Goal: Task Accomplishment & Management: Complete application form

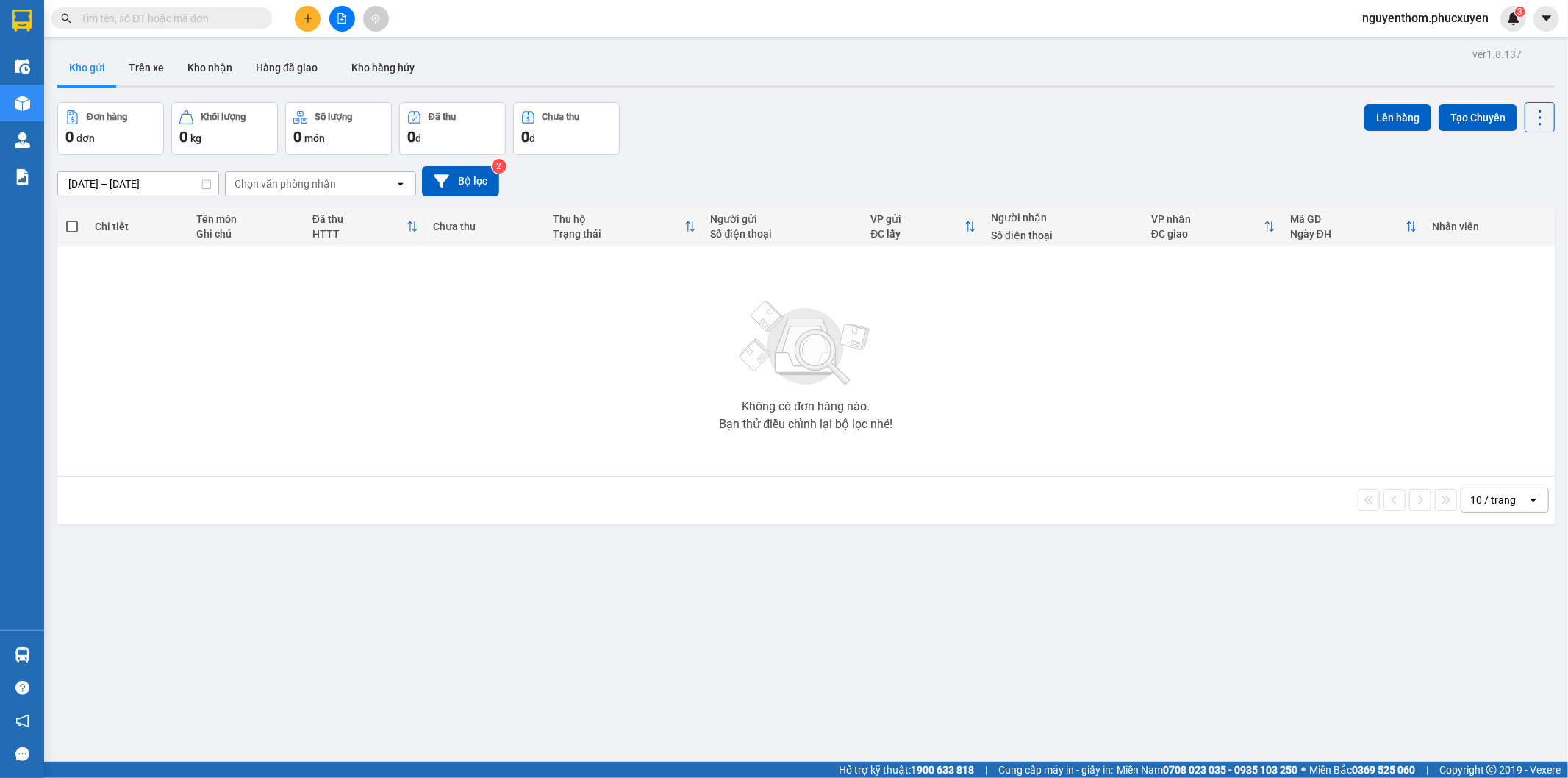
scroll to position [68, 0]
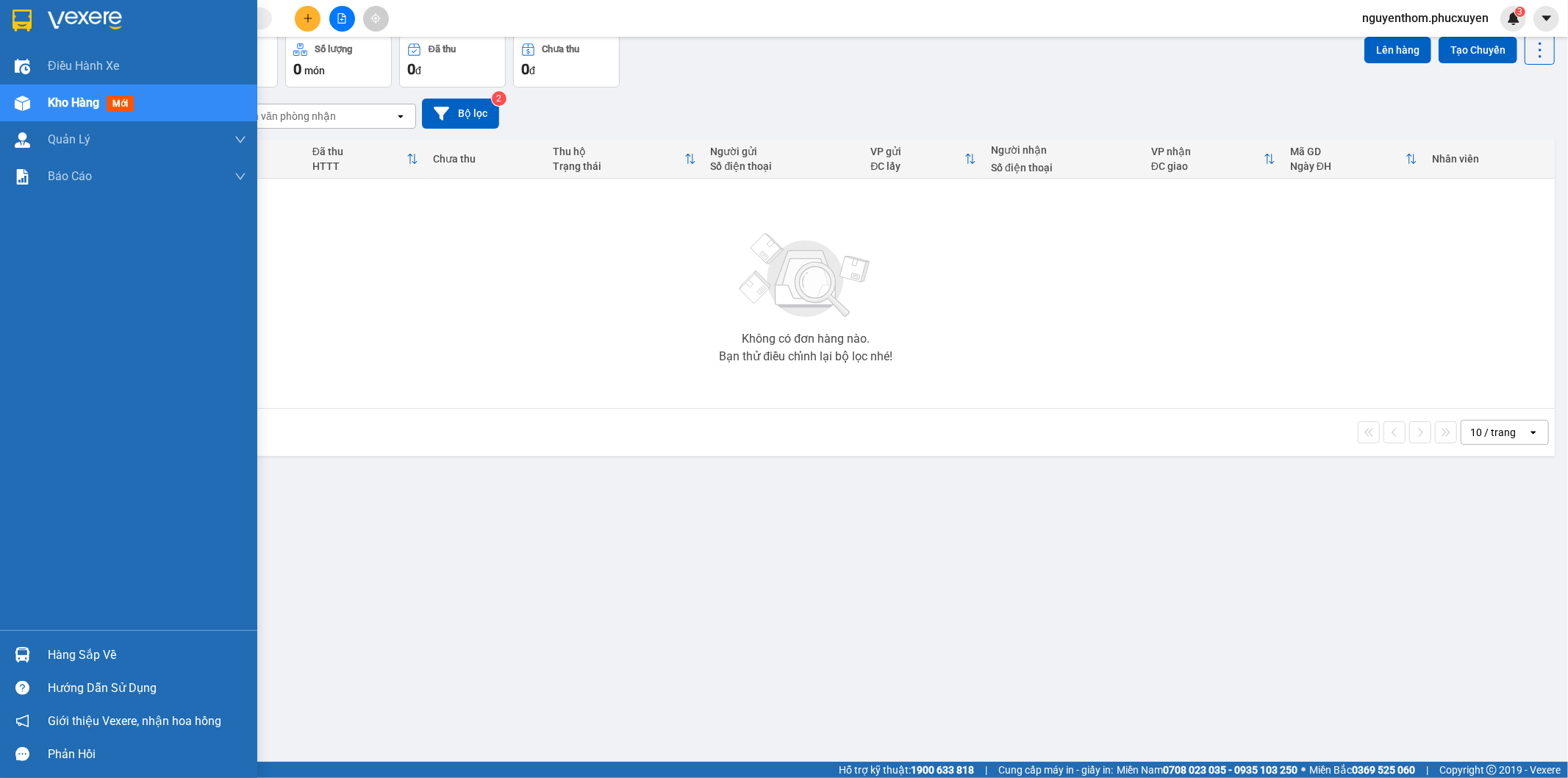
click at [16, 652] on img at bounding box center [22, 654] width 16 height 16
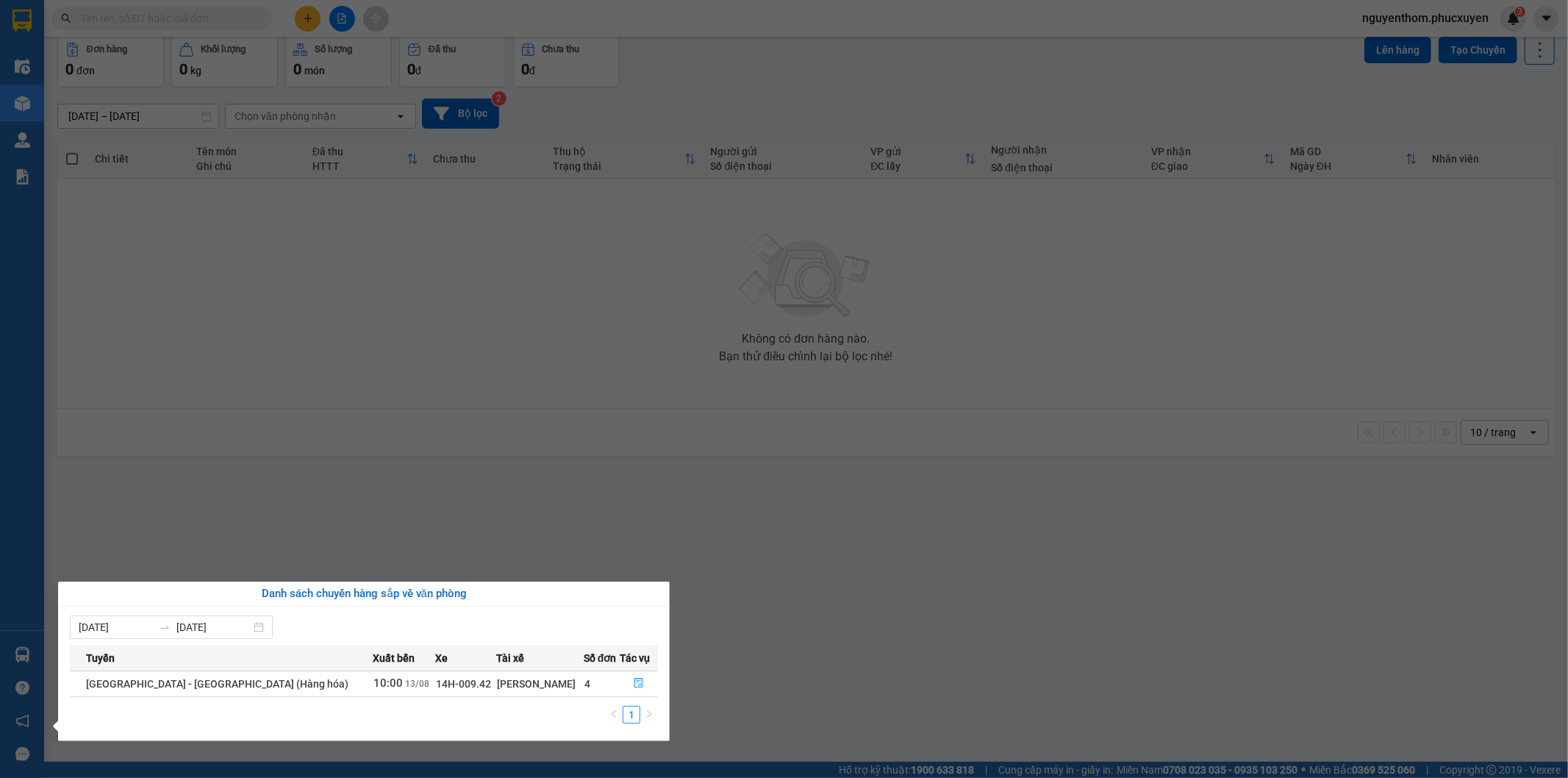
click at [731, 659] on section "Kết quả tìm kiếm ( 0 ) Bộ lọc No Data nguyenthom.phucxuyen 3 Điều hành xe Kho h…" at bounding box center [784, 389] width 1568 height 778
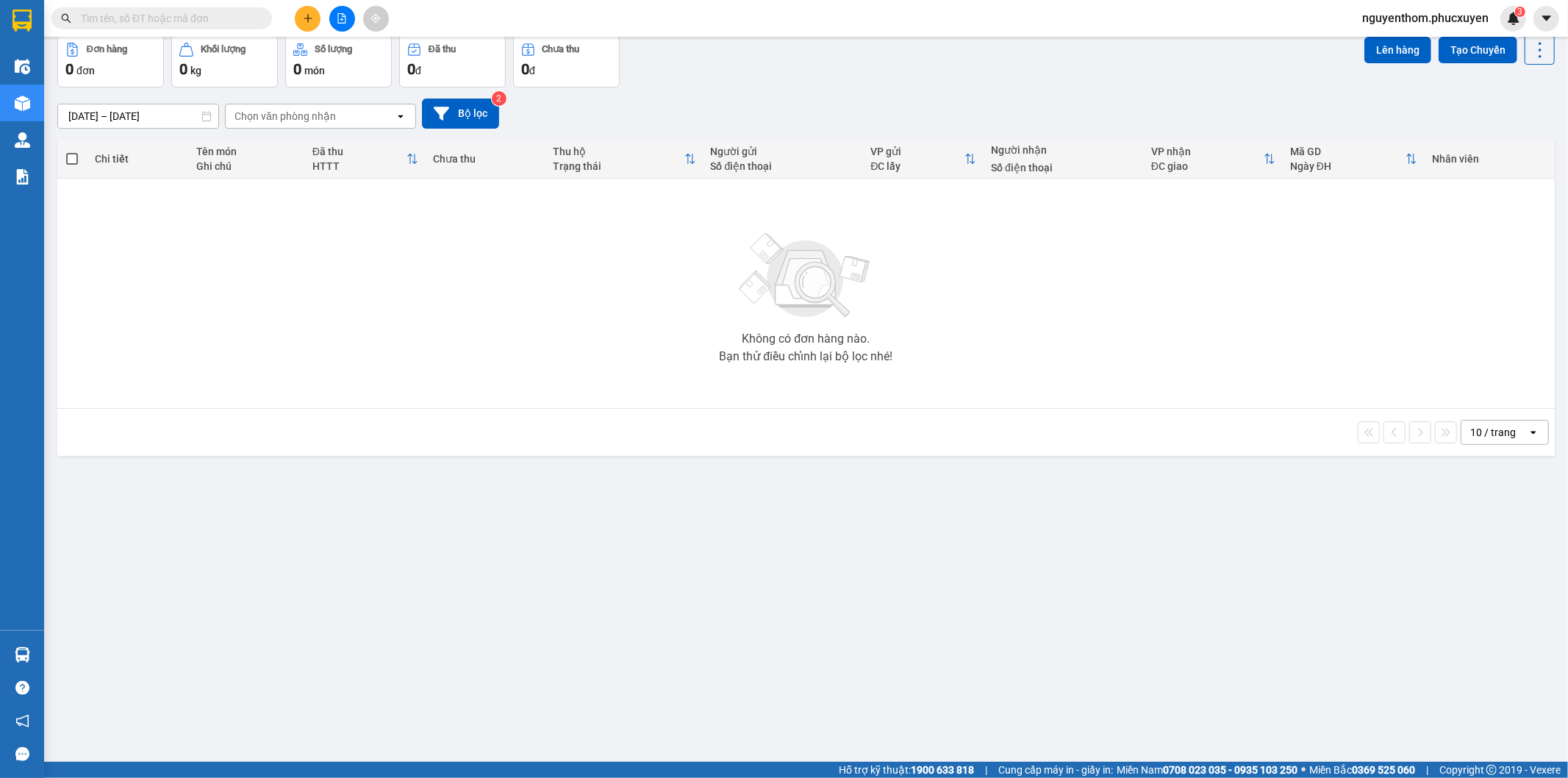
click at [129, 11] on input "text" at bounding box center [168, 19] width 173 height 16
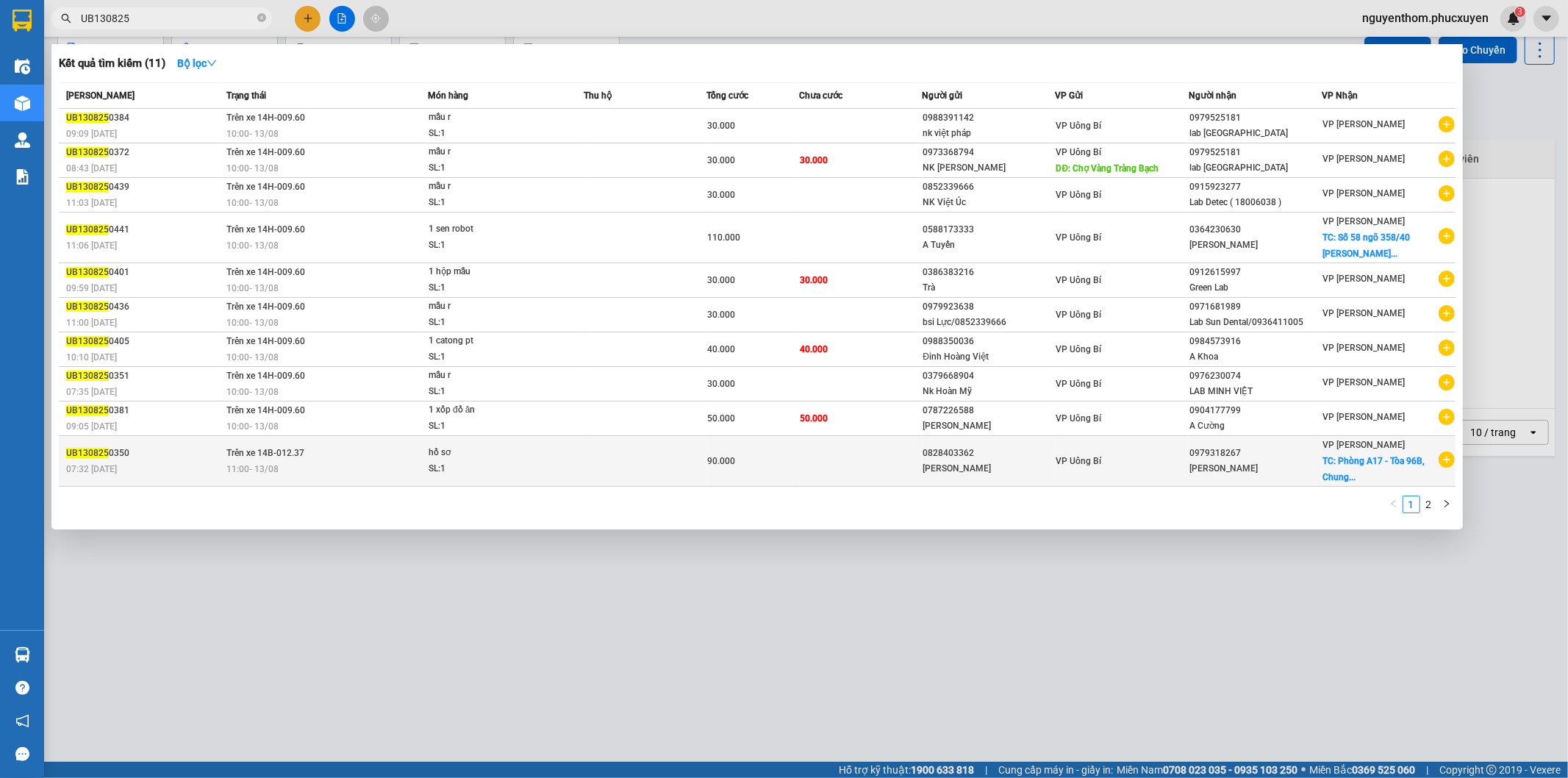
type input "UB130825"
click at [1149, 462] on div "VP Uông Bí" at bounding box center [1122, 461] width 132 height 16
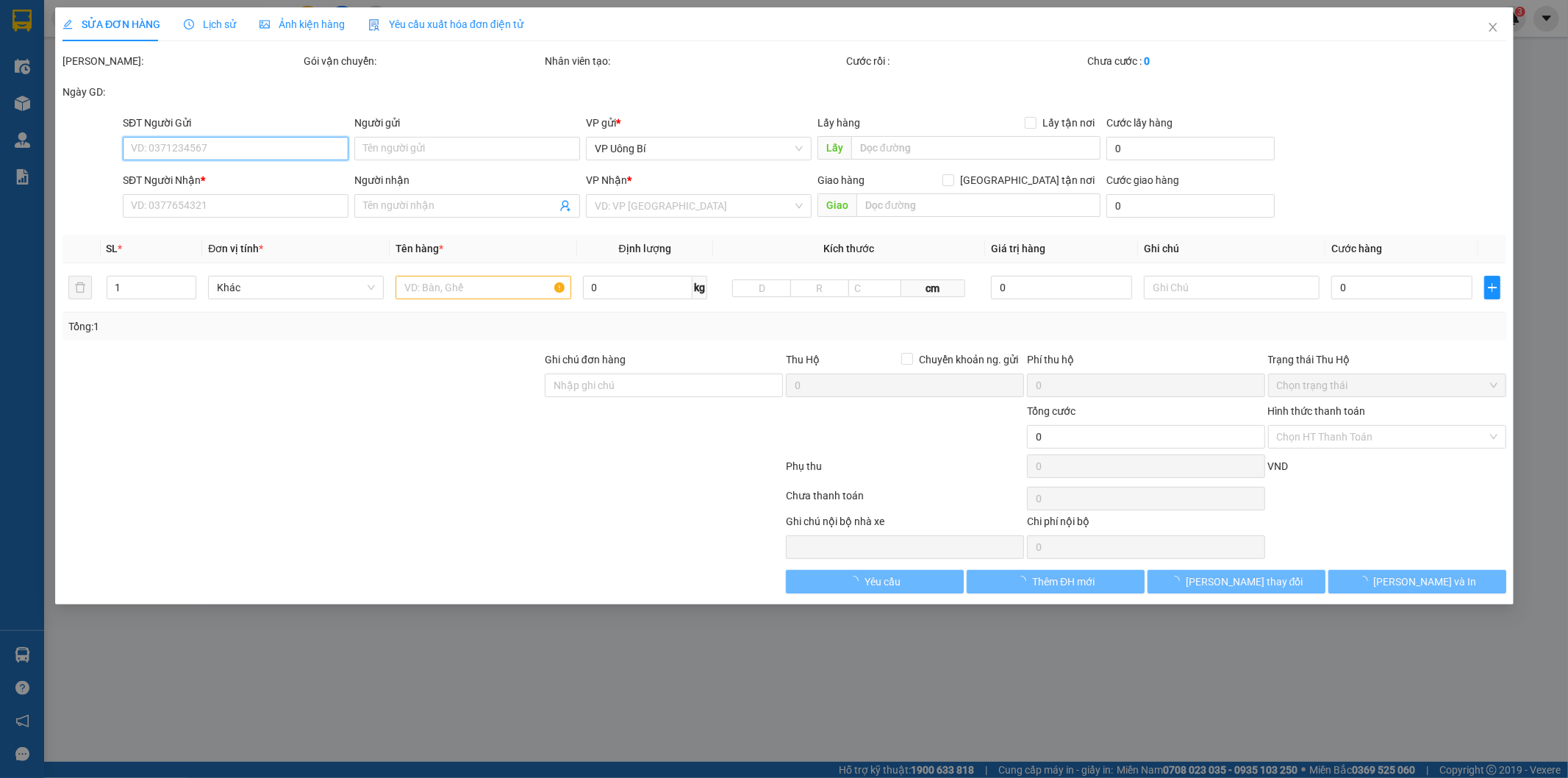
type input "0828403362"
type input "[PERSON_NAME]"
type input "0979318267"
type input "[PERSON_NAME]"
checkbox input "true"
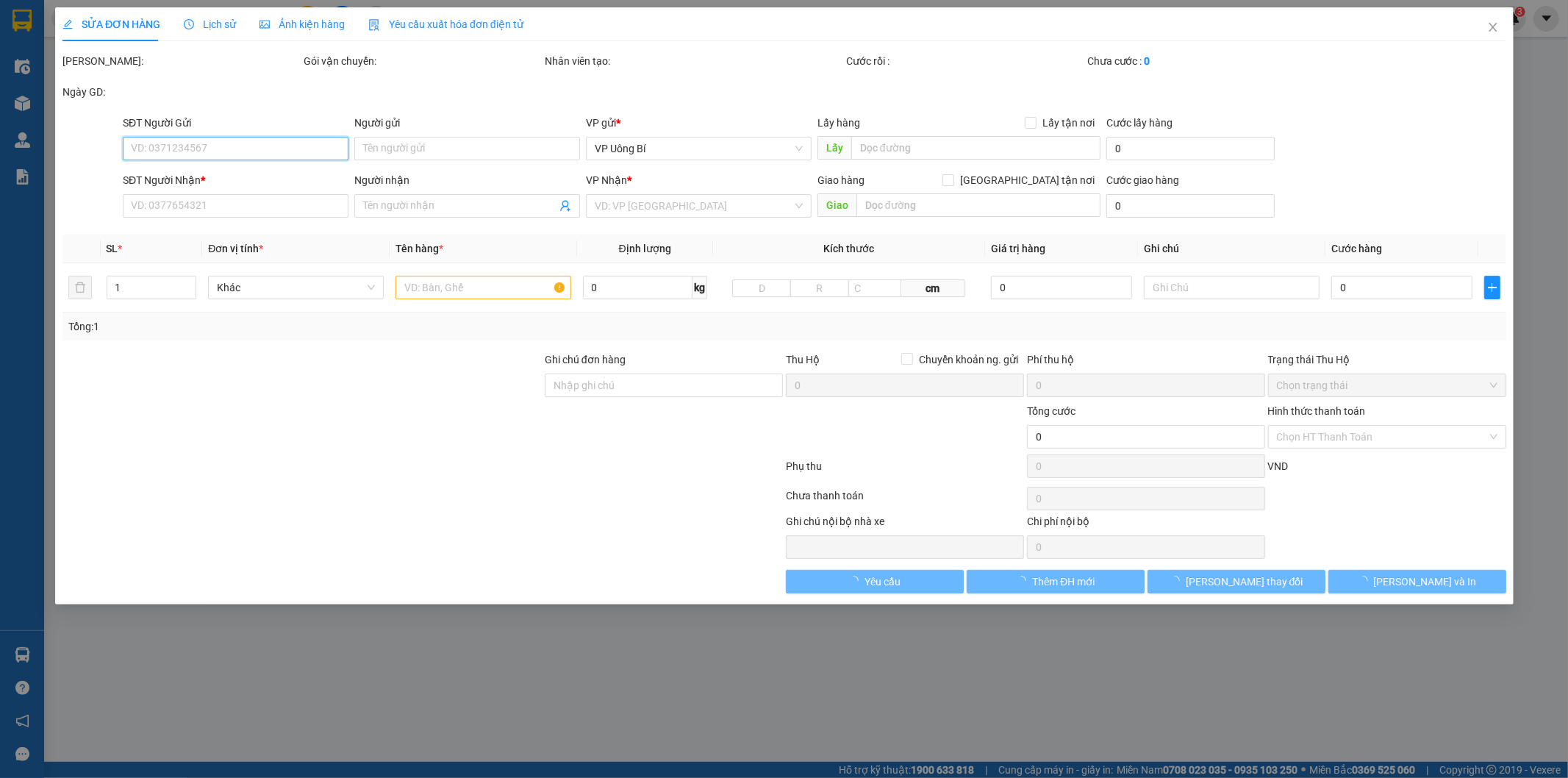
type input "Phòng A17 - Tòa 96B, Chung Cư Số 96 Đường ĐỊnh Công, P. Phương Liệt"
type input "90.000"
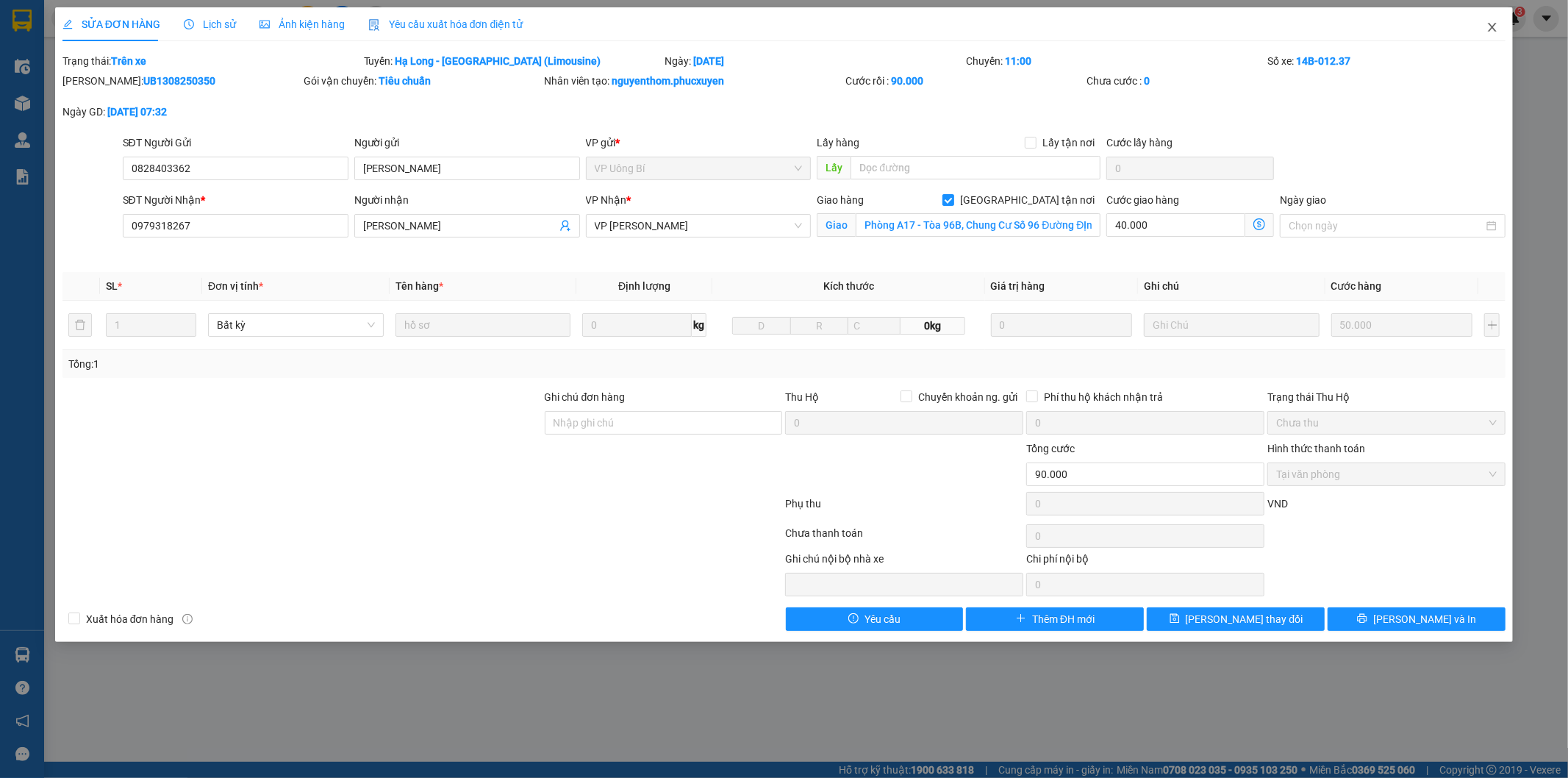
click at [1490, 28] on icon "close" at bounding box center [1493, 27] width 11 height 11
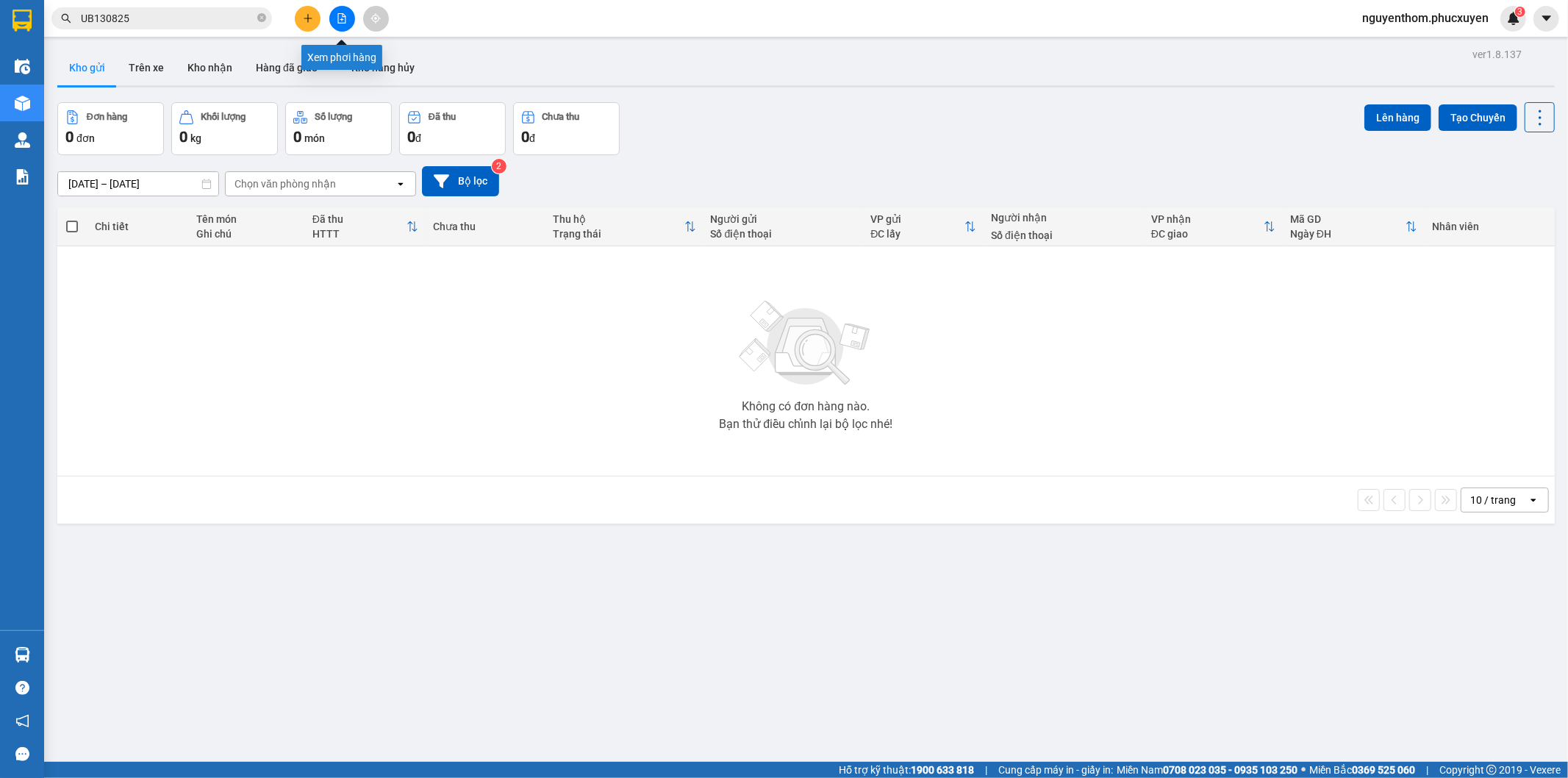
click at [342, 15] on icon "file-add" at bounding box center [343, 18] width 8 height 11
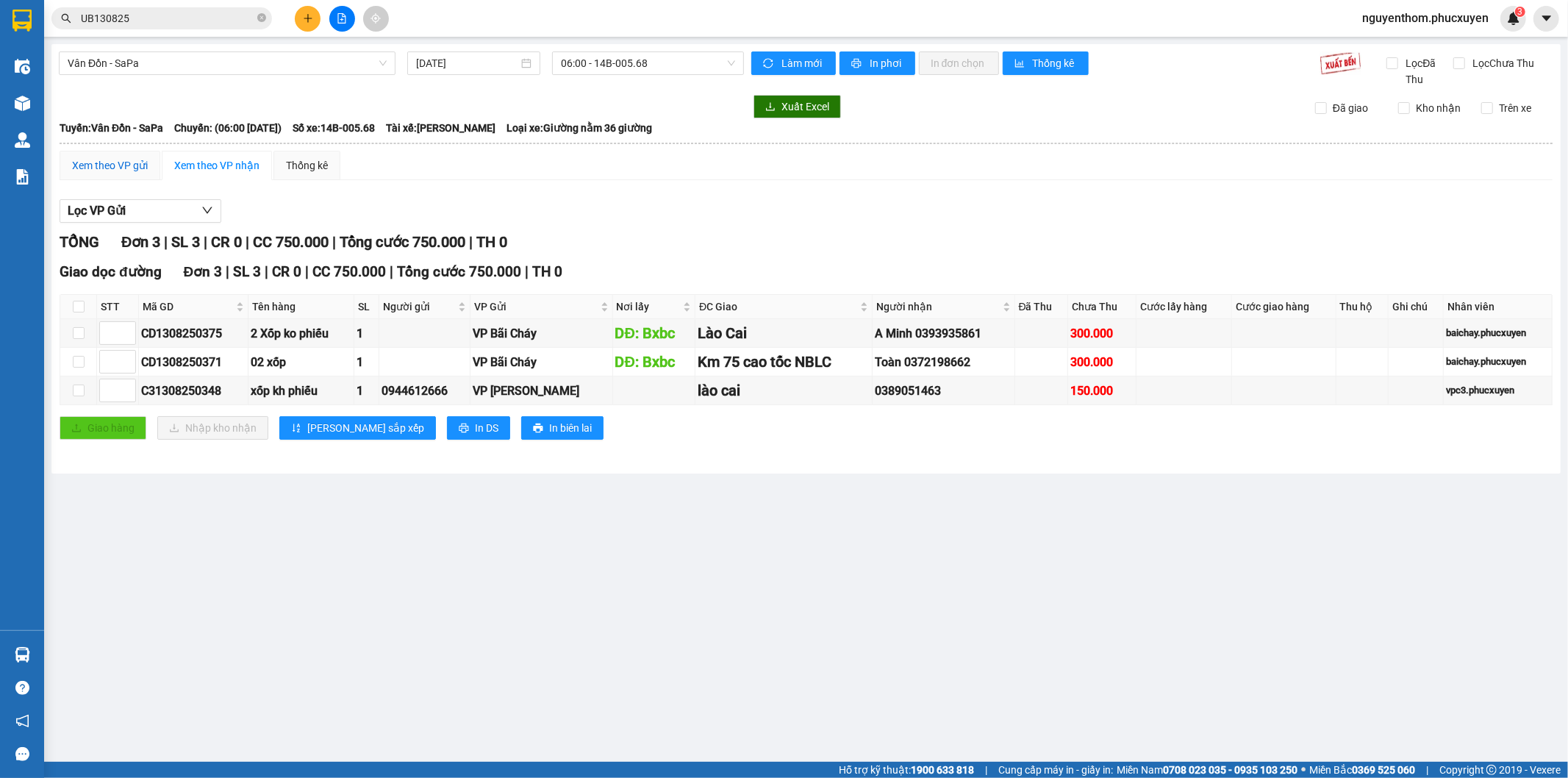
click at [99, 157] on div "Xem theo VP gửi" at bounding box center [110, 165] width 76 height 16
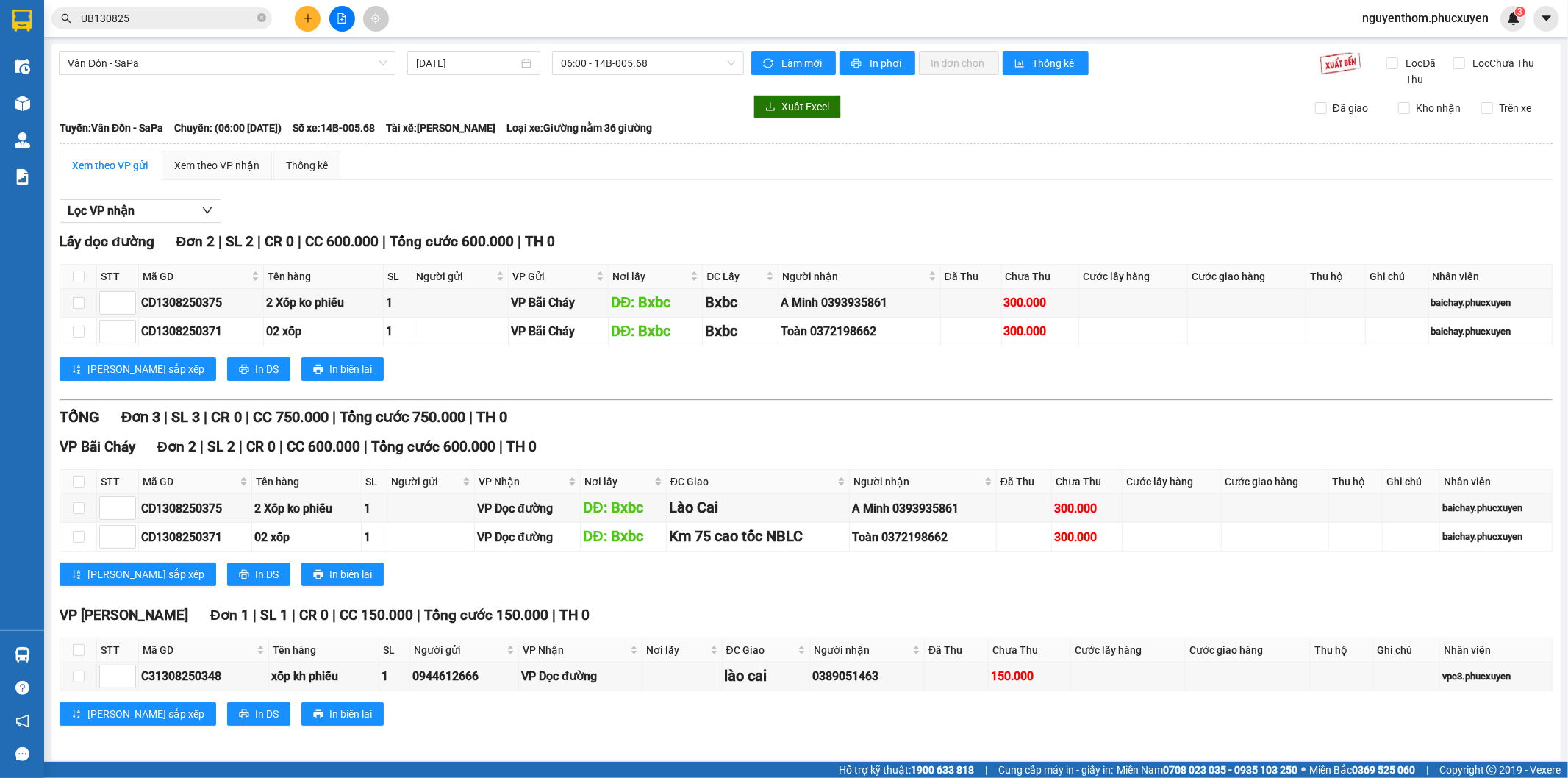
scroll to position [6, 0]
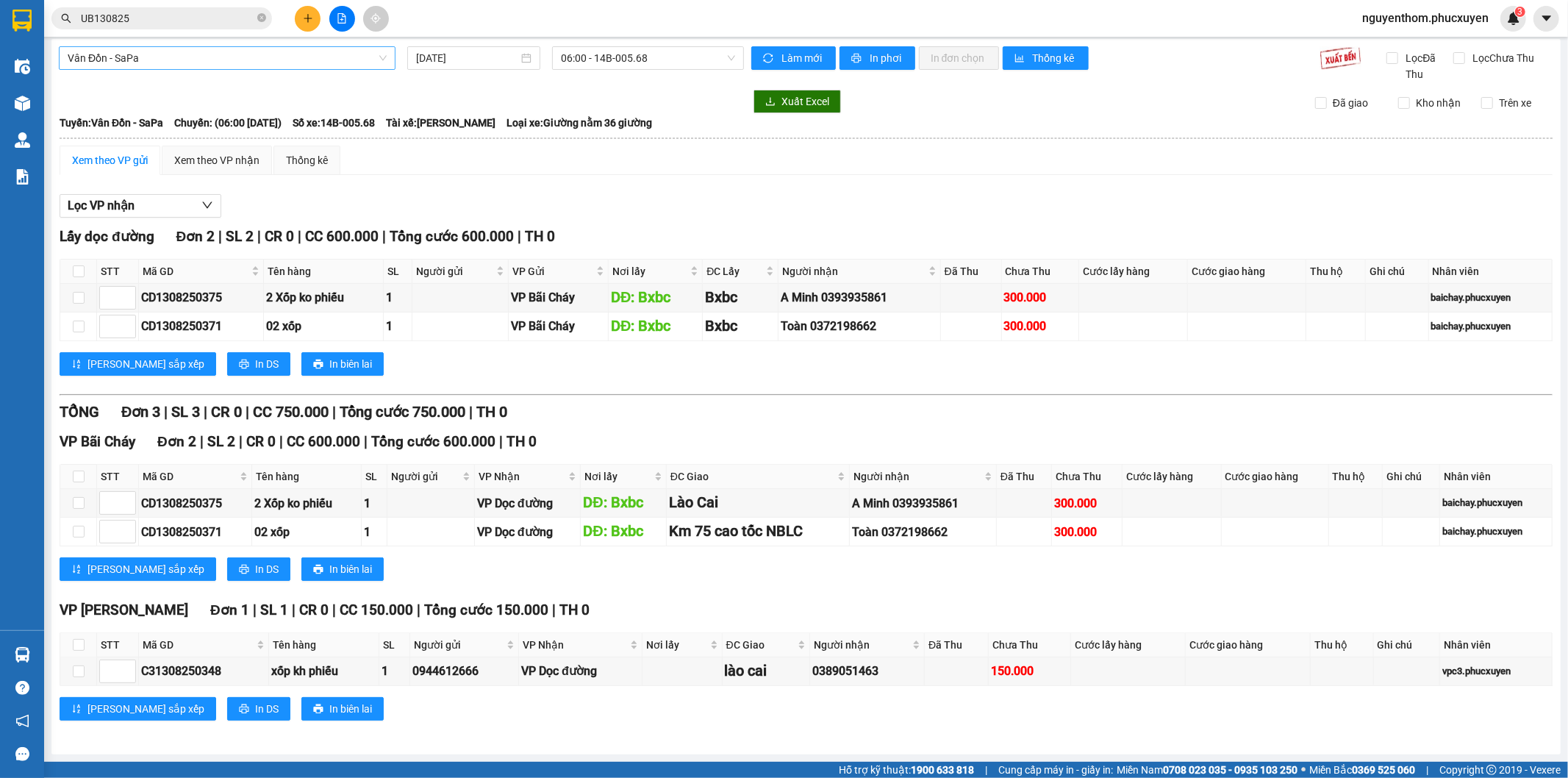
click at [355, 54] on span "Vân Đồn - SaPa" at bounding box center [227, 58] width 319 height 22
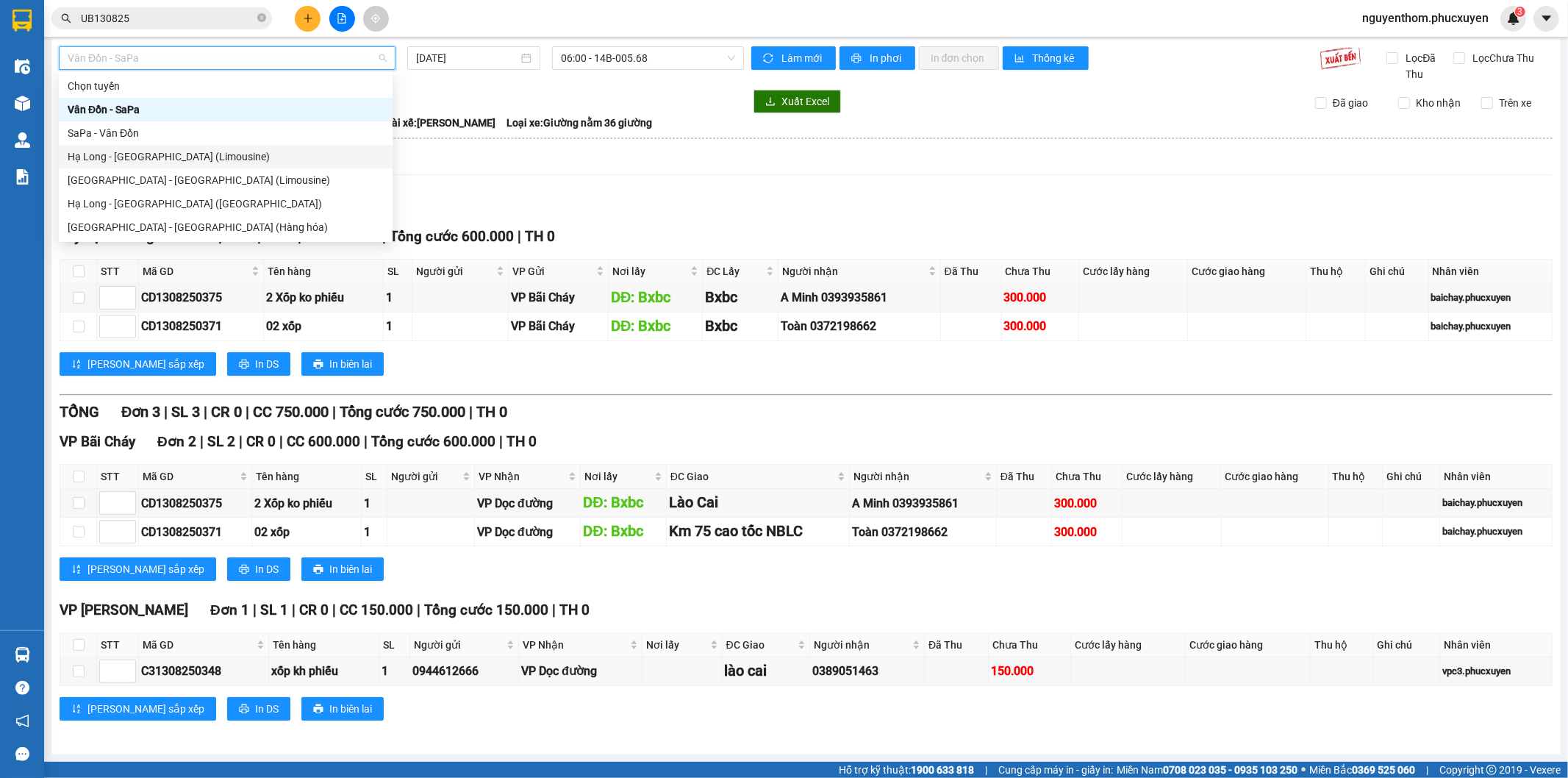
click at [251, 154] on div "Hạ Long - [GEOGRAPHIC_DATA] (Limousine)" at bounding box center [226, 157] width 316 height 16
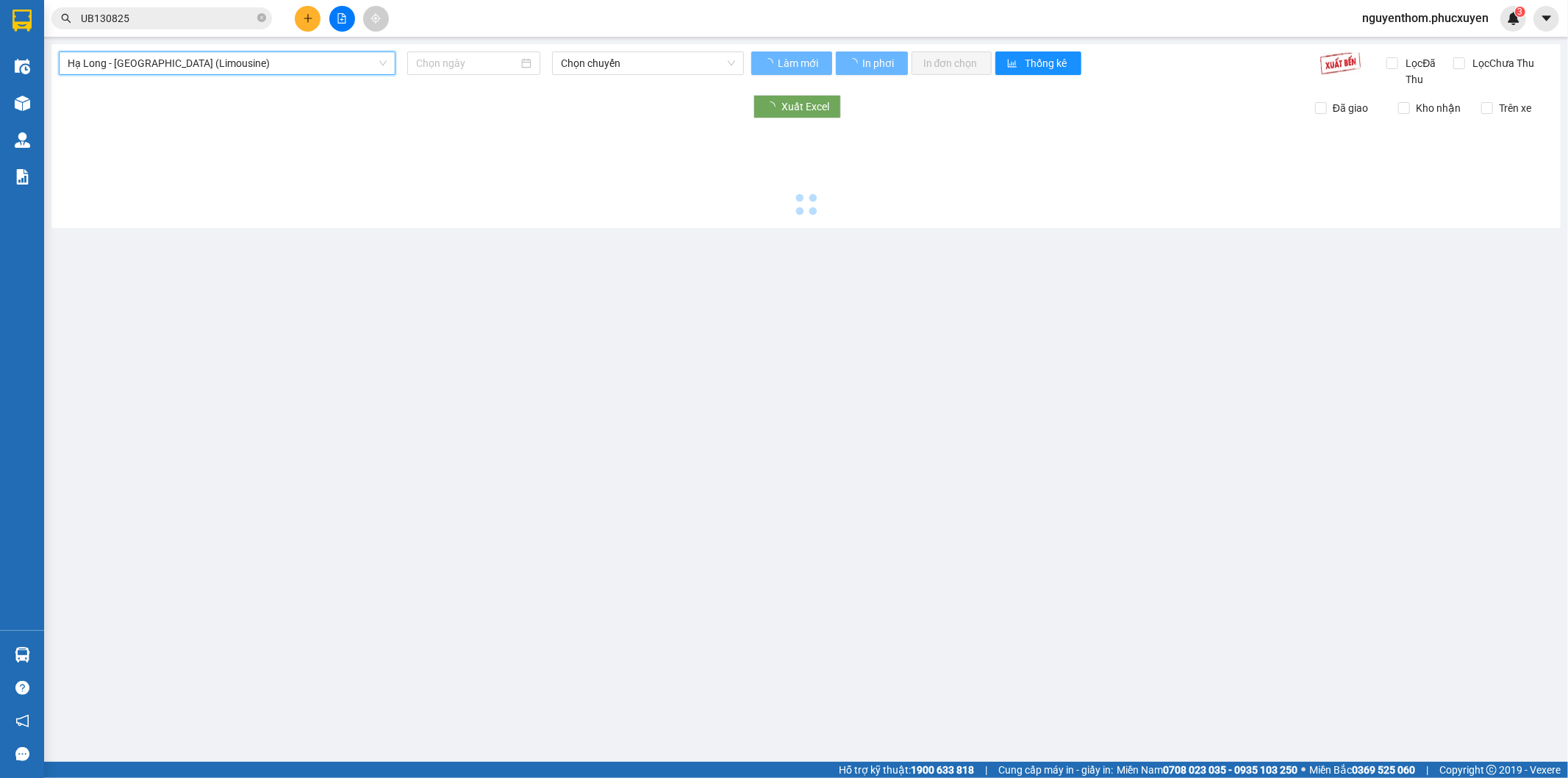
scroll to position [0, 0]
type input "[DATE]"
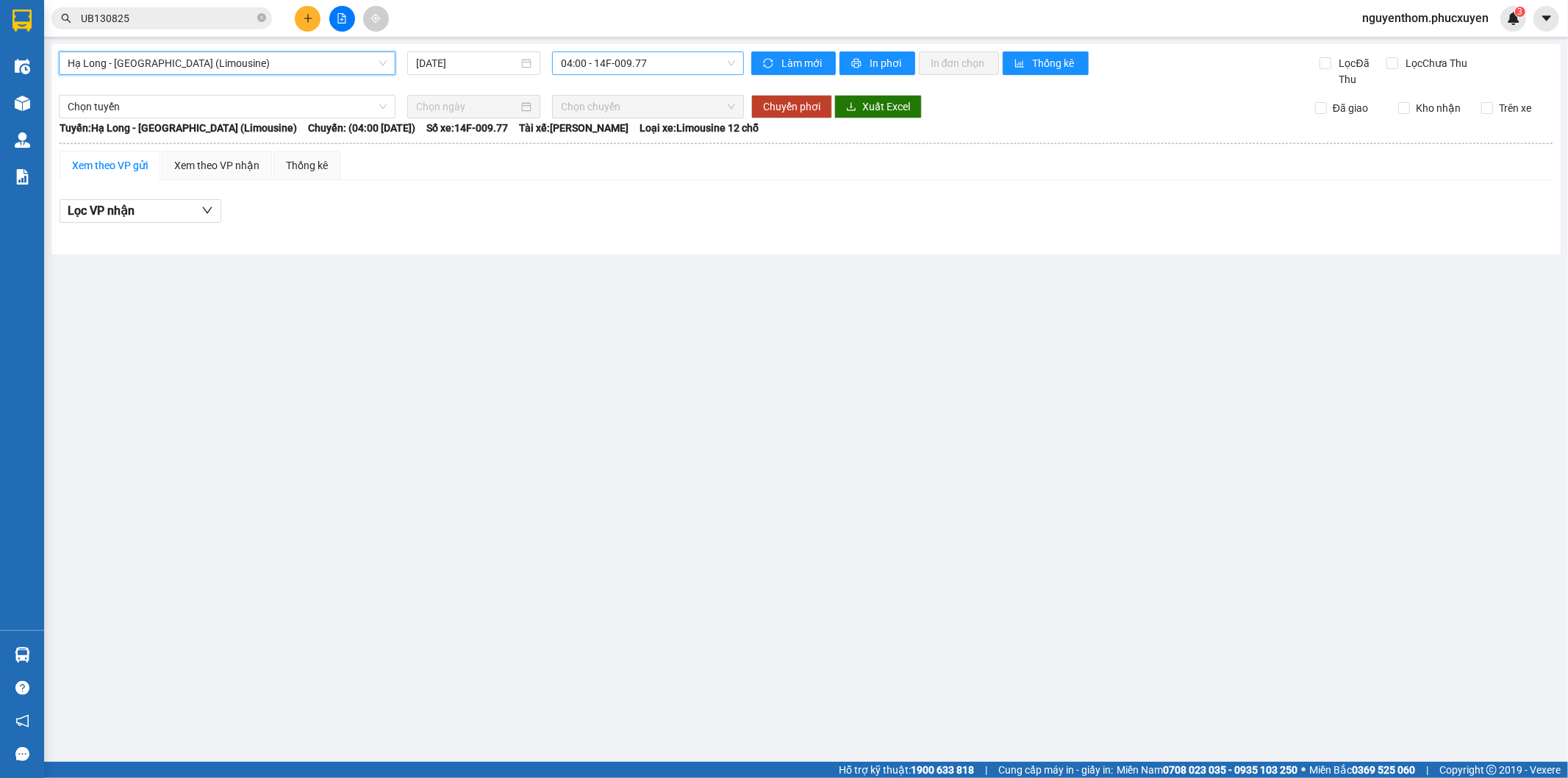
click at [679, 60] on span "04:00 - 14F-009.77" at bounding box center [647, 63] width 173 height 22
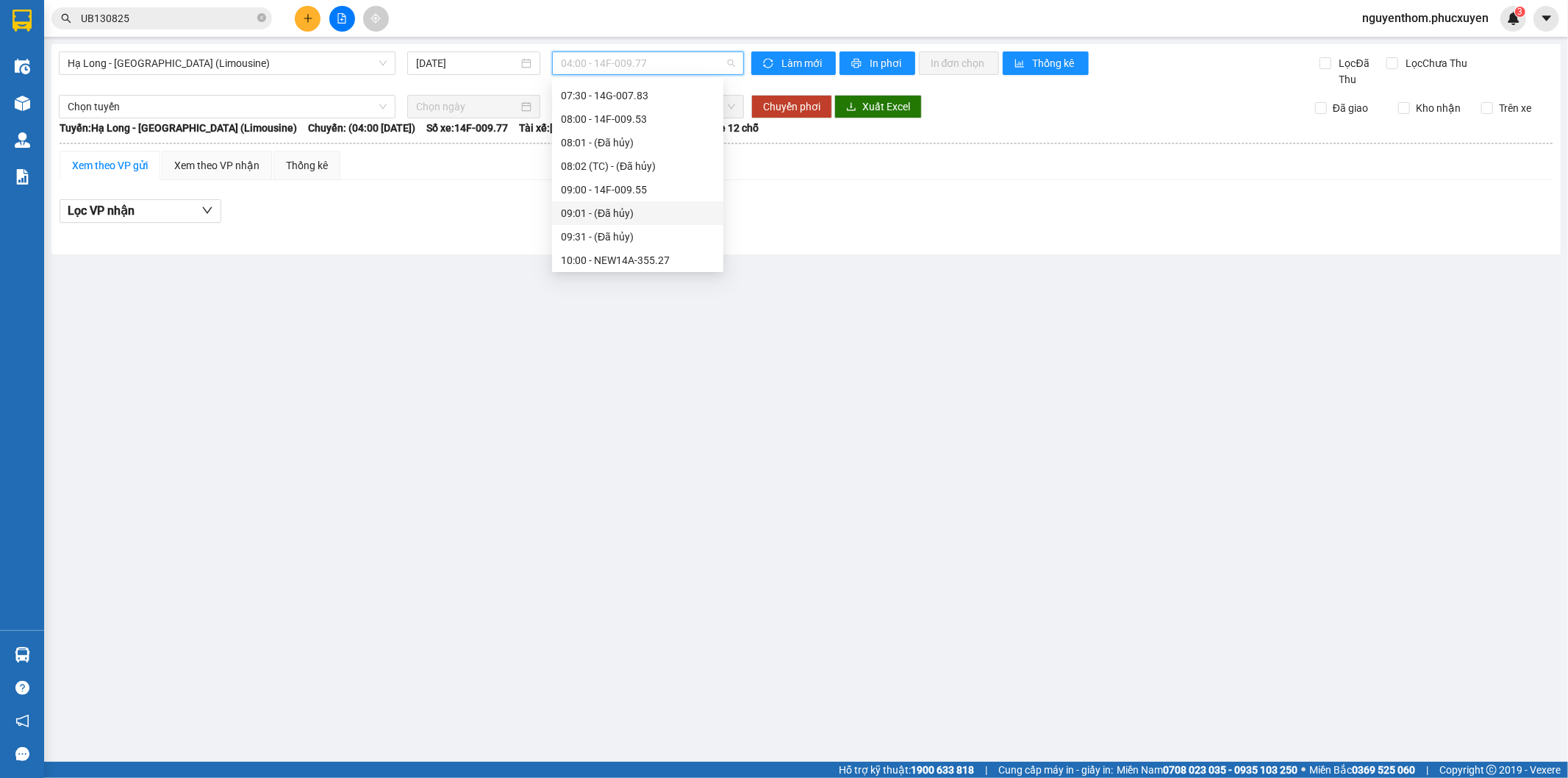
scroll to position [408, 0]
click at [640, 241] on div "11:00 - 14B-012.37" at bounding box center [638, 249] width 154 height 16
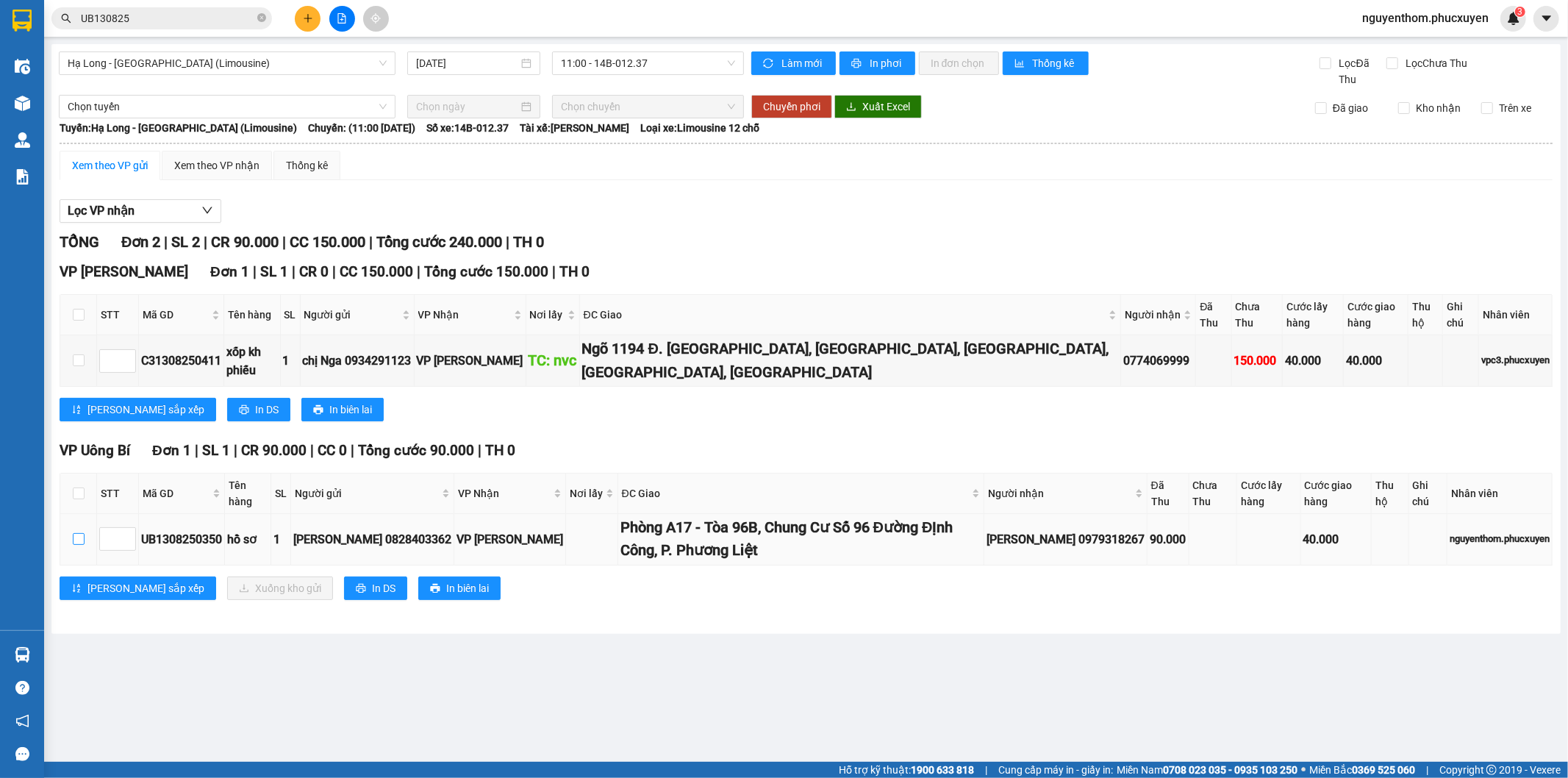
click at [75, 533] on input "checkbox" at bounding box center [78, 539] width 11 height 11
checkbox input "true"
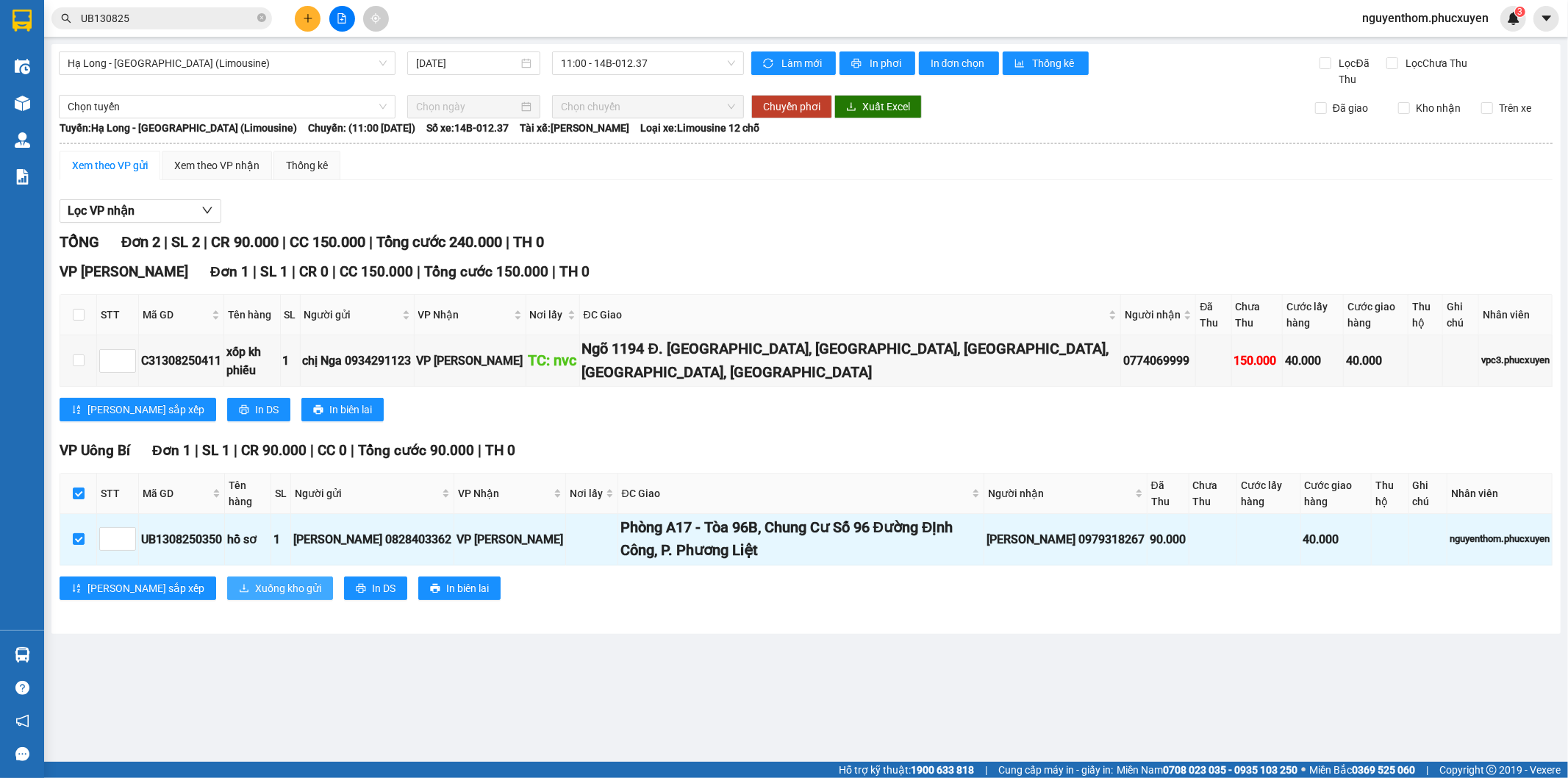
click at [255, 580] on span "Xuống kho gửi" at bounding box center [288, 588] width 66 height 16
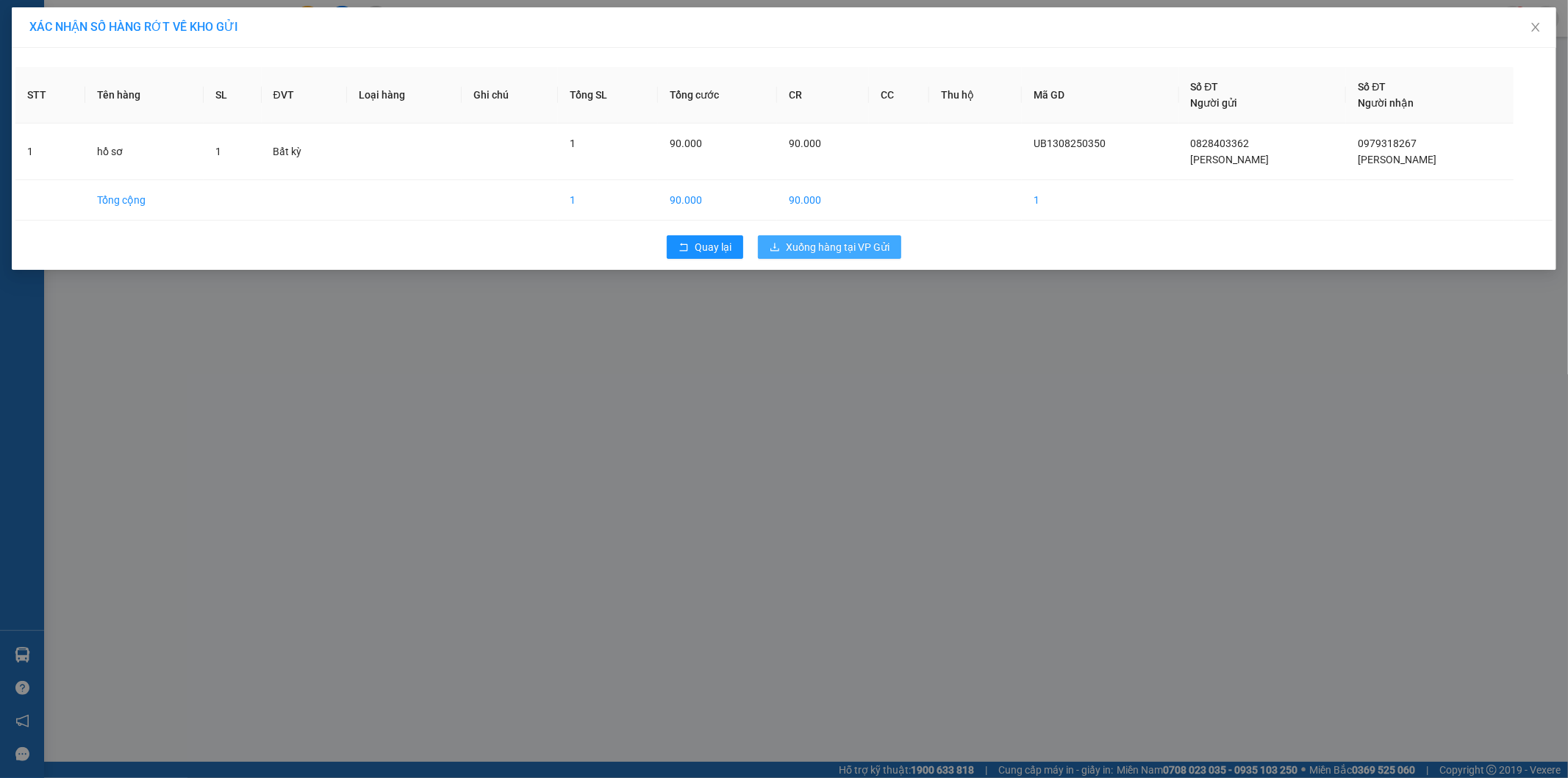
click at [838, 248] on span "Xuống hàng tại VP Gửi" at bounding box center [837, 247] width 104 height 16
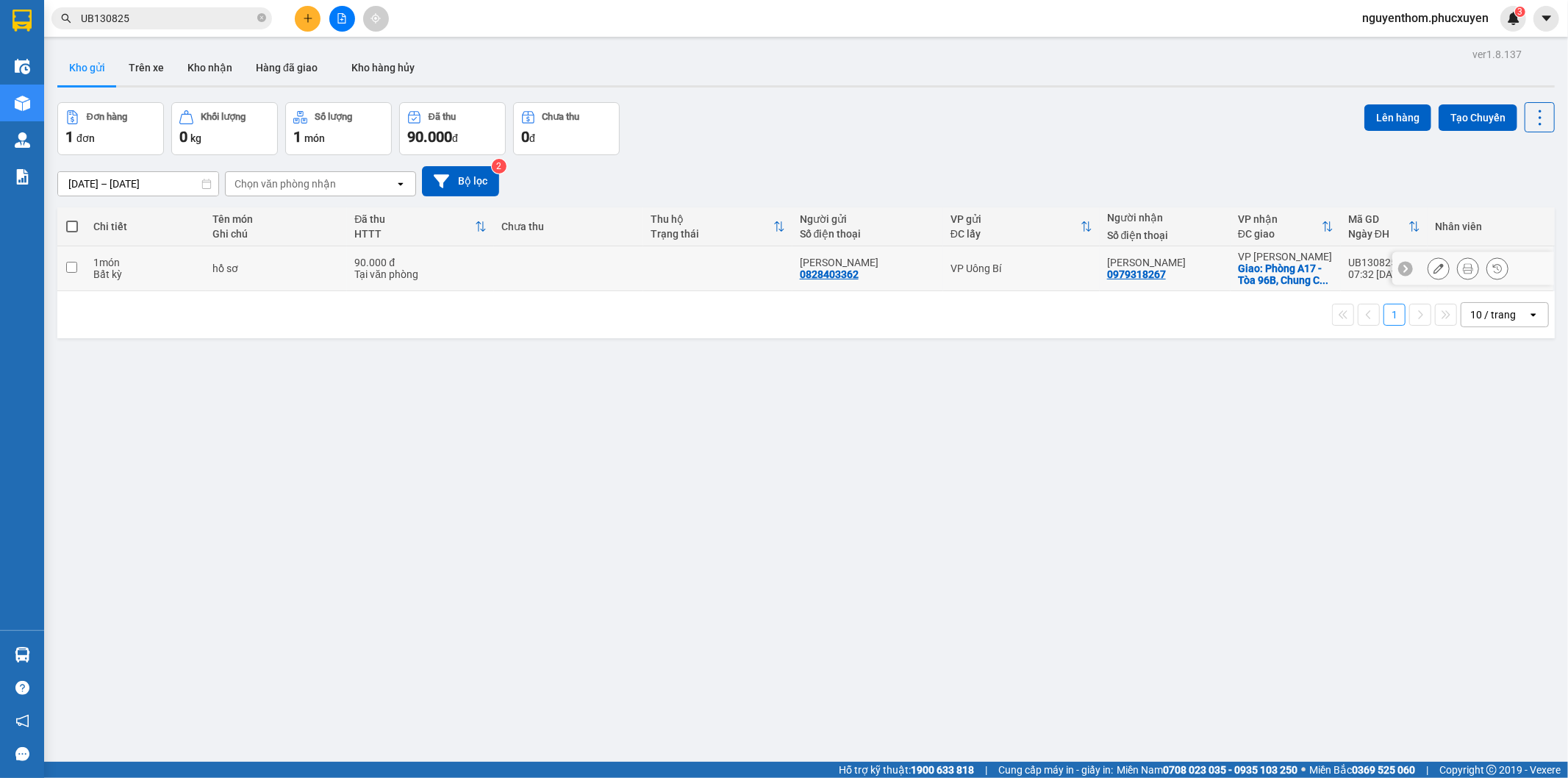
click at [493, 265] on td "90.000 đ Tại văn phòng" at bounding box center [421, 268] width 147 height 45
checkbox input "true"
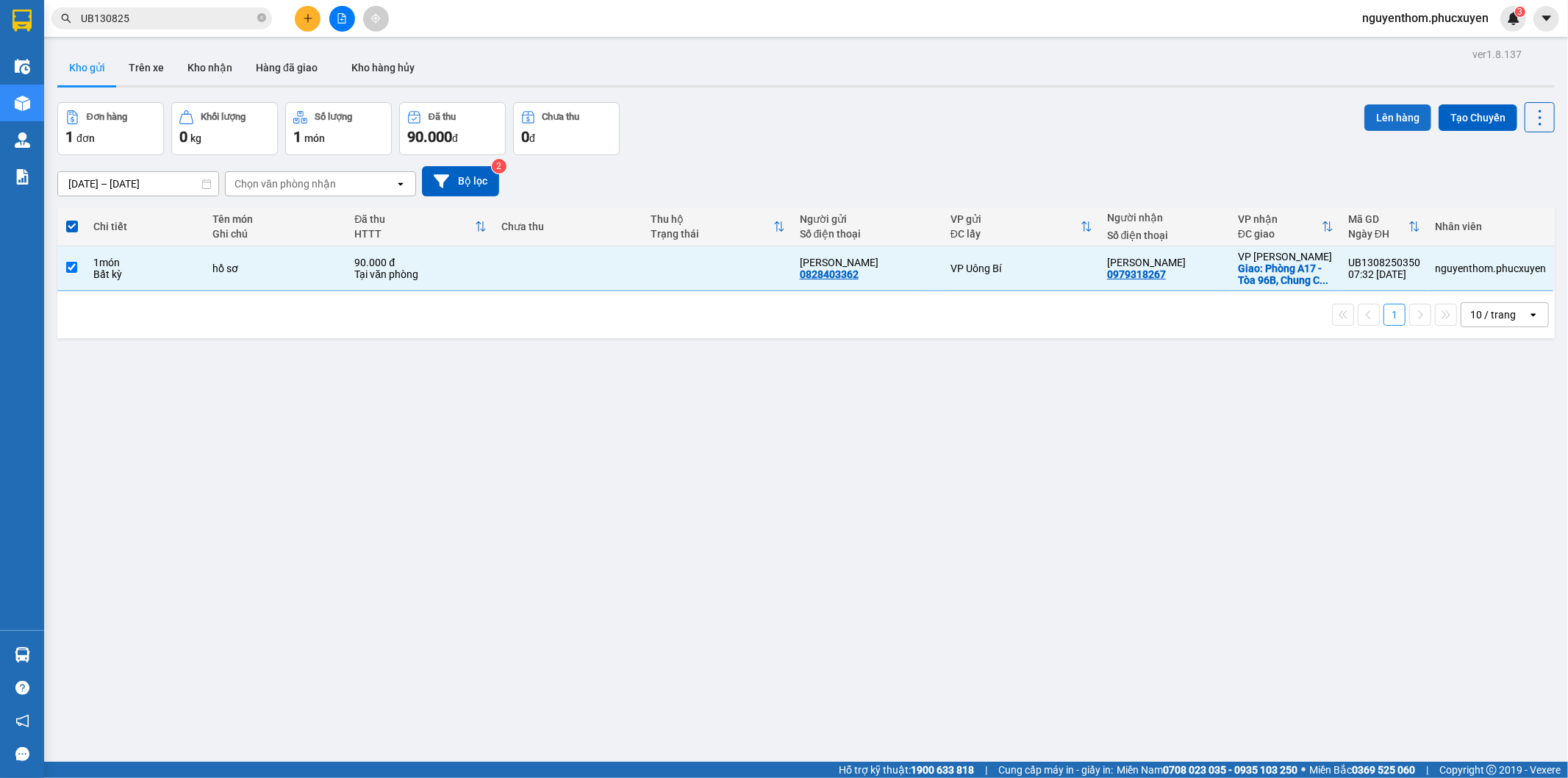
click at [1381, 115] on button "Lên hàng" at bounding box center [1398, 118] width 67 height 26
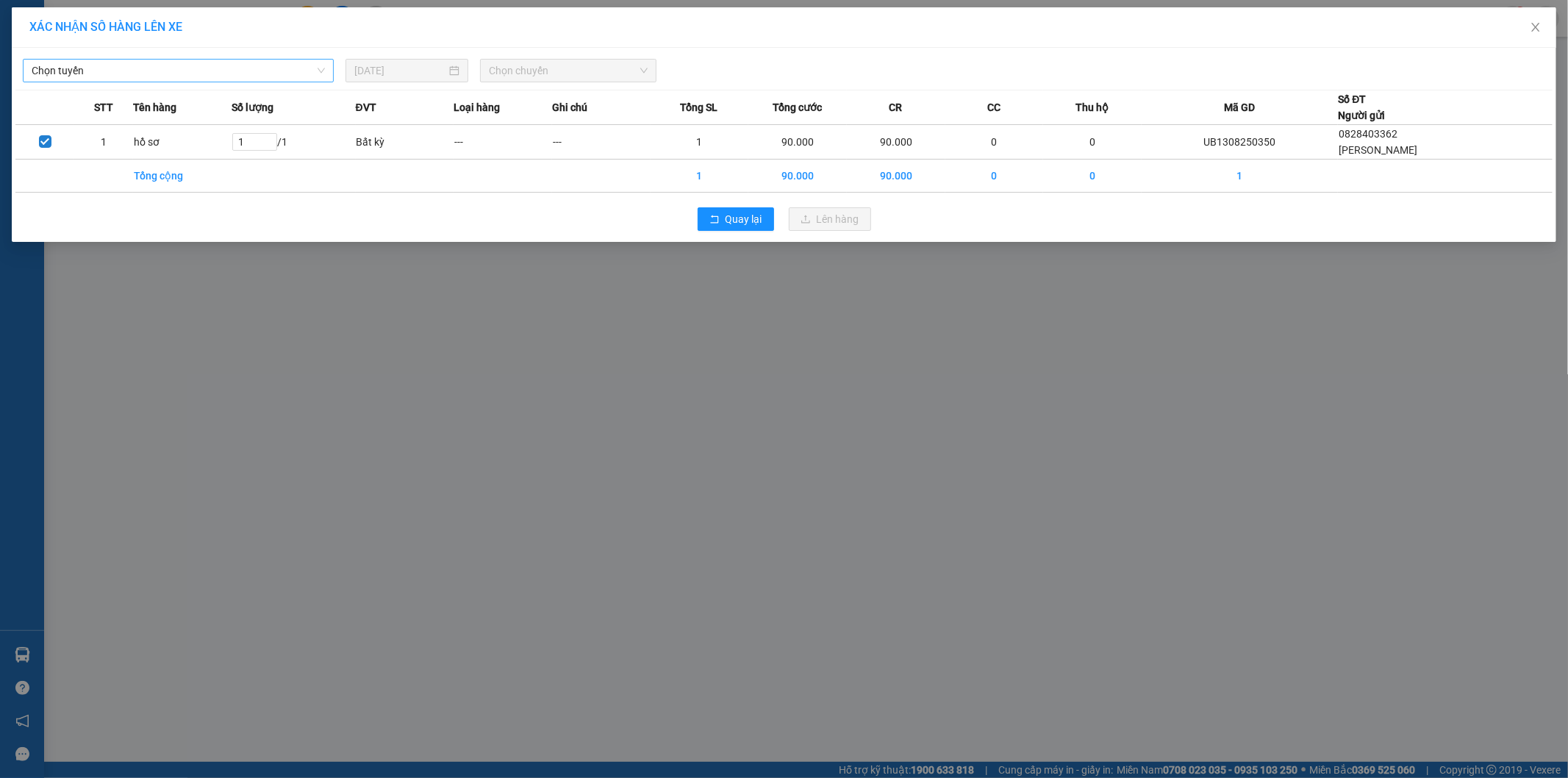
click at [292, 61] on span "Chọn tuyến" at bounding box center [178, 70] width 293 height 22
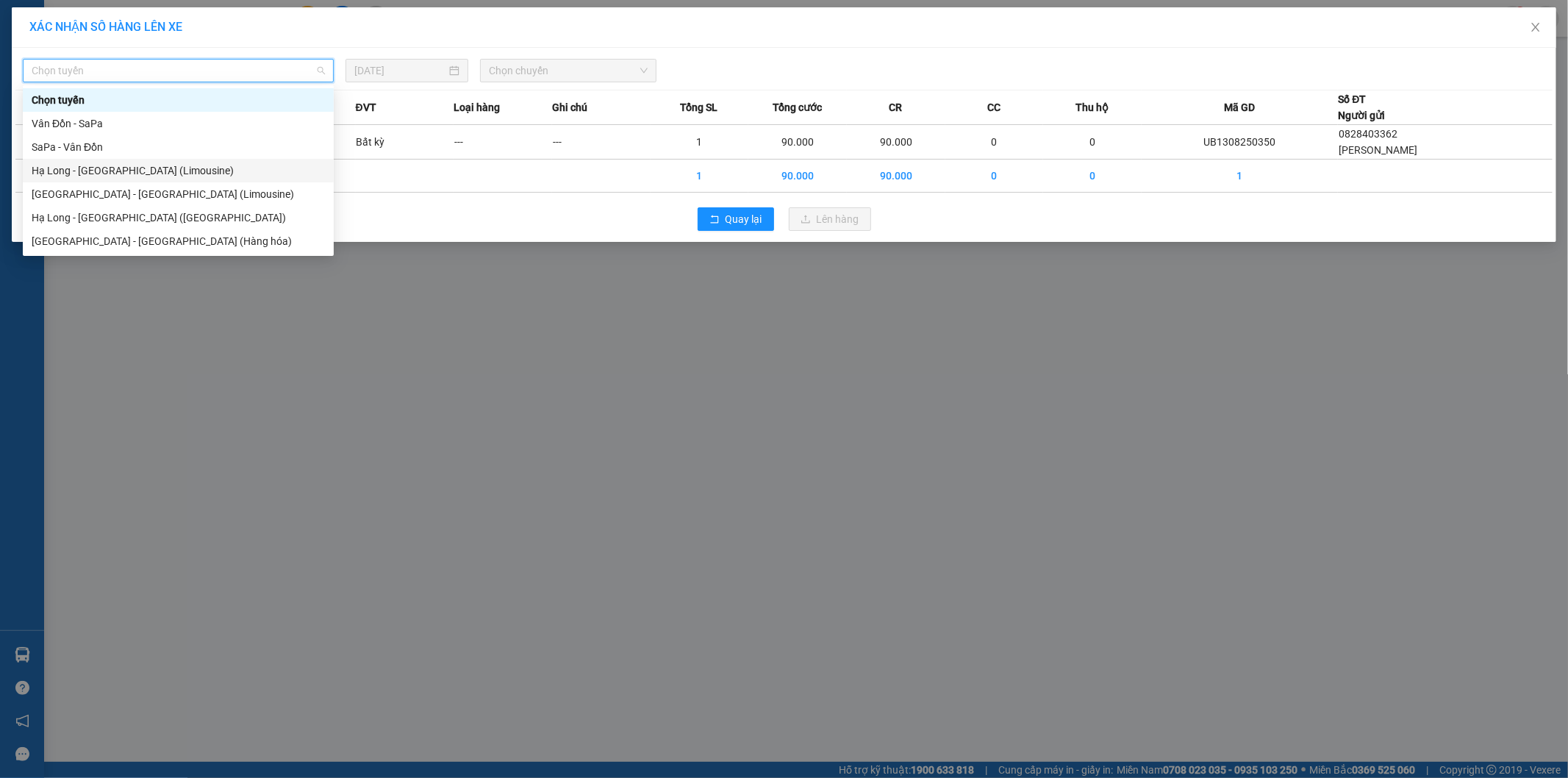
click at [194, 172] on div "Hạ Long - [GEOGRAPHIC_DATA] (Limousine)" at bounding box center [178, 171] width 293 height 16
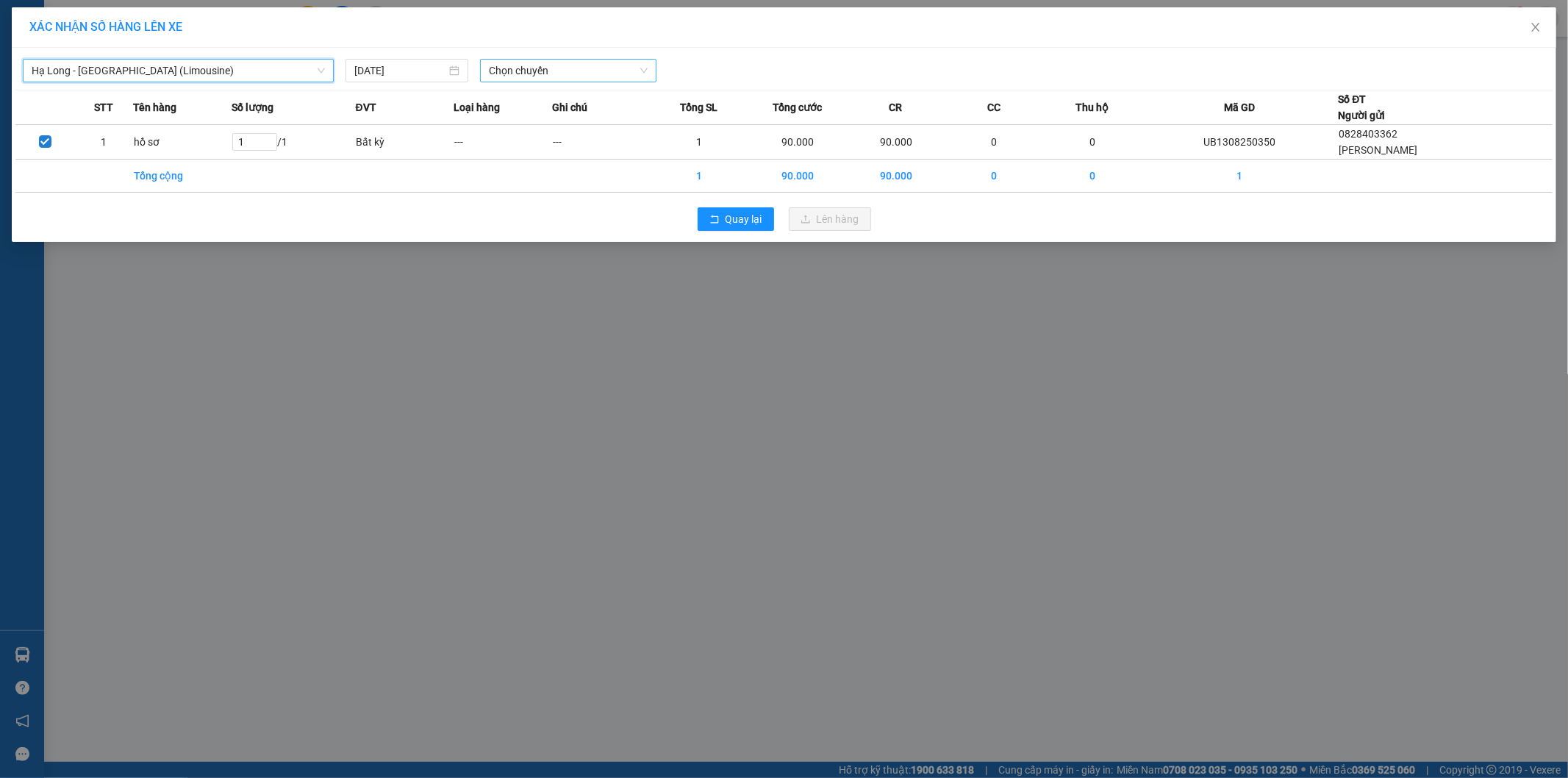
click at [596, 63] on span "Chọn chuyến" at bounding box center [568, 70] width 159 height 22
click at [602, 67] on span "Chọn chuyến" at bounding box center [568, 70] width 159 height 22
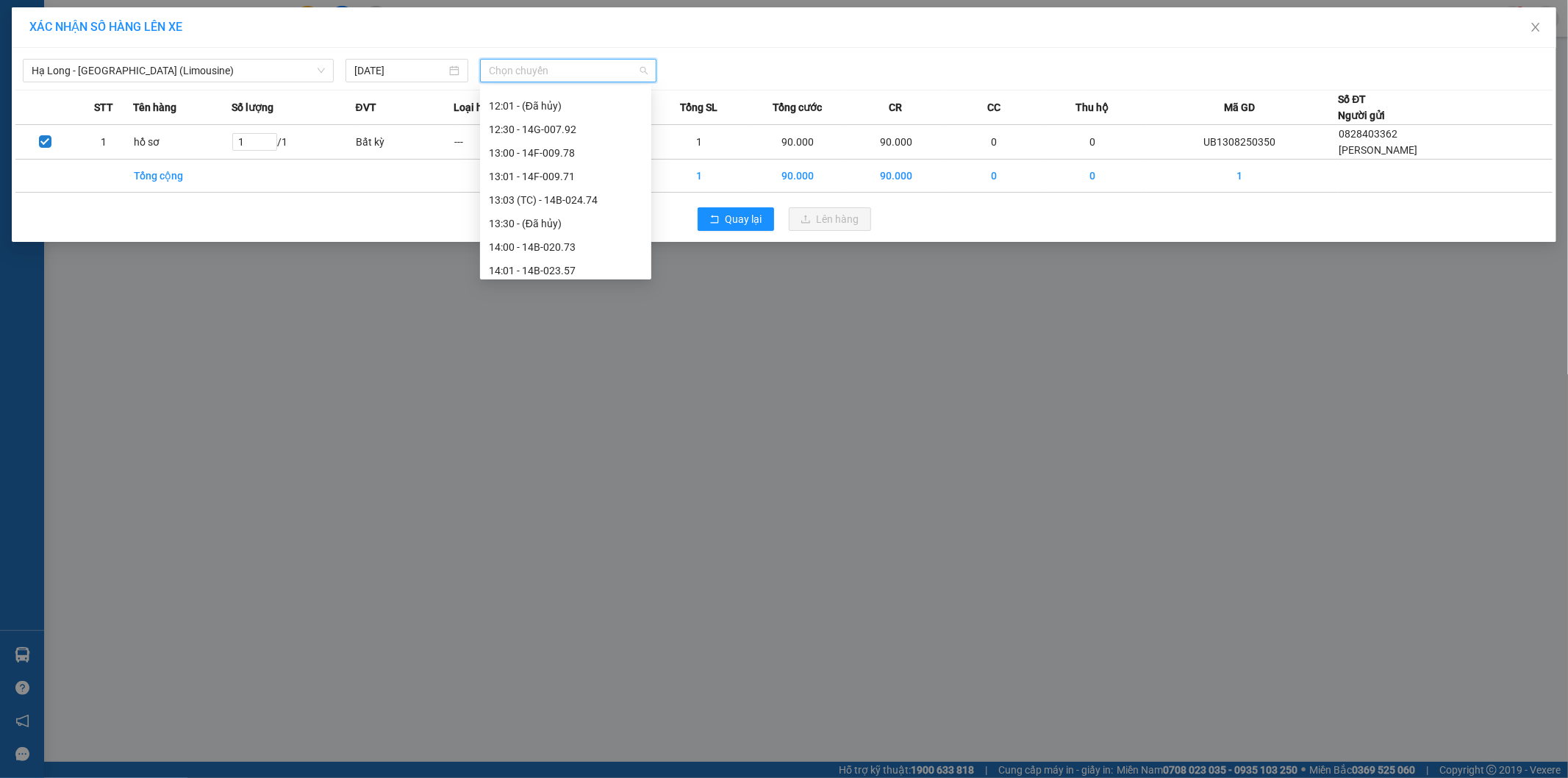
scroll to position [735, 0]
click at [567, 92] on div "13:01 - 14F-009.71" at bounding box center [566, 94] width 154 height 16
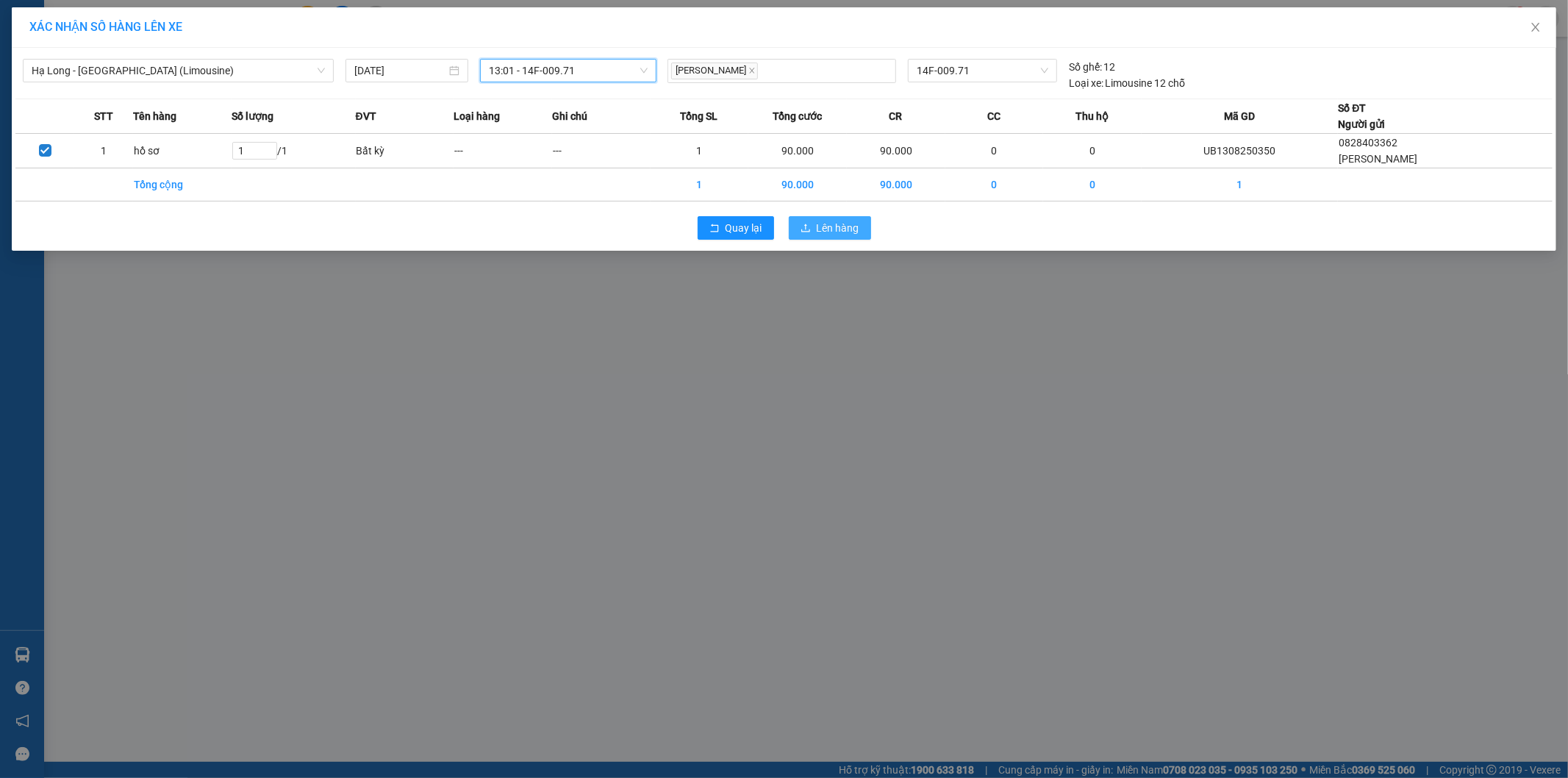
click at [837, 229] on span "Lên hàng" at bounding box center [838, 228] width 43 height 16
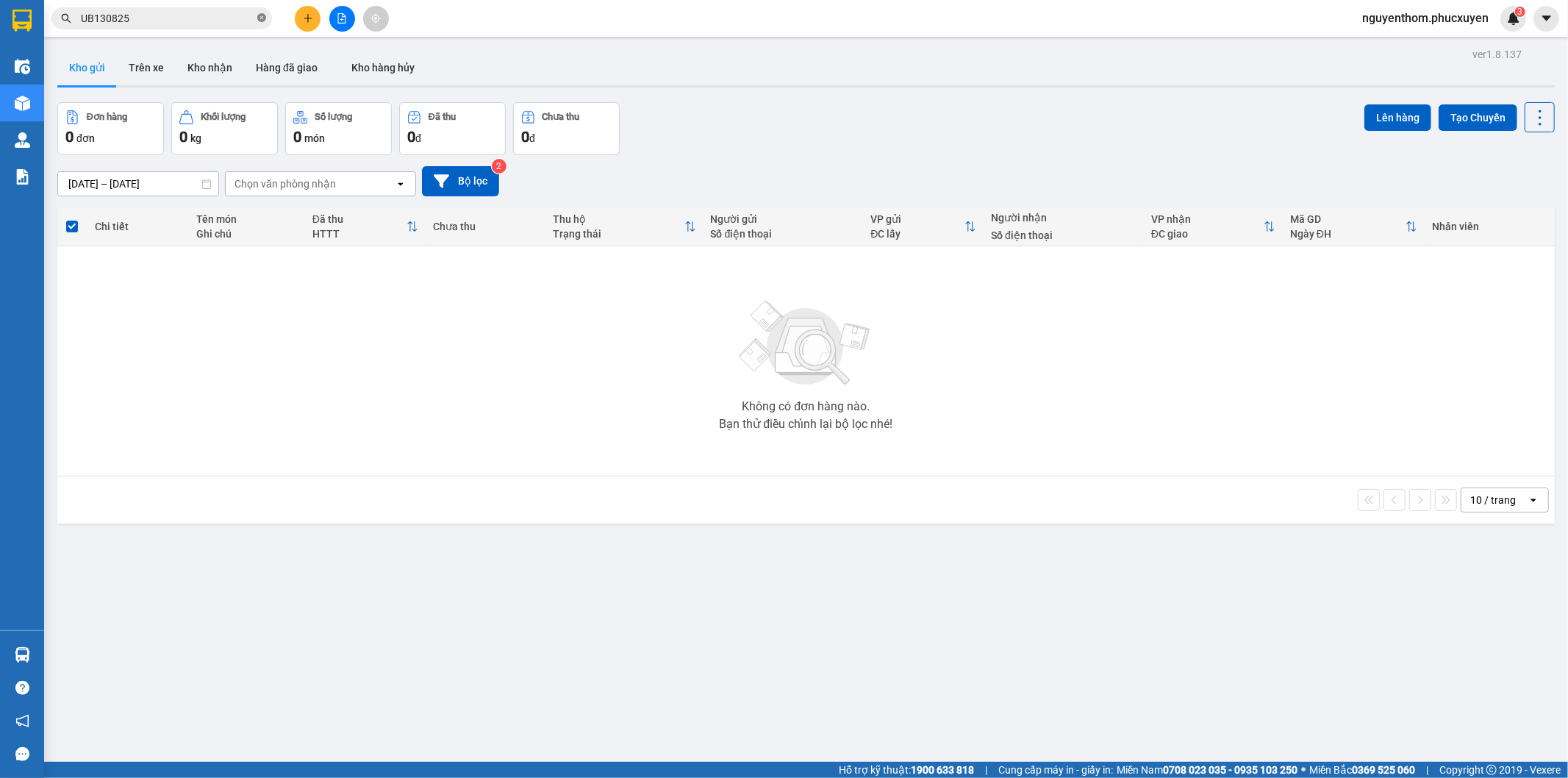
click at [262, 18] on icon "close-circle" at bounding box center [262, 17] width 9 height 9
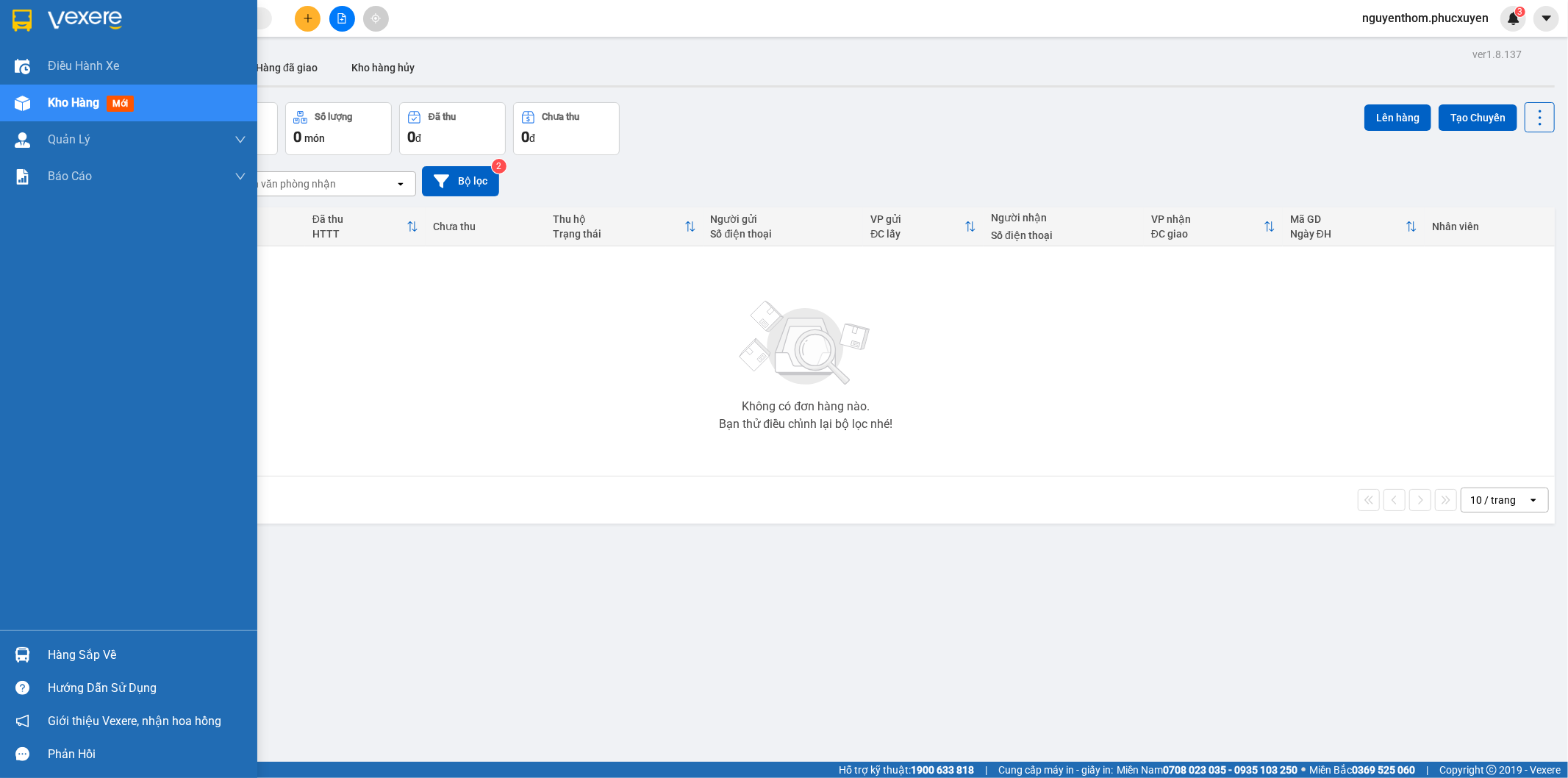
click at [24, 651] on img at bounding box center [22, 654] width 16 height 16
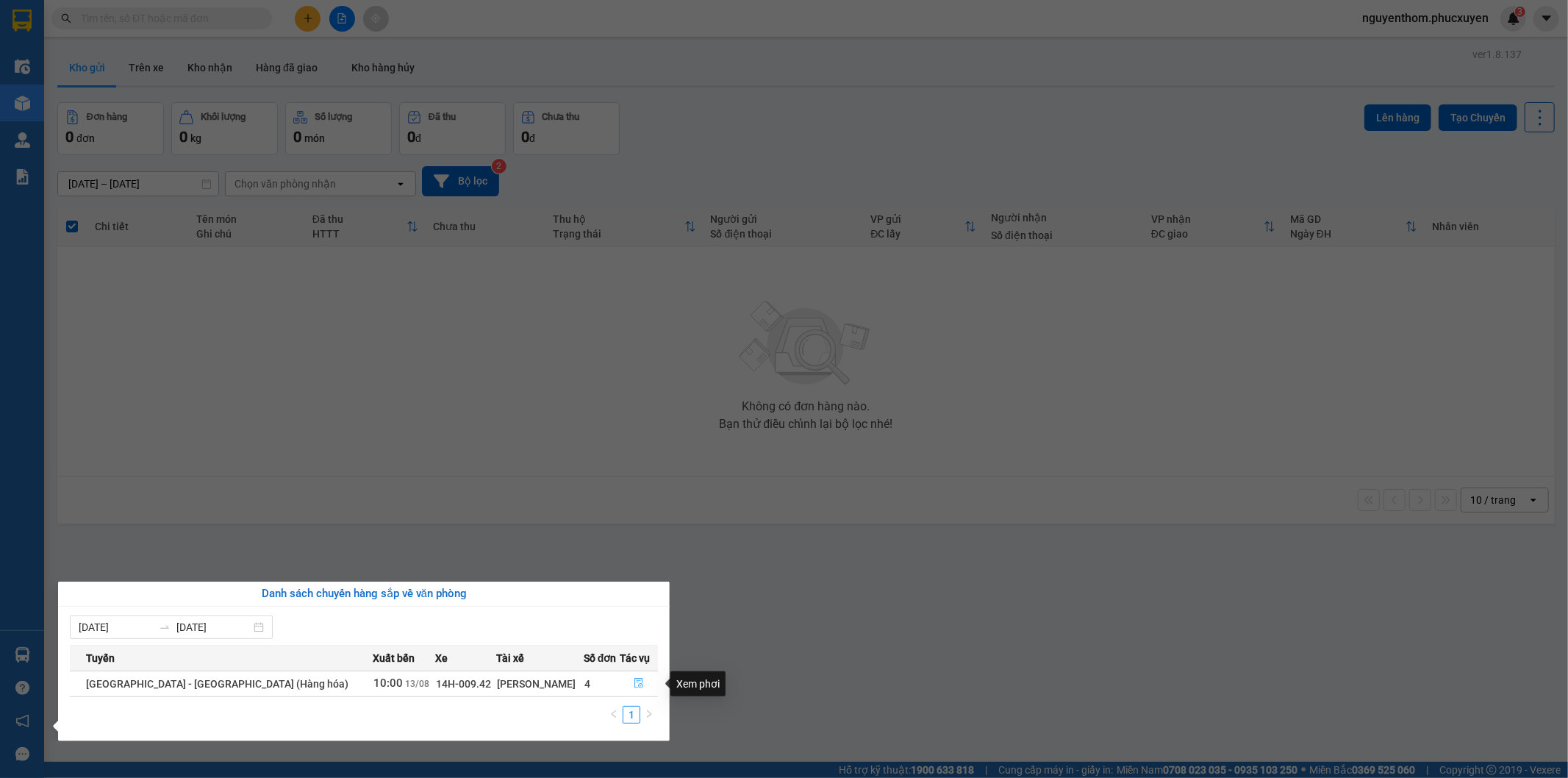
click at [634, 681] on icon "file-done" at bounding box center [638, 682] width 11 height 11
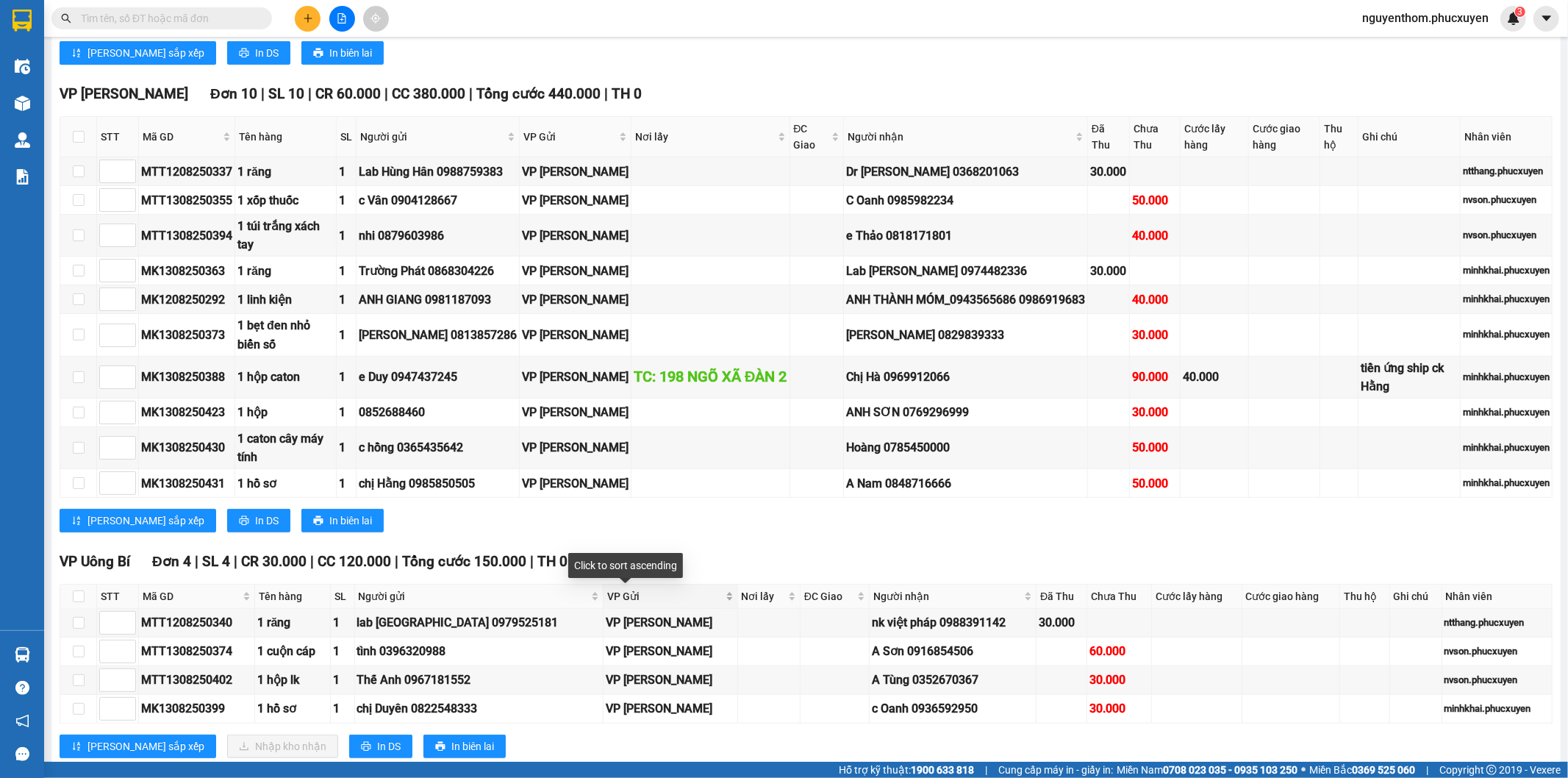
scroll to position [898, 0]
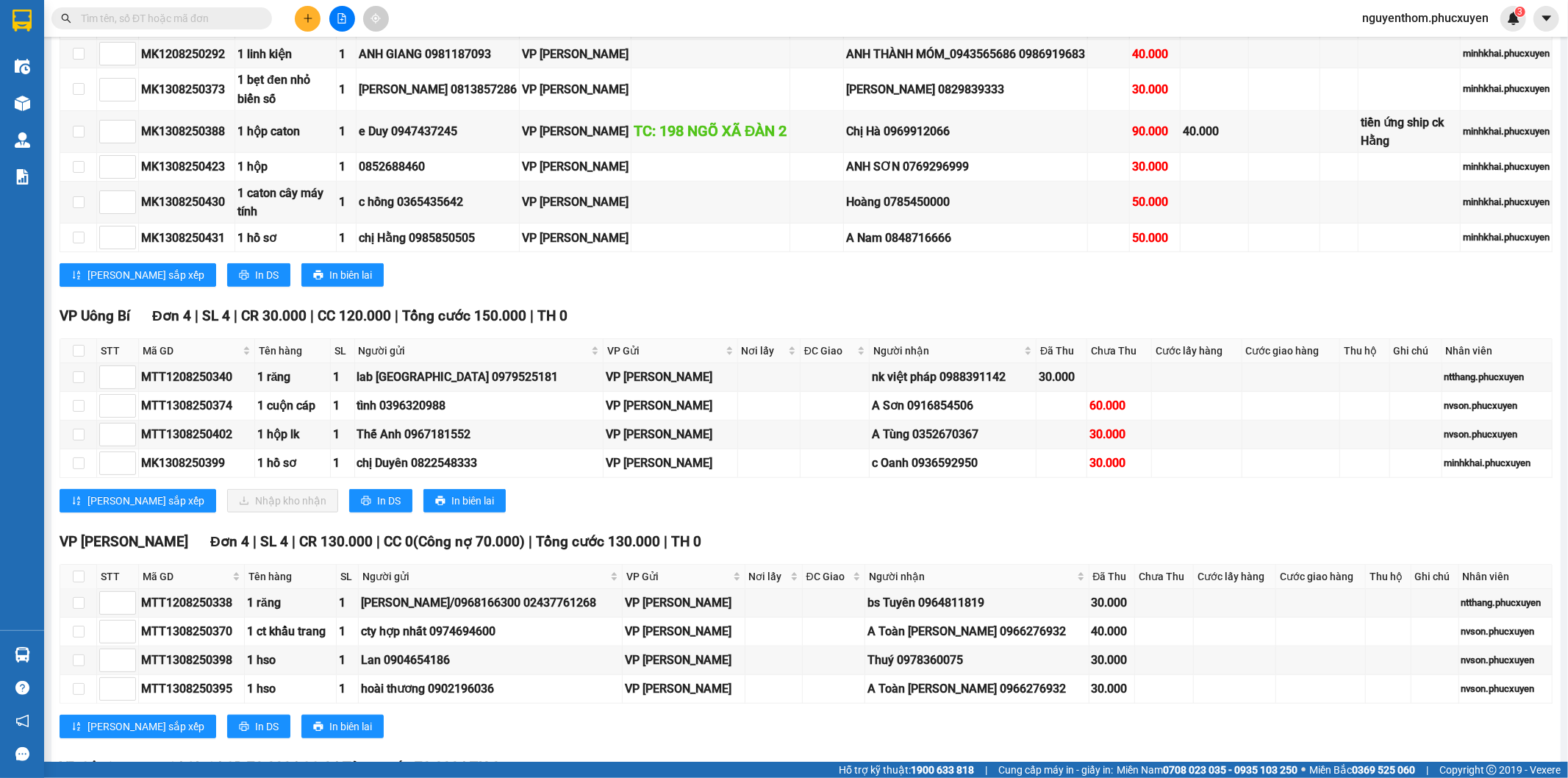
click at [238, 13] on input "text" at bounding box center [168, 19] width 173 height 16
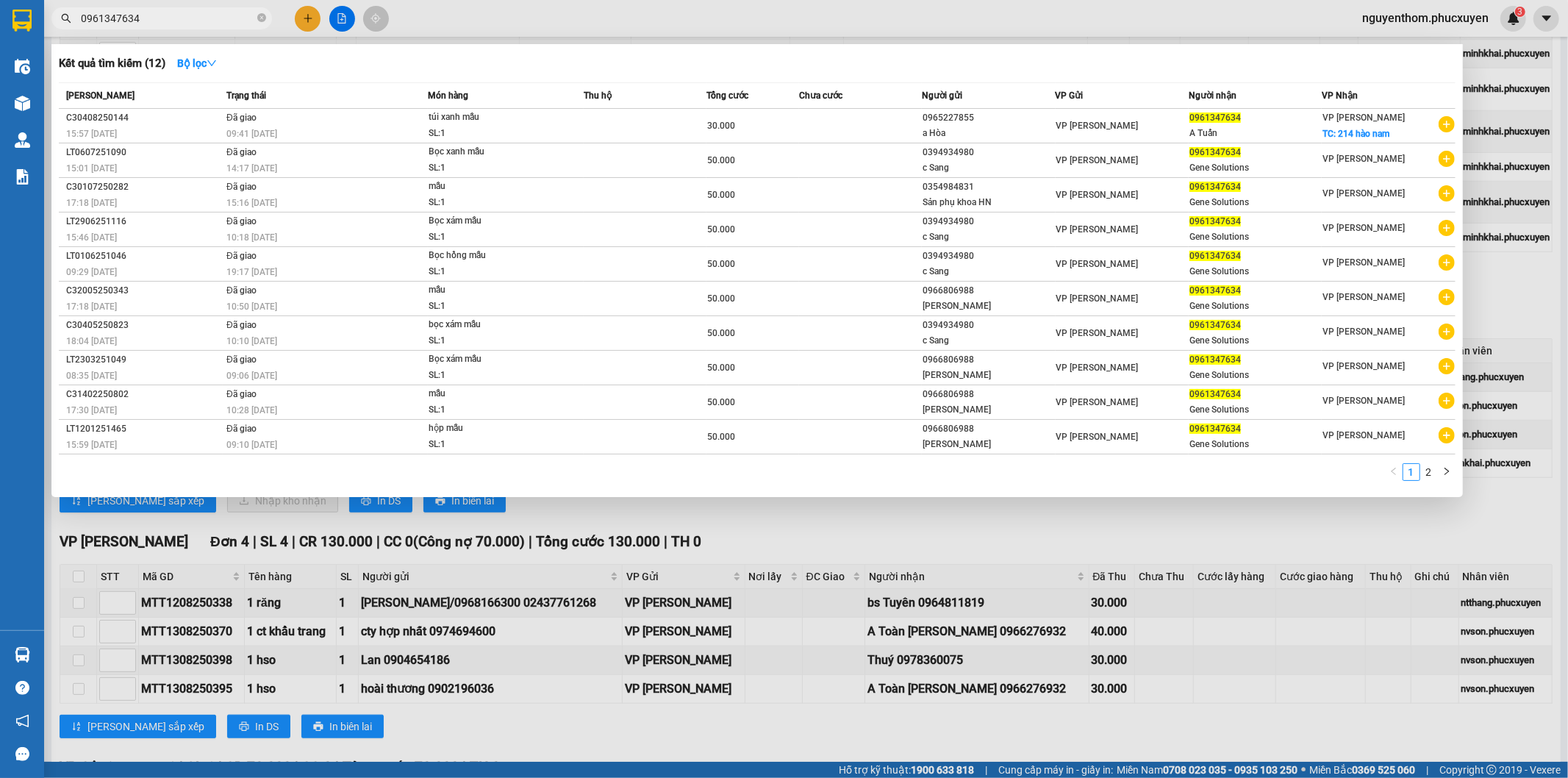
drag, startPoint x: 143, startPoint y: 15, endPoint x: 83, endPoint y: 15, distance: 60.0
click at [83, 15] on input "0961347634" at bounding box center [168, 19] width 173 height 16
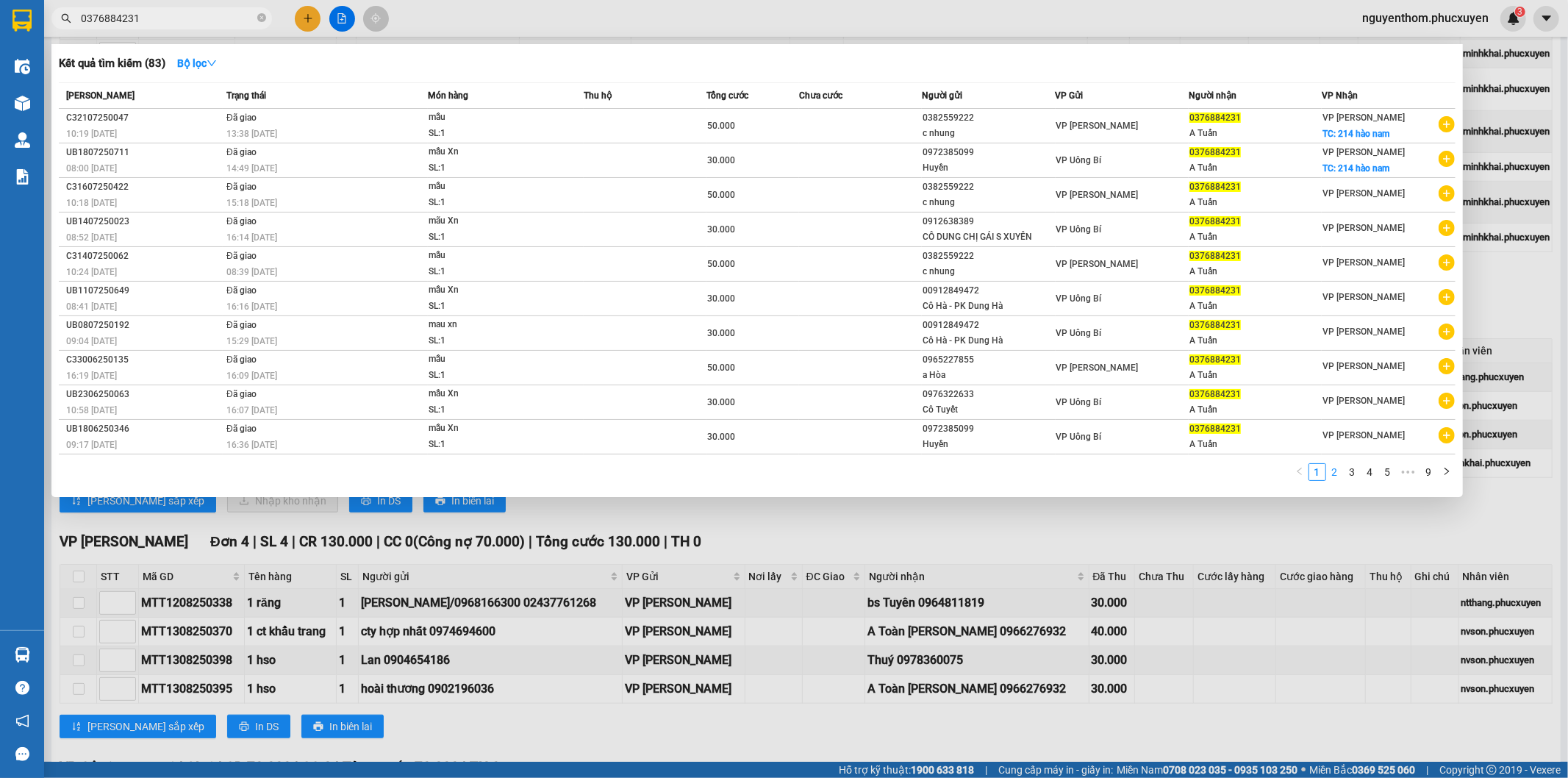
type input "0376884231"
click at [1338, 474] on link "2" at bounding box center [1335, 472] width 16 height 16
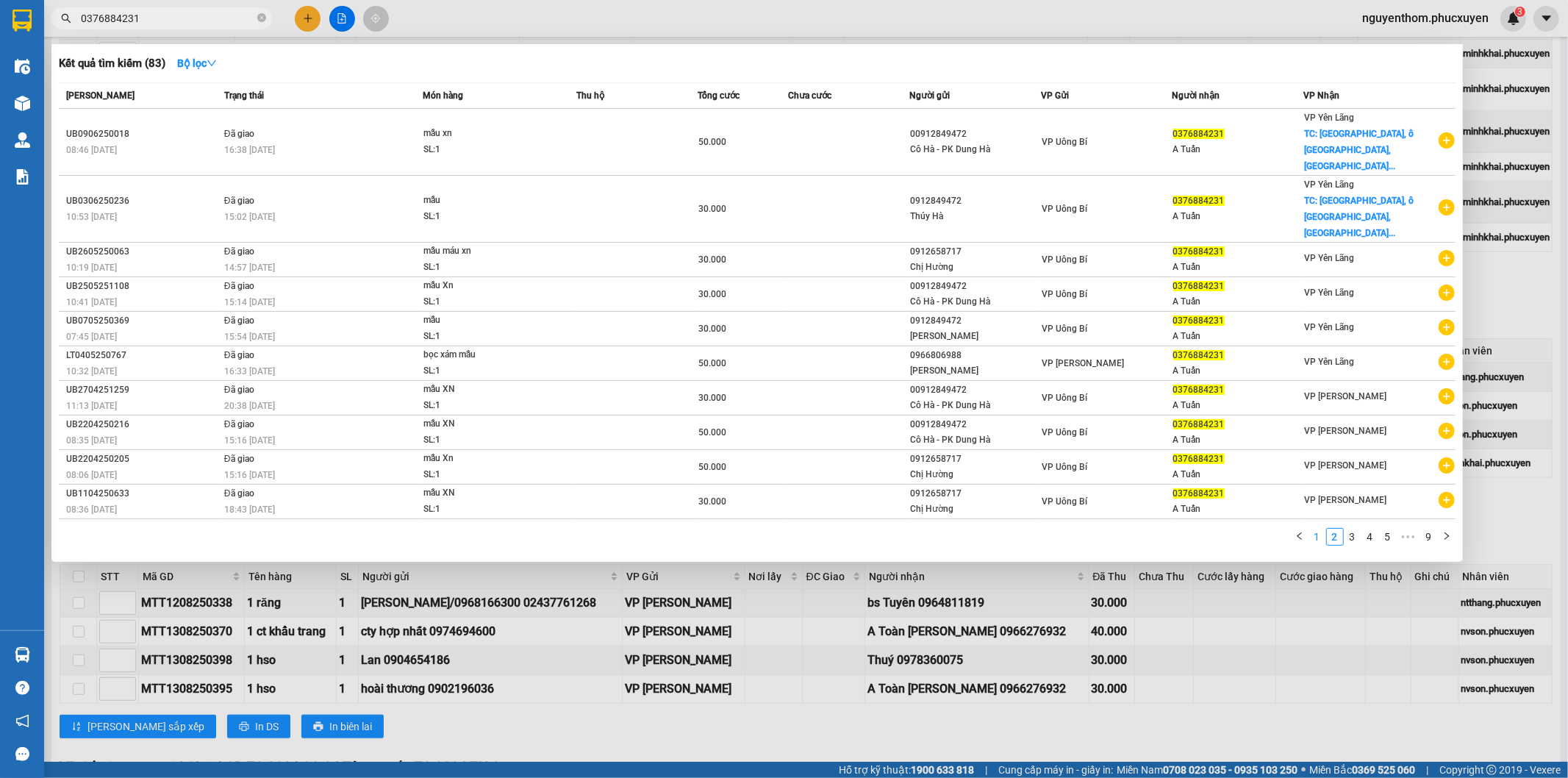
click at [1318, 529] on link "1" at bounding box center [1318, 537] width 16 height 16
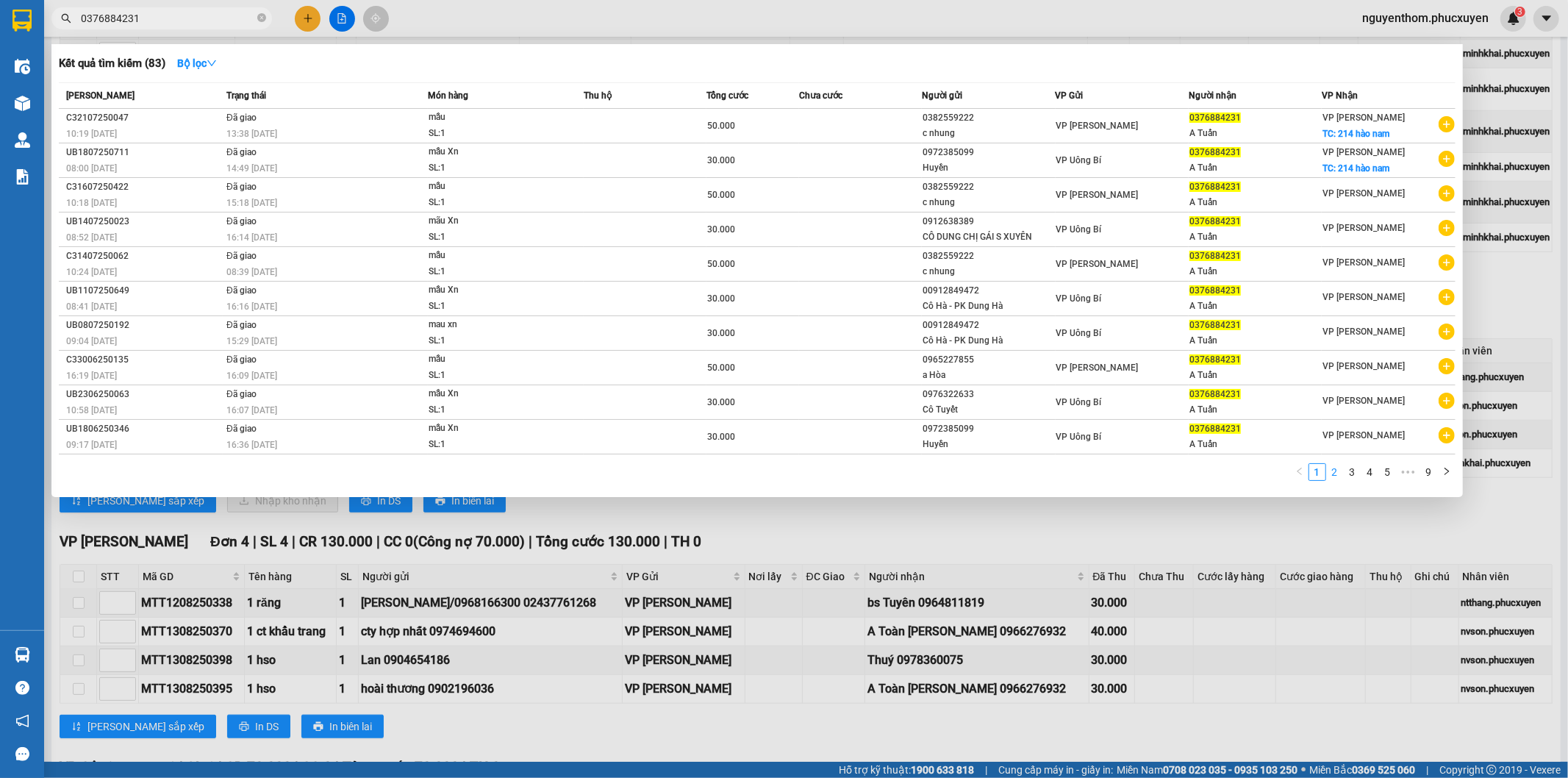
click at [1338, 476] on link "2" at bounding box center [1335, 472] width 16 height 16
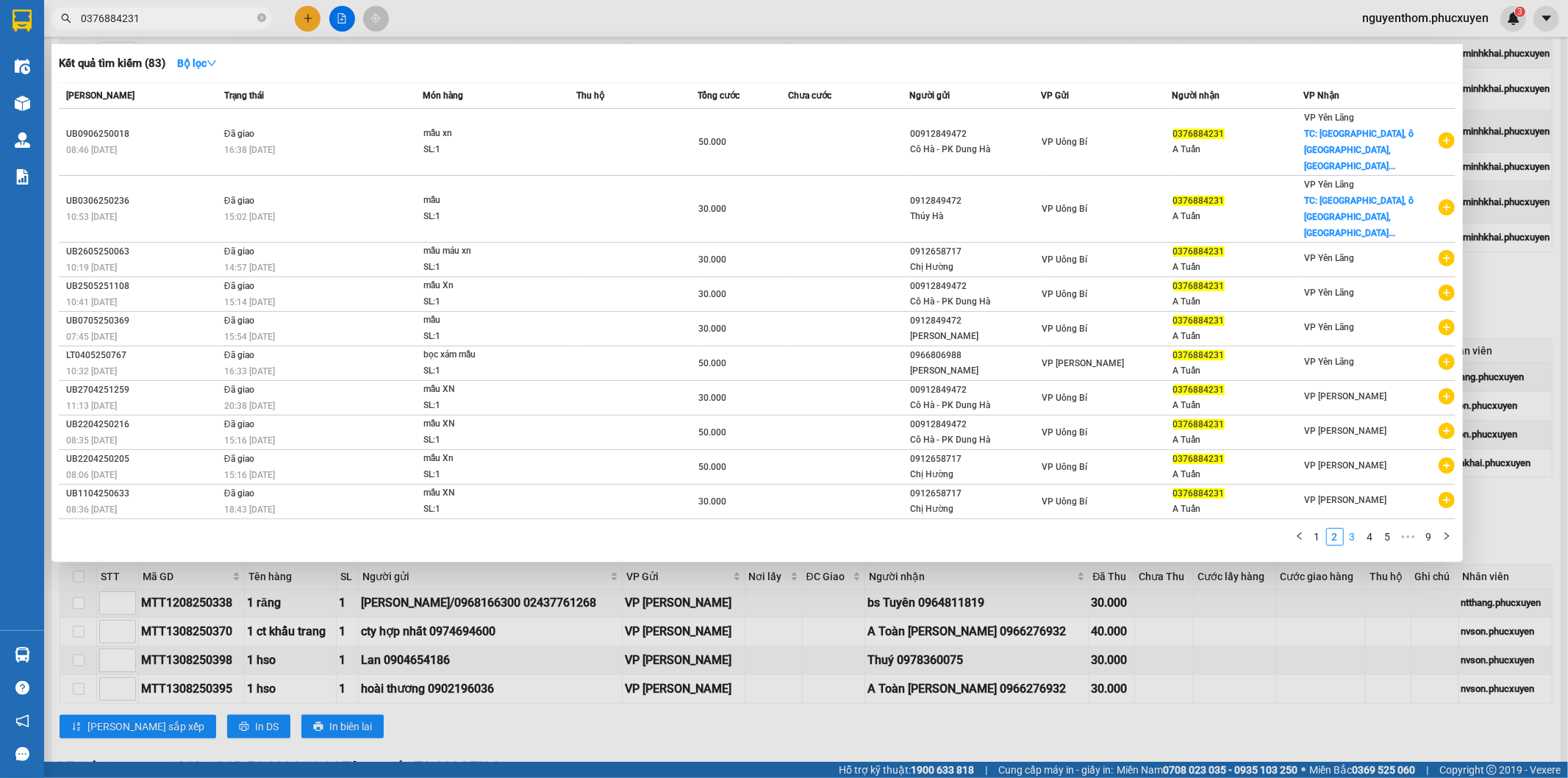
click at [1351, 529] on link "3" at bounding box center [1353, 537] width 16 height 16
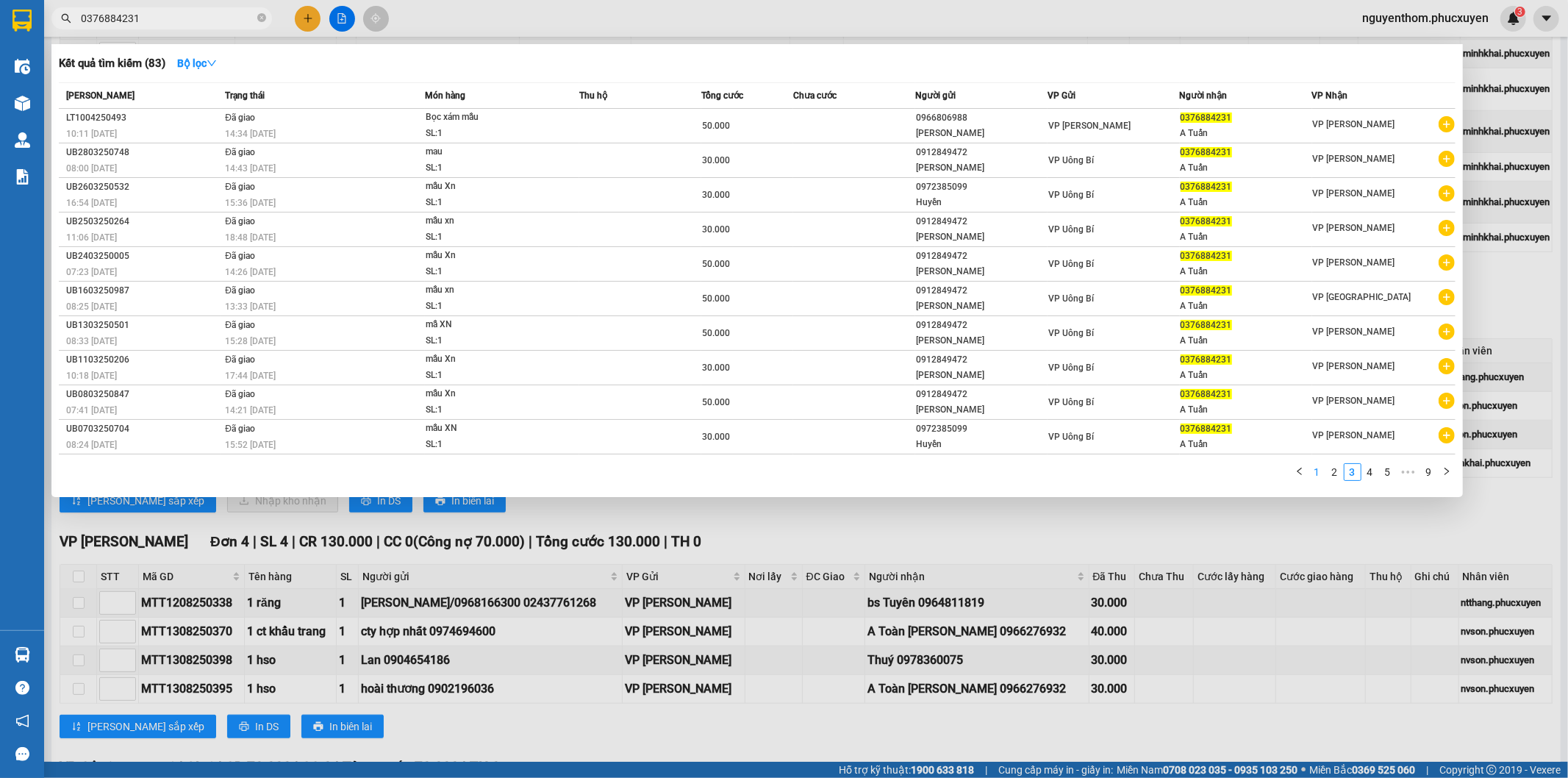
click at [1317, 479] on link "1" at bounding box center [1318, 472] width 16 height 16
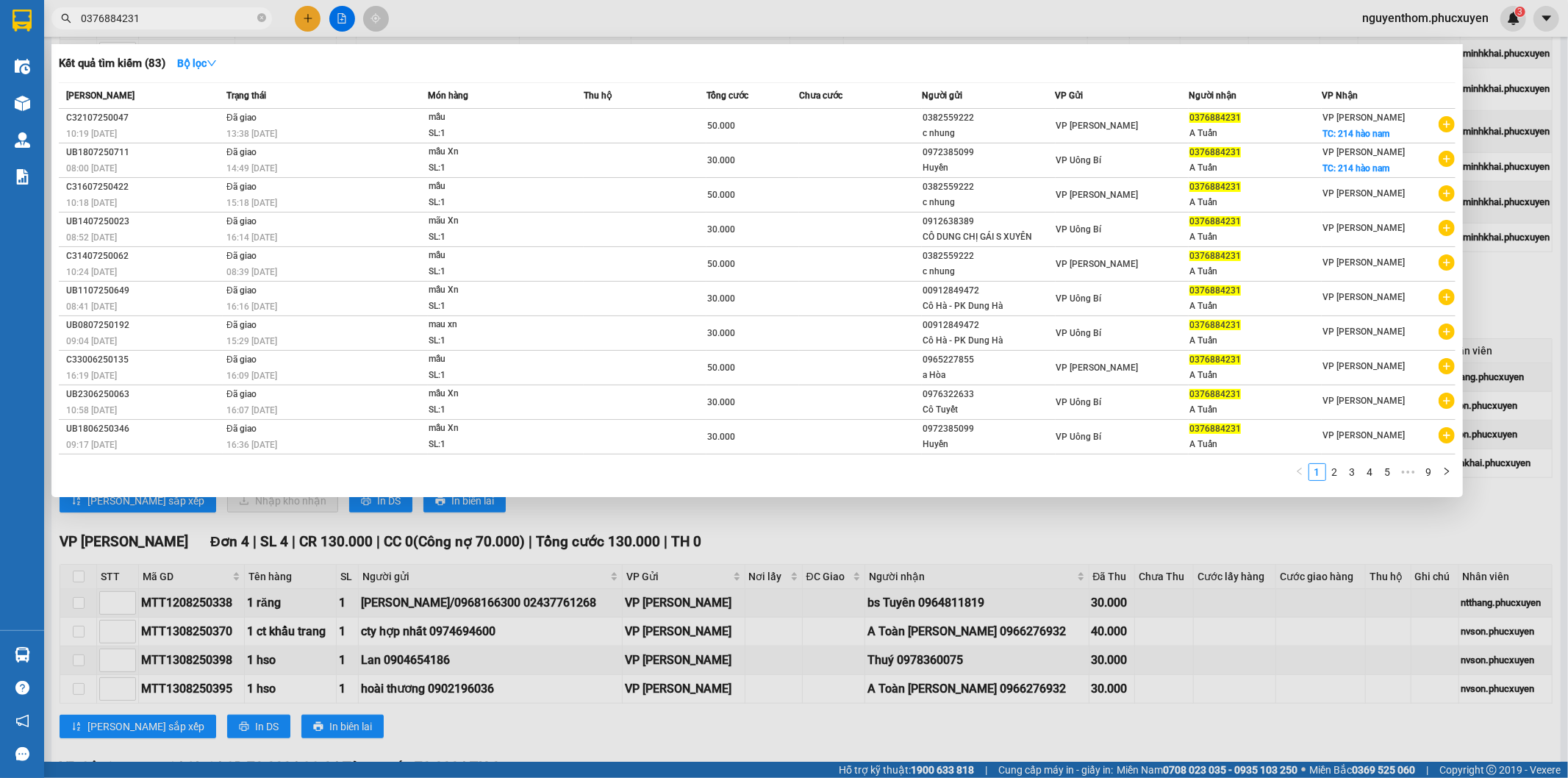
click at [1182, 539] on div at bounding box center [784, 389] width 1568 height 778
click at [262, 16] on icon "close-circle" at bounding box center [262, 17] width 9 height 9
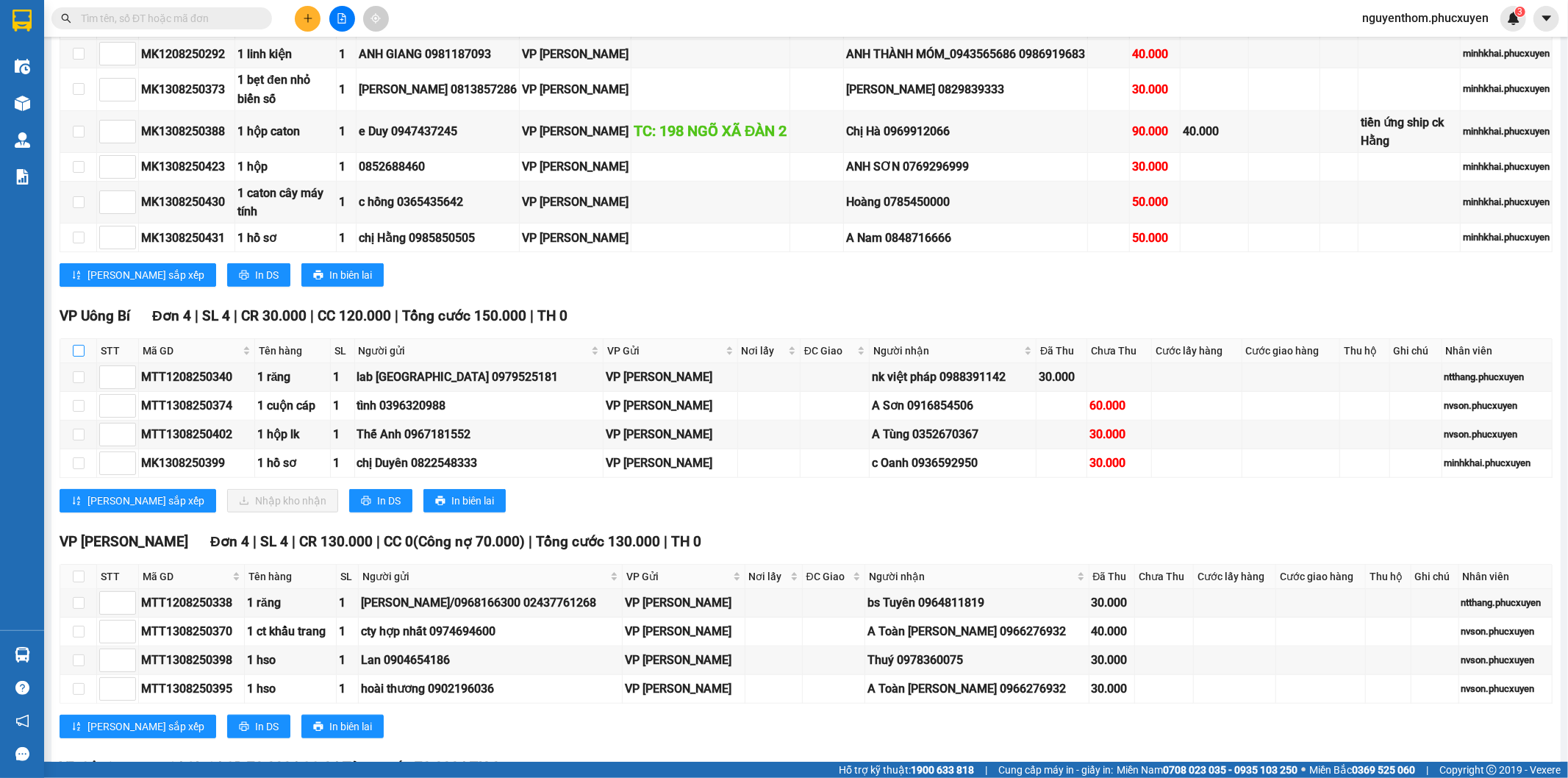
click at [77, 351] on input "checkbox" at bounding box center [78, 351] width 11 height 11
checkbox input "true"
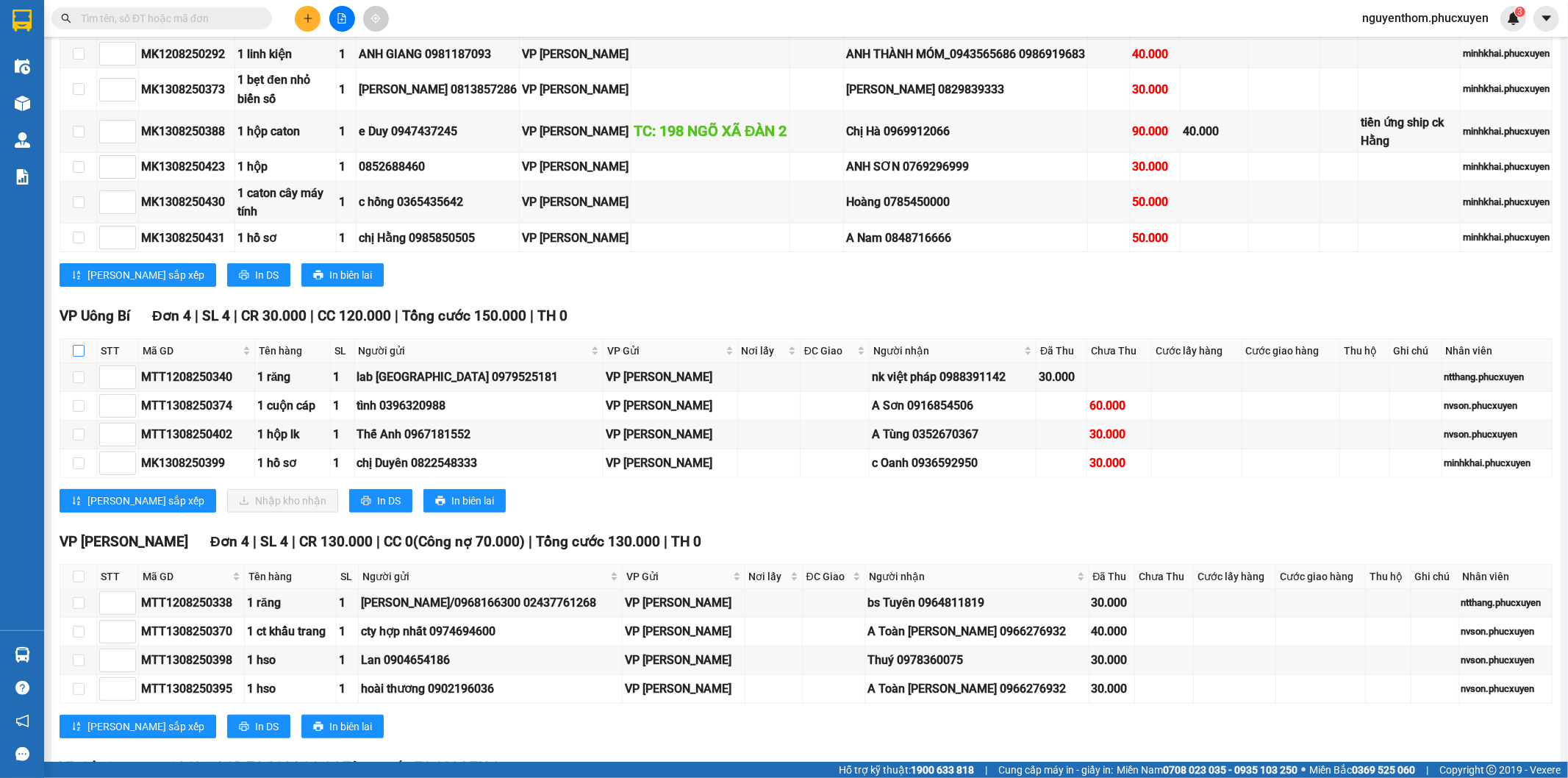
checkbox input "true"
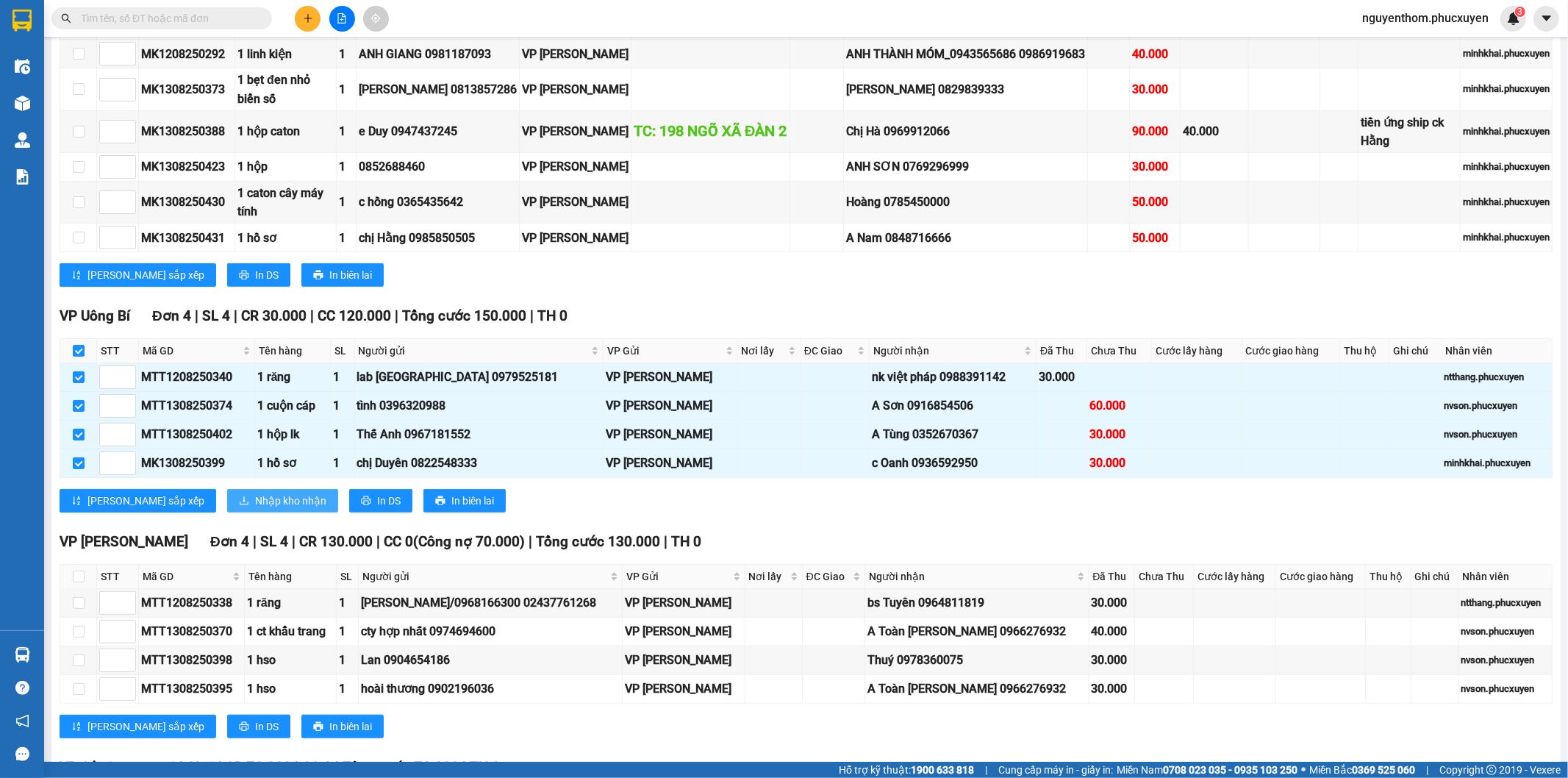
click at [255, 508] on span "Nhập kho nhận" at bounding box center [290, 501] width 71 height 16
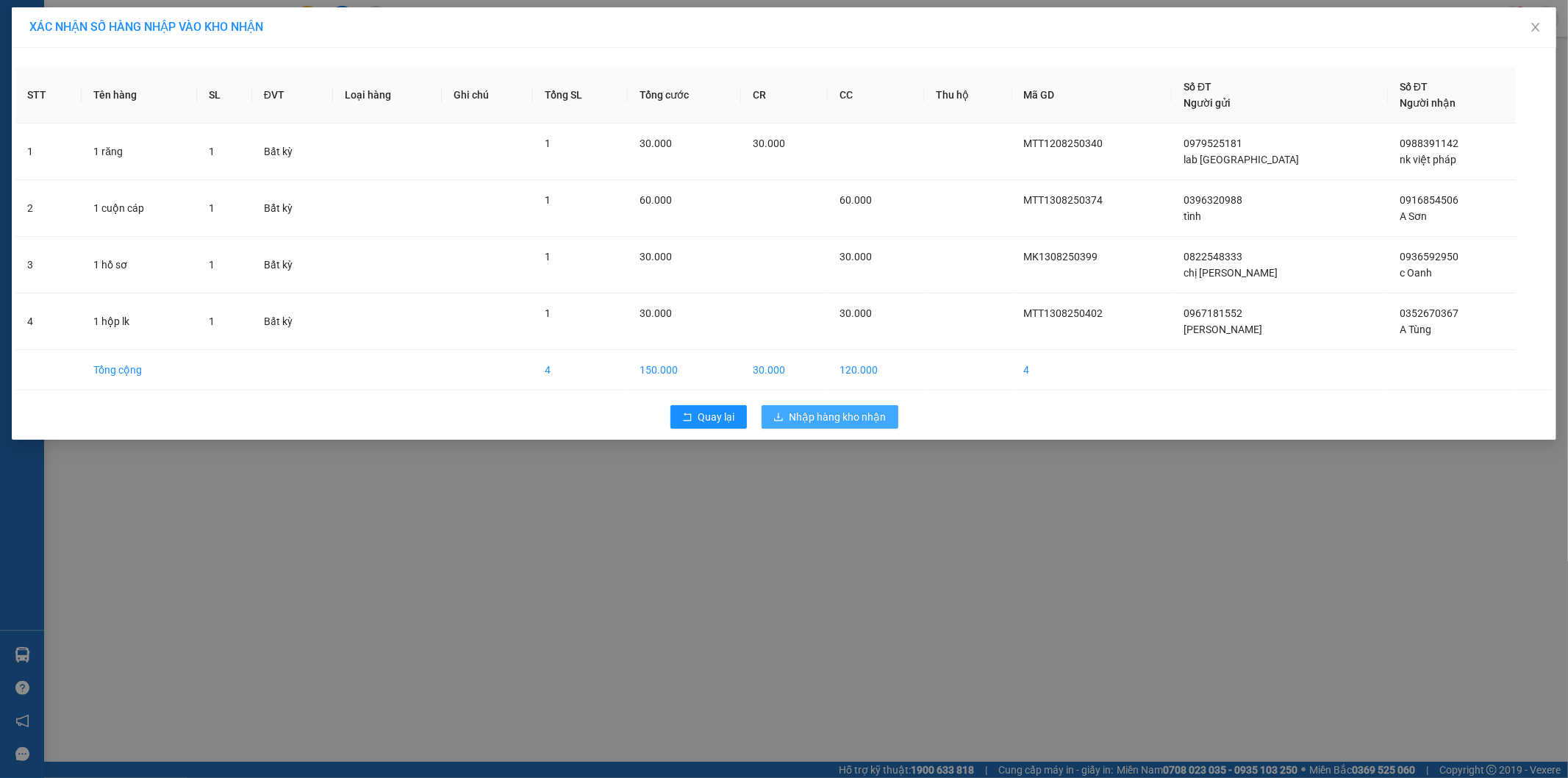
click at [842, 422] on span "Nhập hàng kho nhận" at bounding box center [838, 417] width 97 height 16
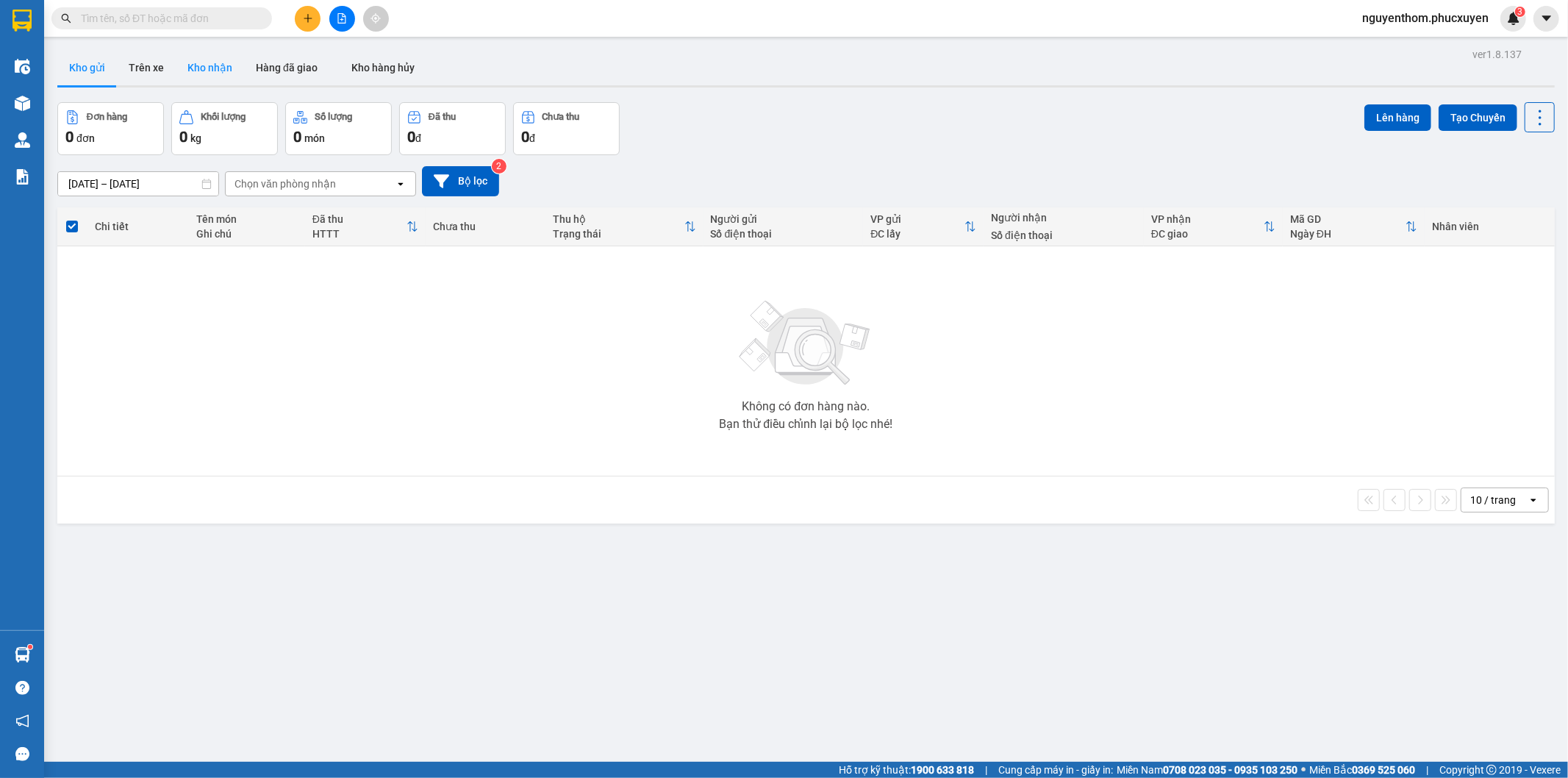
click at [201, 60] on button "Kho nhận" at bounding box center [210, 67] width 69 height 35
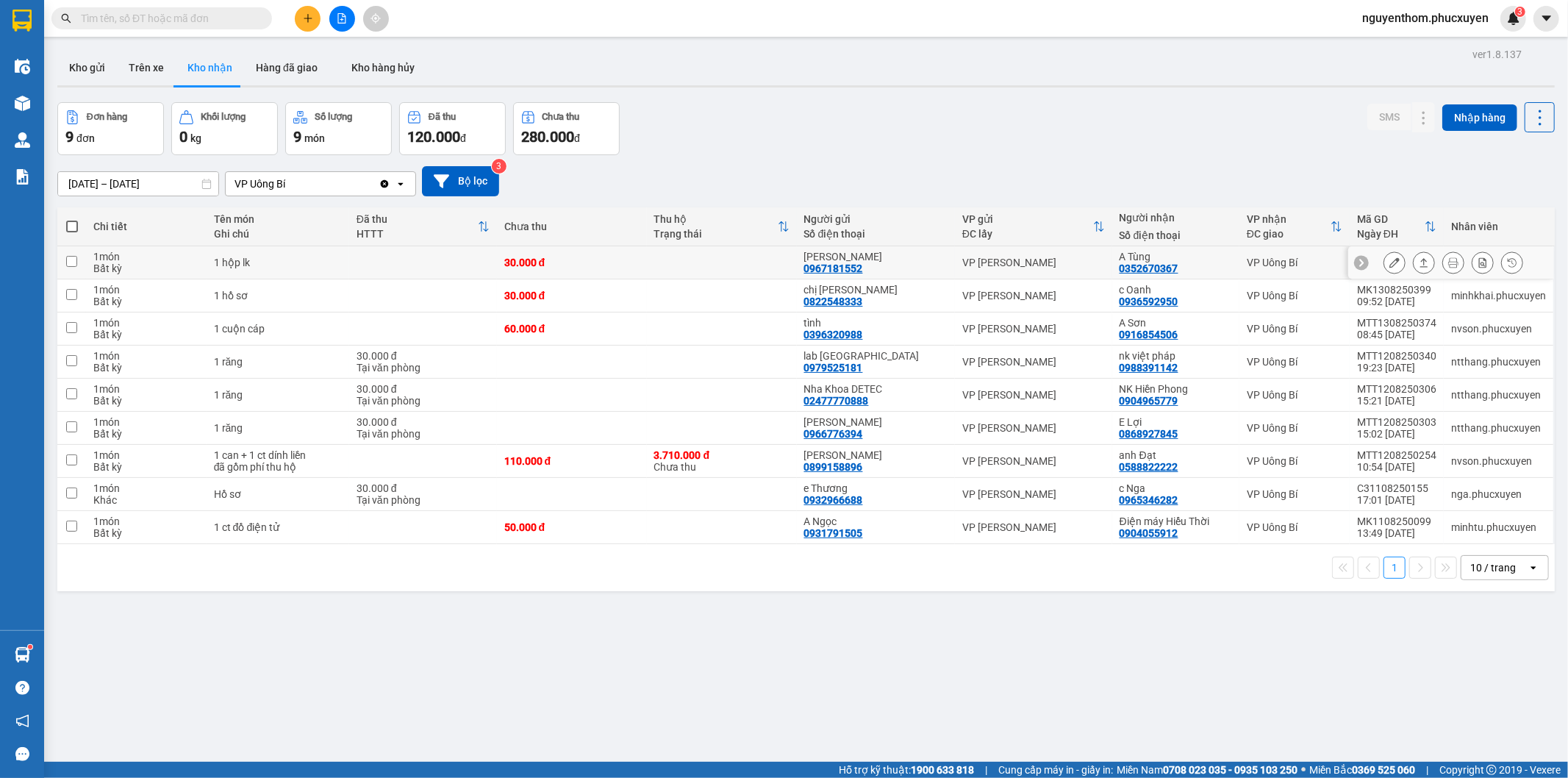
drag, startPoint x: 1101, startPoint y: 267, endPoint x: 1061, endPoint y: 96, distance: 175.6
click at [1201, 271] on tr "1 món Bất kỳ 1 hộp lk 30.000 đ Thế Anh 0967181552 VP [PERSON_NAME][GEOGRAPHIC_D…" at bounding box center [806, 262] width 1498 height 33
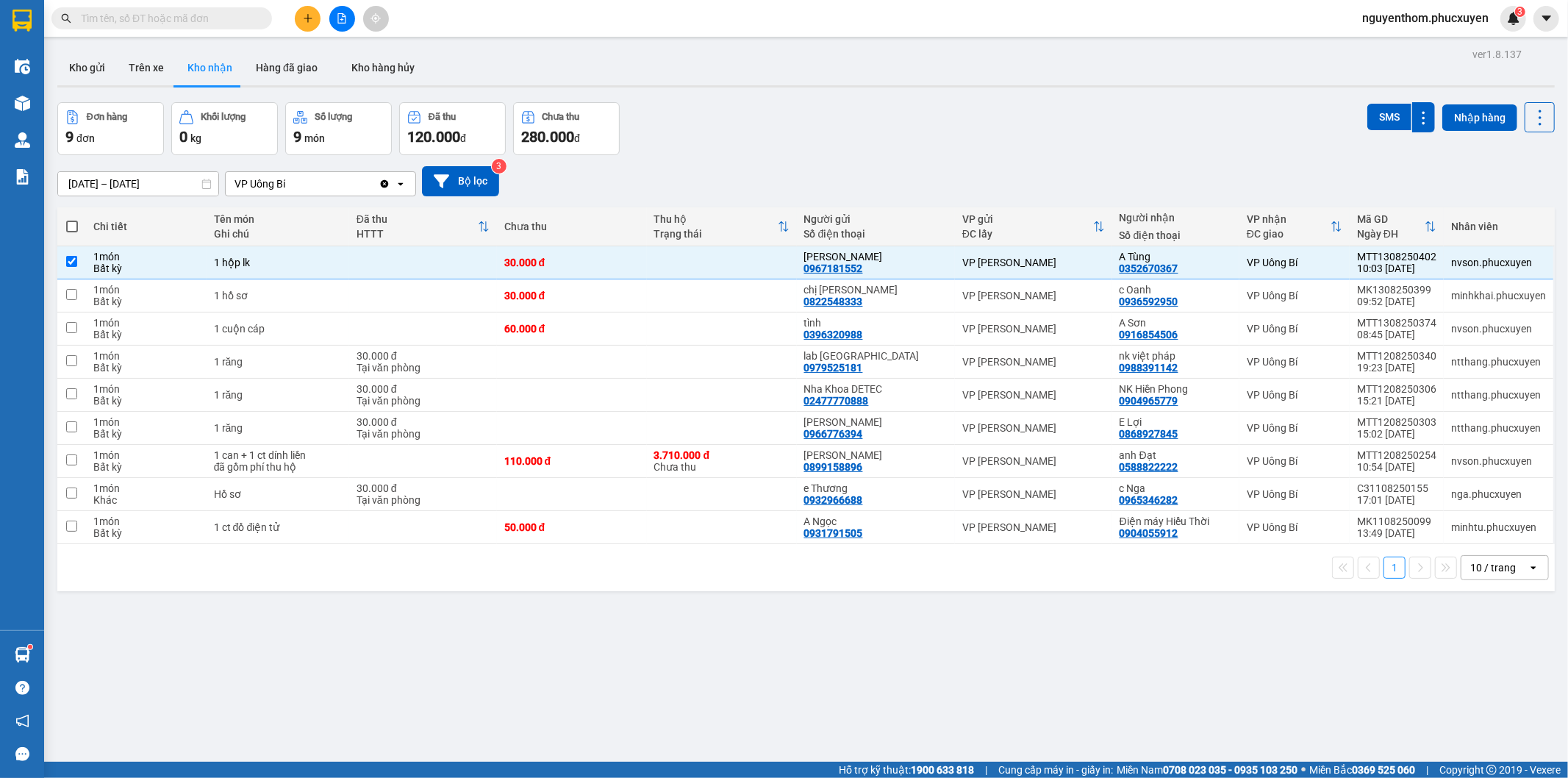
checkbox input "true"
drag, startPoint x: 1107, startPoint y: 335, endPoint x: 1157, endPoint y: 334, distance: 50.0
click at [1157, 334] on td "A Sơn 0916854506" at bounding box center [1176, 329] width 128 height 33
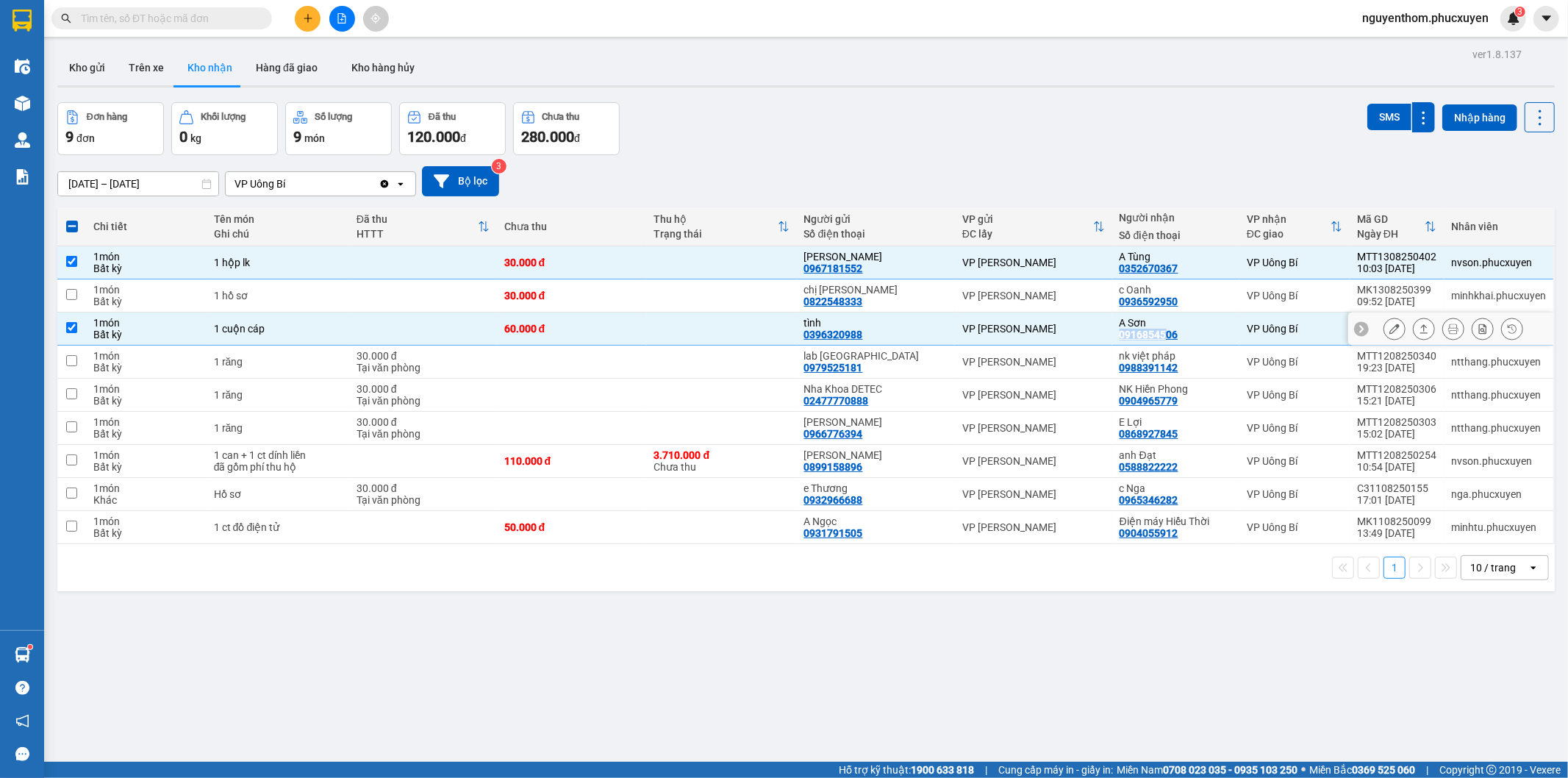
drag, startPoint x: 1096, startPoint y: 337, endPoint x: 1175, endPoint y: 338, distance: 79.0
click at [1175, 338] on tr "1 món Bất kỳ 1 cuộn cáp 60.000 đ tình 0396320988 VP [PERSON_NAME] A Sơn 0916854…" at bounding box center [806, 329] width 1498 height 33
checkbox input "false"
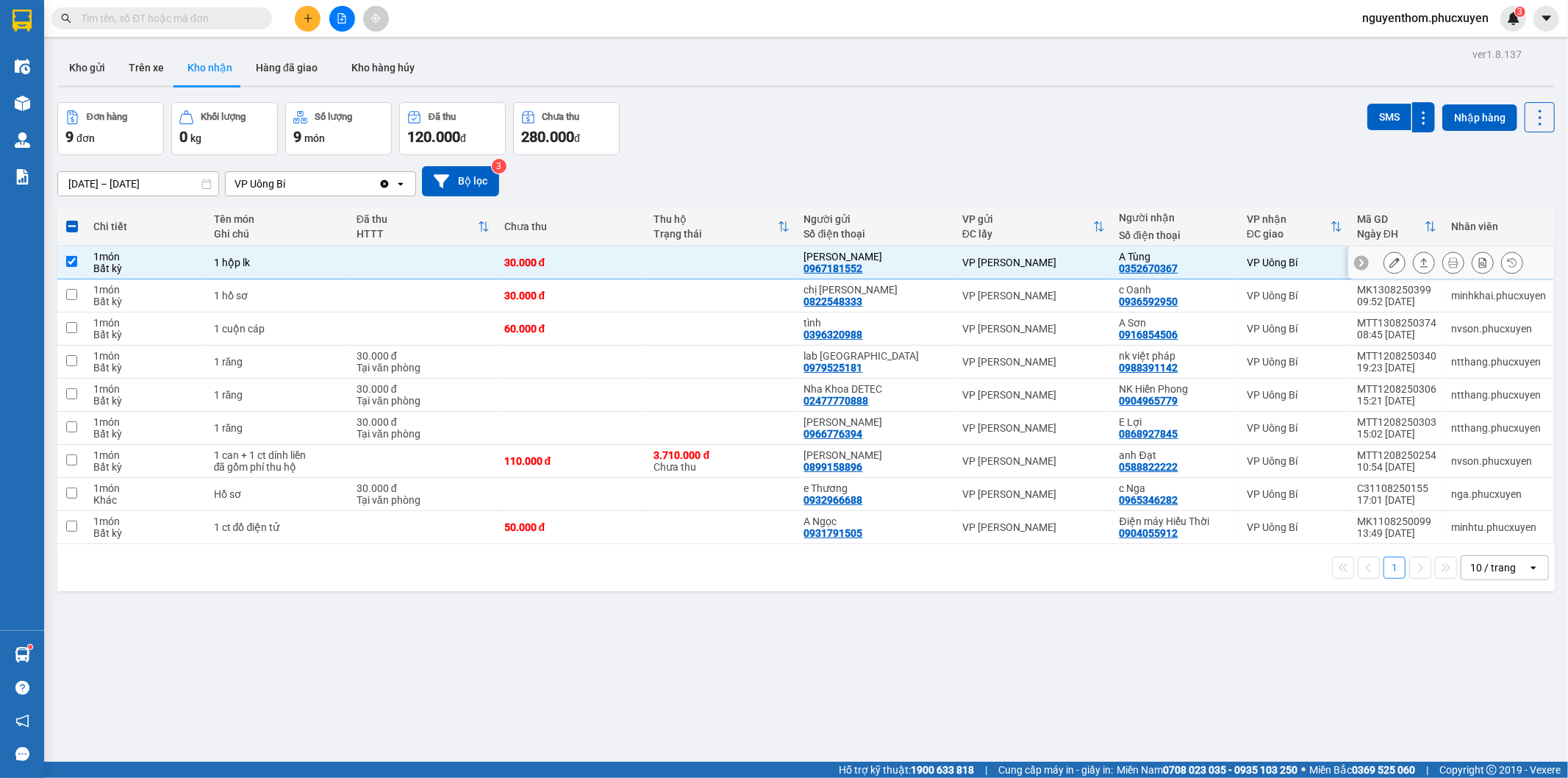
click at [1064, 259] on div "VP [PERSON_NAME]" at bounding box center [1033, 262] width 142 height 11
checkbox input "false"
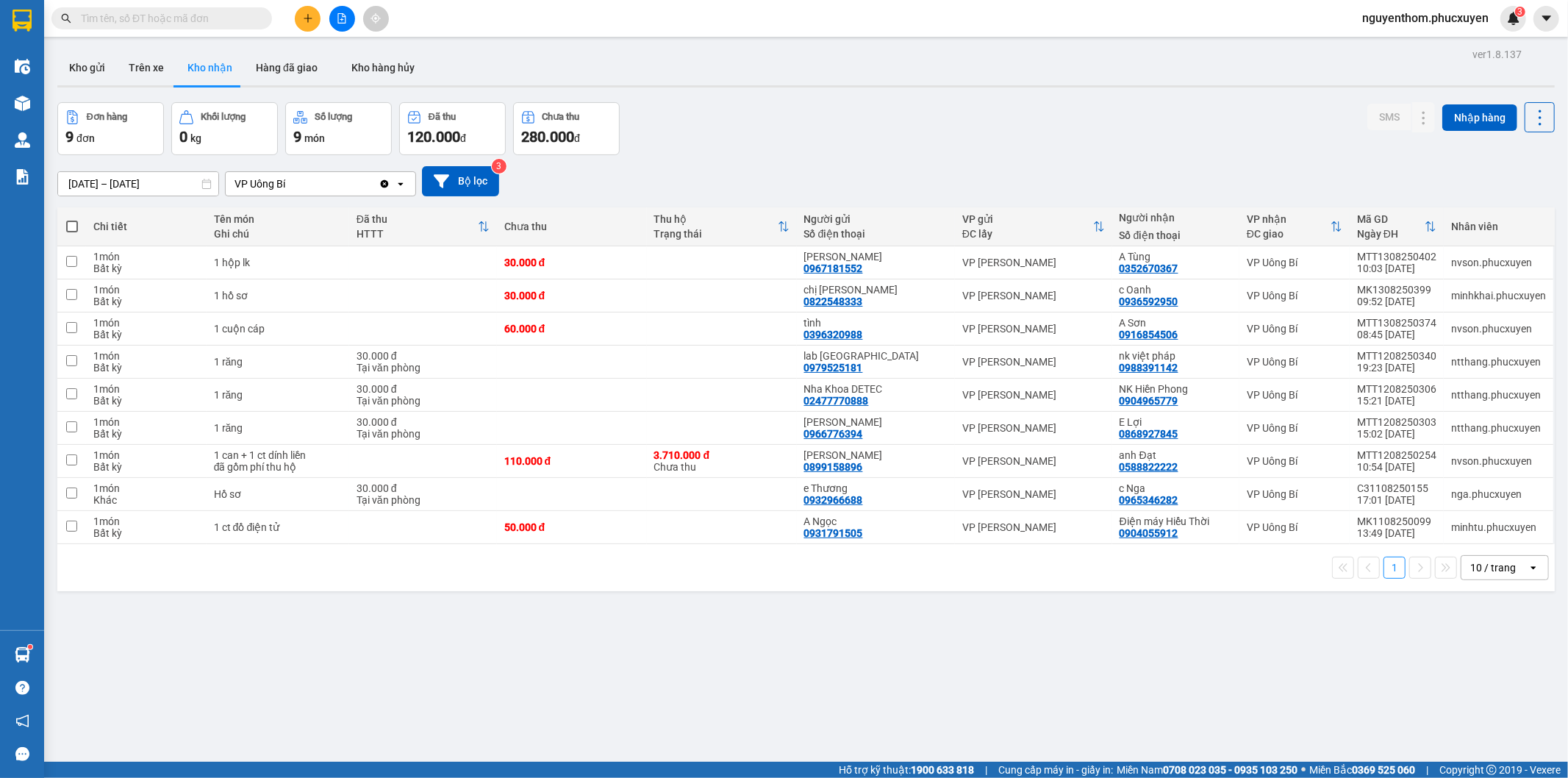
drag, startPoint x: 495, startPoint y: 695, endPoint x: 484, endPoint y: 695, distance: 11.0
click at [499, 695] on div "ver 1.8.137 Kho gửi Trên xe Kho nhận Hàng đã giao Kho hàng hủy Đơn hàng 9 đơn K…" at bounding box center [806, 433] width 1509 height 778
drag, startPoint x: 1110, startPoint y: 464, endPoint x: 1180, endPoint y: 465, distance: 70.0
click at [1180, 465] on td "anh Đạt 0588822222" at bounding box center [1176, 461] width 128 height 33
checkbox input "true"
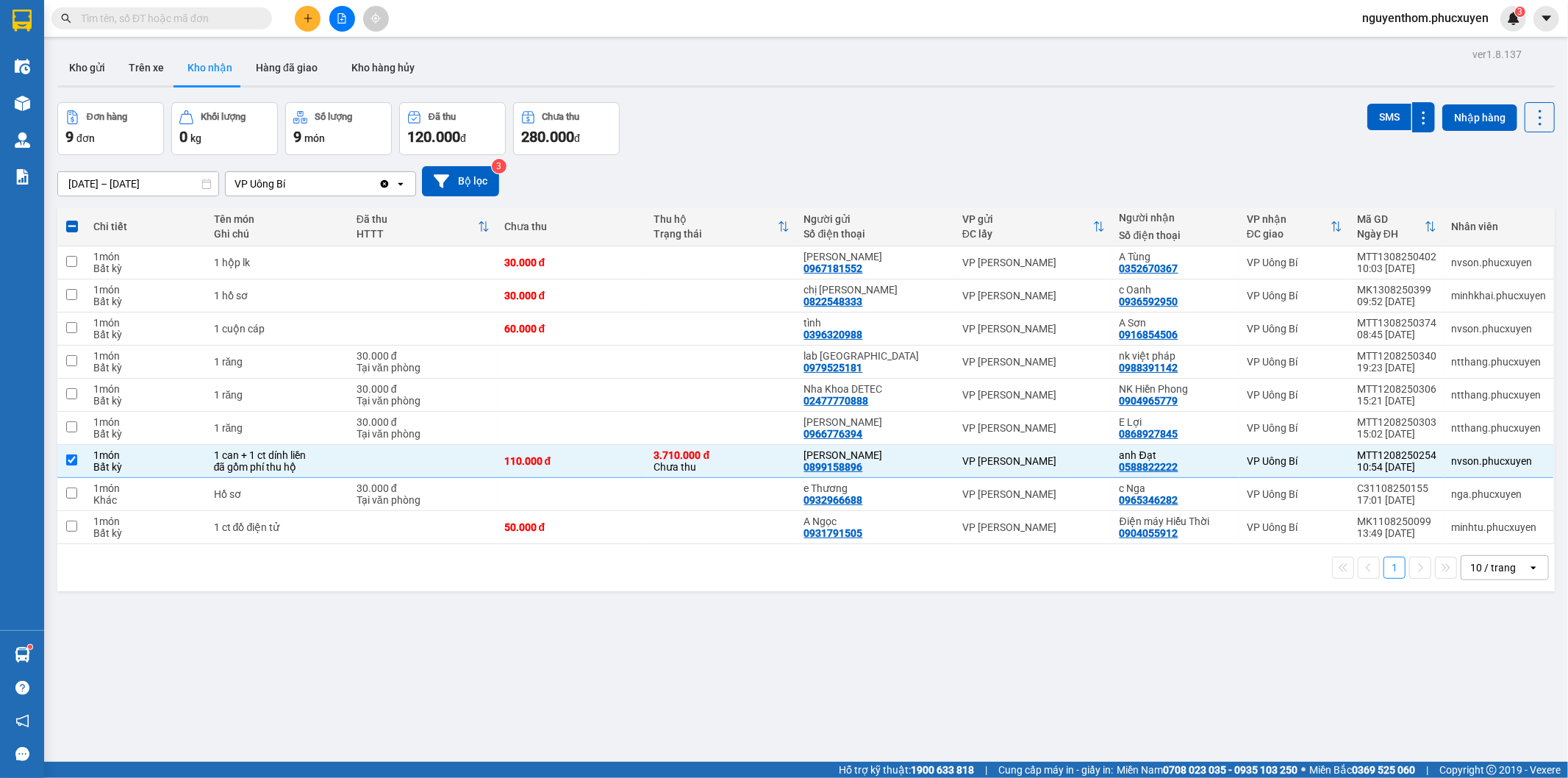
click at [790, 628] on div "ver 1.8.137 Kho gửi Trên xe Kho nhận Hàng đã giao Kho hàng hủy Đơn hàng 9 đơn K…" at bounding box center [806, 433] width 1509 height 778
click at [768, 431] on td at bounding box center [721, 428] width 150 height 33
checkbox input "true"
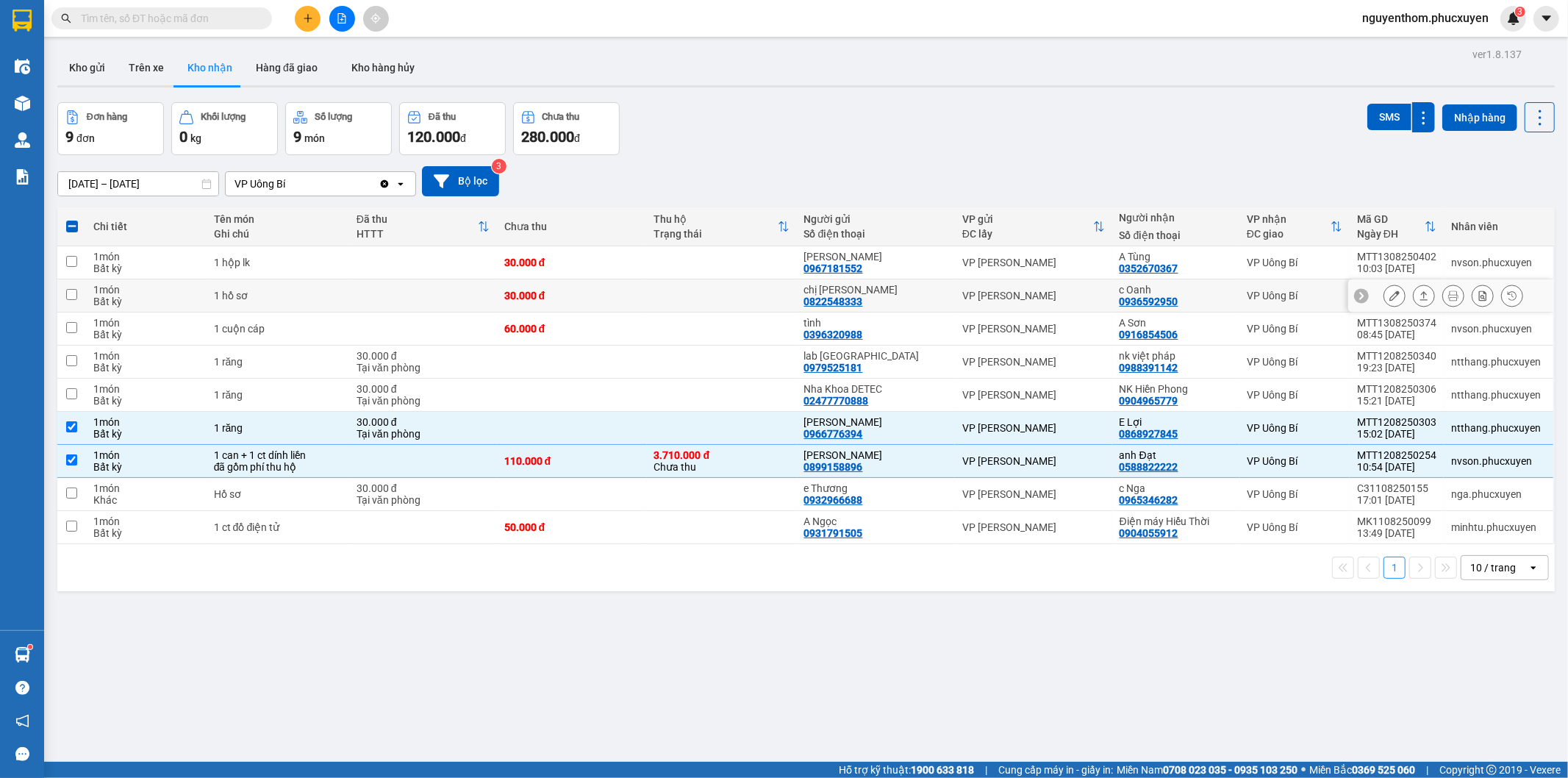
click at [1419, 298] on icon at bounding box center [1424, 295] width 11 height 11
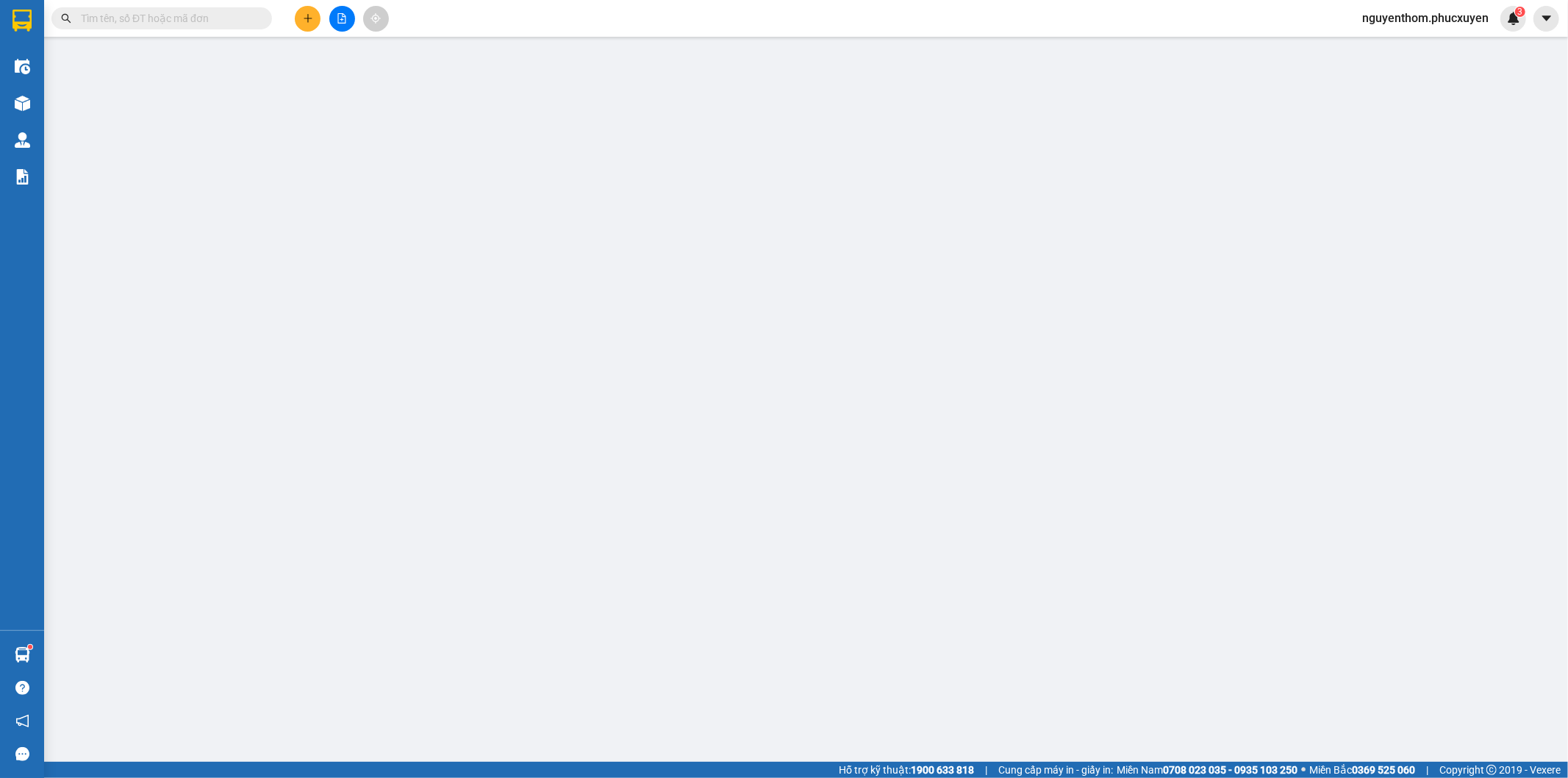
click at [1409, 294] on input "0" at bounding box center [1402, 287] width 141 height 24
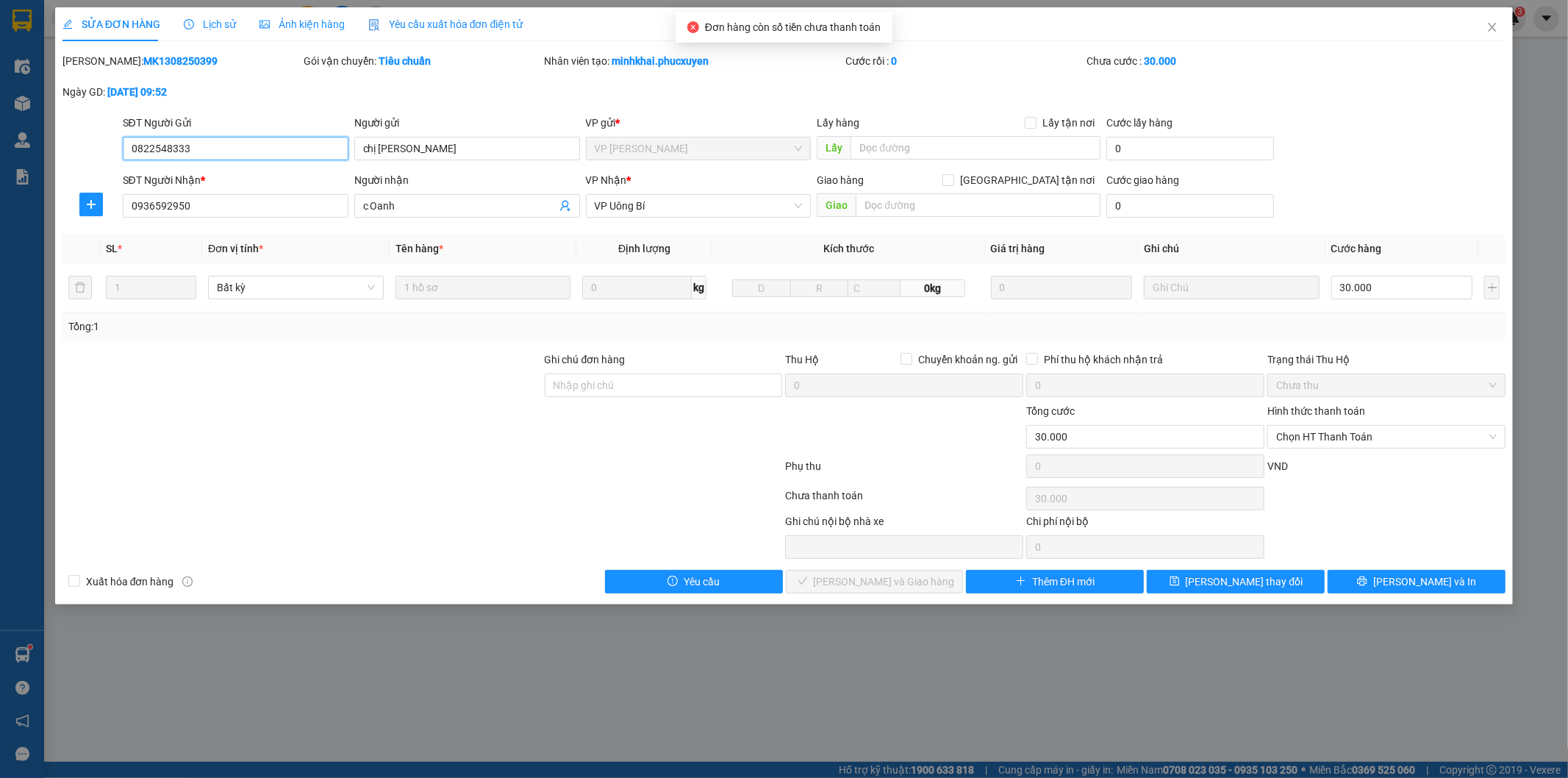
type input "0822548333"
type input "chị [PERSON_NAME]"
type input "0936592950"
type input "c Oanh"
type input "30.000"
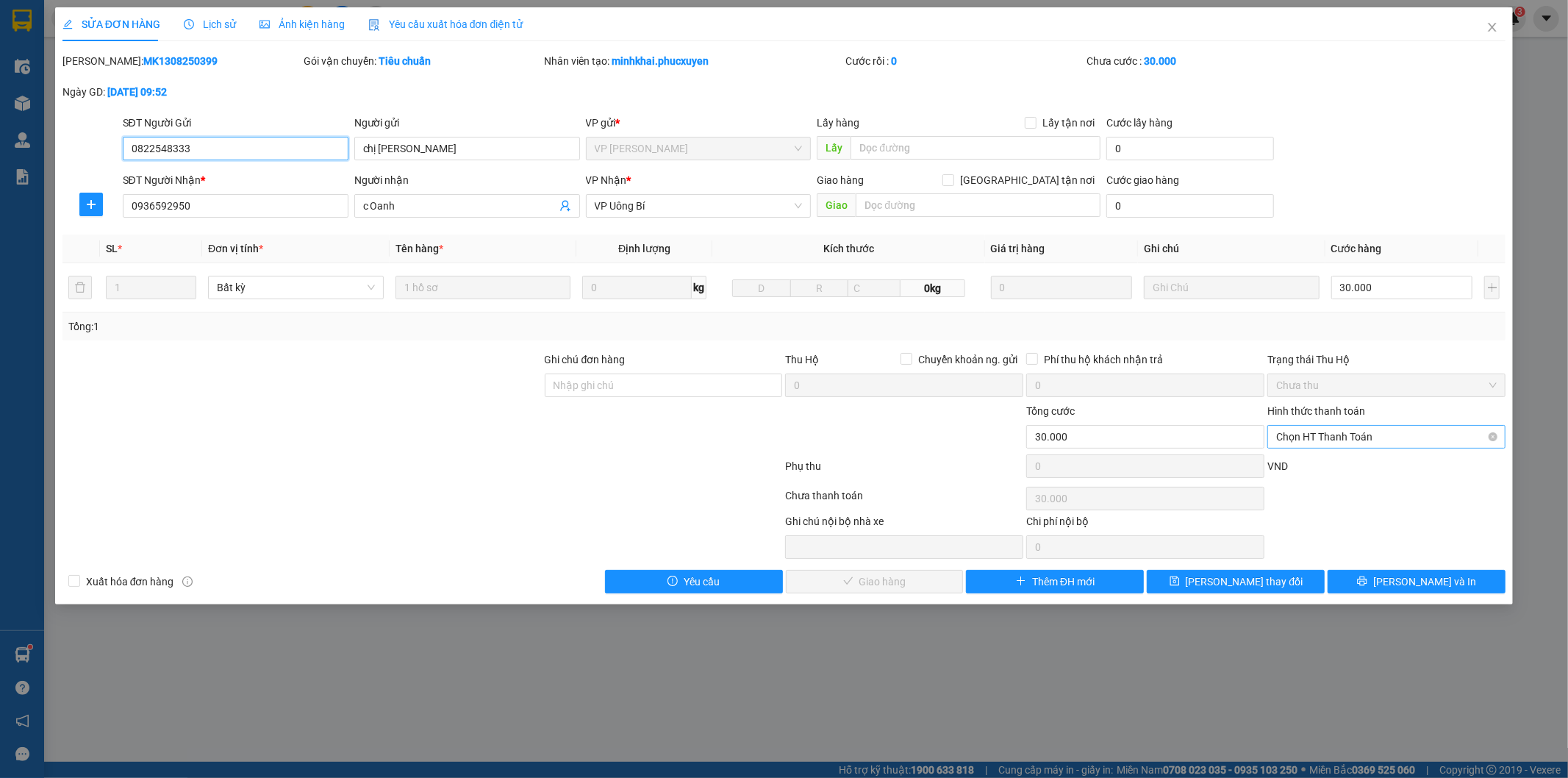
click at [1363, 431] on span "Chọn HT Thanh Toán" at bounding box center [1387, 436] width 221 height 22
click at [1324, 463] on div "Tại văn phòng" at bounding box center [1387, 466] width 221 height 16
type input "0"
drag, startPoint x: 887, startPoint y: 584, endPoint x: 1490, endPoint y: 22, distance: 824.3
click at [888, 584] on span "[PERSON_NAME] và Giao hàng" at bounding box center [885, 582] width 141 height 16
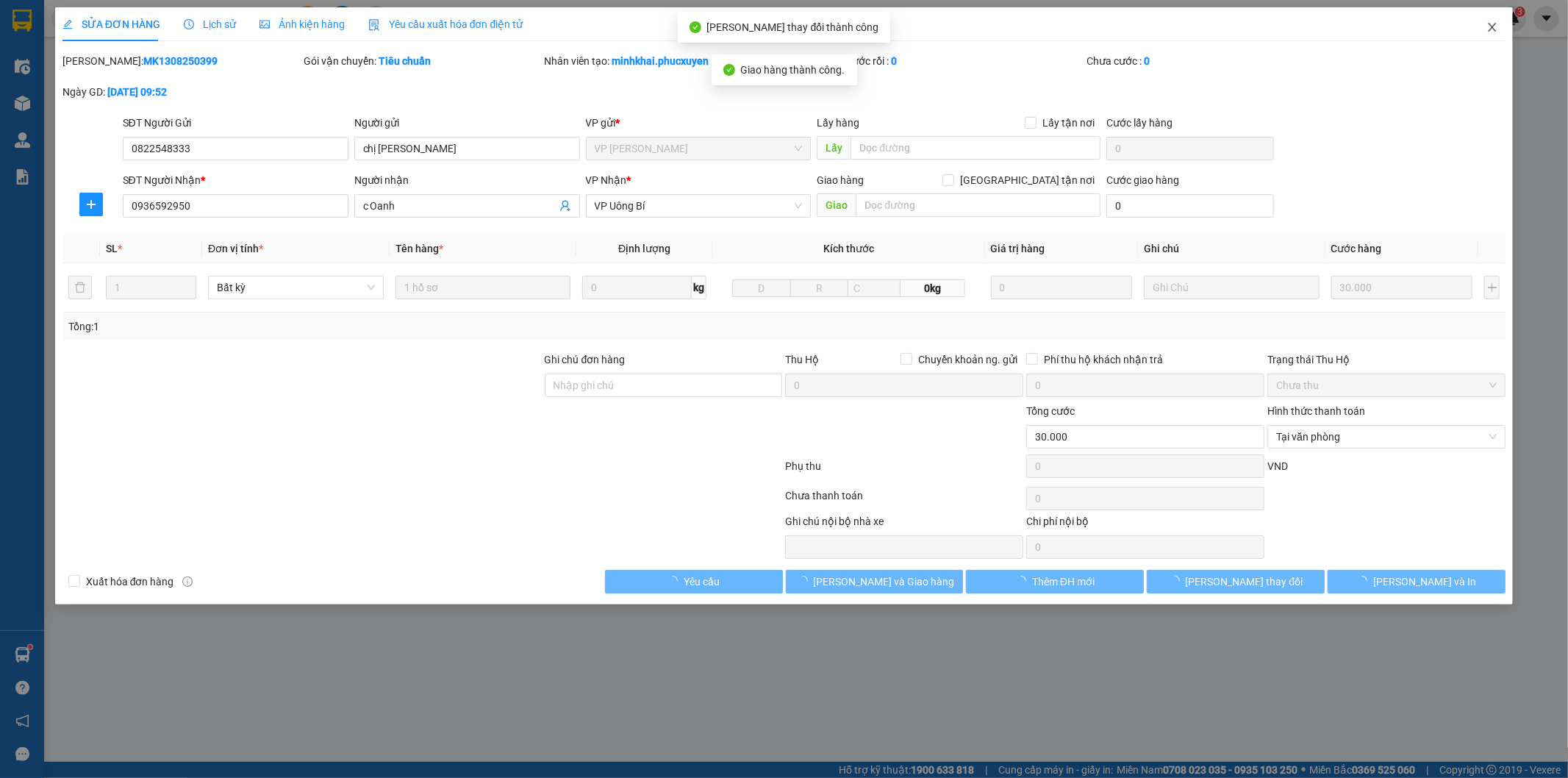
click at [1491, 19] on span "Close" at bounding box center [1493, 28] width 41 height 41
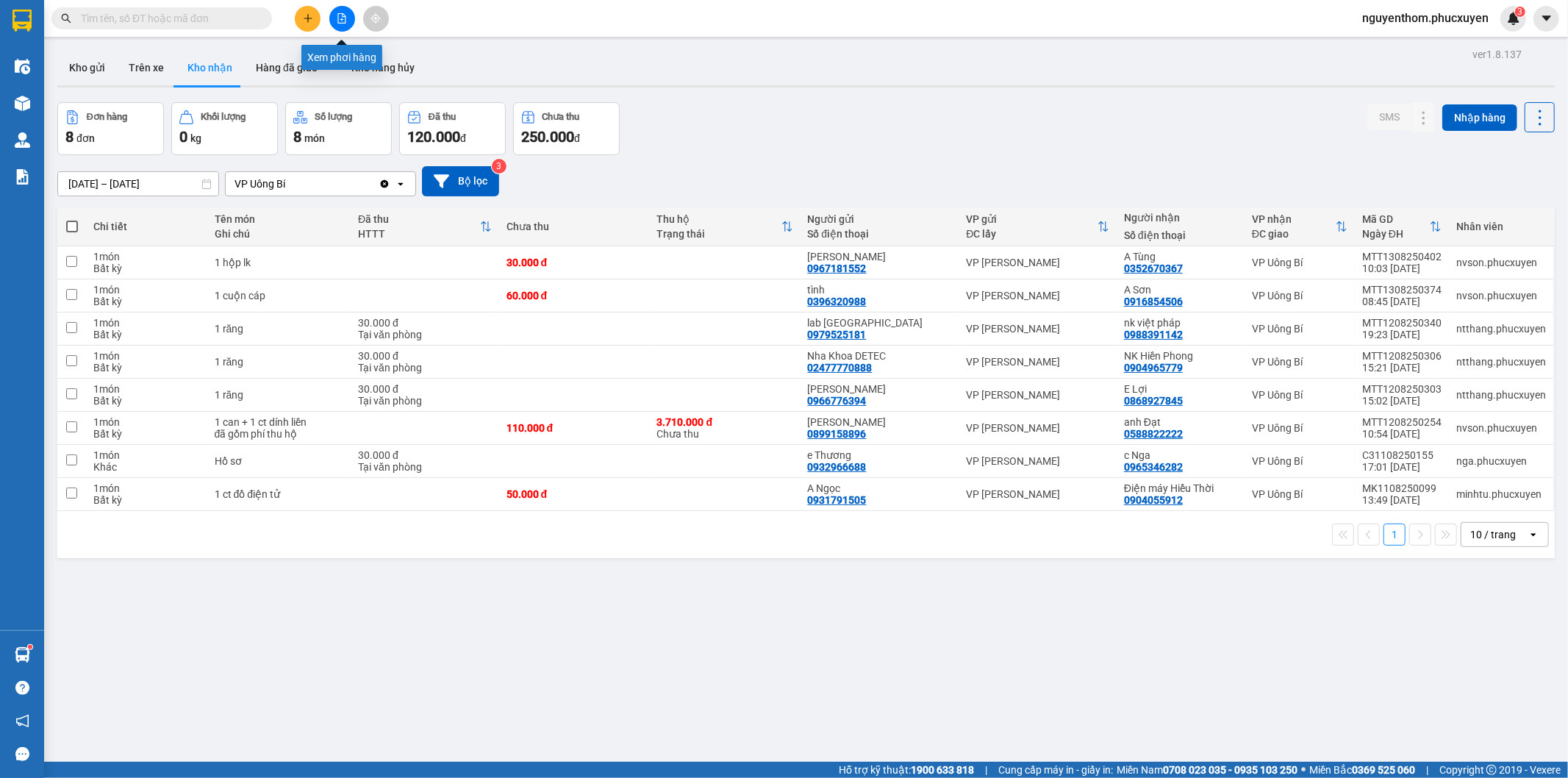
click at [341, 16] on icon "file-add" at bounding box center [342, 18] width 11 height 11
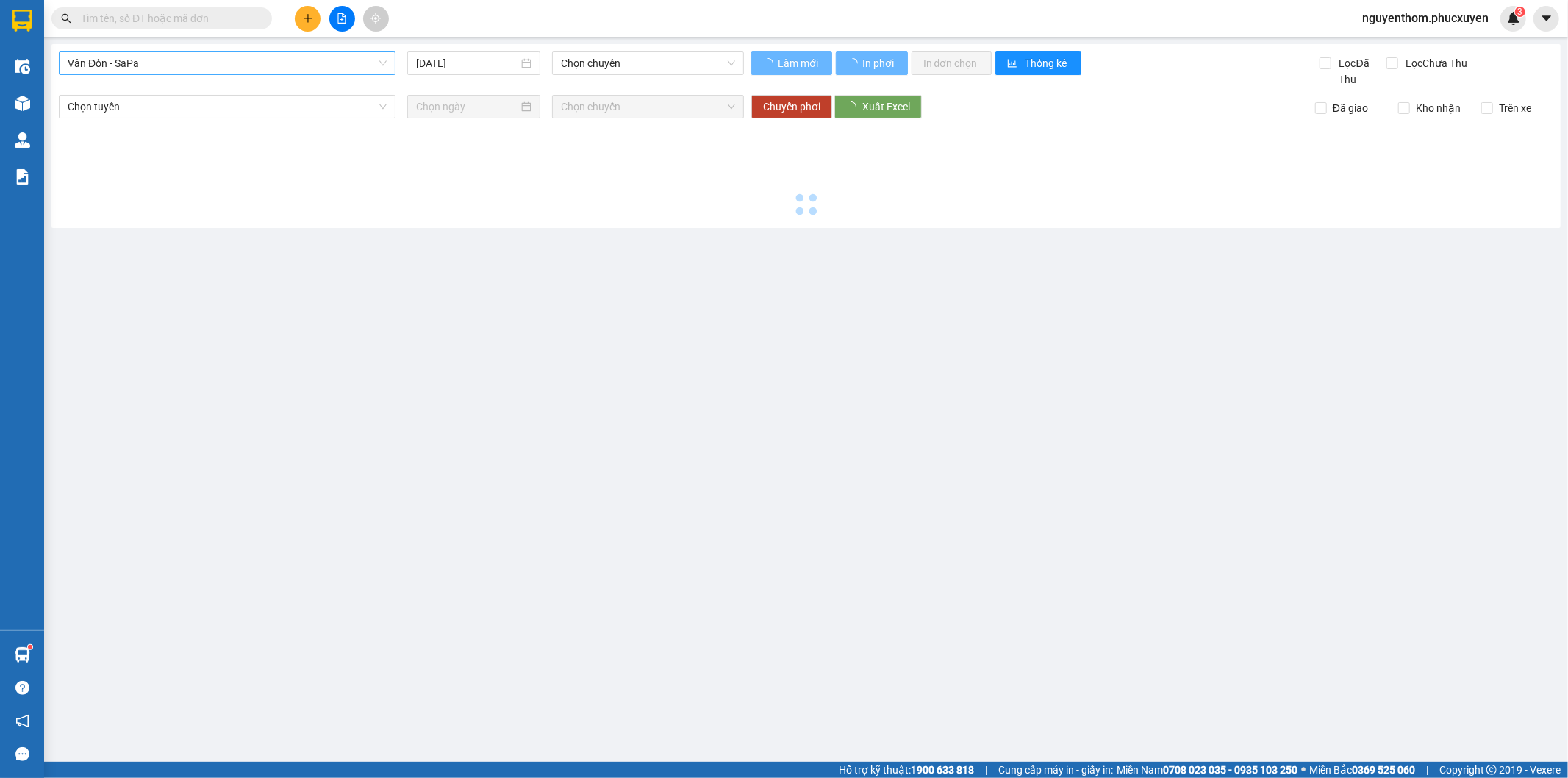
click at [372, 56] on span "Vân Đồn - SaPa" at bounding box center [227, 63] width 319 height 22
click at [379, 61] on span "Vân Đồn - SaPa" at bounding box center [227, 63] width 319 height 22
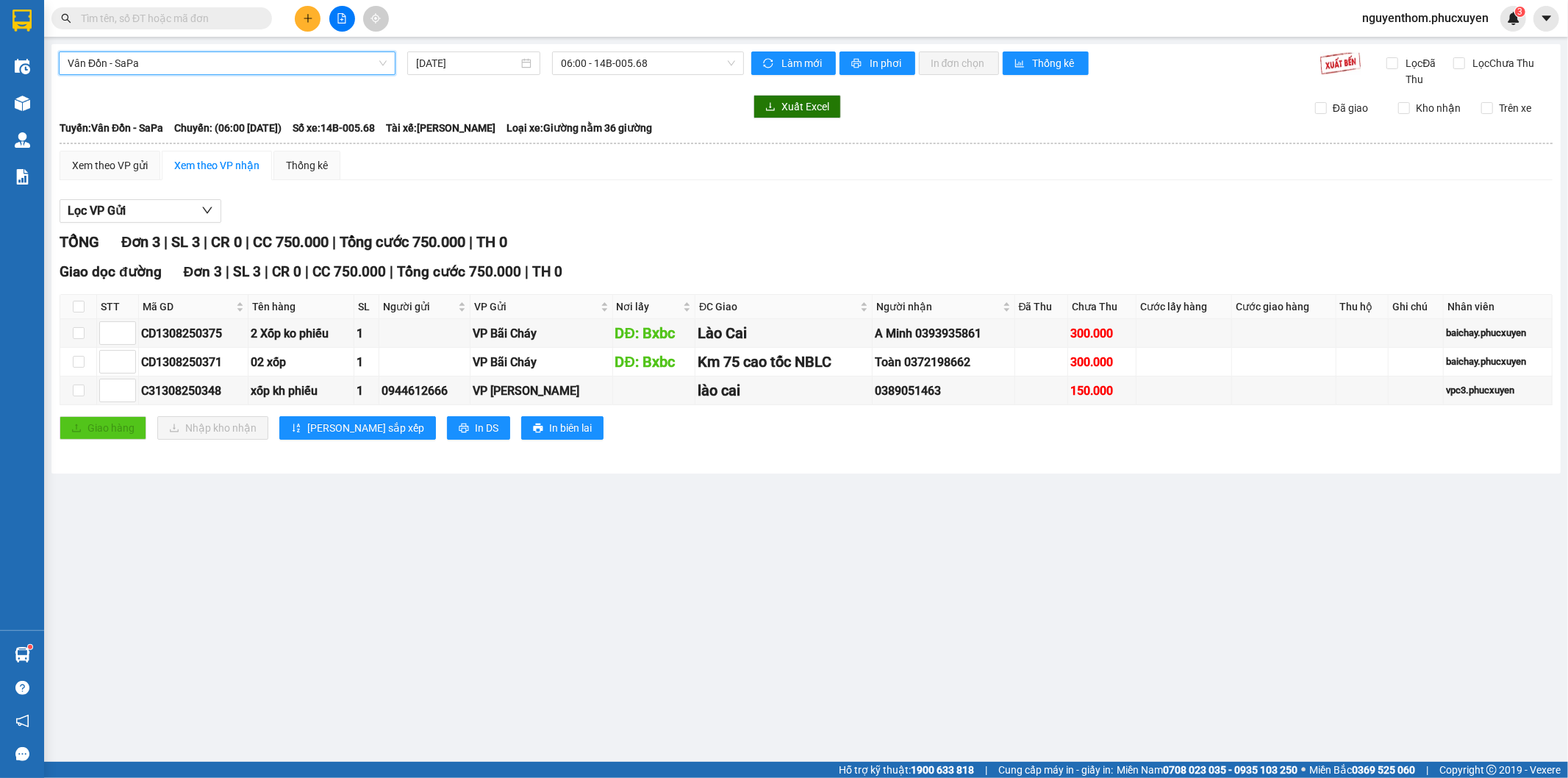
click at [383, 62] on span "Vân Đồn - SaPa" at bounding box center [227, 63] width 319 height 22
click at [365, 65] on span "Vân Đồn - SaPa" at bounding box center [227, 63] width 319 height 22
click at [373, 61] on span "Vân Đồn - SaPa" at bounding box center [227, 63] width 319 height 22
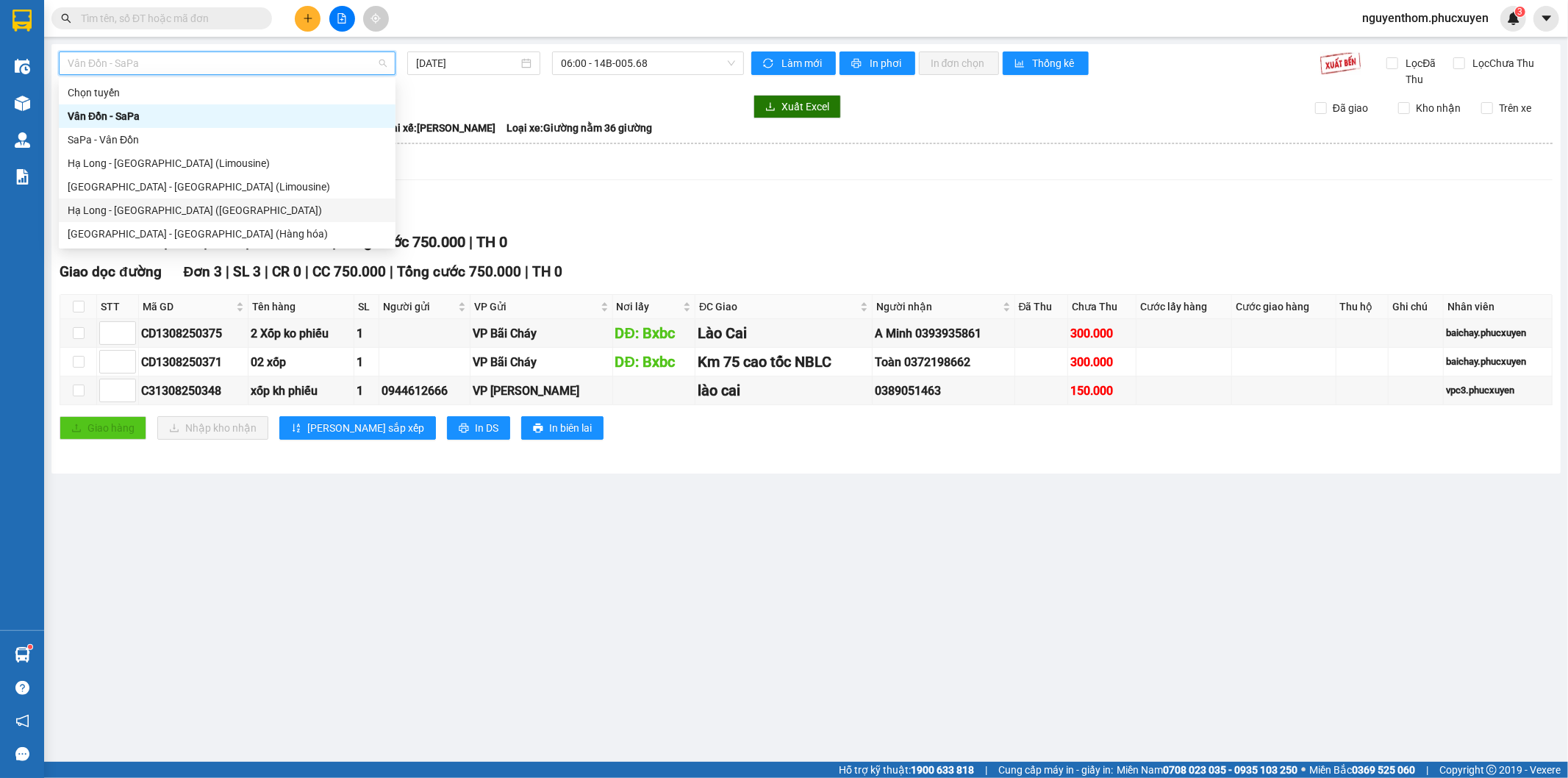
click at [248, 209] on div "Hạ Long - [GEOGRAPHIC_DATA] ([GEOGRAPHIC_DATA])" at bounding box center [227, 210] width 319 height 16
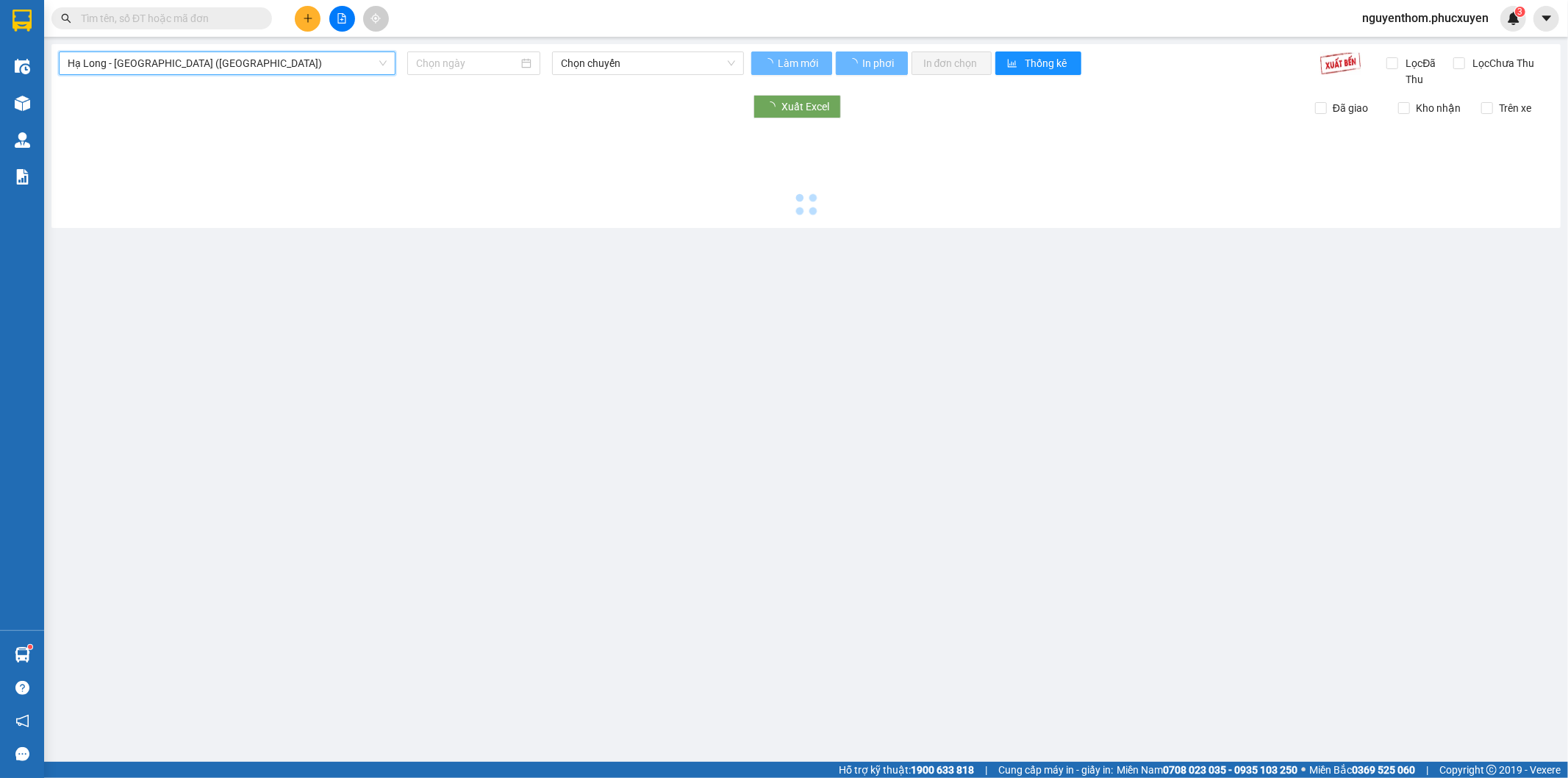
type input "[DATE]"
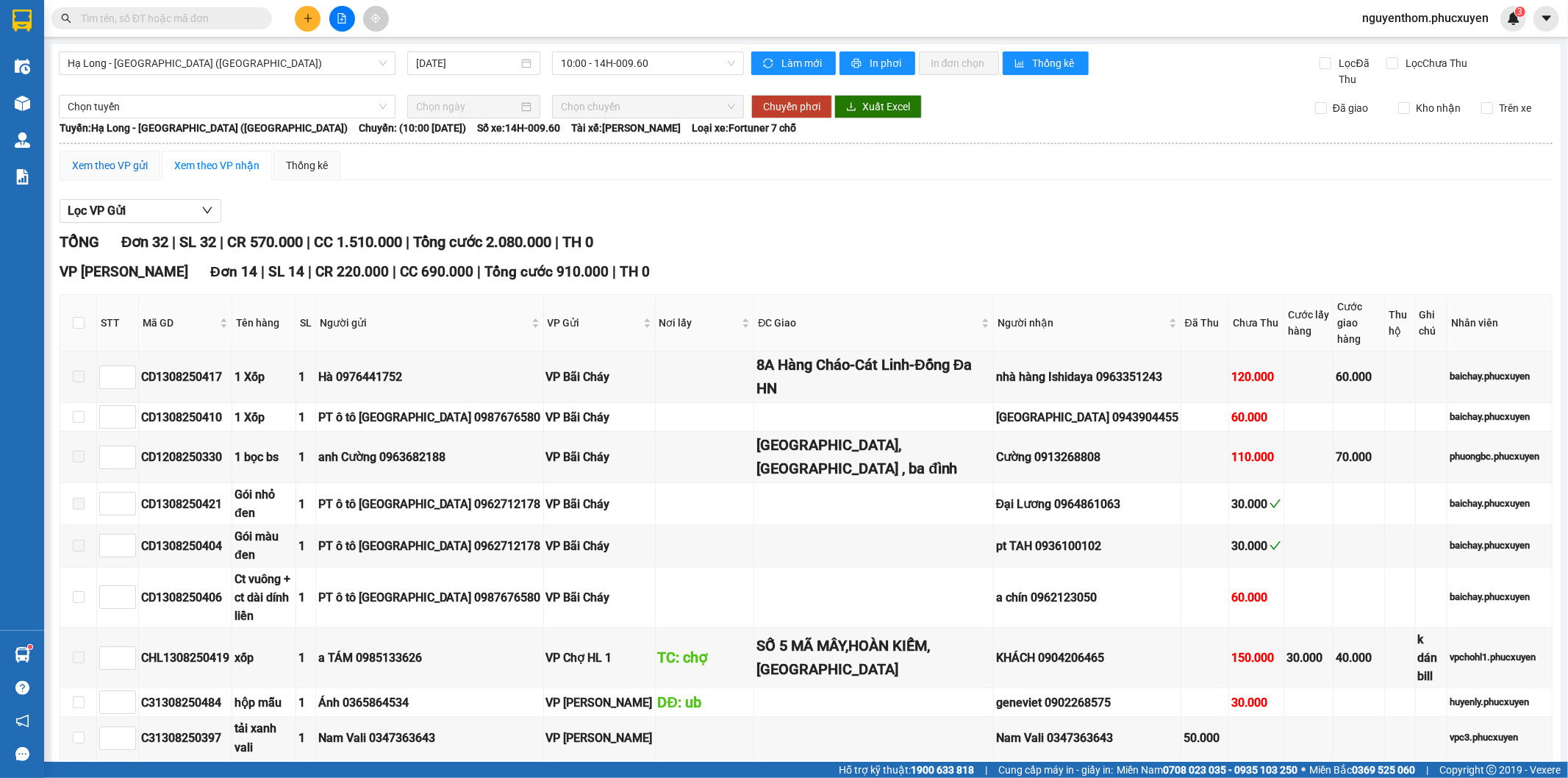
click at [105, 172] on div "Xem theo VP gửi" at bounding box center [110, 165] width 76 height 16
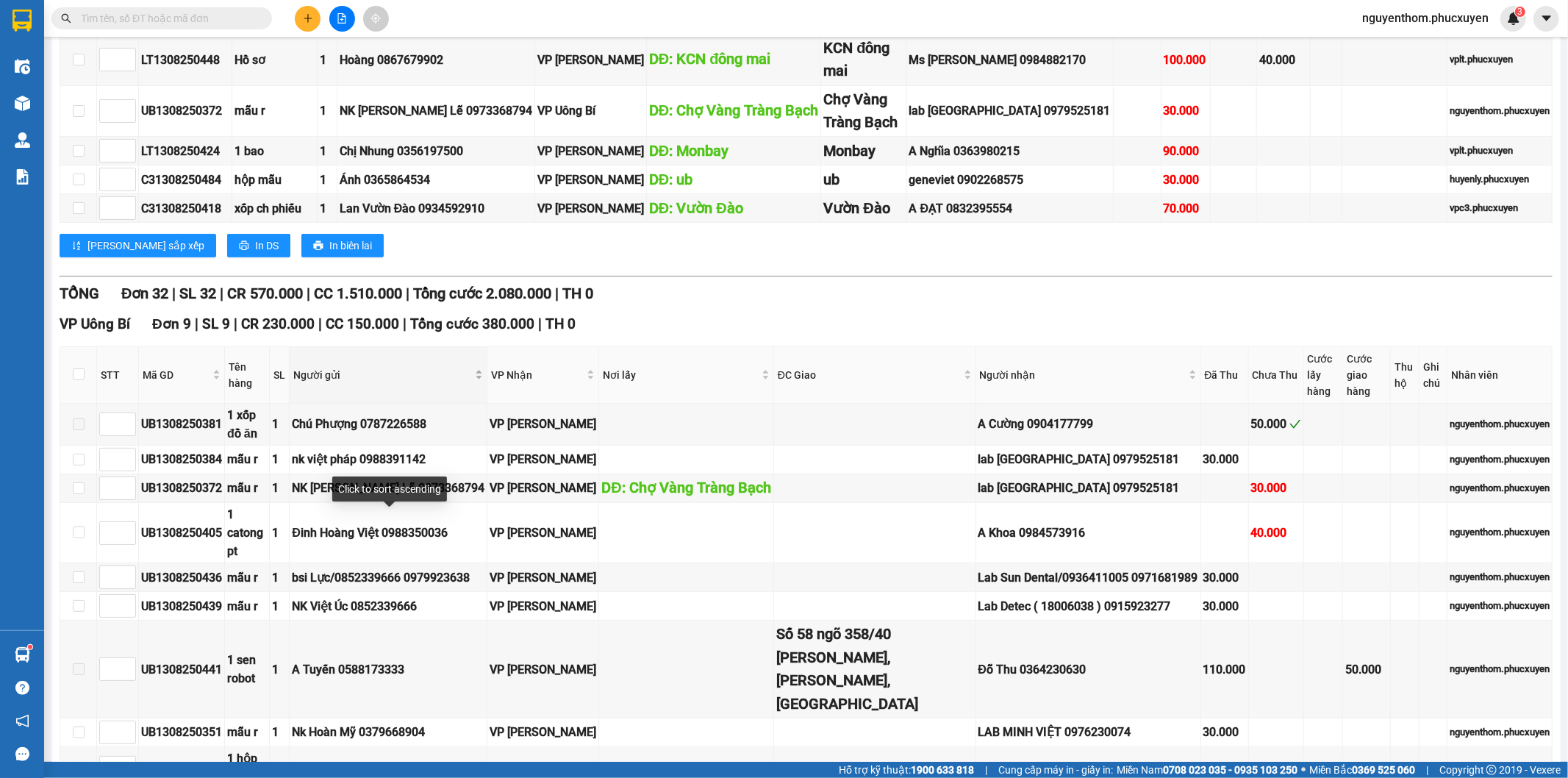
scroll to position [490, 0]
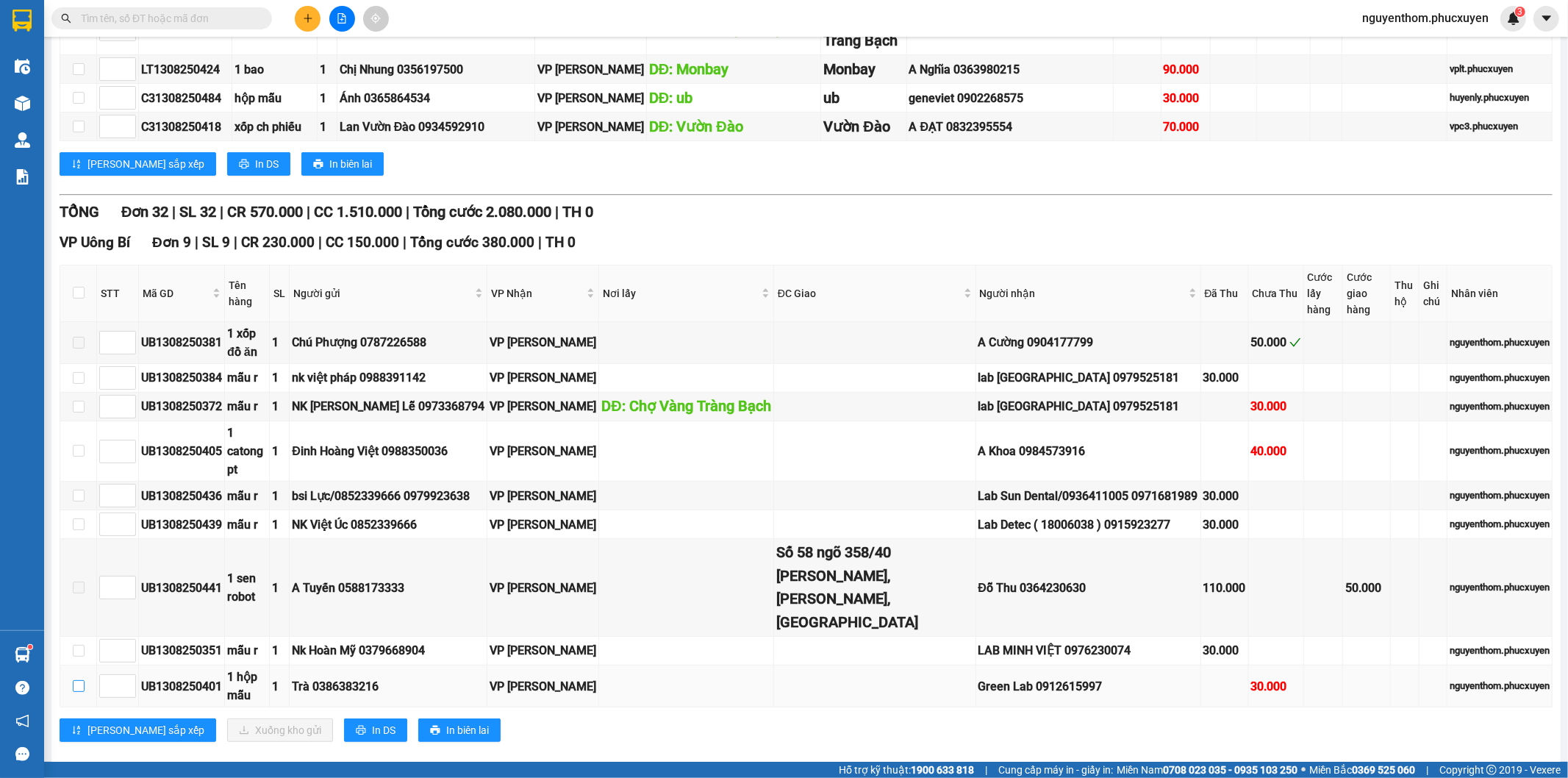
click at [74, 680] on input "checkbox" at bounding box center [78, 686] width 11 height 11
checkbox input "true"
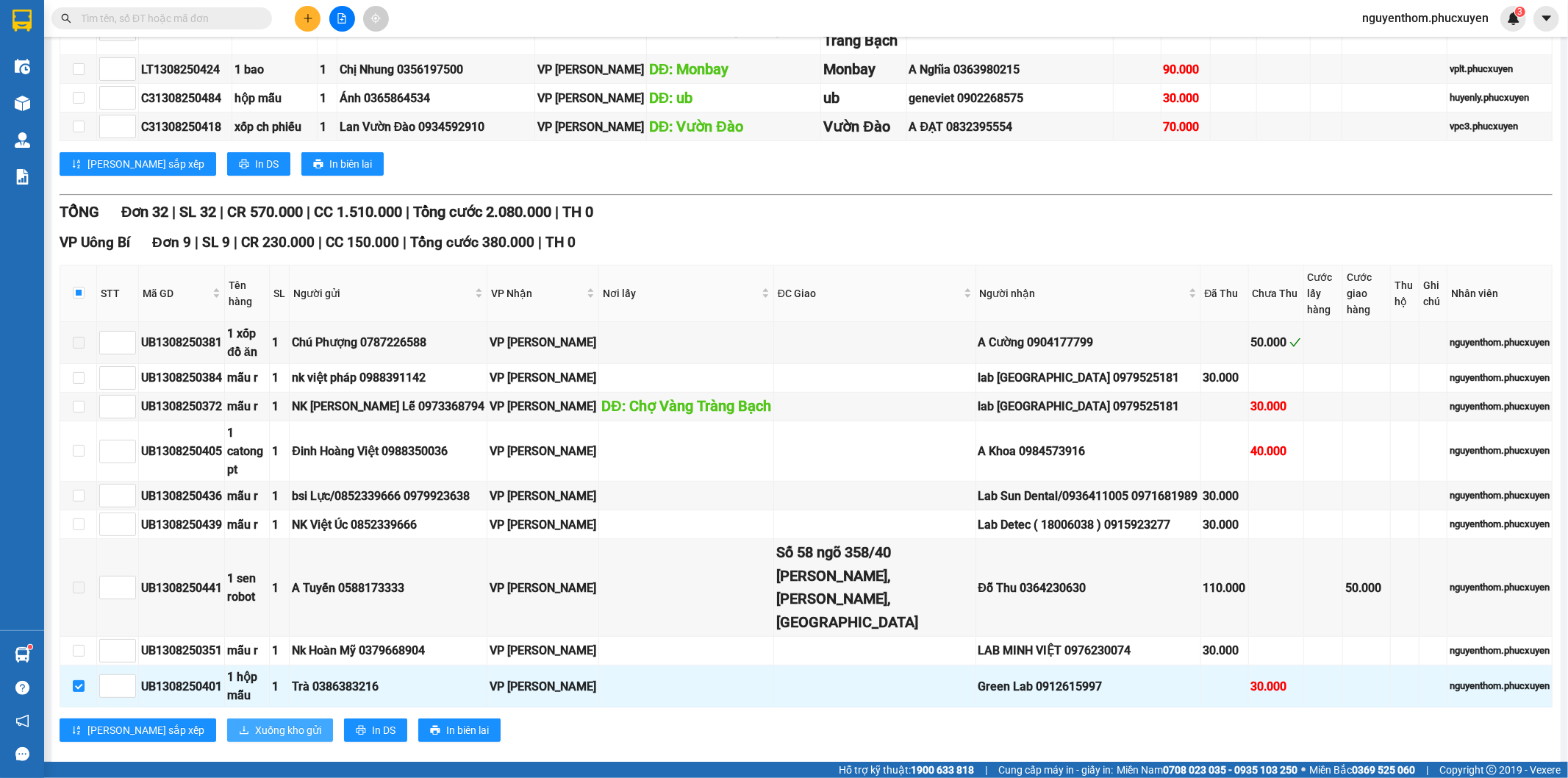
click at [255, 722] on span "Xuống kho gửi" at bounding box center [288, 730] width 66 height 16
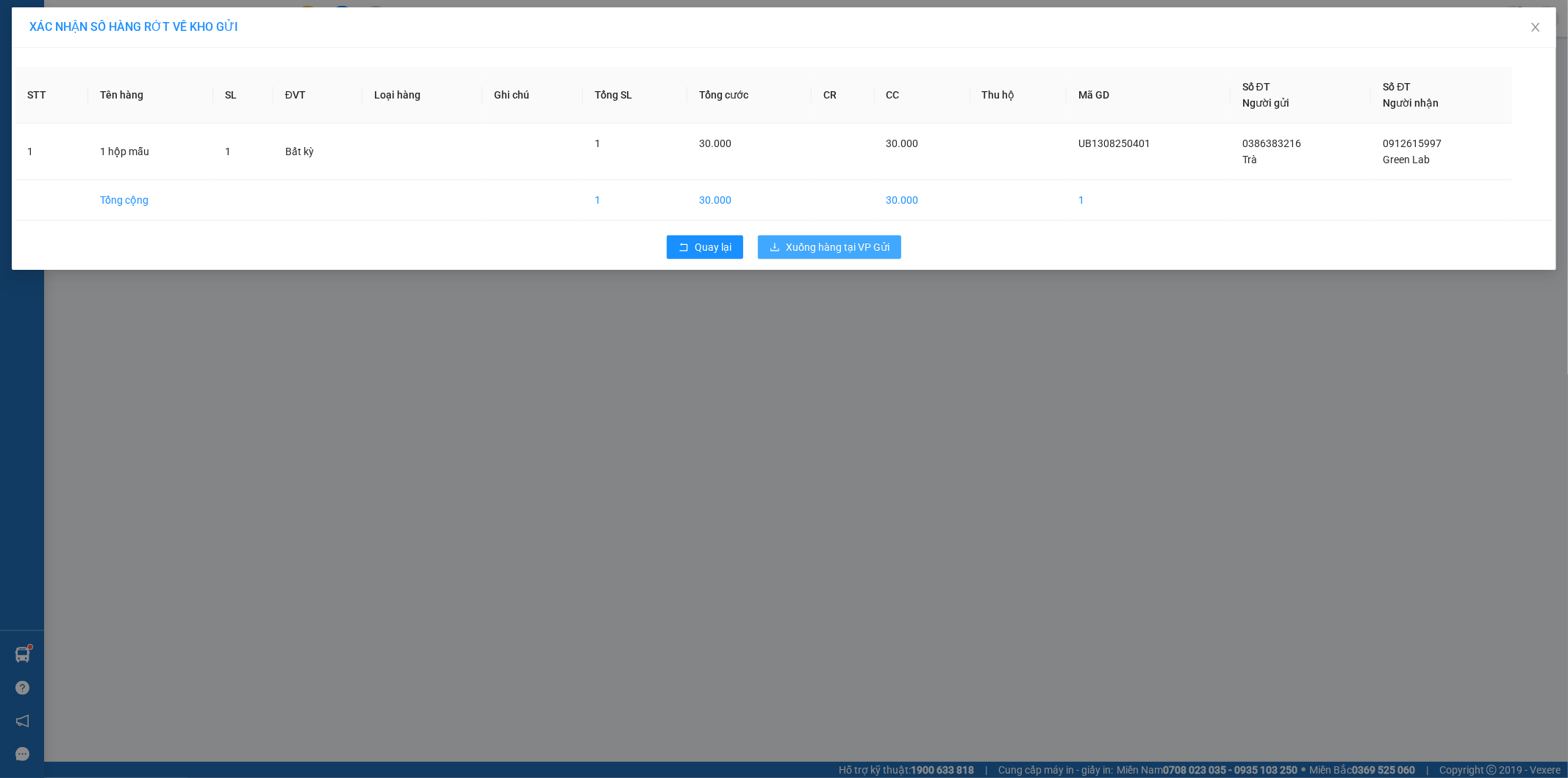
click at [836, 248] on span "Xuống hàng tại VP Gửi" at bounding box center [837, 247] width 104 height 16
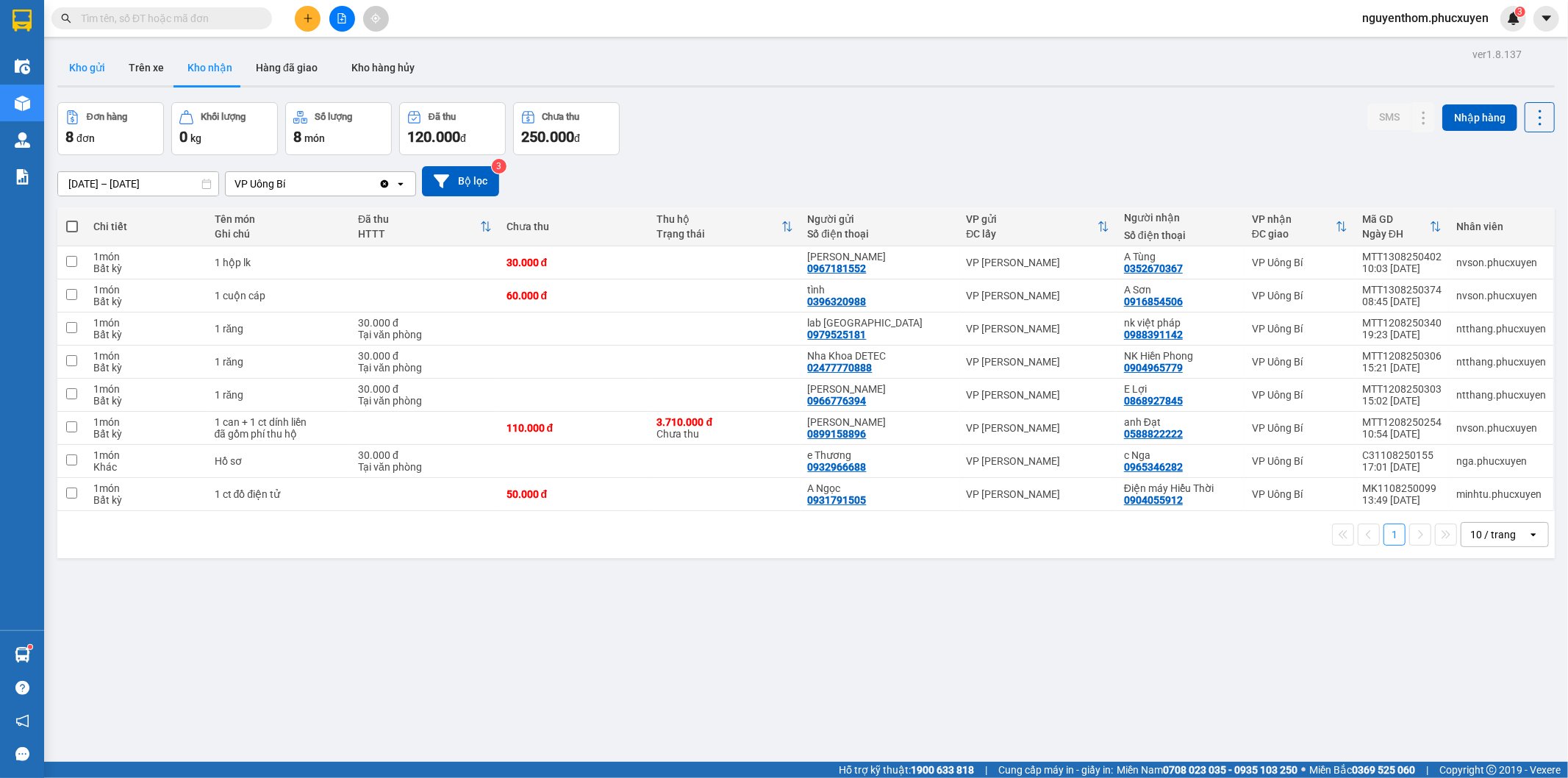
click at [91, 67] on button "Kho gửi" at bounding box center [87, 67] width 60 height 35
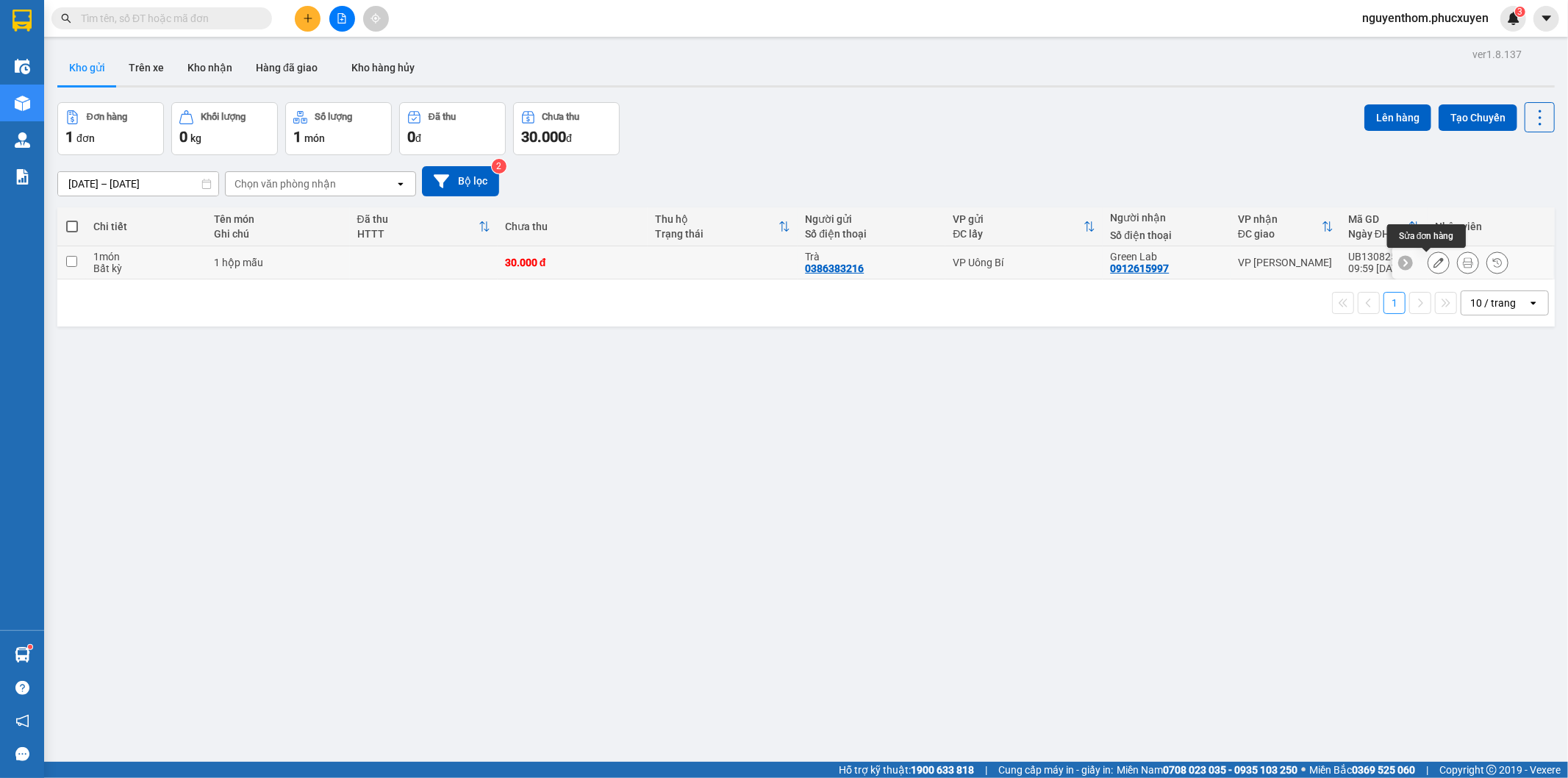
click at [1434, 262] on icon at bounding box center [1439, 262] width 11 height 11
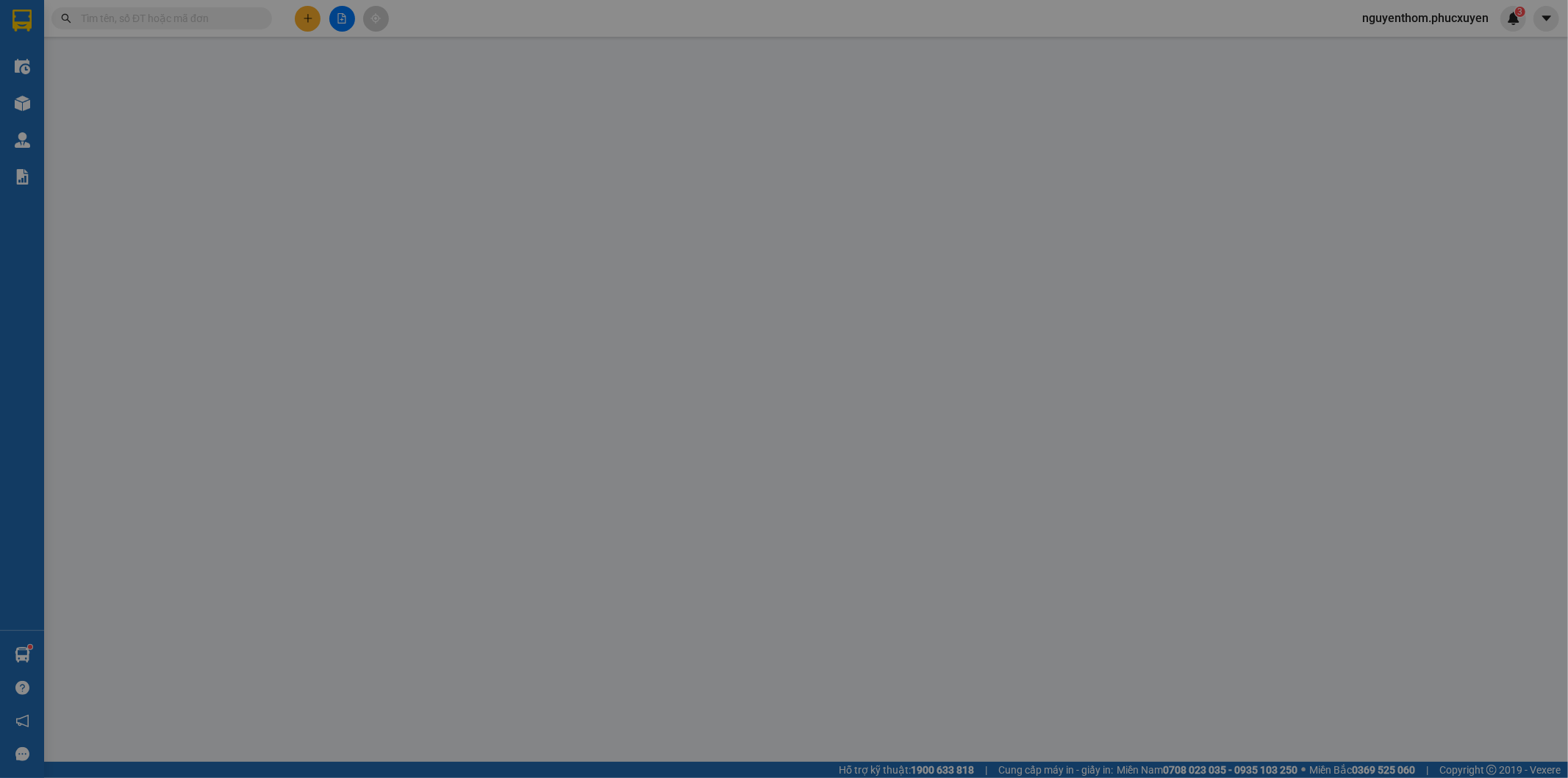
type input "0386383216"
type input "Trà"
type input "0912615997"
type input "Green Lab"
type input "30.000"
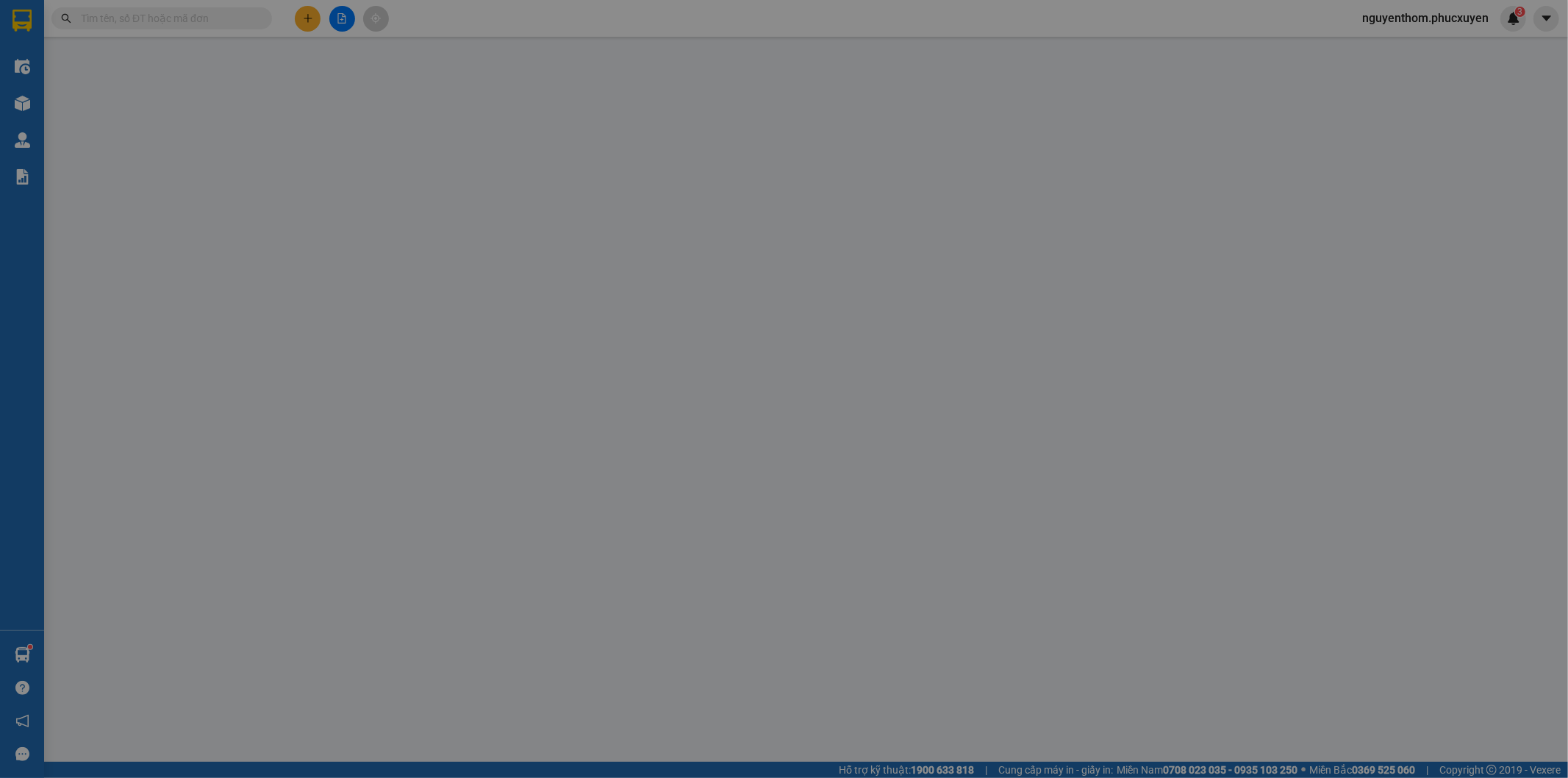
type input "30.000"
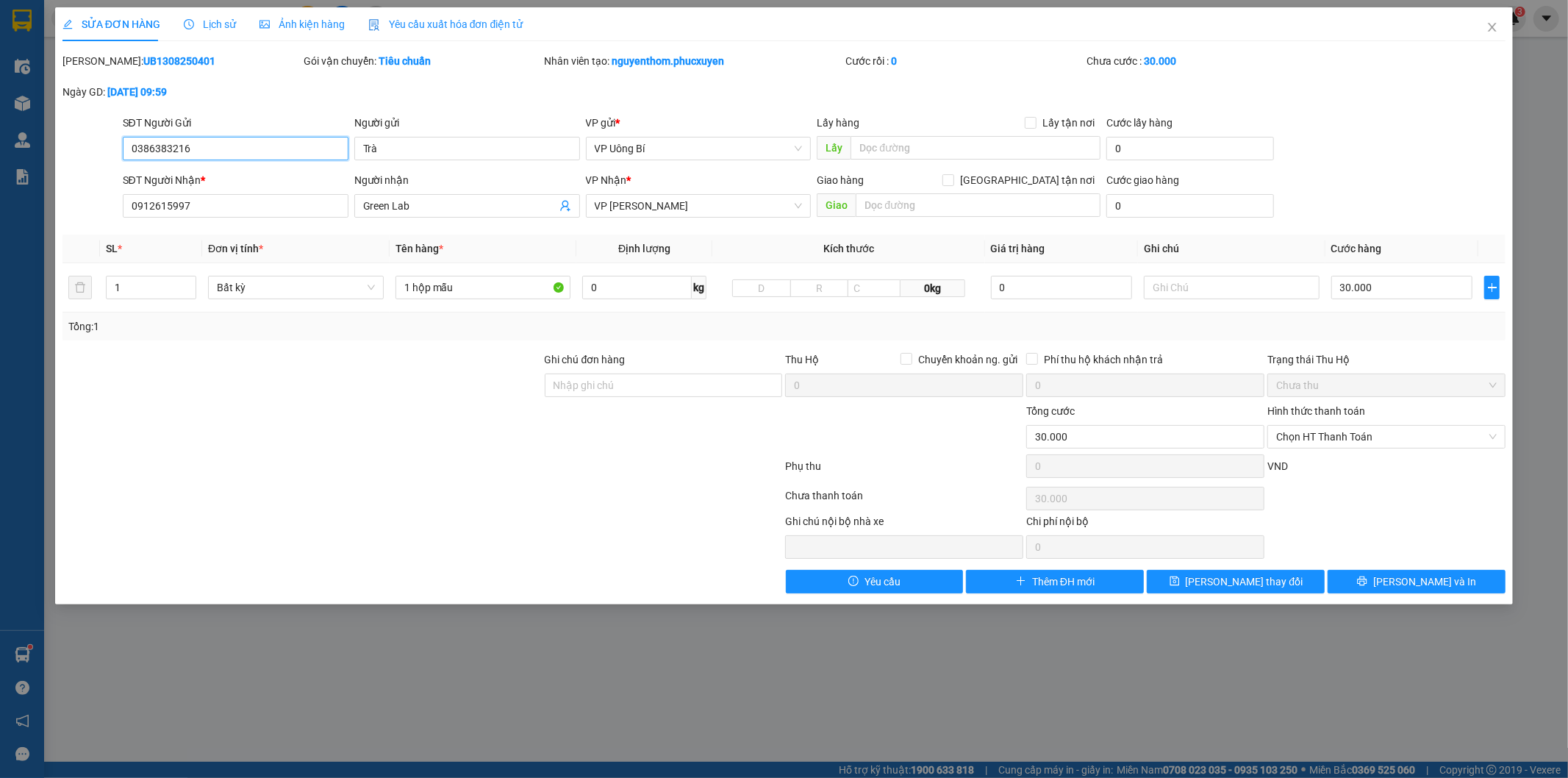
drag, startPoint x: 231, startPoint y: 150, endPoint x: 121, endPoint y: 132, distance: 111.5
click at [121, 132] on div "SĐT Người Gửi 0386383216 0386383216" at bounding box center [235, 140] width 231 height 51
type input "4"
type input "0365864534"
click at [413, 145] on input "Trà" at bounding box center [468, 148] width 226 height 24
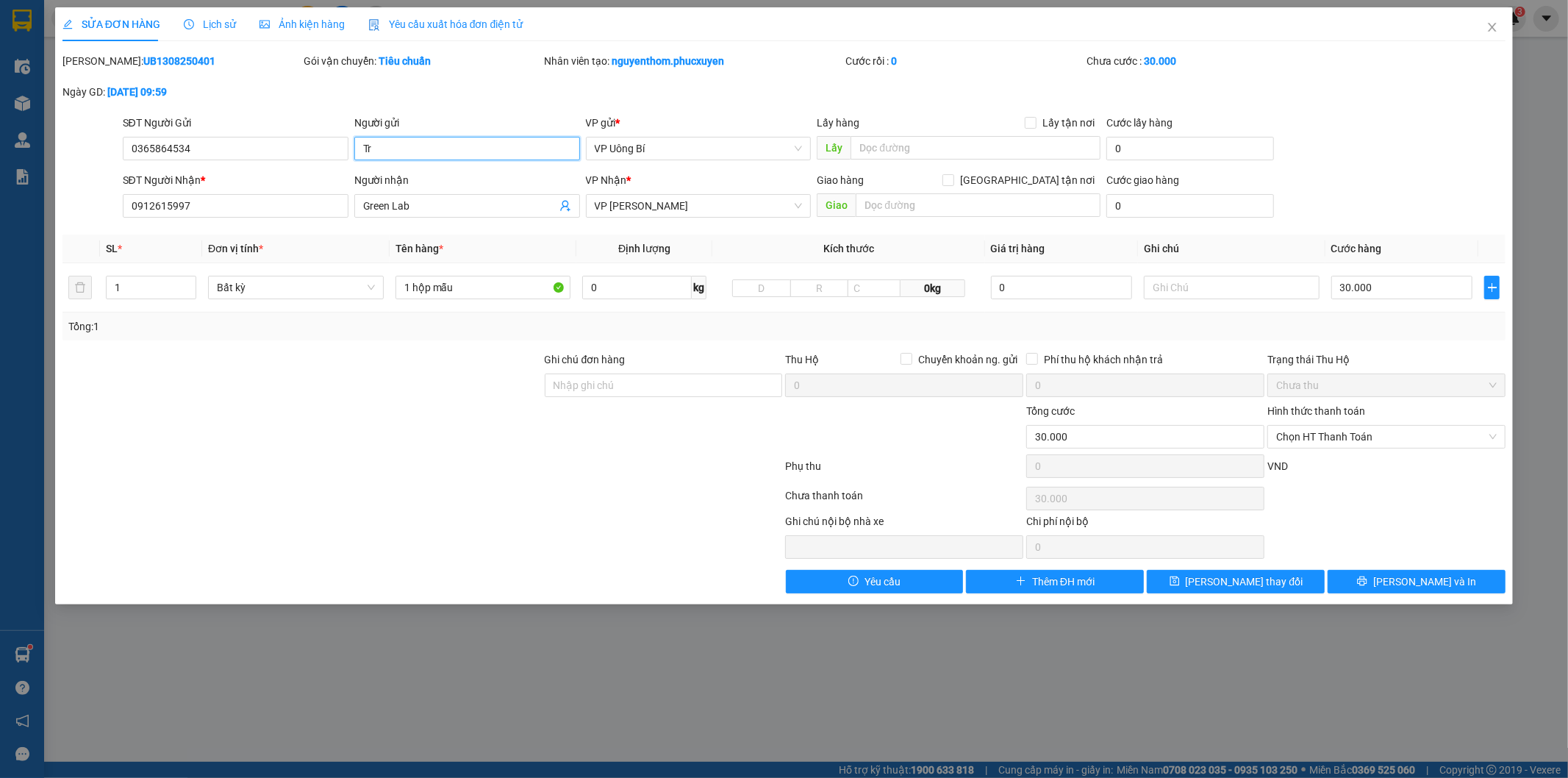
type input "T"
type input "A"
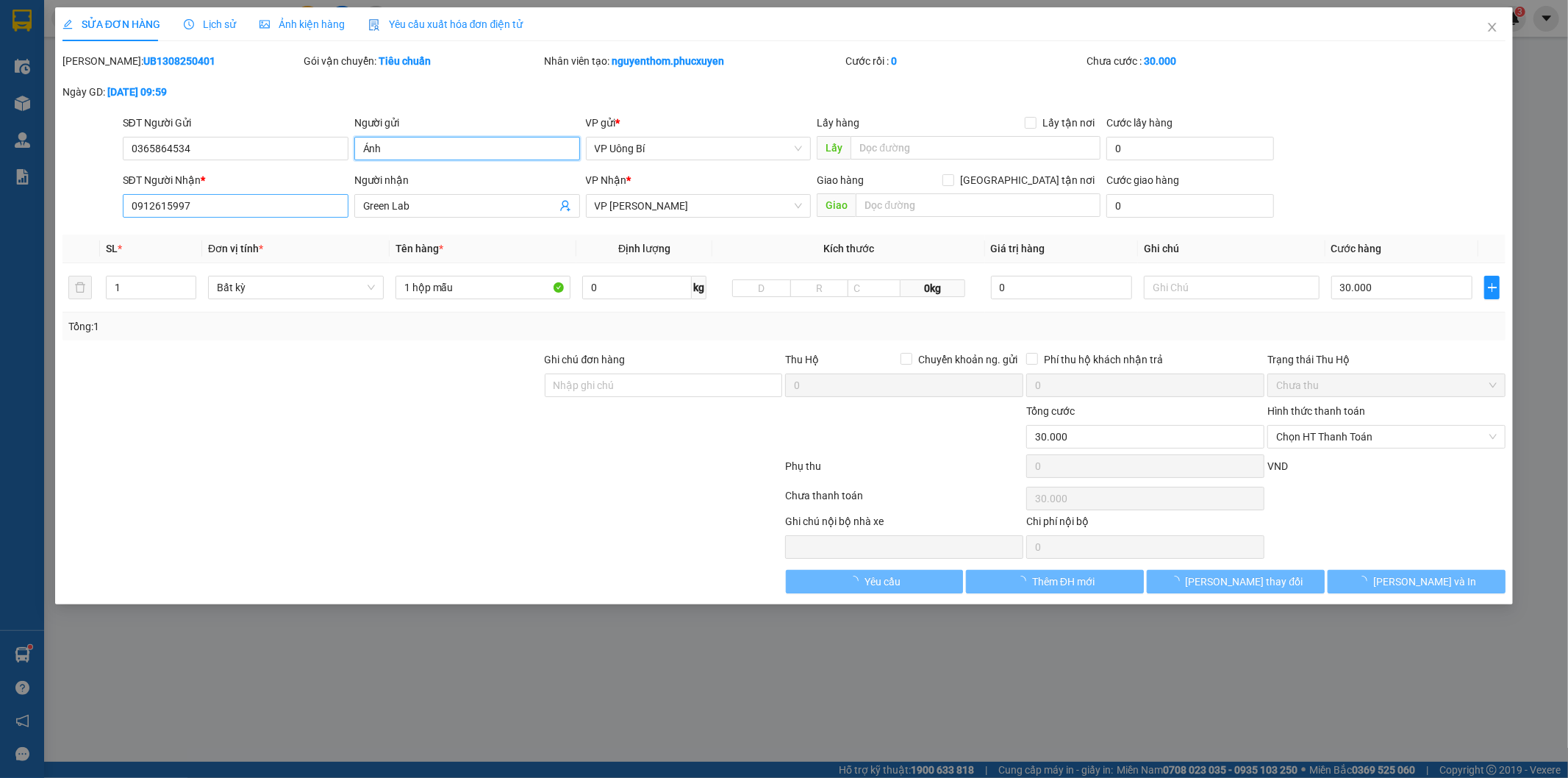
type input "Ánh"
click at [280, 212] on input "0912615997" at bounding box center [235, 205] width 226 height 24
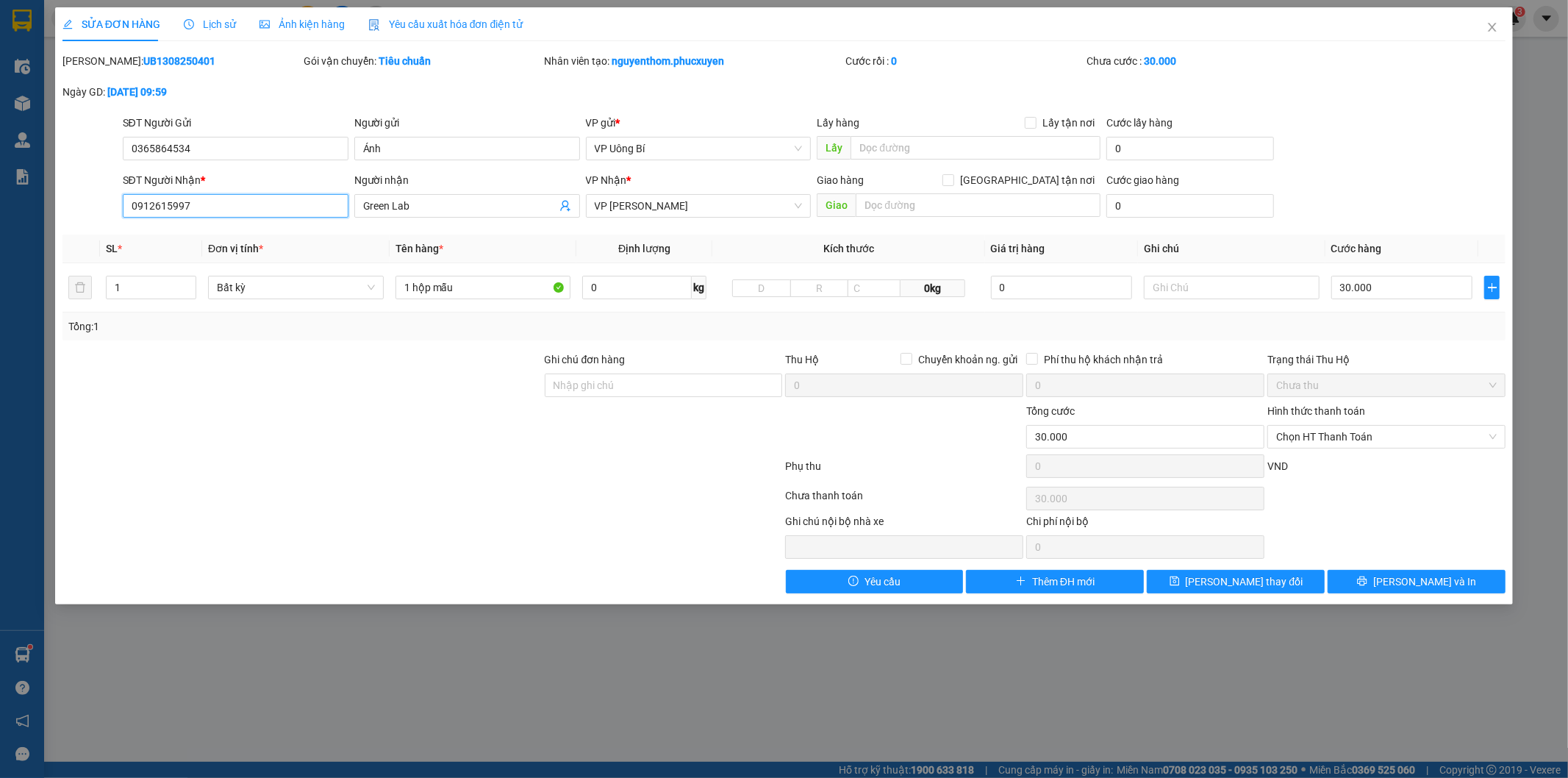
drag, startPoint x: 226, startPoint y: 201, endPoint x: 122, endPoint y: 201, distance: 104.0
click at [123, 201] on input "0912615997" at bounding box center [235, 205] width 226 height 24
drag, startPoint x: 442, startPoint y: 203, endPoint x: 347, endPoint y: 201, distance: 95.0
click at [347, 202] on div "SĐT Người Nhận * VD: 0377654321 Người nhận Green Lab Green Lab VP Nhận * VP Min…" at bounding box center [815, 197] width 1390 height 51
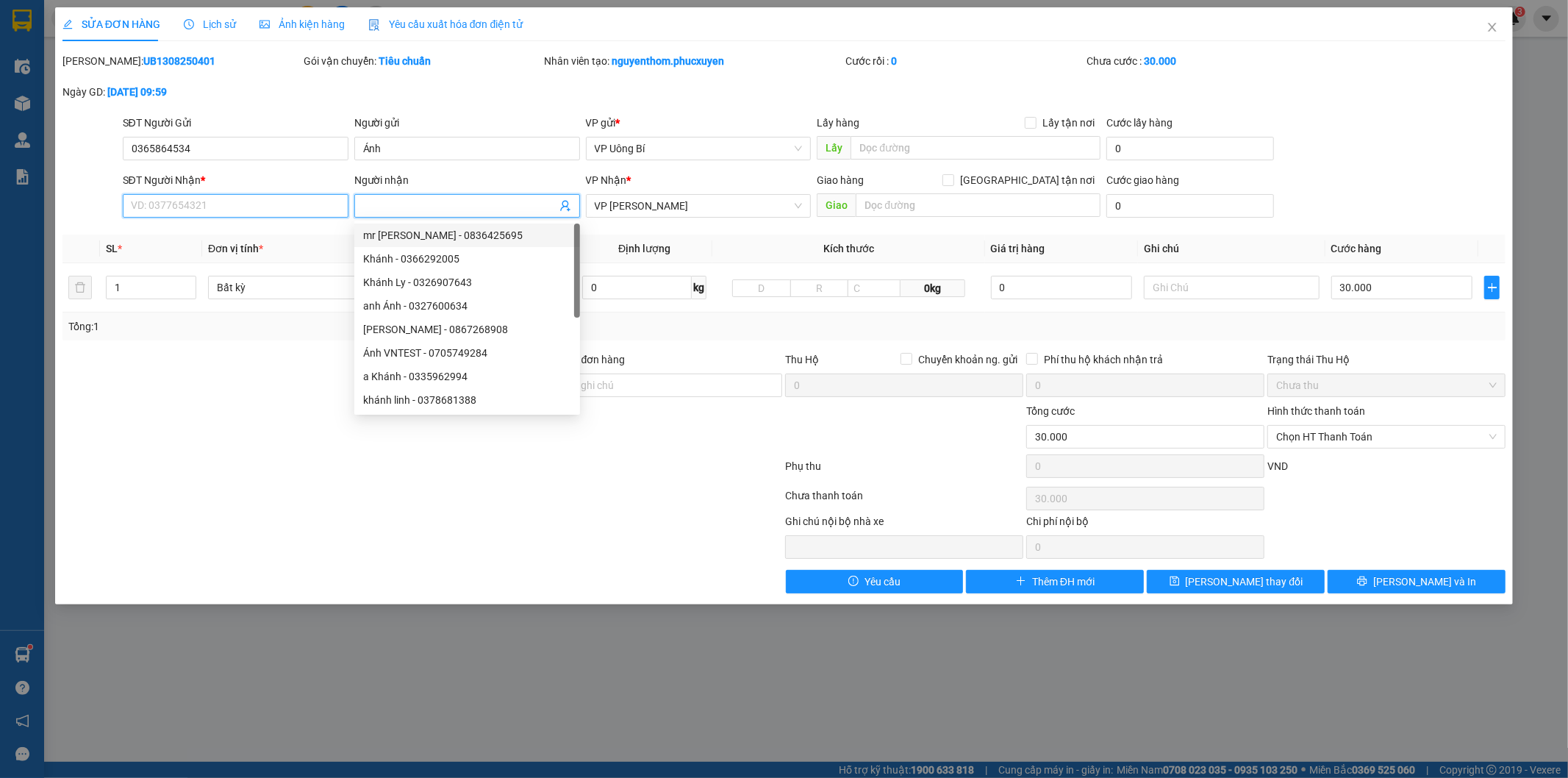
click at [259, 204] on input "SĐT Người Nhận *" at bounding box center [235, 205] width 226 height 24
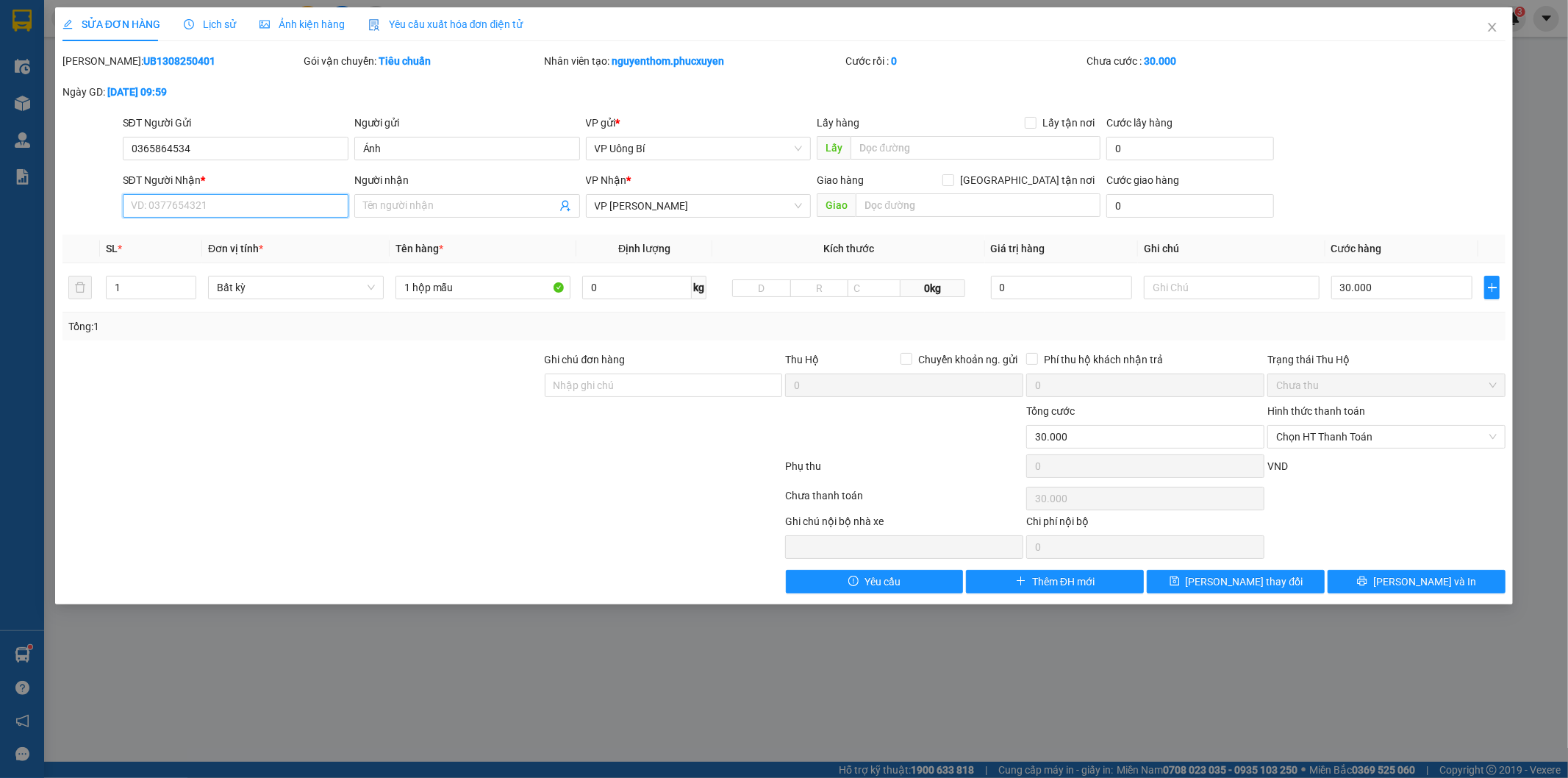
click at [259, 204] on input "SĐT Người Nhận *" at bounding box center [235, 205] width 226 height 24
type input "0902268575"
click at [456, 207] on input "Người nhận" at bounding box center [459, 206] width 194 height 16
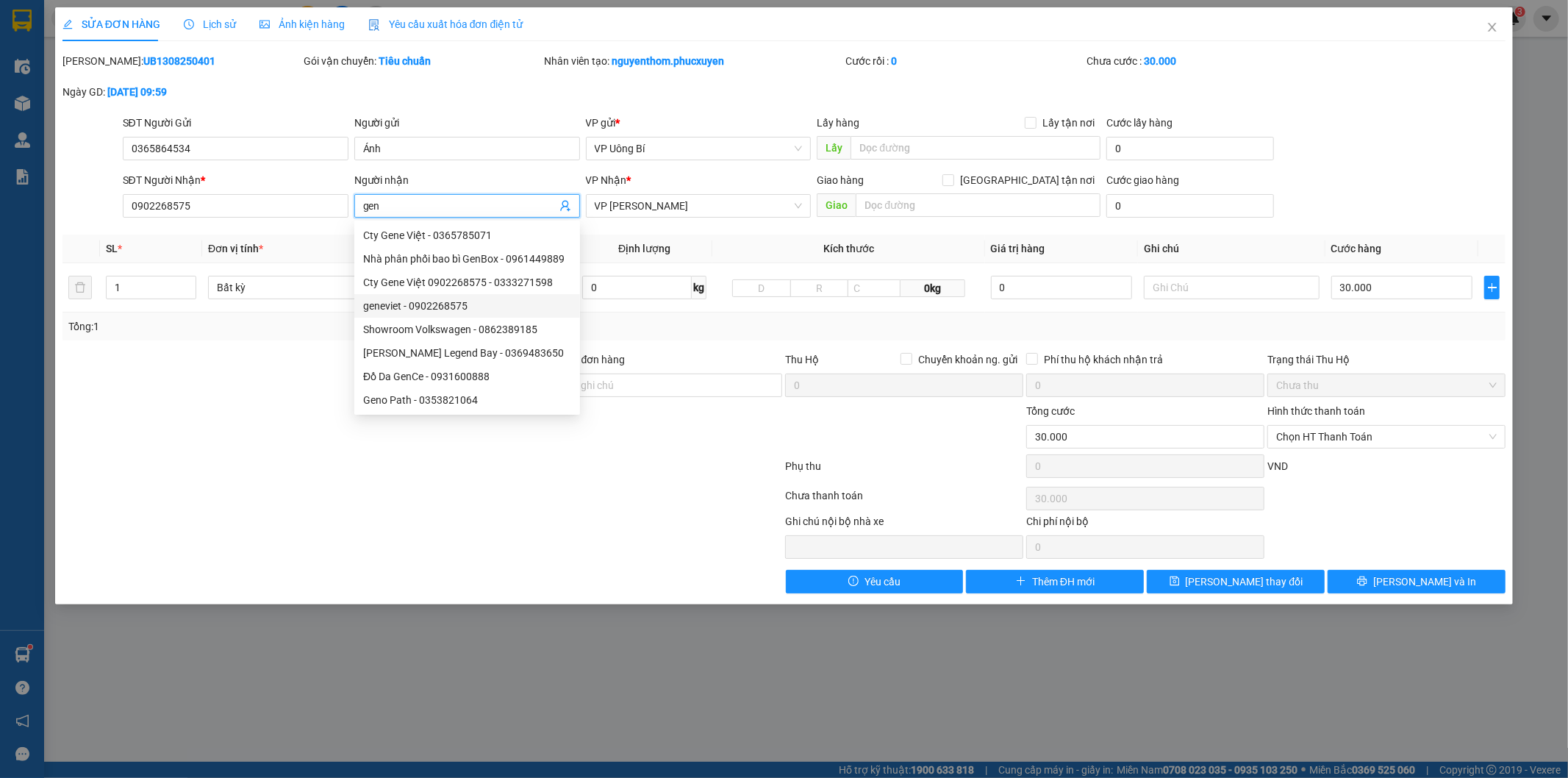
click at [422, 303] on div "geneviet - 0902268575" at bounding box center [467, 306] width 208 height 16
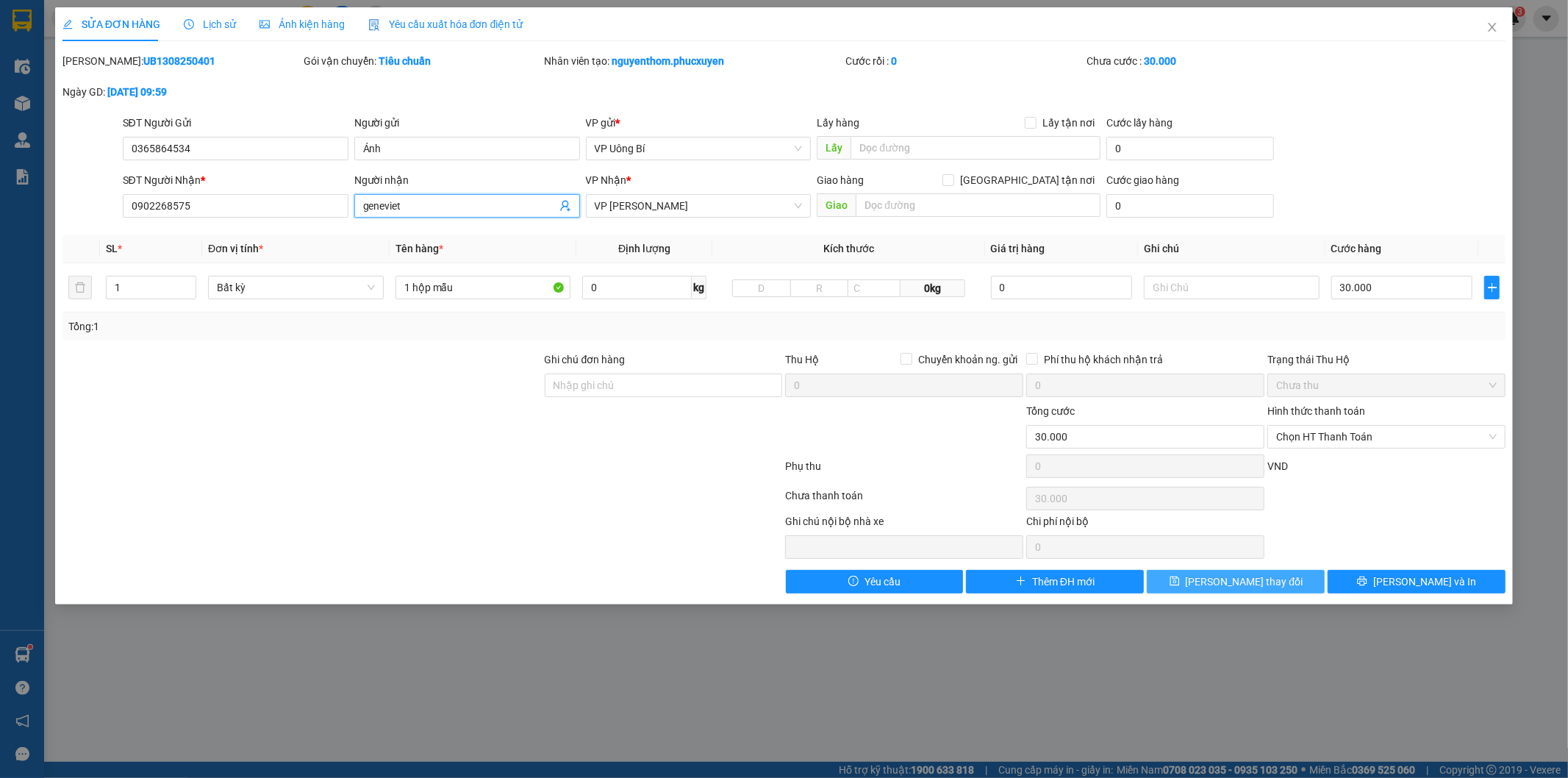
type input "geneviet"
click at [1239, 579] on span "[PERSON_NAME] thay đổi" at bounding box center [1245, 582] width 118 height 16
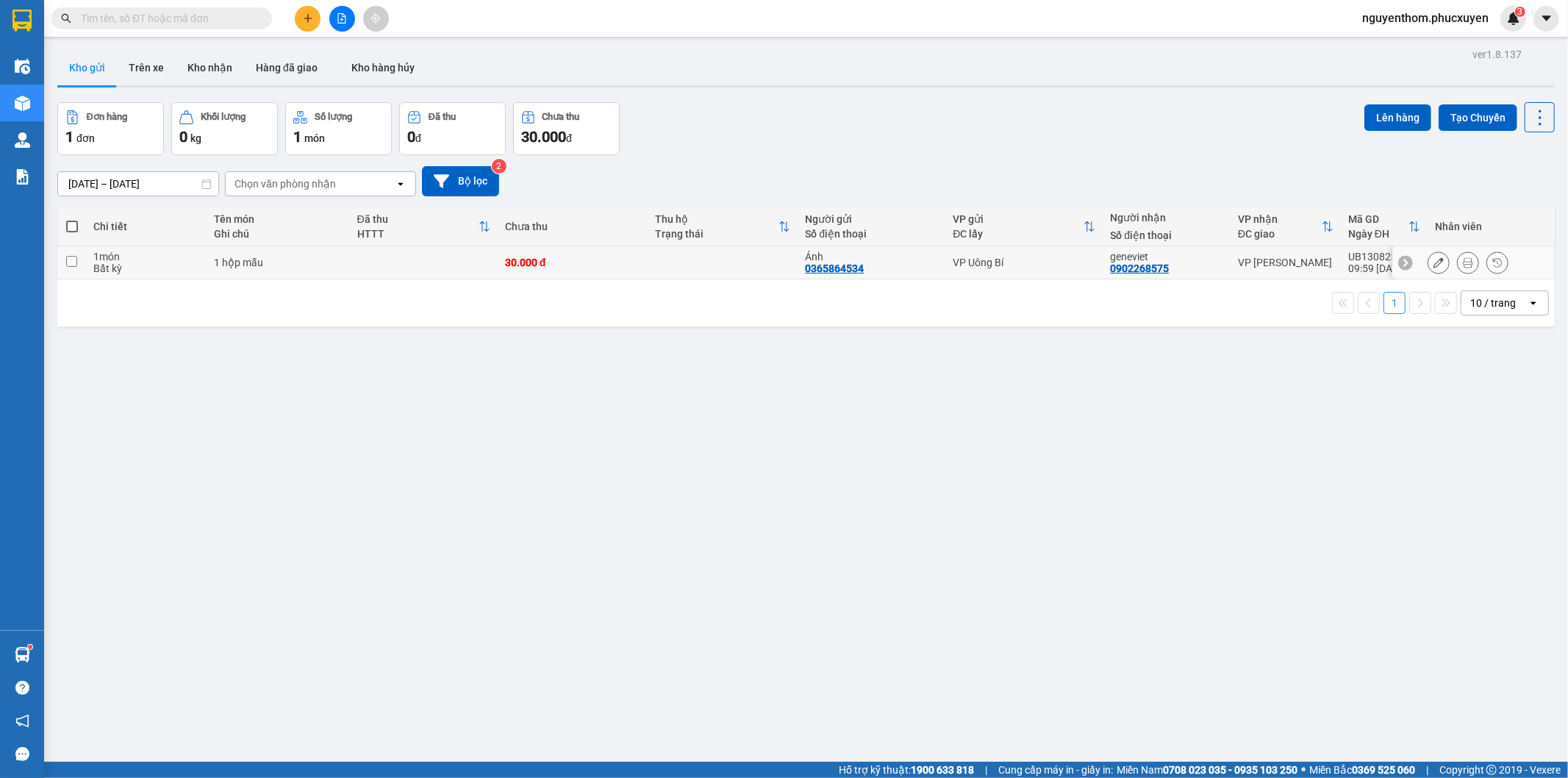
click at [340, 263] on div "1 hộp mẫu" at bounding box center [278, 262] width 128 height 11
checkbox input "true"
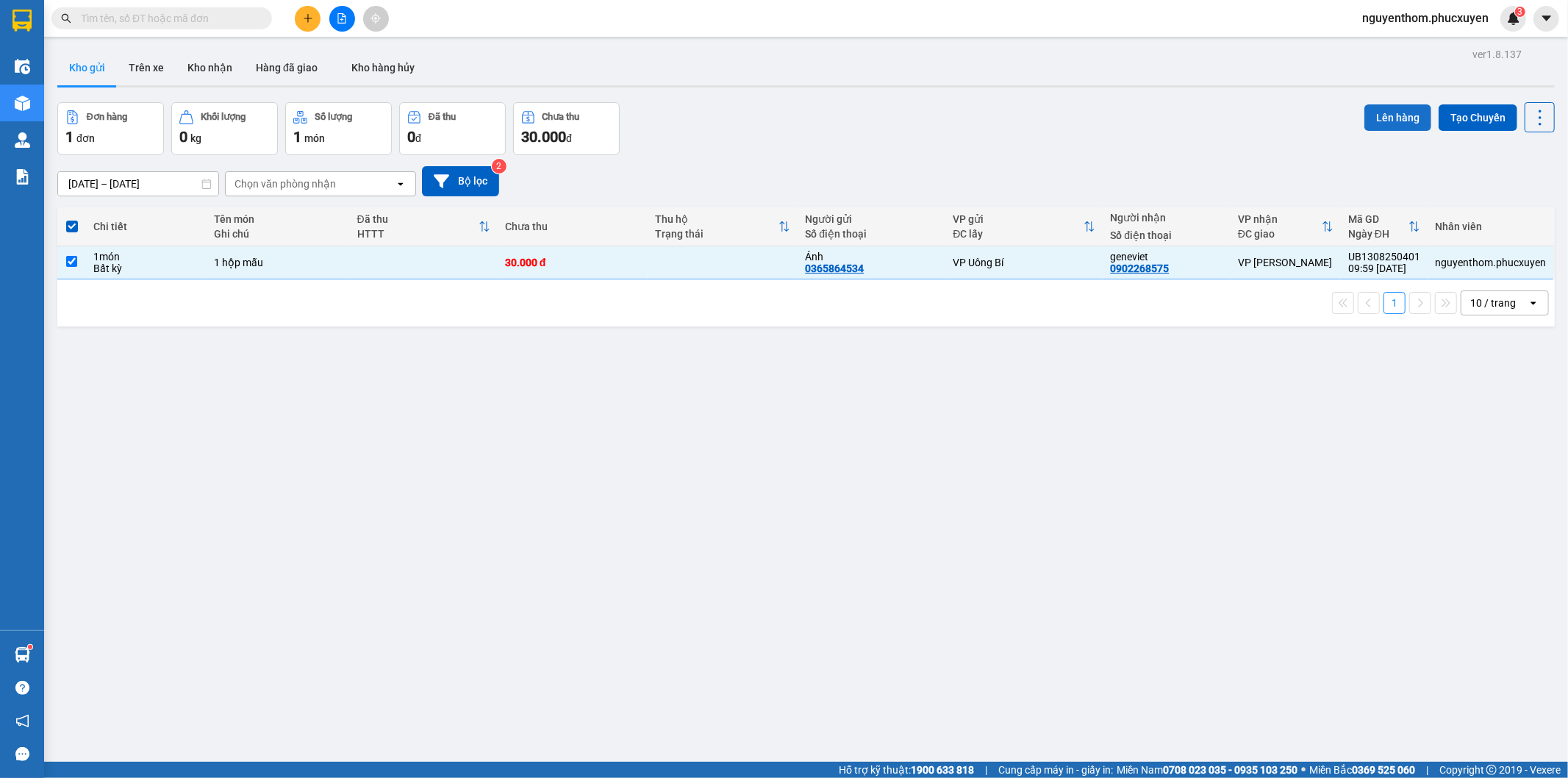
click at [1386, 115] on button "Lên hàng" at bounding box center [1398, 118] width 67 height 26
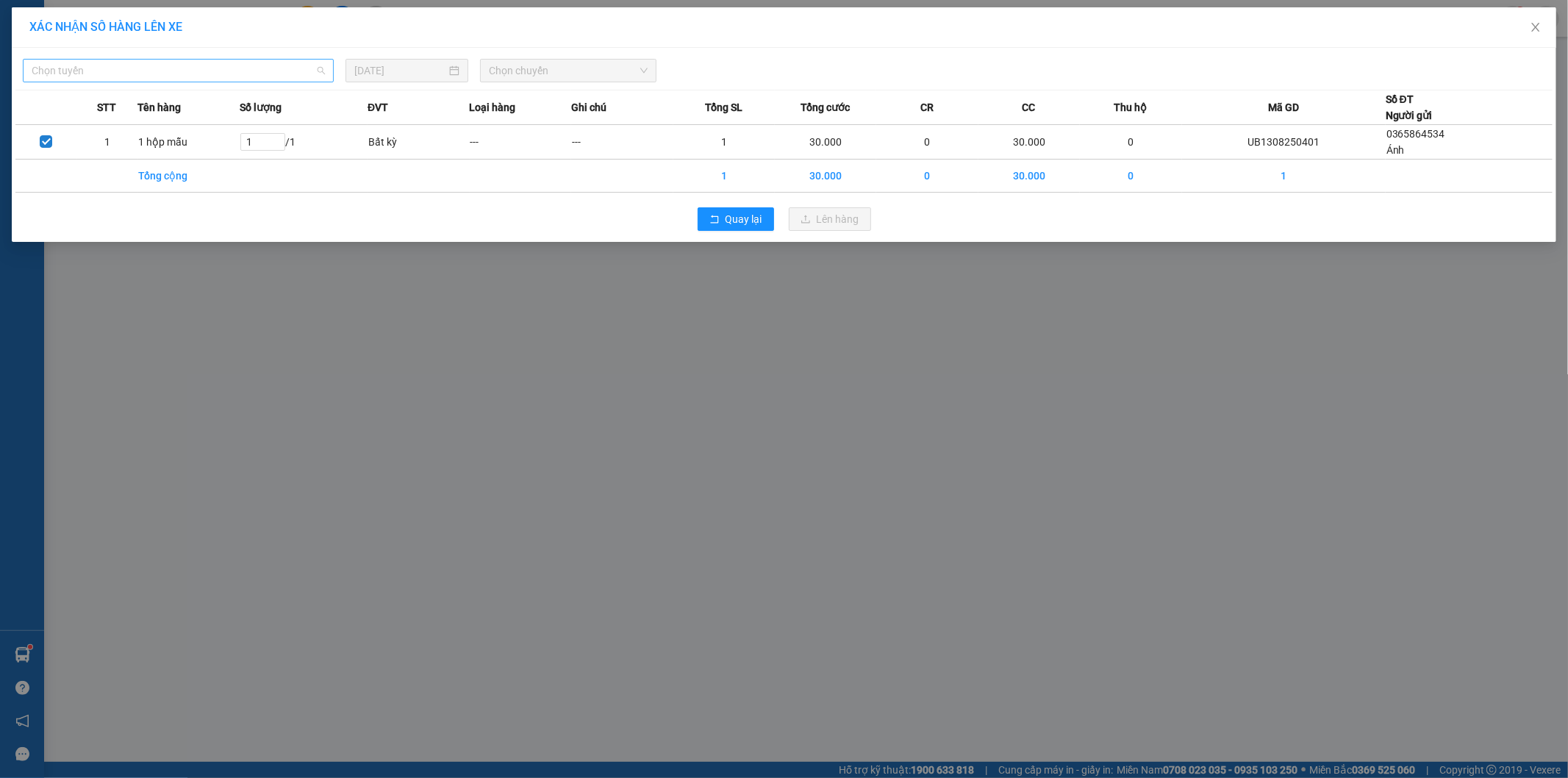
click at [247, 67] on span "Chọn tuyến" at bounding box center [178, 70] width 293 height 22
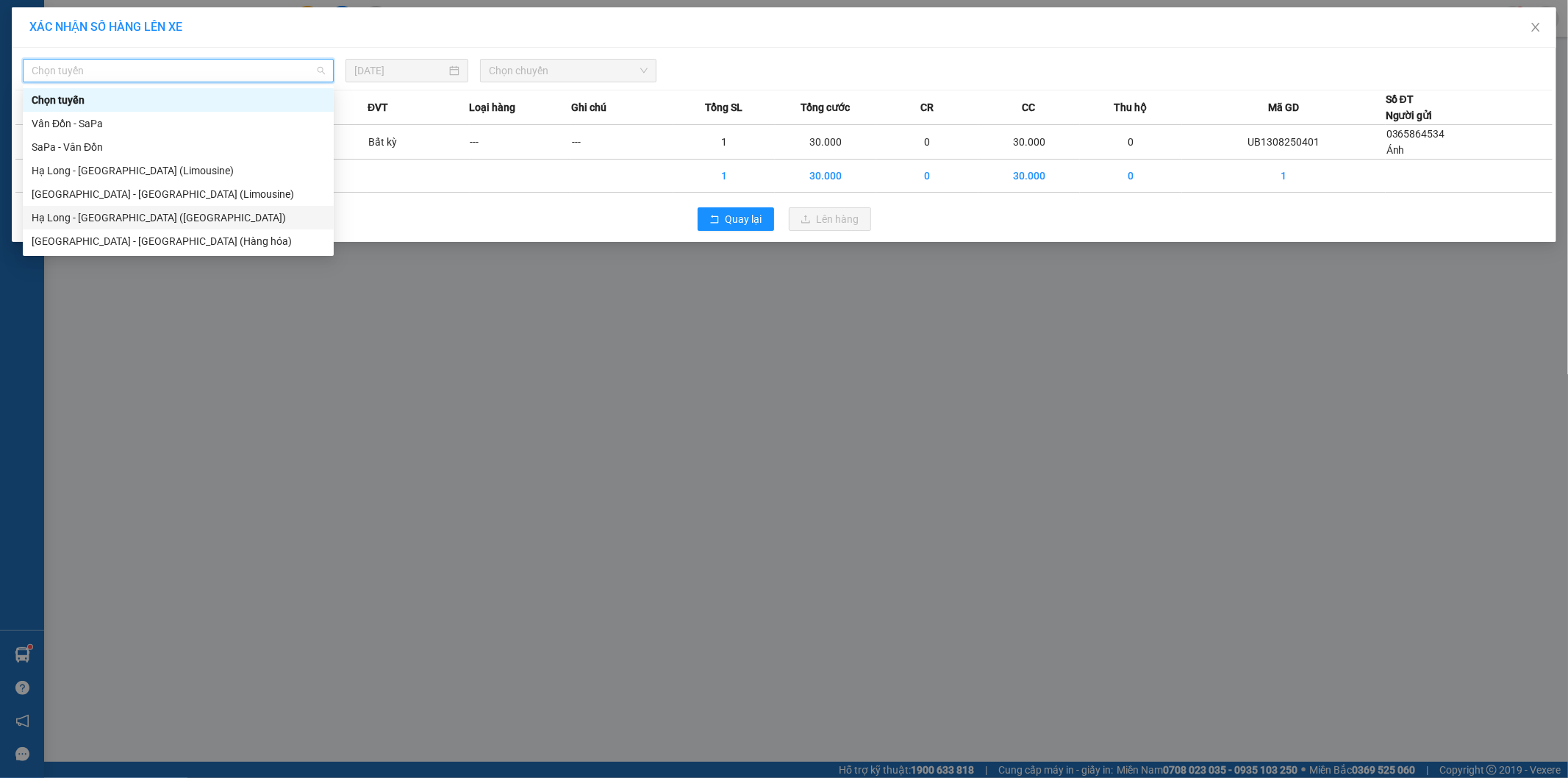
click at [174, 212] on div "Hạ Long - [GEOGRAPHIC_DATA] ([GEOGRAPHIC_DATA])" at bounding box center [178, 217] width 293 height 16
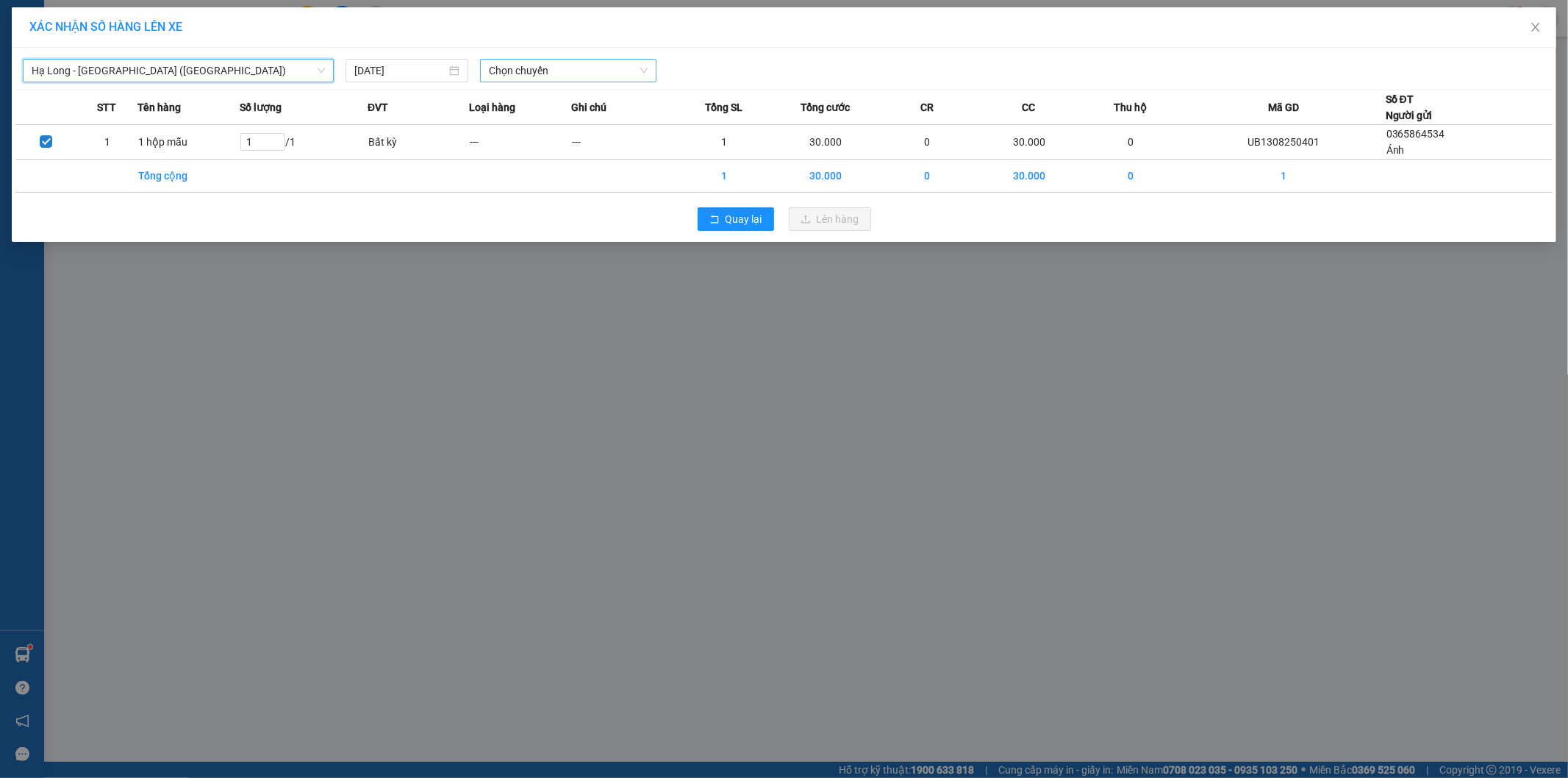
click at [635, 69] on span "Chọn chuyến" at bounding box center [568, 70] width 159 height 22
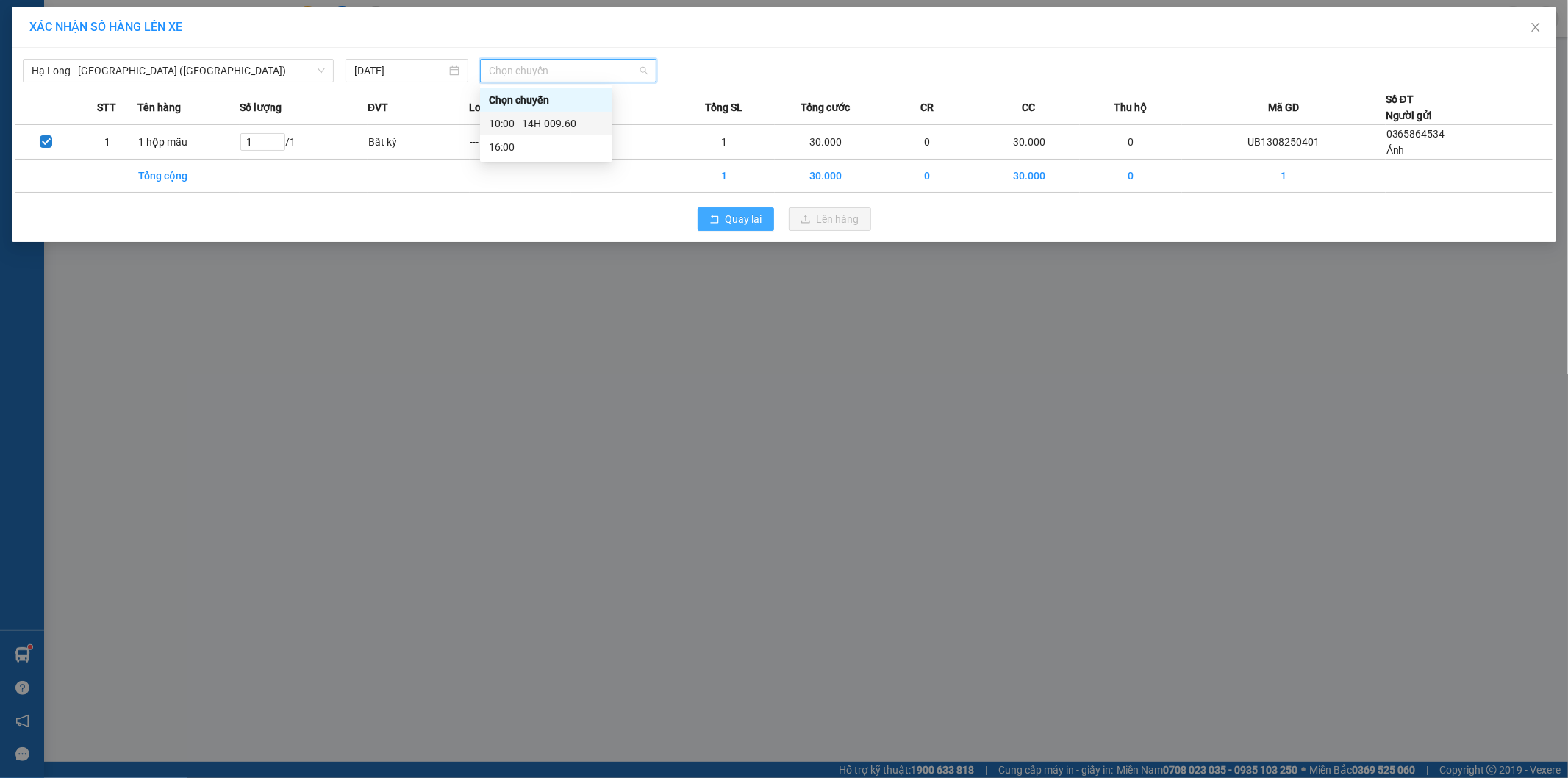
drag, startPoint x: 572, startPoint y: 118, endPoint x: 756, endPoint y: 229, distance: 214.9
click at [571, 120] on div "10:00 - 14H-009.60" at bounding box center [546, 123] width 114 height 16
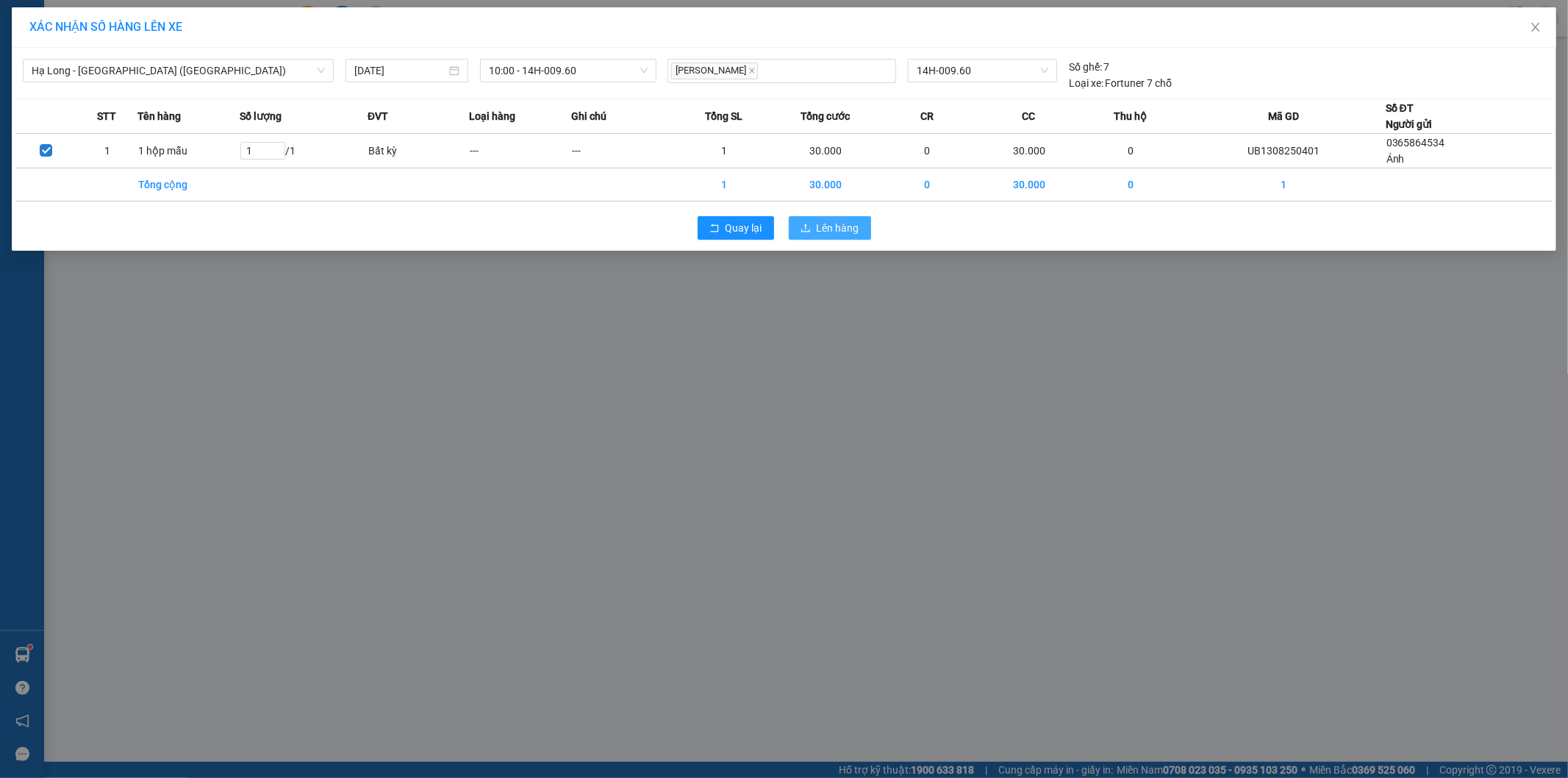
click at [829, 232] on span "Lên hàng" at bounding box center [838, 228] width 43 height 16
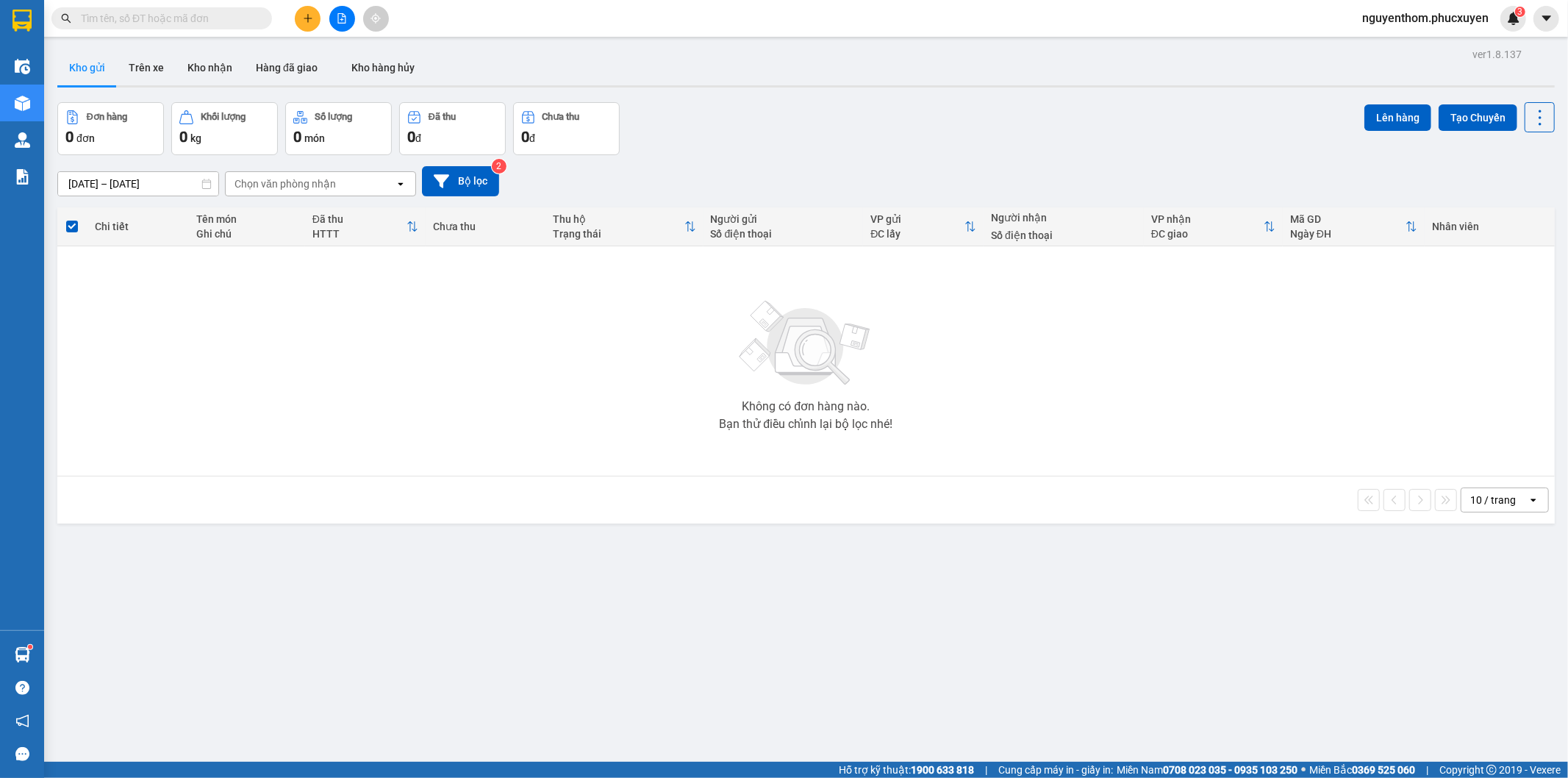
click at [310, 10] on button at bounding box center [307, 18] width 25 height 25
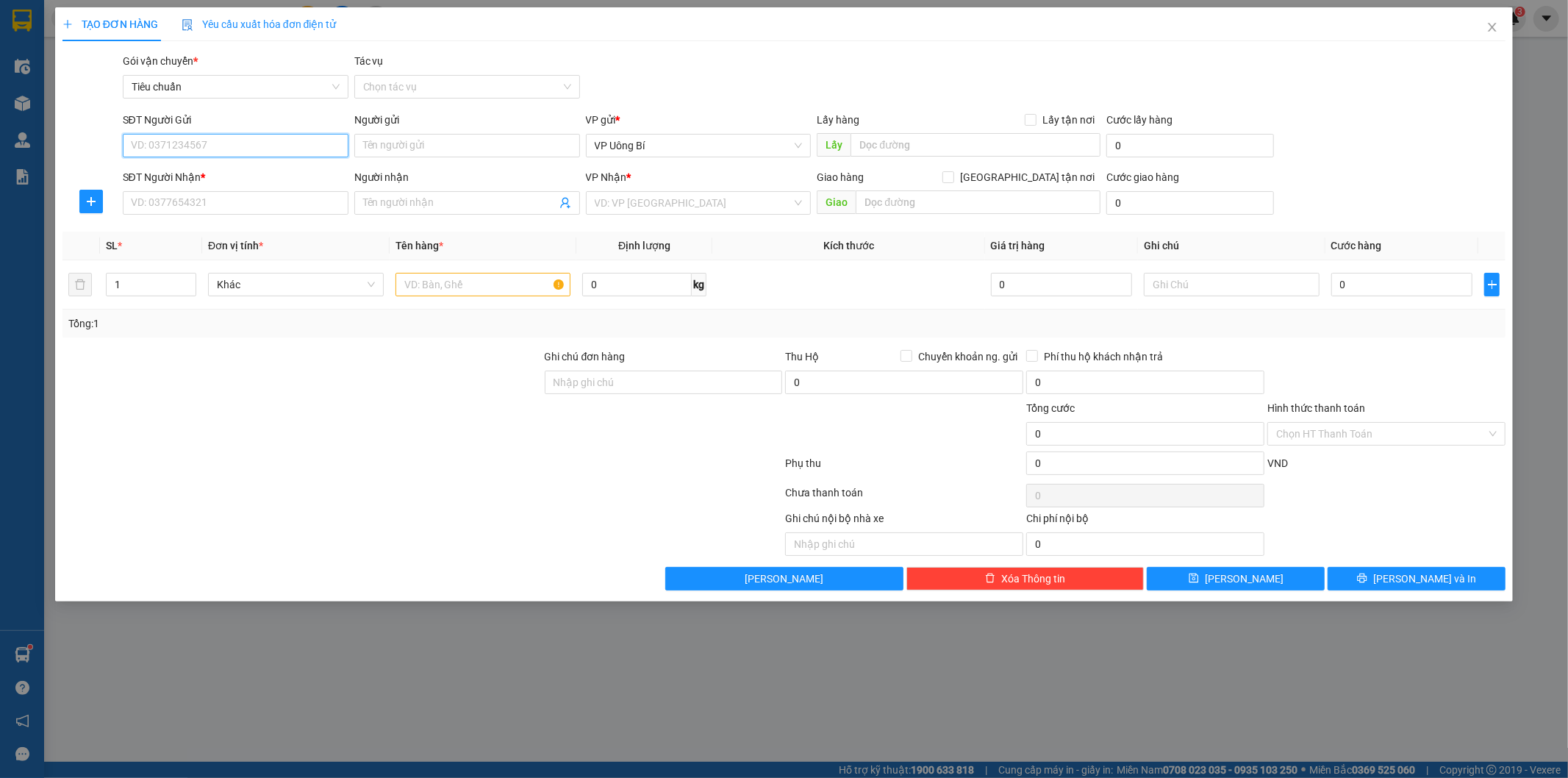
click at [275, 141] on input "SĐT Người Gửi" at bounding box center [235, 145] width 226 height 24
type input "0348951789"
click at [432, 145] on input "Người gửi" at bounding box center [468, 145] width 226 height 24
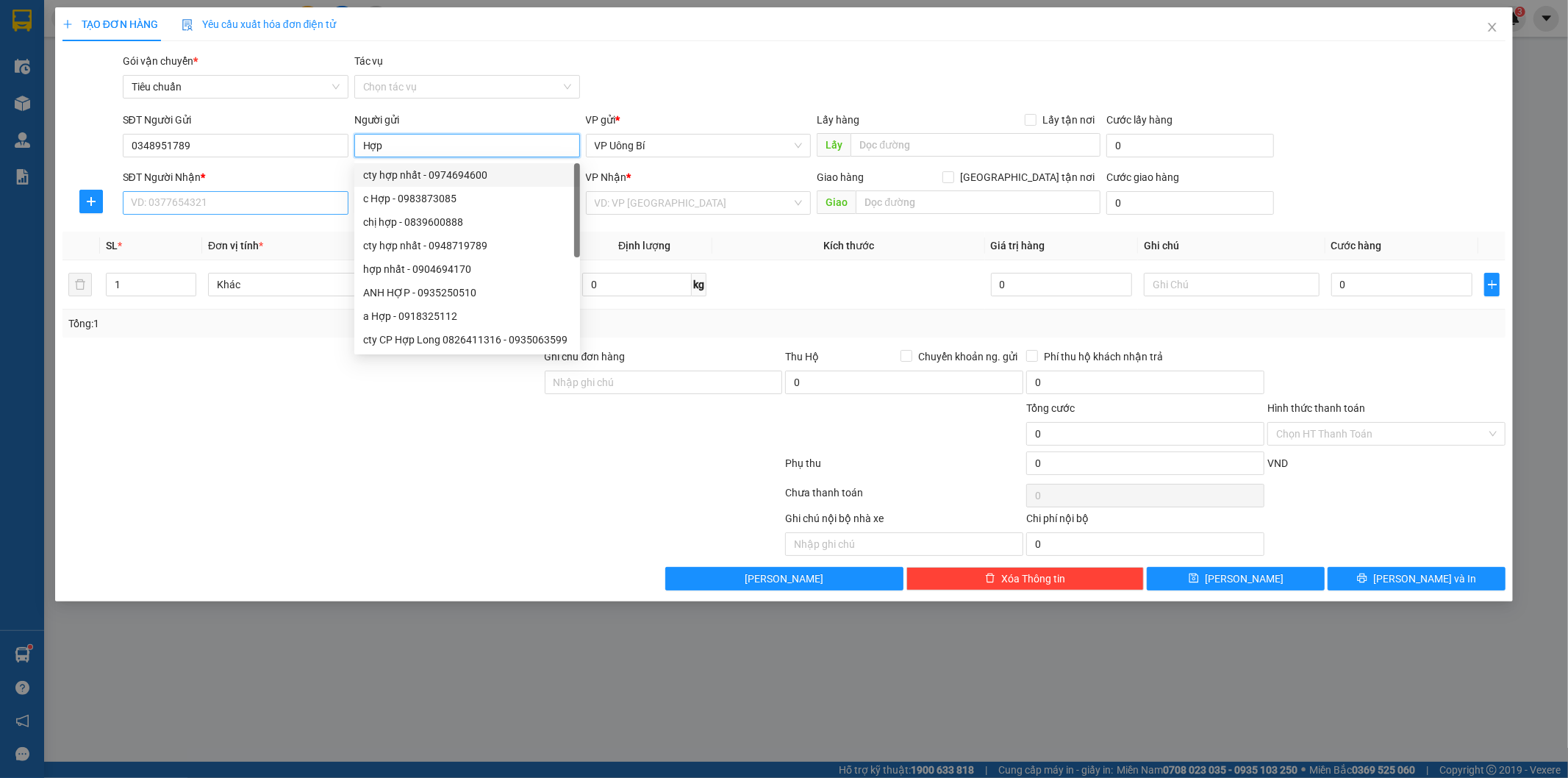
type input "Hợp"
click at [238, 201] on input "SĐT Người Nhận *" at bounding box center [235, 203] width 226 height 24
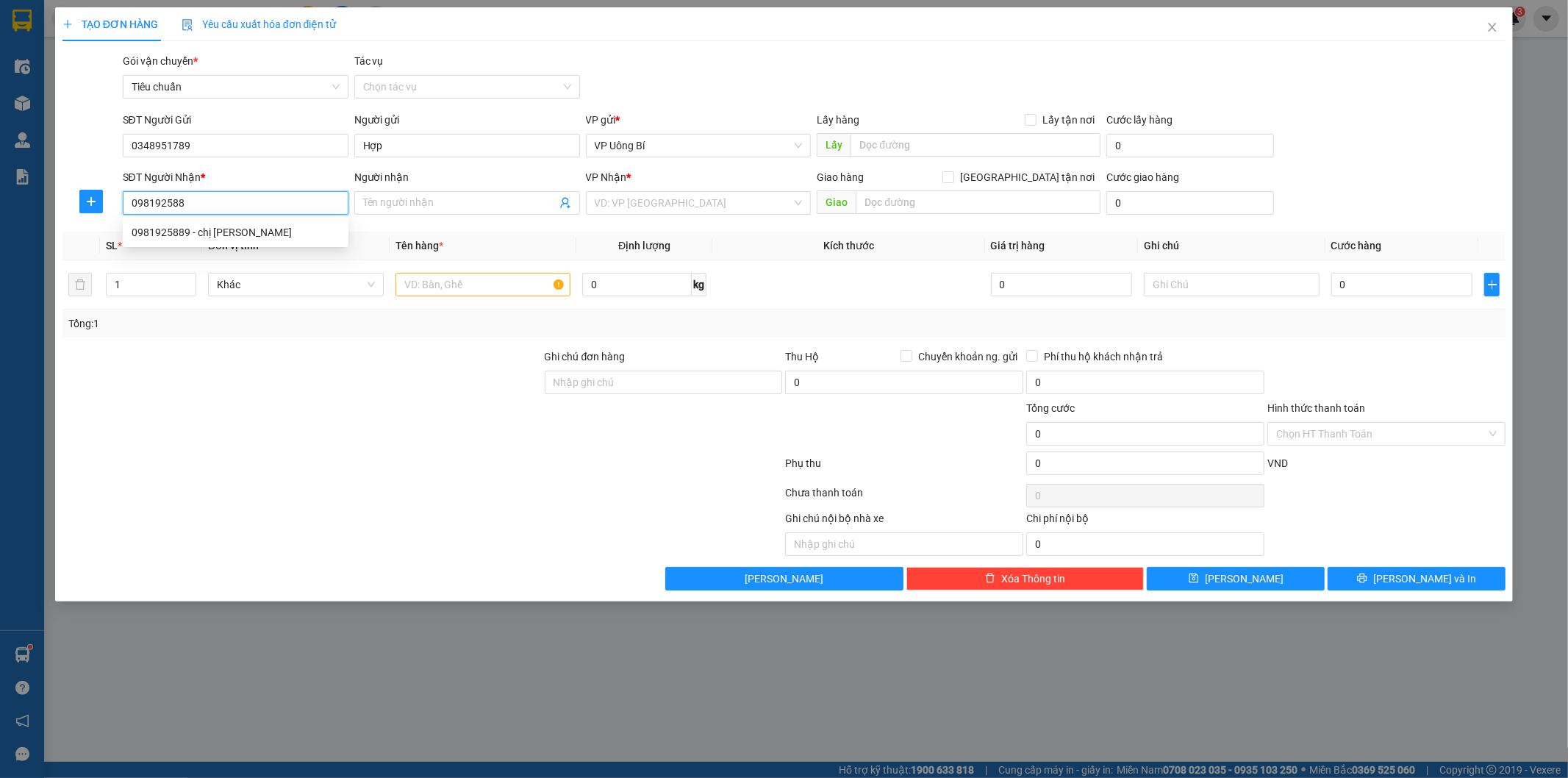
type input "0981925889"
click at [222, 230] on div "0981925889 - chị [PERSON_NAME]" at bounding box center [235, 232] width 208 height 16
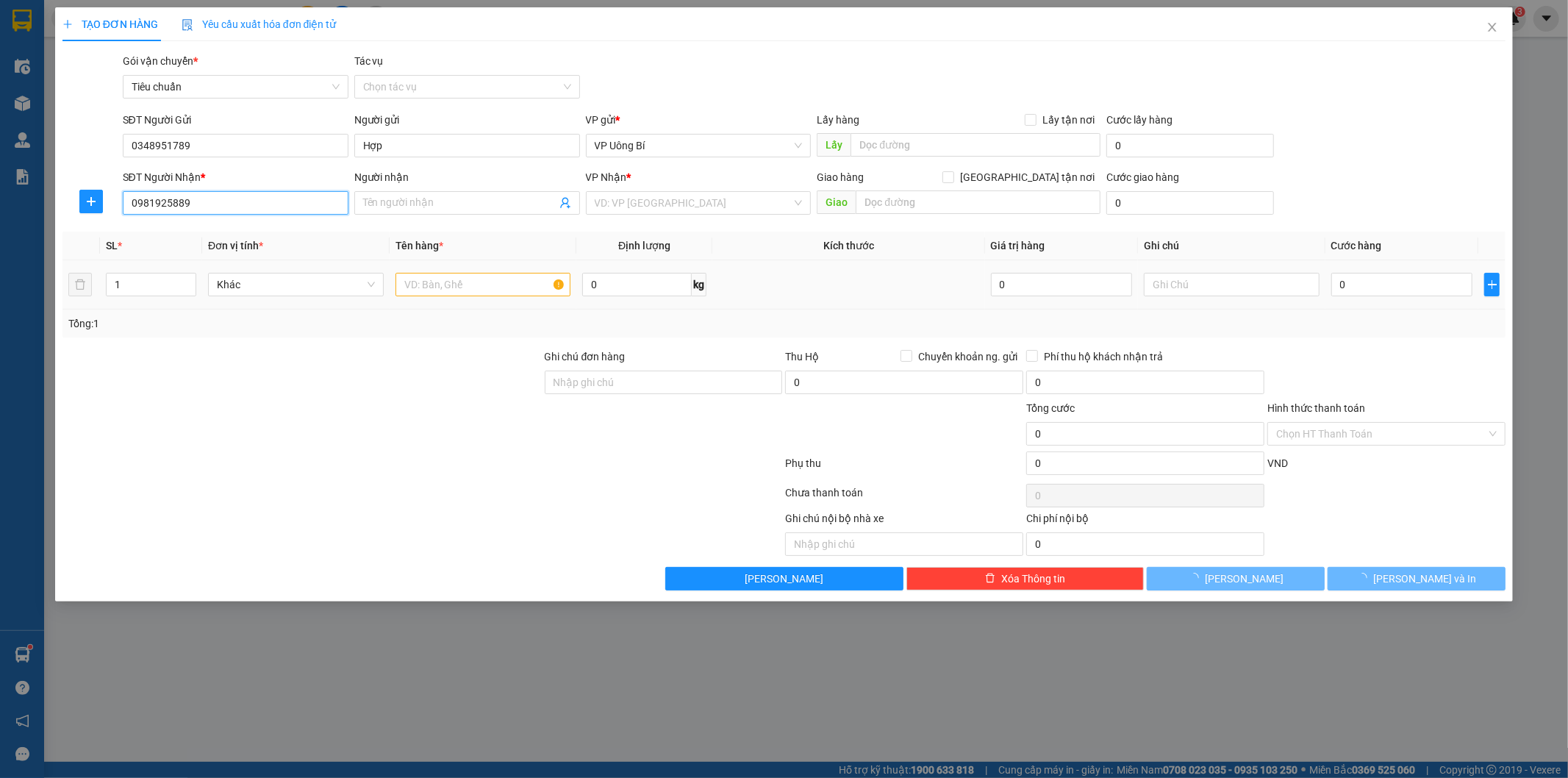
type input "chị [PERSON_NAME]"
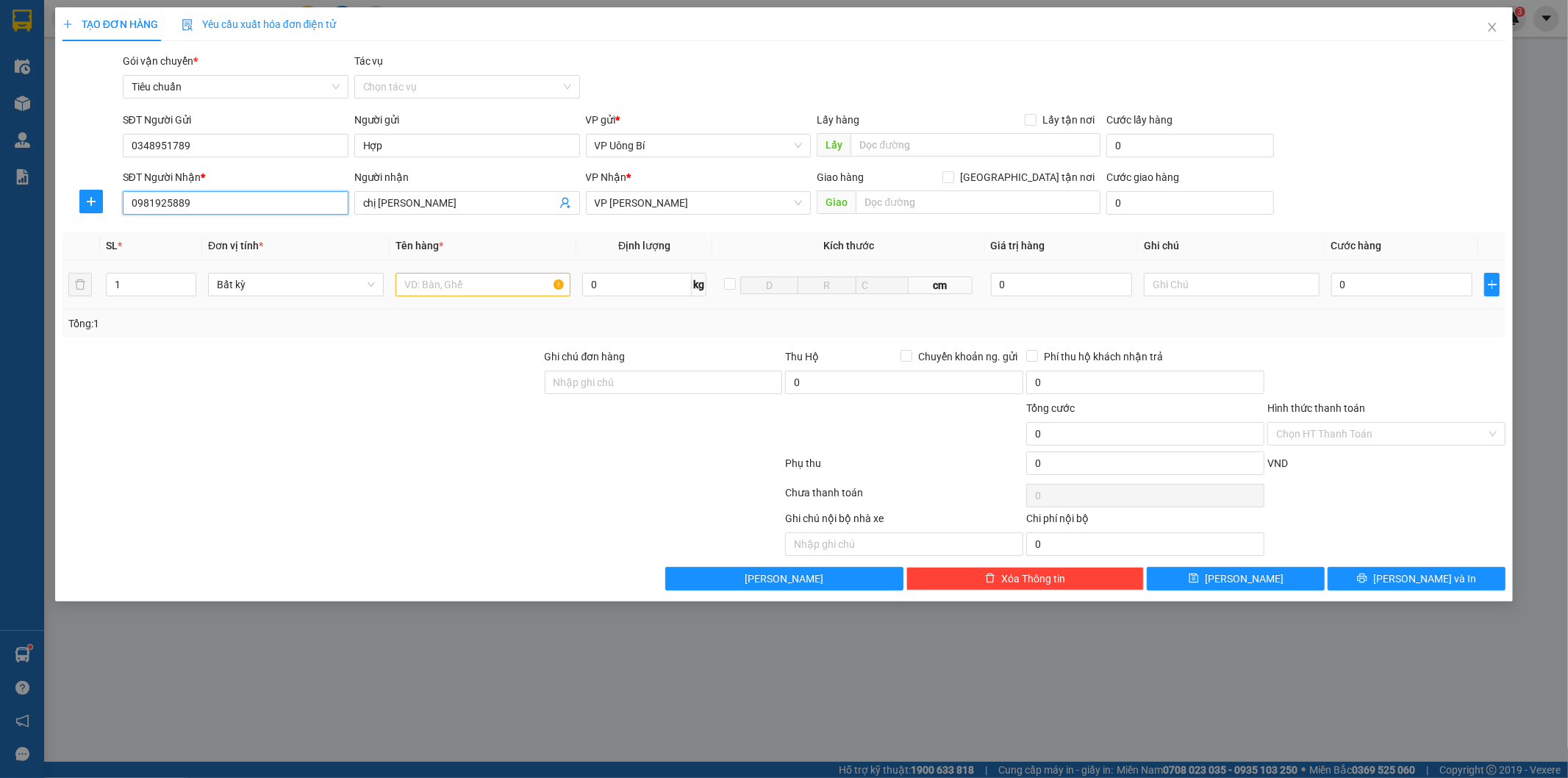
type input "0981925889"
click at [508, 282] on input "text" at bounding box center [483, 284] width 176 height 24
type input "hồ sơ"
click at [1429, 288] on input "0" at bounding box center [1402, 284] width 141 height 24
type input "3"
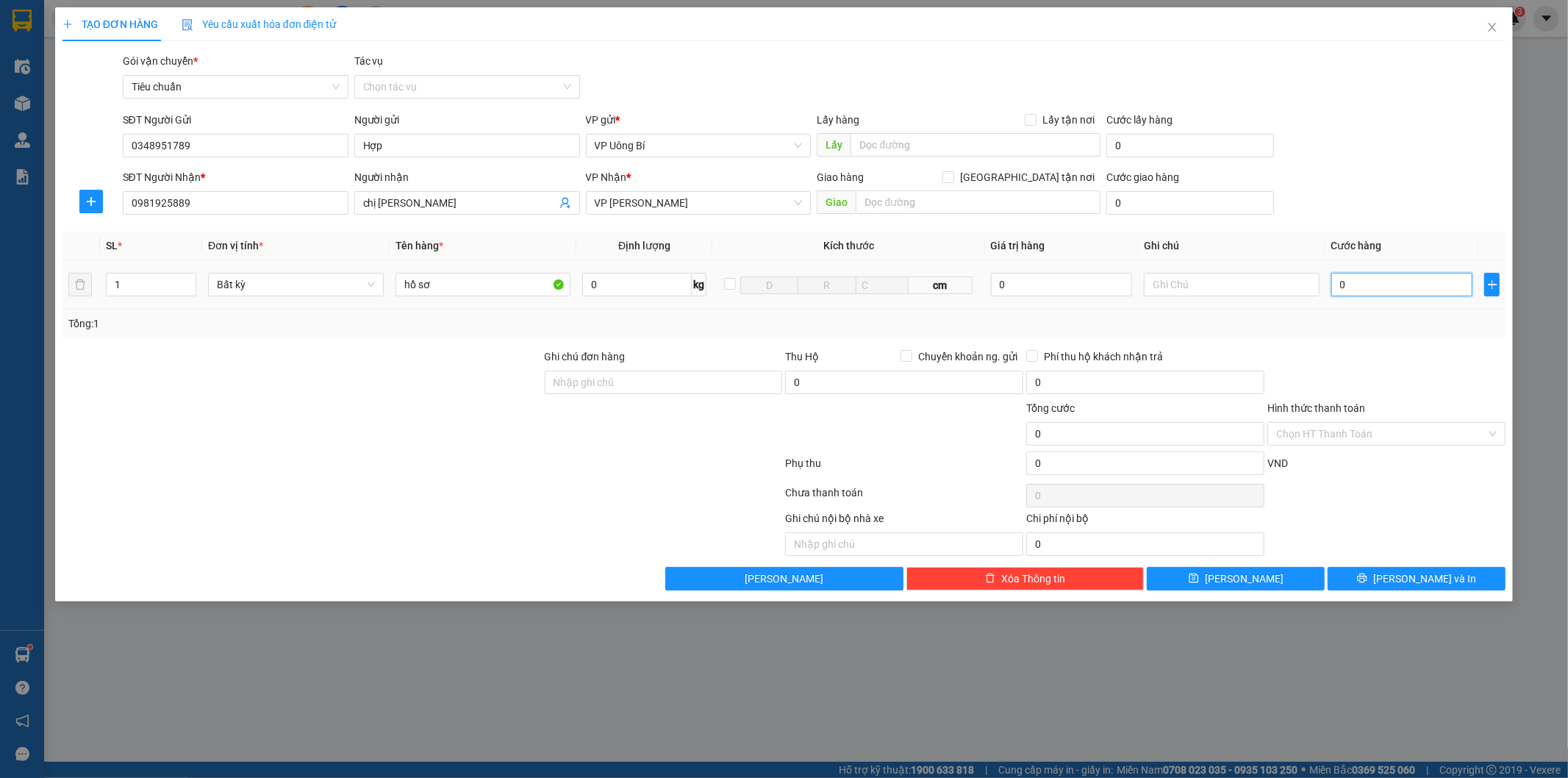
type input "3"
type input "30"
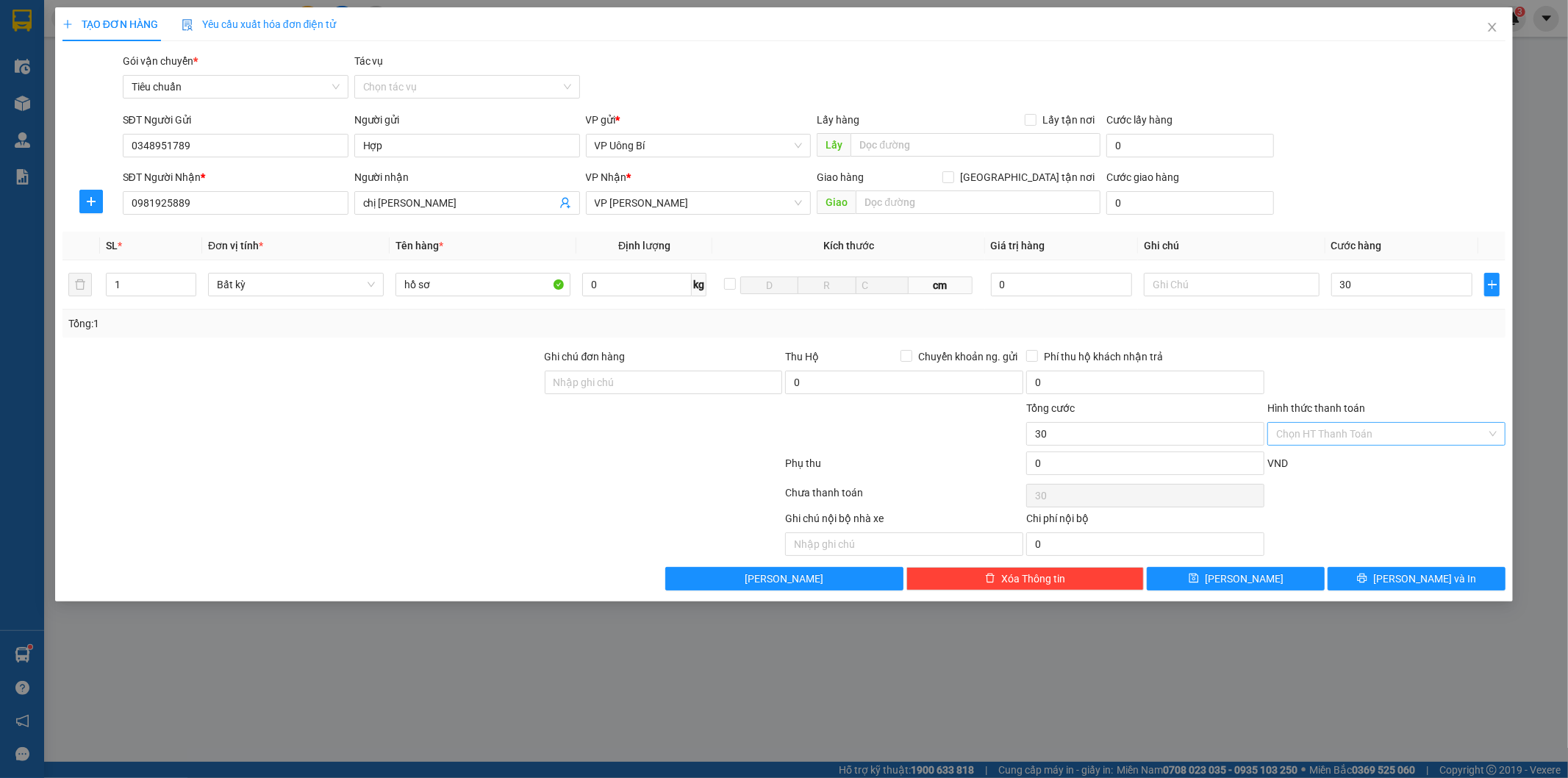
type input "30.000"
click at [1404, 436] on input "Hình thức thanh toán" at bounding box center [1381, 433] width 210 height 22
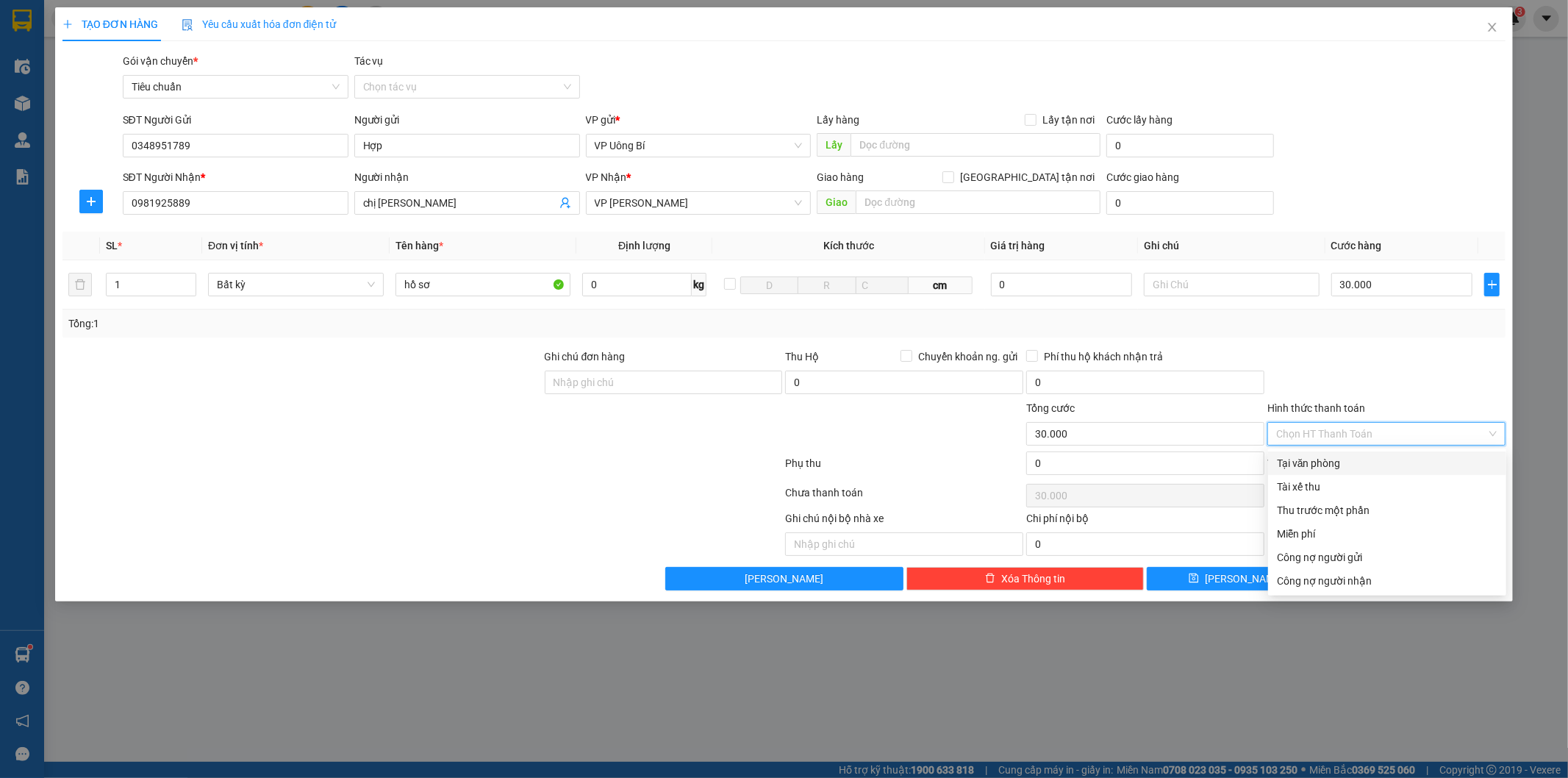
click at [1392, 458] on div "Tại văn phòng" at bounding box center [1387, 463] width 221 height 16
type input "0"
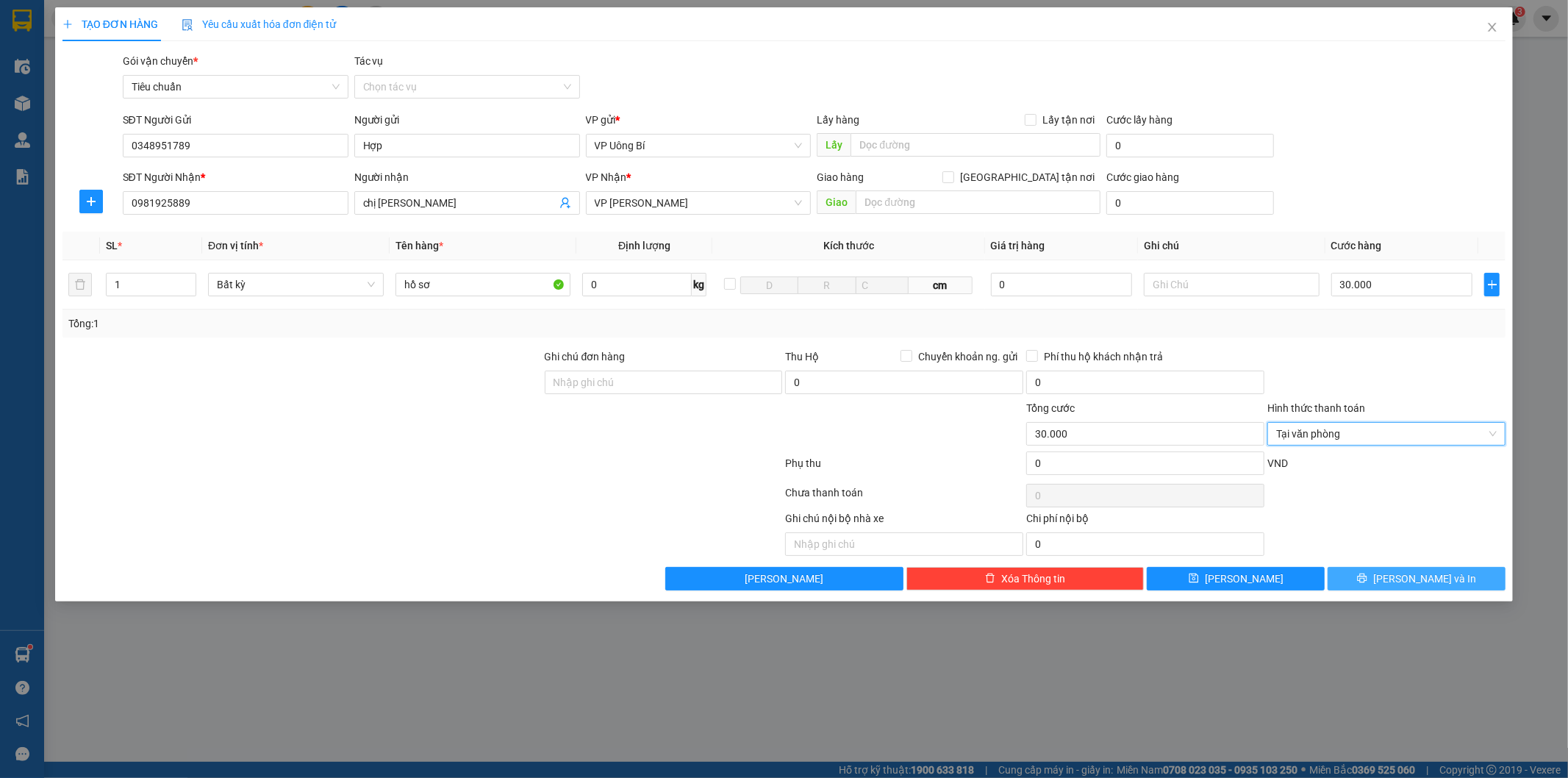
click at [1417, 581] on span "[PERSON_NAME] và In" at bounding box center [1425, 579] width 103 height 16
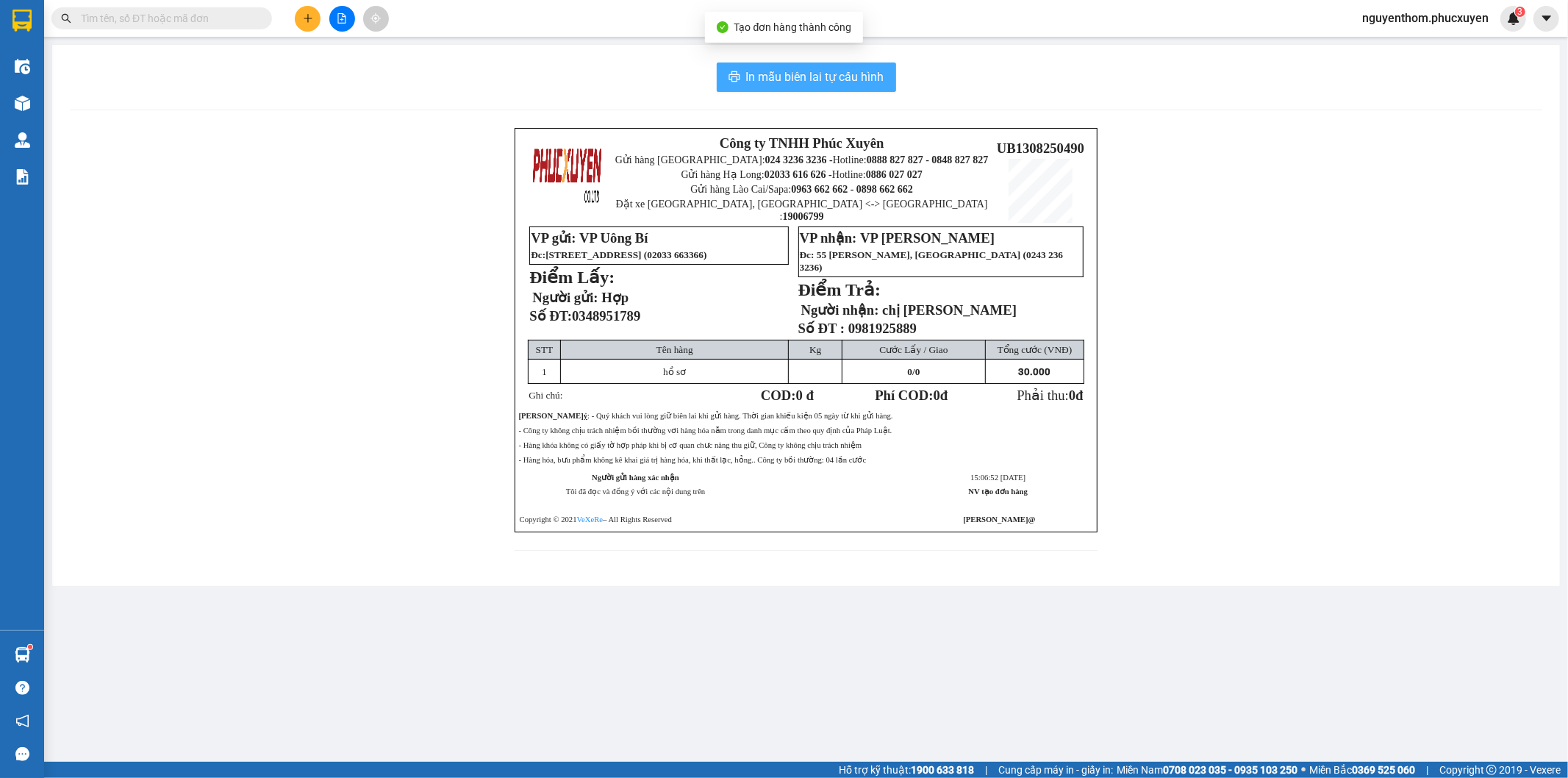
click at [803, 71] on span "In mẫu biên lai tự cấu hình" at bounding box center [815, 77] width 138 height 18
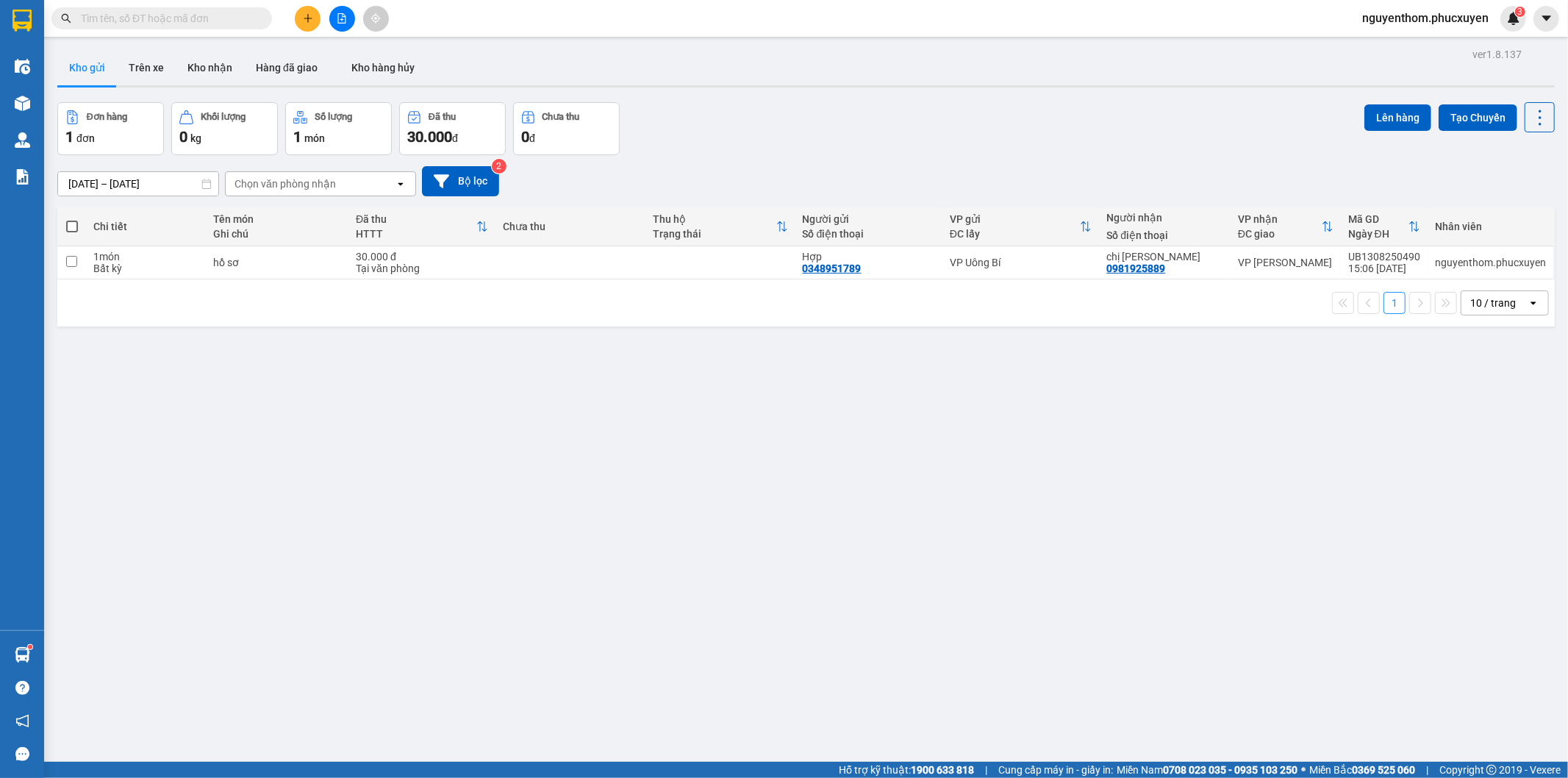
click at [945, 479] on div "ver 1.8.137 Kho gửi Trên xe Kho nhận Hàng đã giao Kho hàng hủy Đơn hàng 1 đơn K…" at bounding box center [806, 433] width 1509 height 778
click at [194, 65] on button "Kho nhận" at bounding box center [210, 67] width 69 height 35
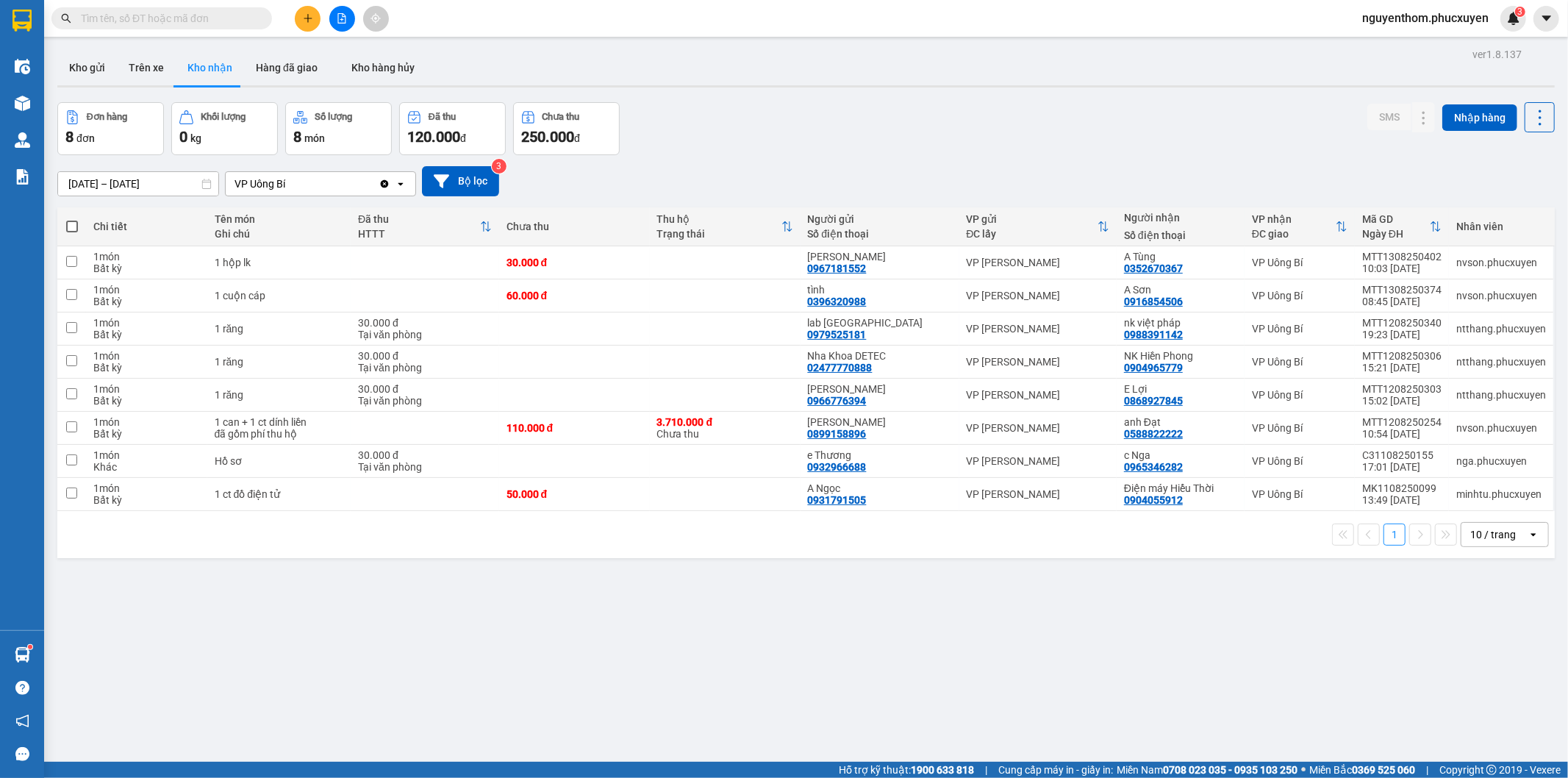
click at [866, 145] on div "Đơn hàng 8 đơn Khối lượng 0 kg Số lượng 8 món Đã thu 120.000 đ Chưa thu 250.000…" at bounding box center [806, 128] width 1498 height 53
click at [310, 9] on button at bounding box center [307, 18] width 25 height 25
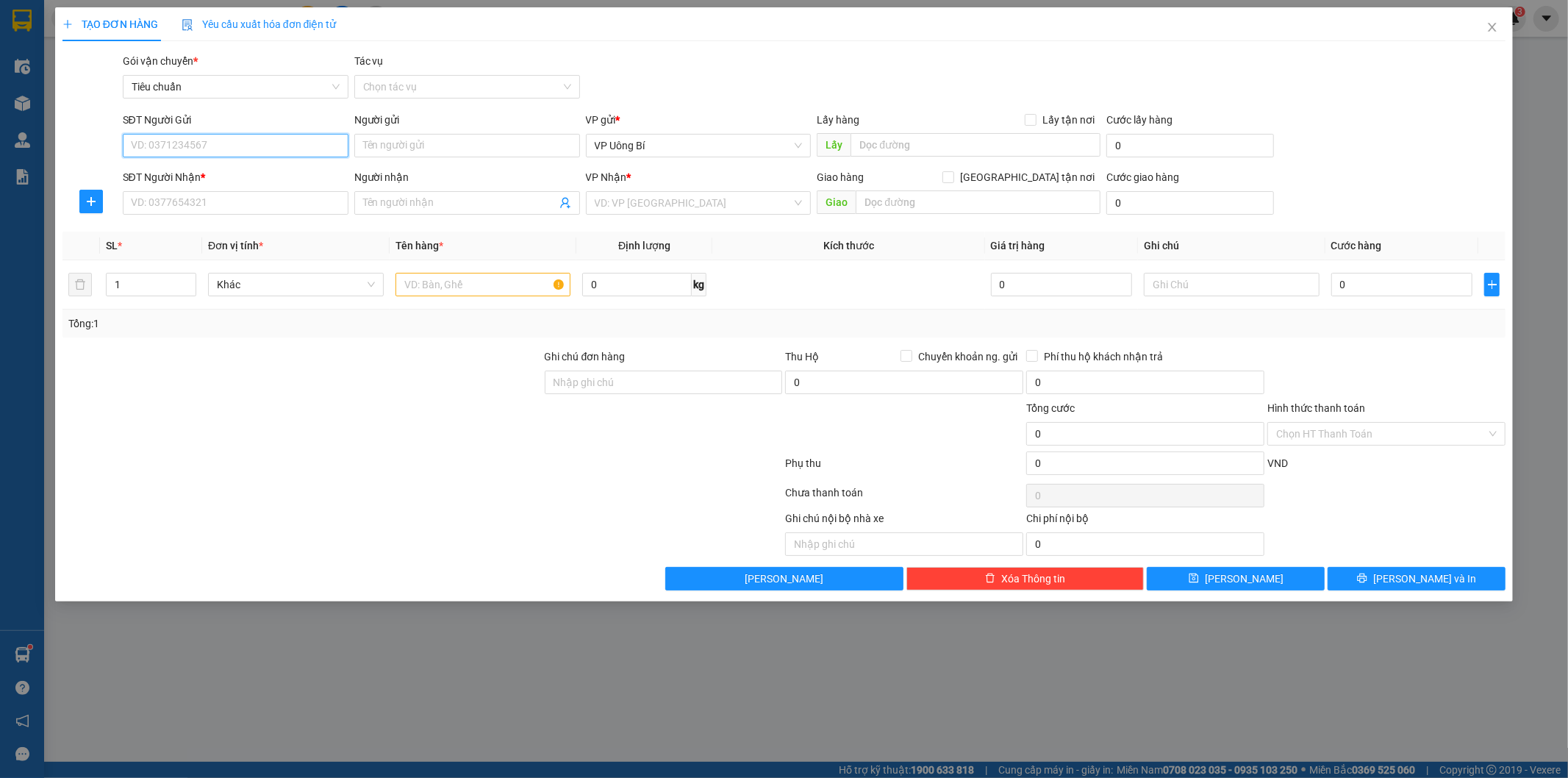
click at [280, 144] on input "SĐT Người Gửi" at bounding box center [235, 145] width 226 height 24
click at [244, 194] on div "0902668012 - Long gara ô tô" at bounding box center [235, 199] width 208 height 16
type input "0902668012"
type input "Long gara ô tô"
type input "0902668012"
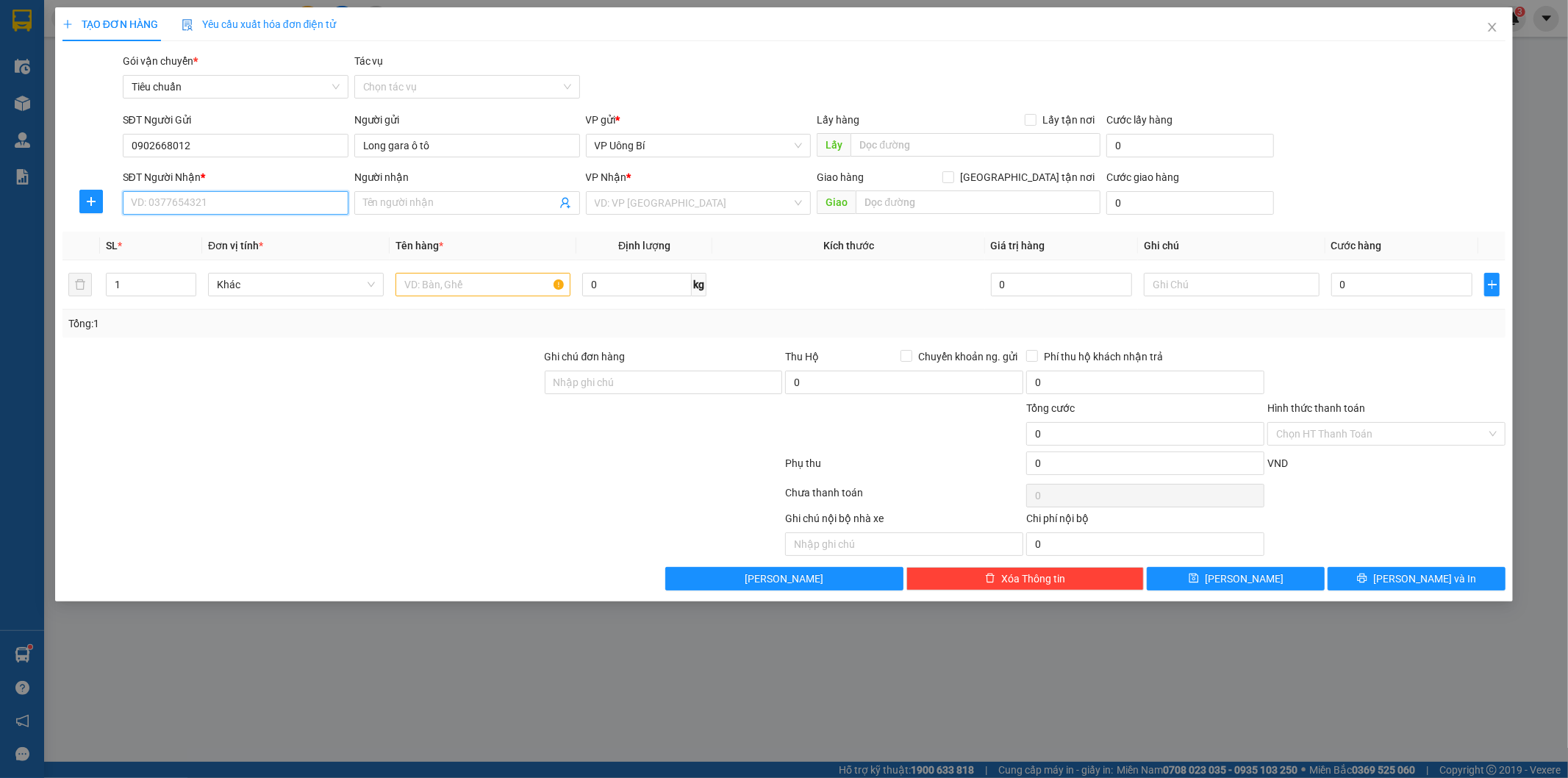
click at [255, 204] on input "SĐT Người Nhận *" at bounding box center [235, 203] width 226 height 24
click at [237, 252] on div "0988932629 - Mr [PERSON_NAME]" at bounding box center [235, 256] width 208 height 16
type input "0988932629"
type input "Mr [PERSON_NAME]"
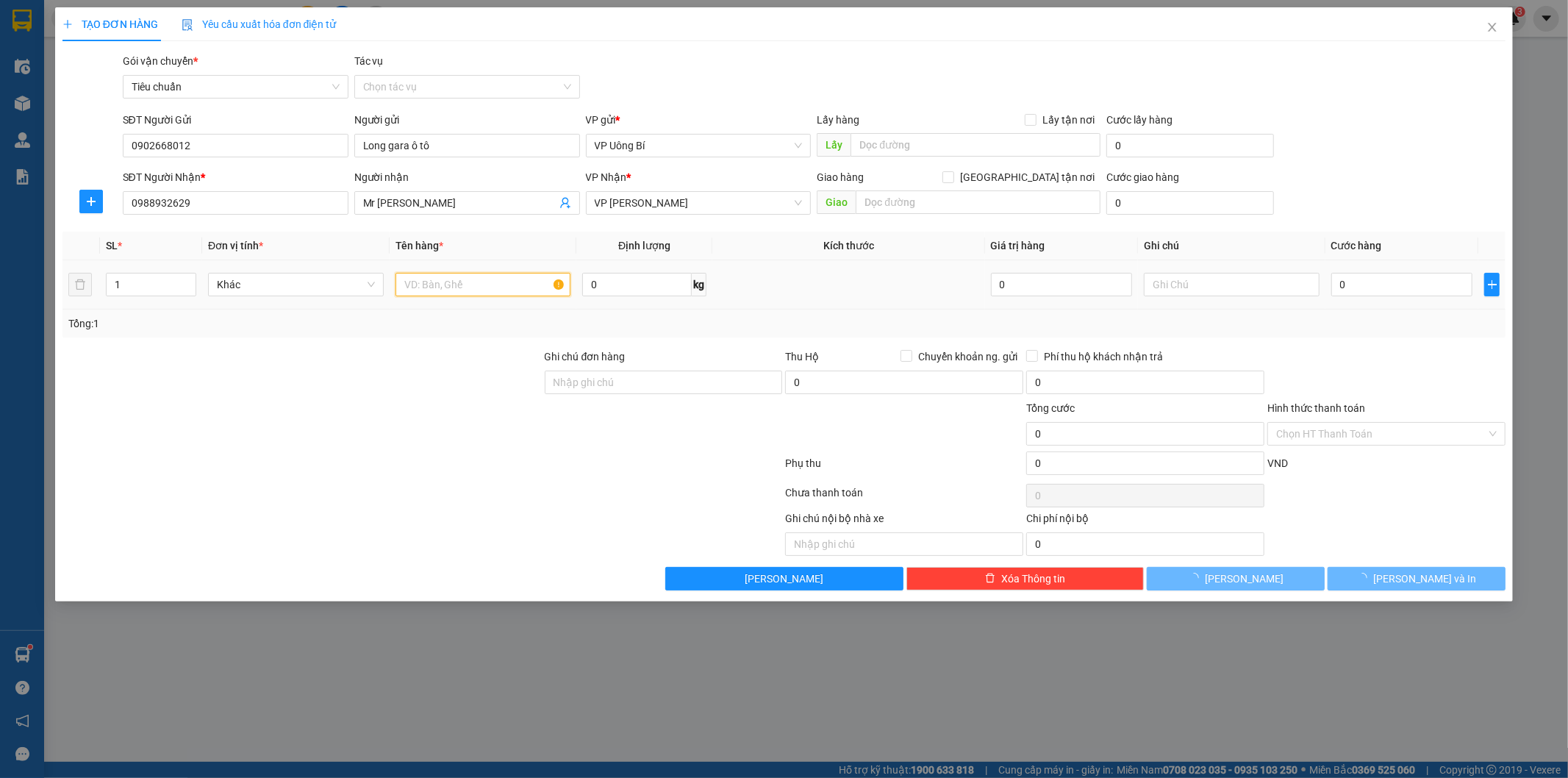
click at [494, 284] on input "text" at bounding box center [483, 284] width 176 height 24
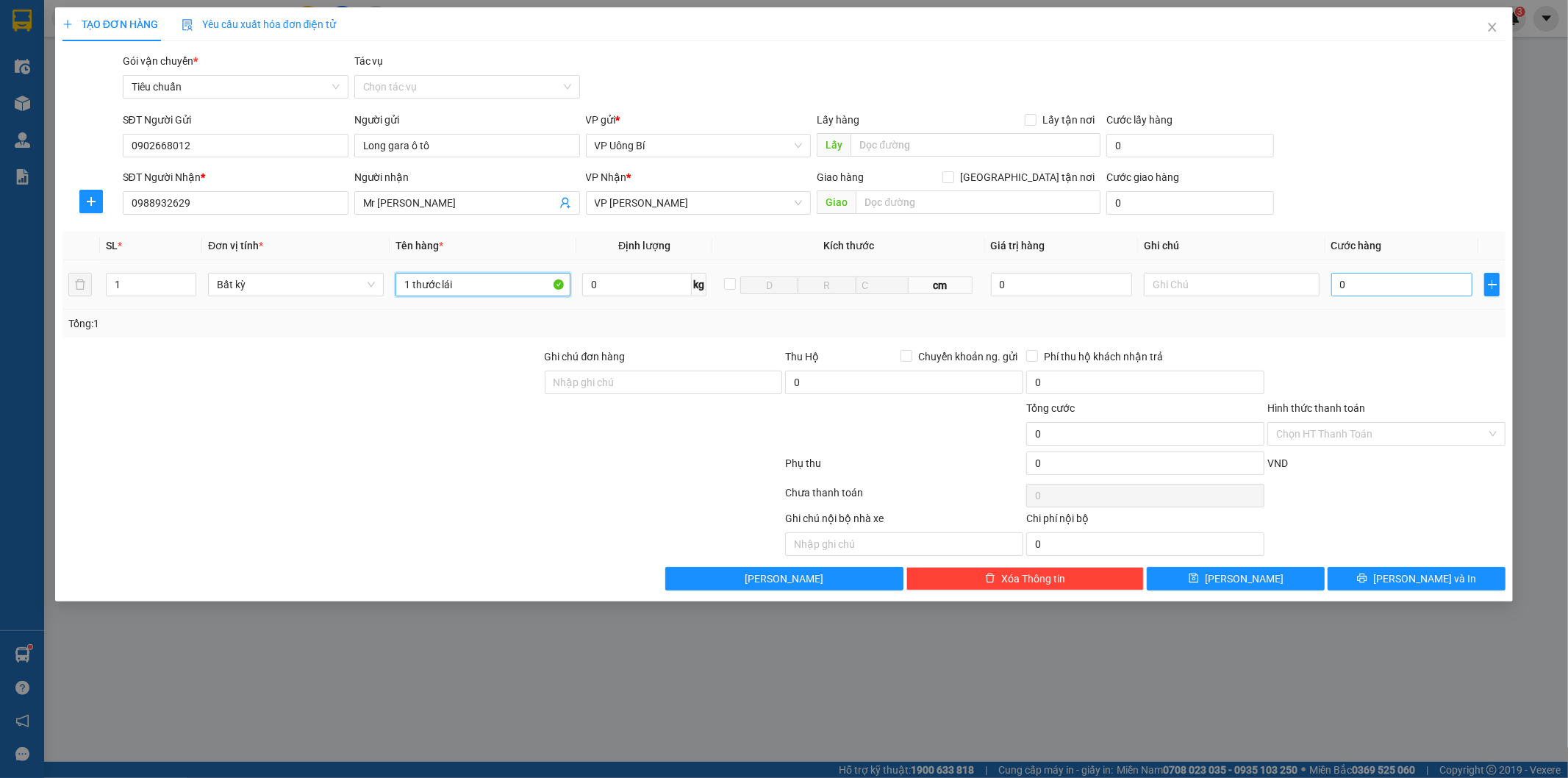
type input "1 thước lái"
click at [1427, 279] on input "0" at bounding box center [1402, 284] width 141 height 24
type input "5"
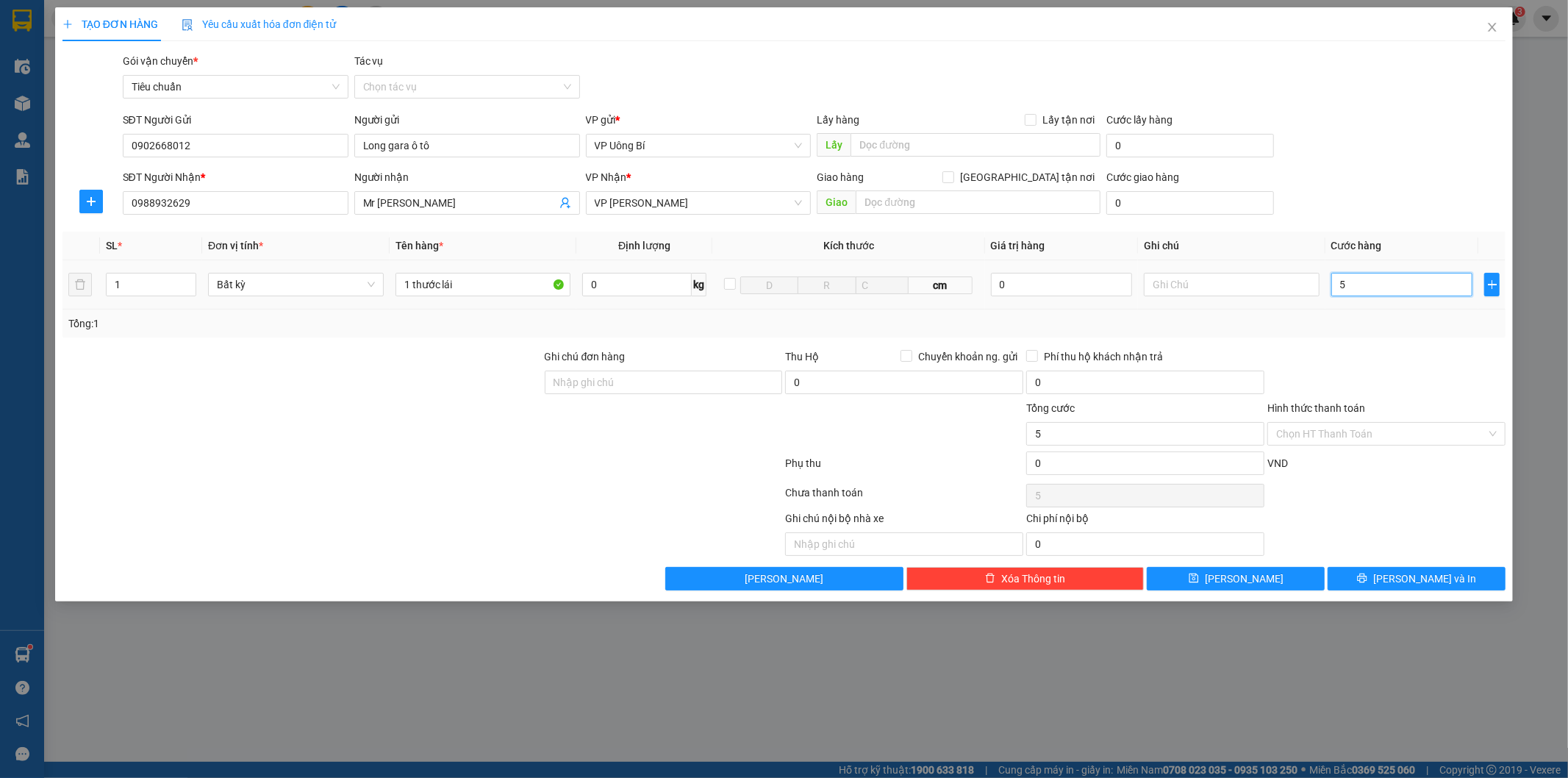
type input "50"
click at [1387, 434] on input "Hình thức thanh toán" at bounding box center [1381, 433] width 210 height 22
type input "50.000"
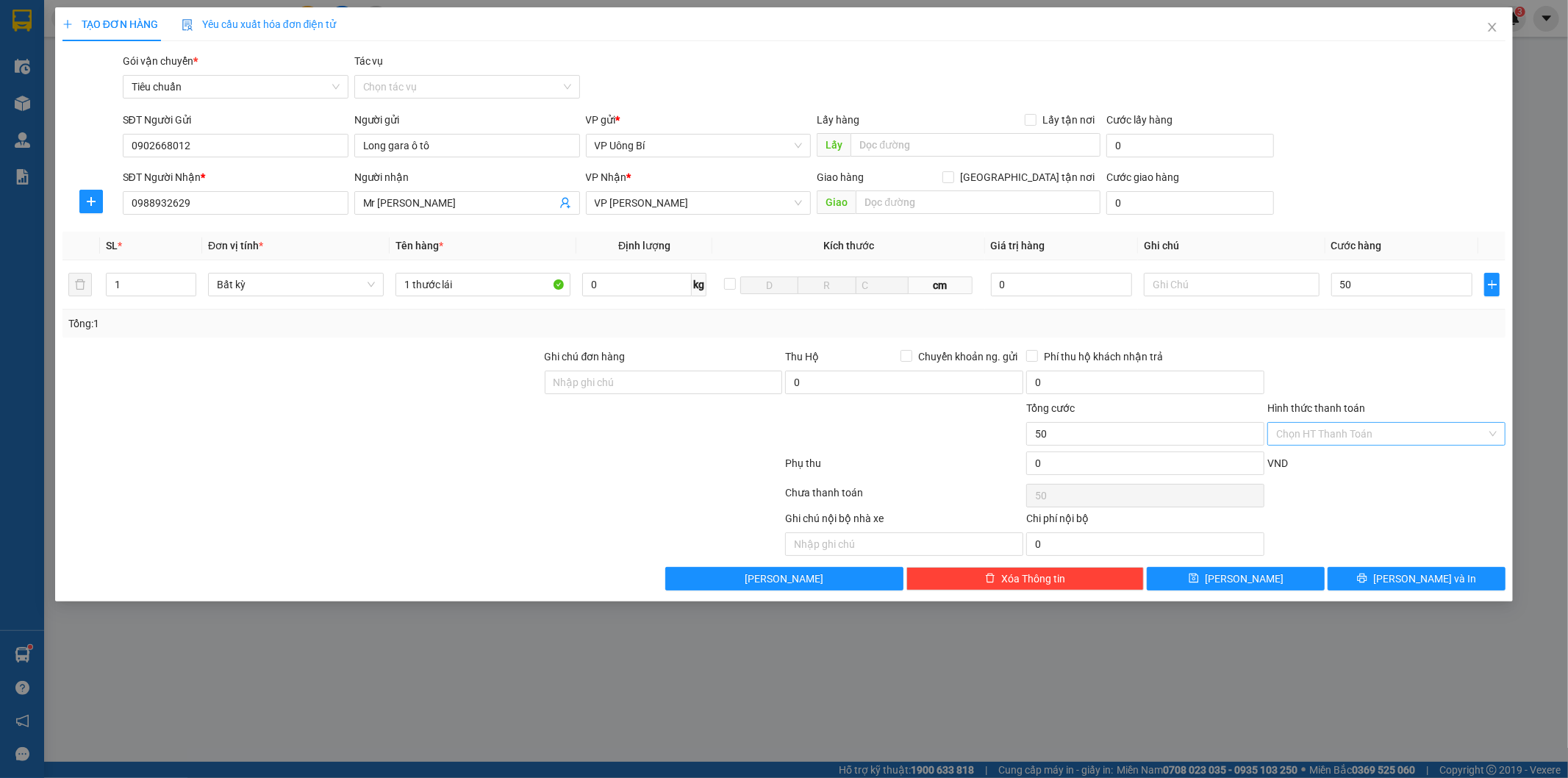
type input "50.000"
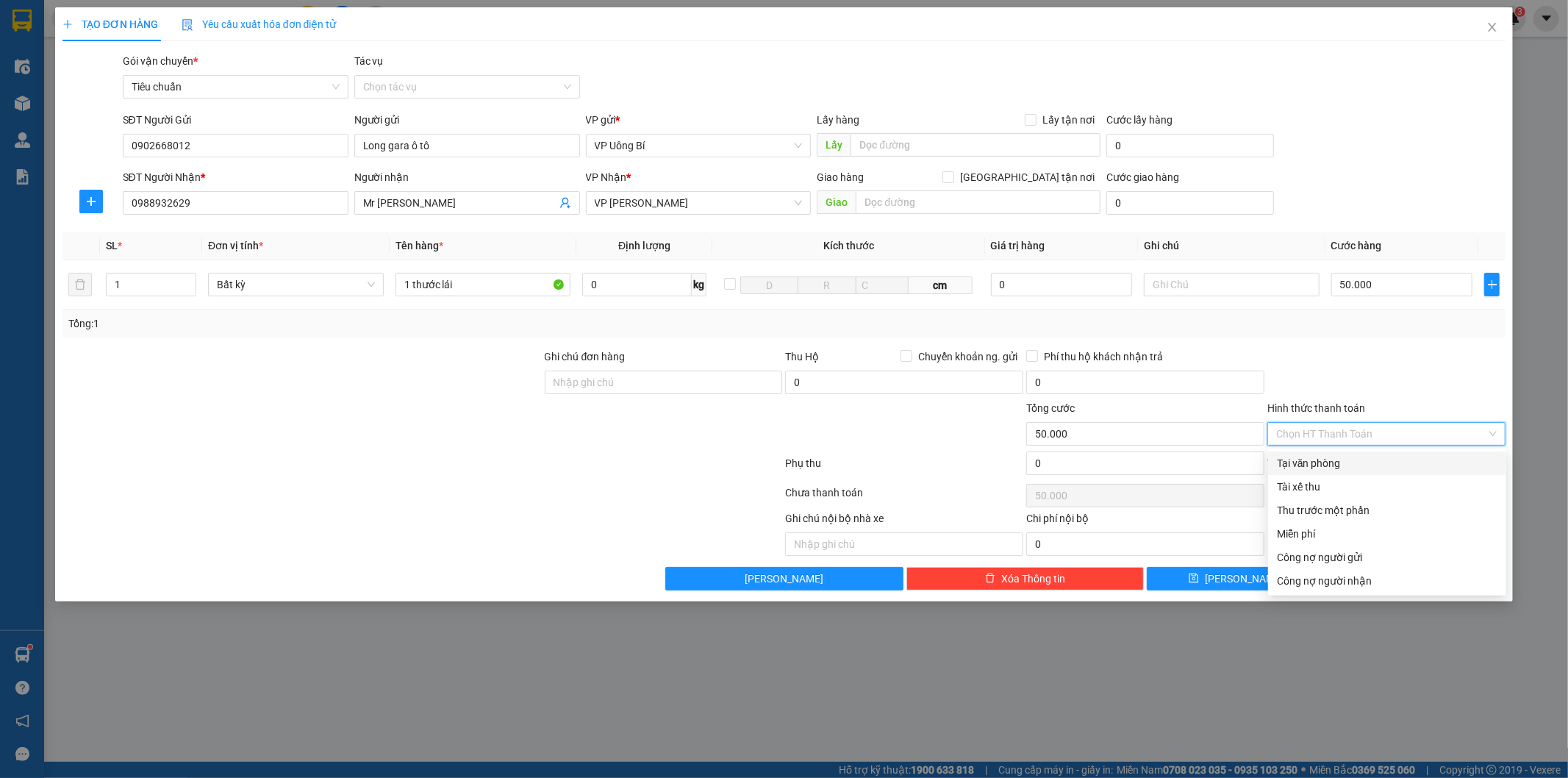
click at [1364, 463] on div "Tại văn phòng" at bounding box center [1387, 463] width 221 height 16
type input "0"
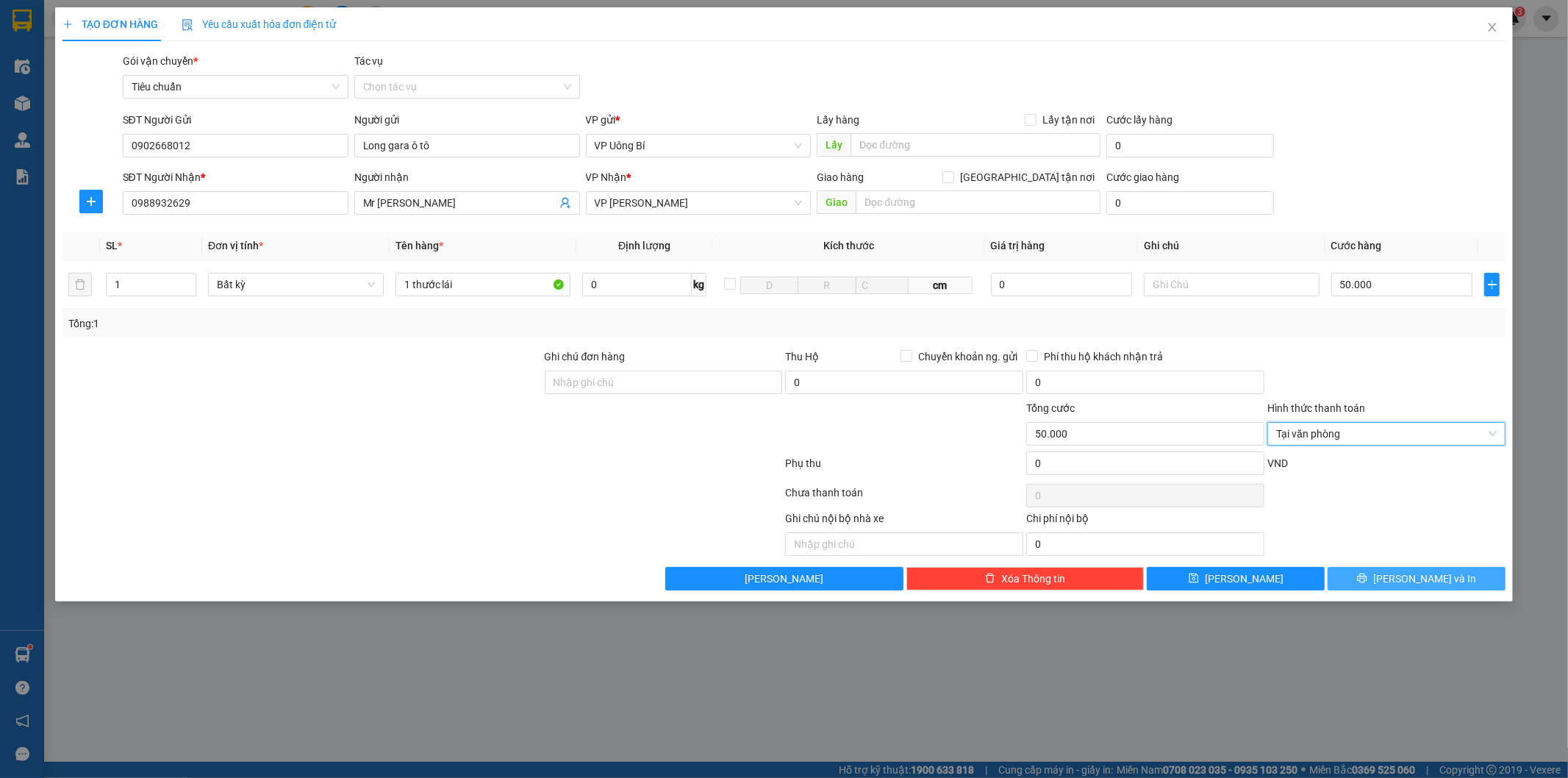
click at [1409, 574] on span "[PERSON_NAME] và In" at bounding box center [1425, 579] width 103 height 16
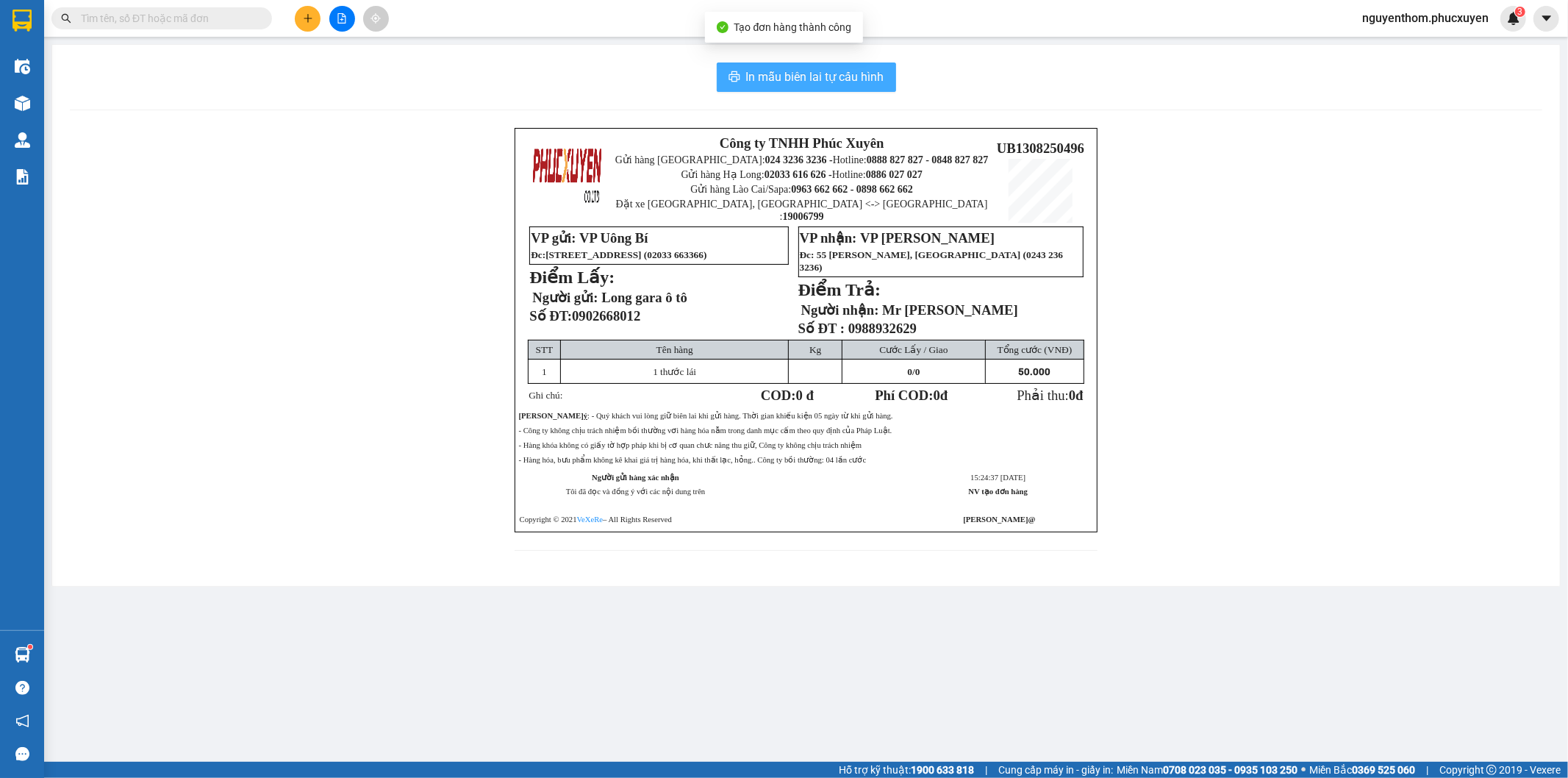
click at [823, 77] on span "In mẫu biên lai tự cấu hình" at bounding box center [815, 77] width 138 height 18
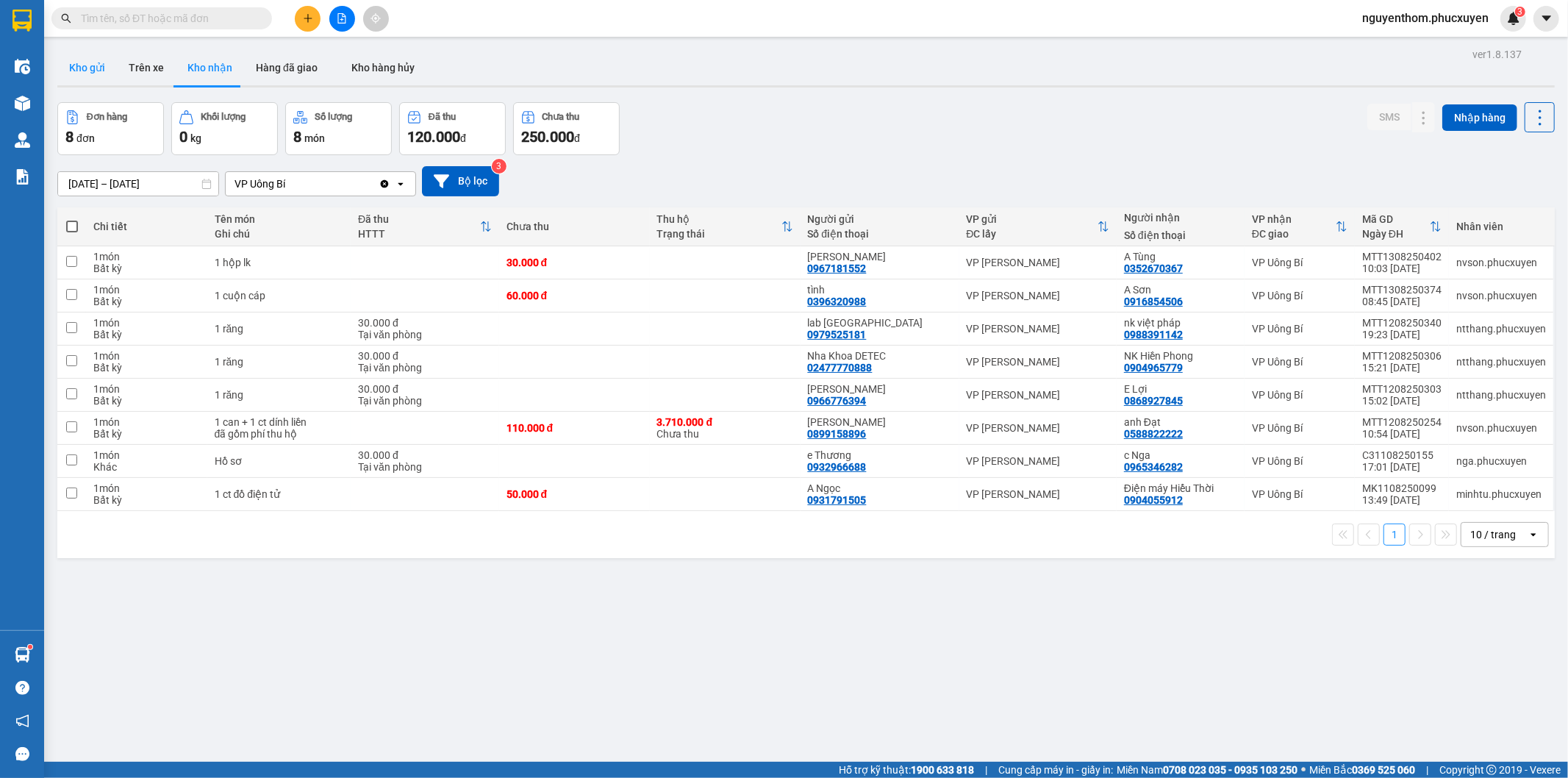
click at [83, 62] on button "Kho gửi" at bounding box center [87, 67] width 60 height 35
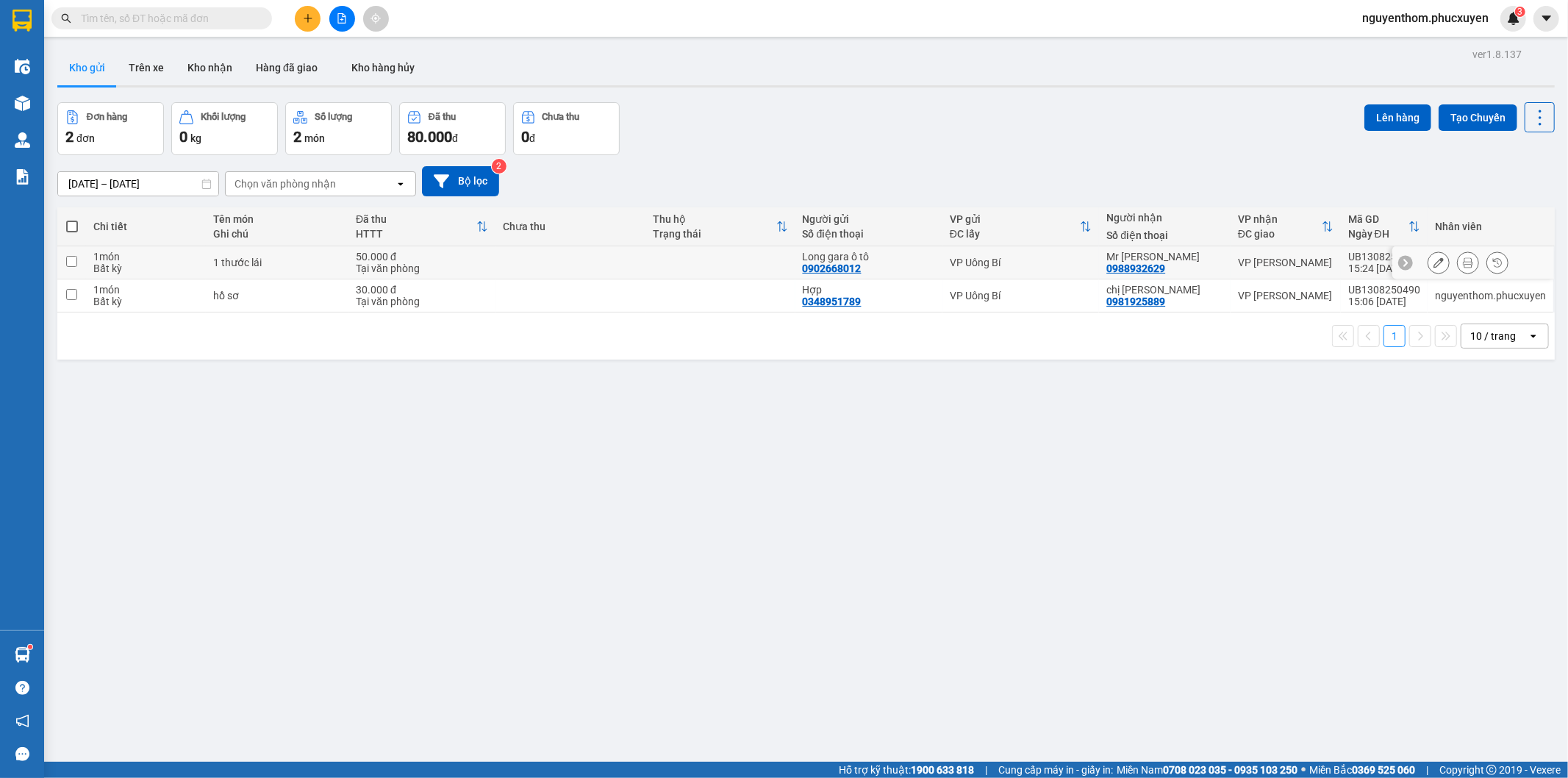
click at [1434, 259] on icon at bounding box center [1439, 262] width 11 height 11
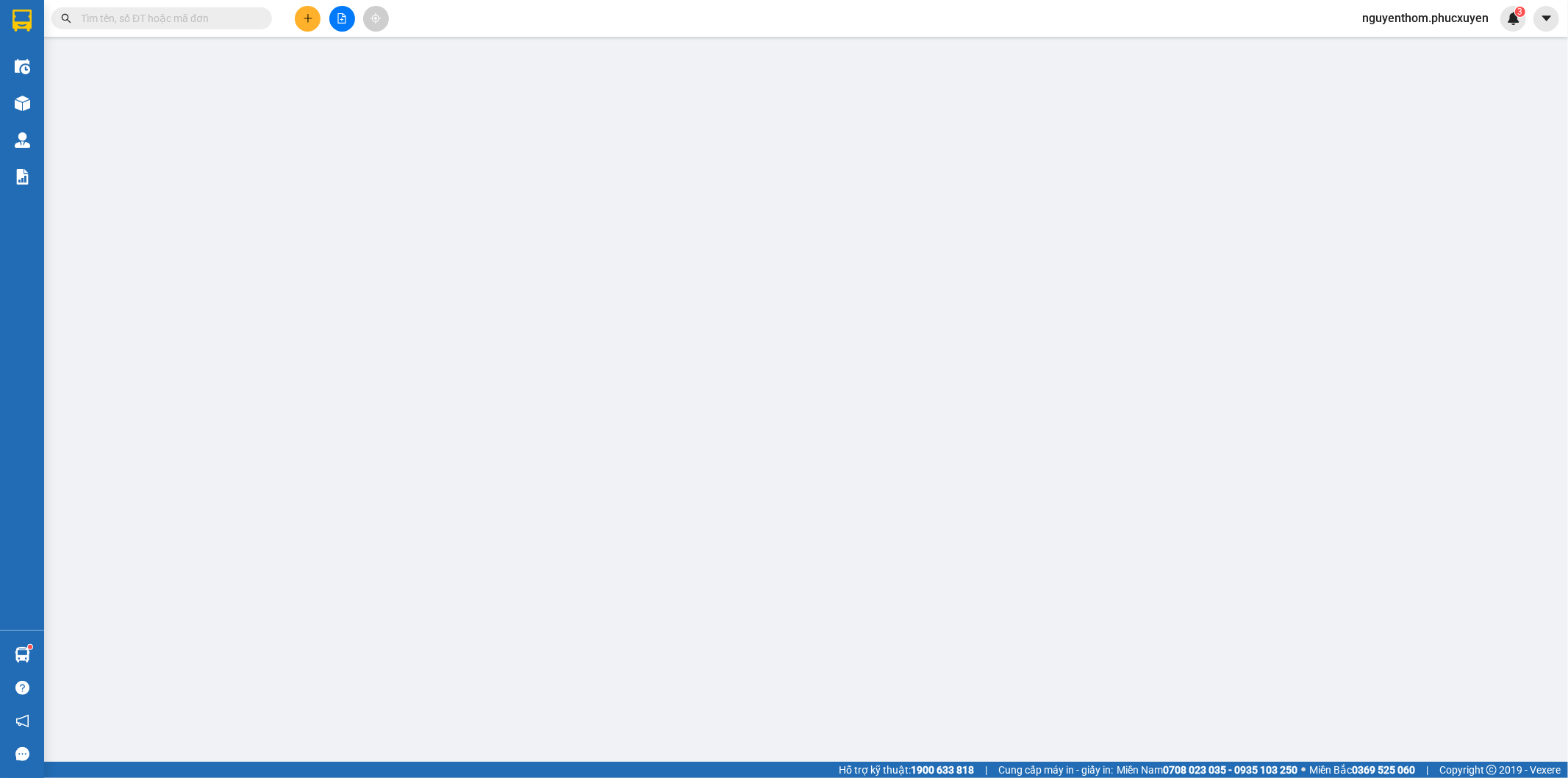
type input "0902668012"
type input "Long gara ô tô"
type input "0988932629"
type input "Mr [PERSON_NAME]"
type input "50.000"
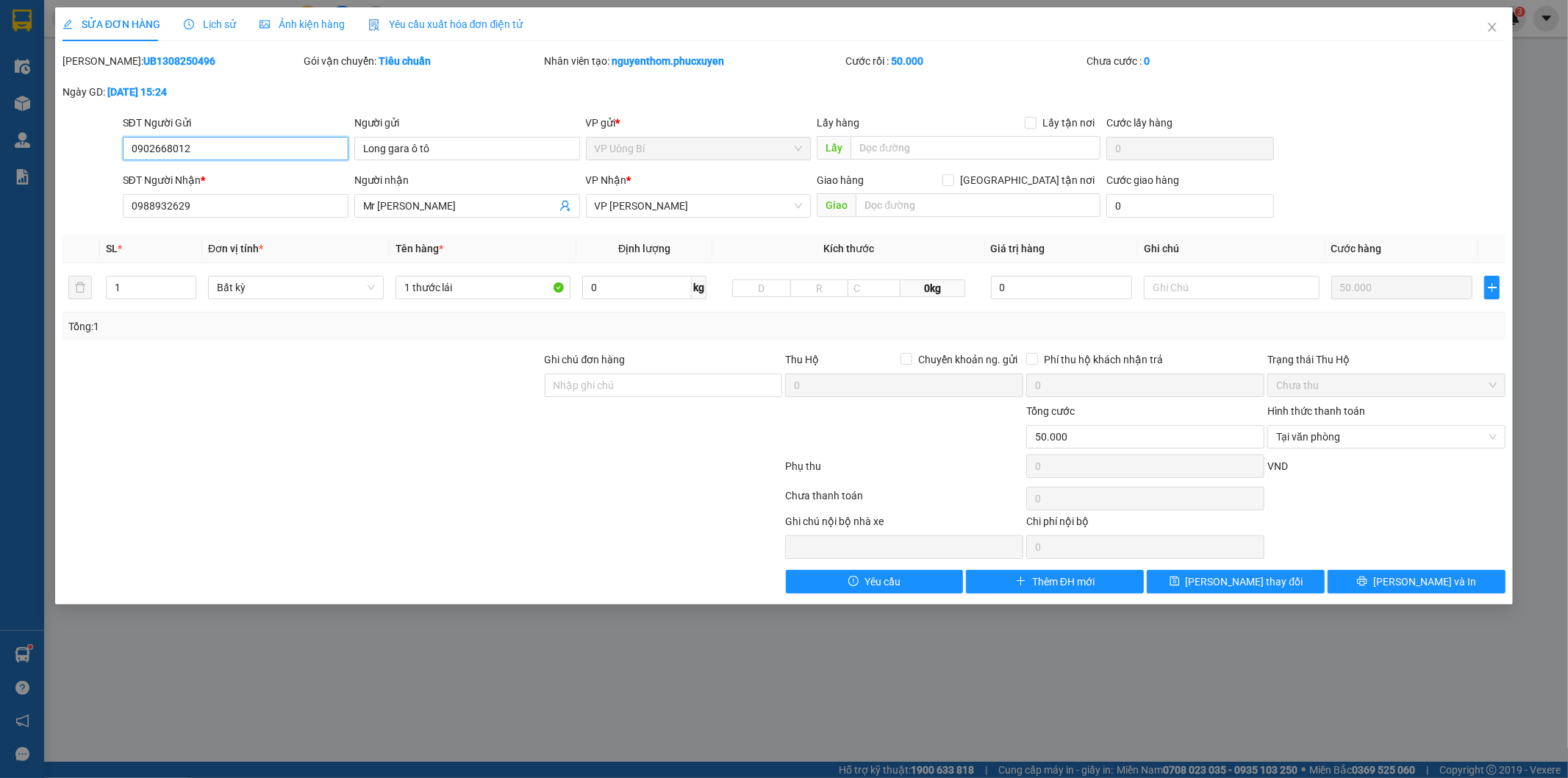
drag, startPoint x: 168, startPoint y: 148, endPoint x: 128, endPoint y: 148, distance: 40.0
click at [128, 148] on input "0902668012" at bounding box center [235, 148] width 226 height 24
click at [474, 92] on div "[PERSON_NAME]: UB1308250496 Gói vận chuyển: Tiêu chuẩn Nhân viên tạo: [PERSON_N…" at bounding box center [785, 84] width 1447 height 62
drag, startPoint x: 214, startPoint y: 149, endPoint x: 114, endPoint y: 145, distance: 100.1
click at [114, 145] on div "SĐT Người Gửi 0902668012 0902668012 Người gửi Long gara ô tô VP gửi * VP Uông B…" at bounding box center [785, 140] width 1447 height 51
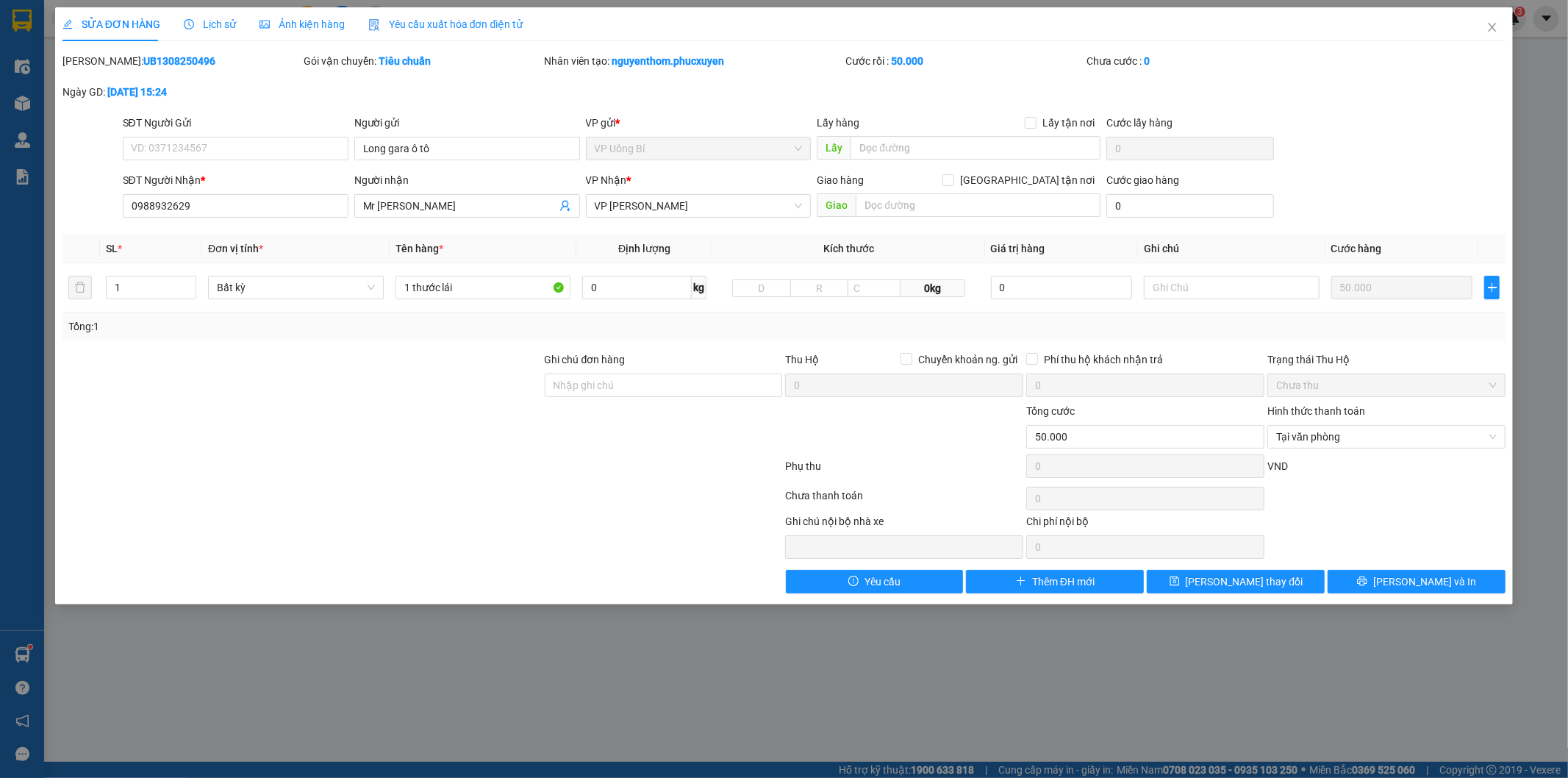
click at [638, 515] on div at bounding box center [634, 536] width 302 height 46
click at [325, 403] on div at bounding box center [302, 428] width 482 height 51
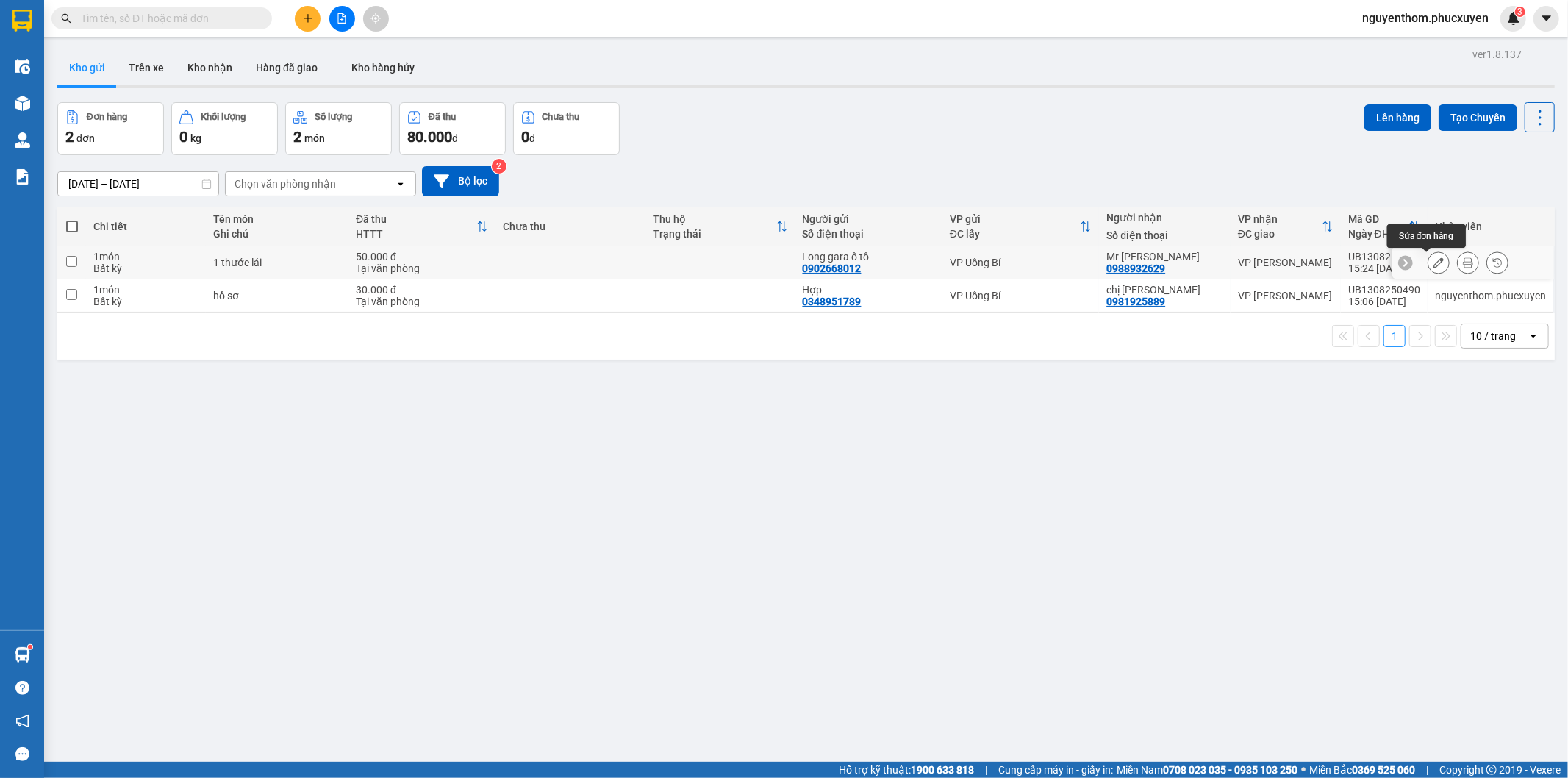
click at [1434, 266] on icon at bounding box center [1439, 262] width 11 height 11
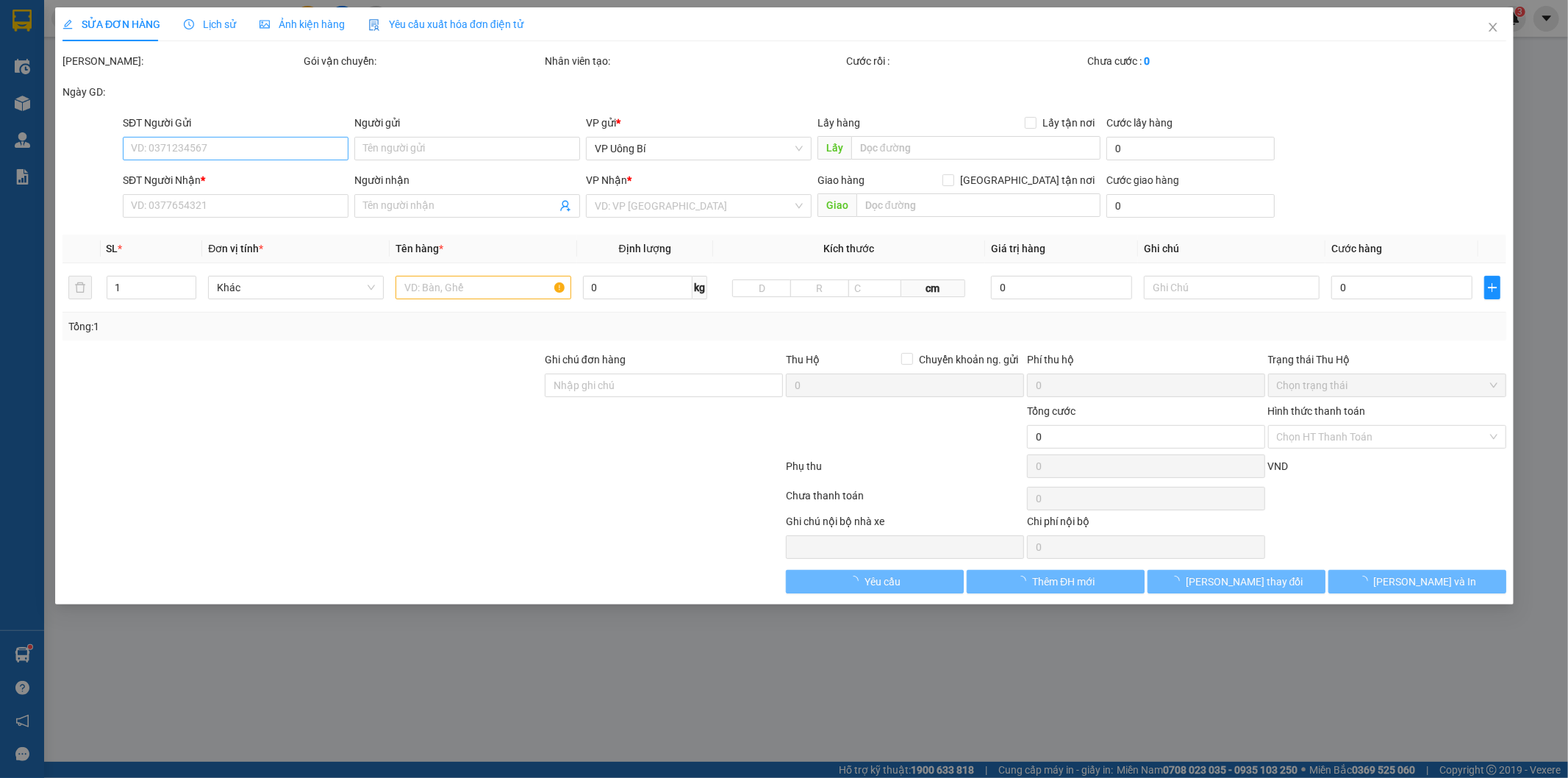
type input "0902668012"
type input "Long gara ô tô"
type input "0988932629"
type input "Mr [PERSON_NAME]"
type input "50.000"
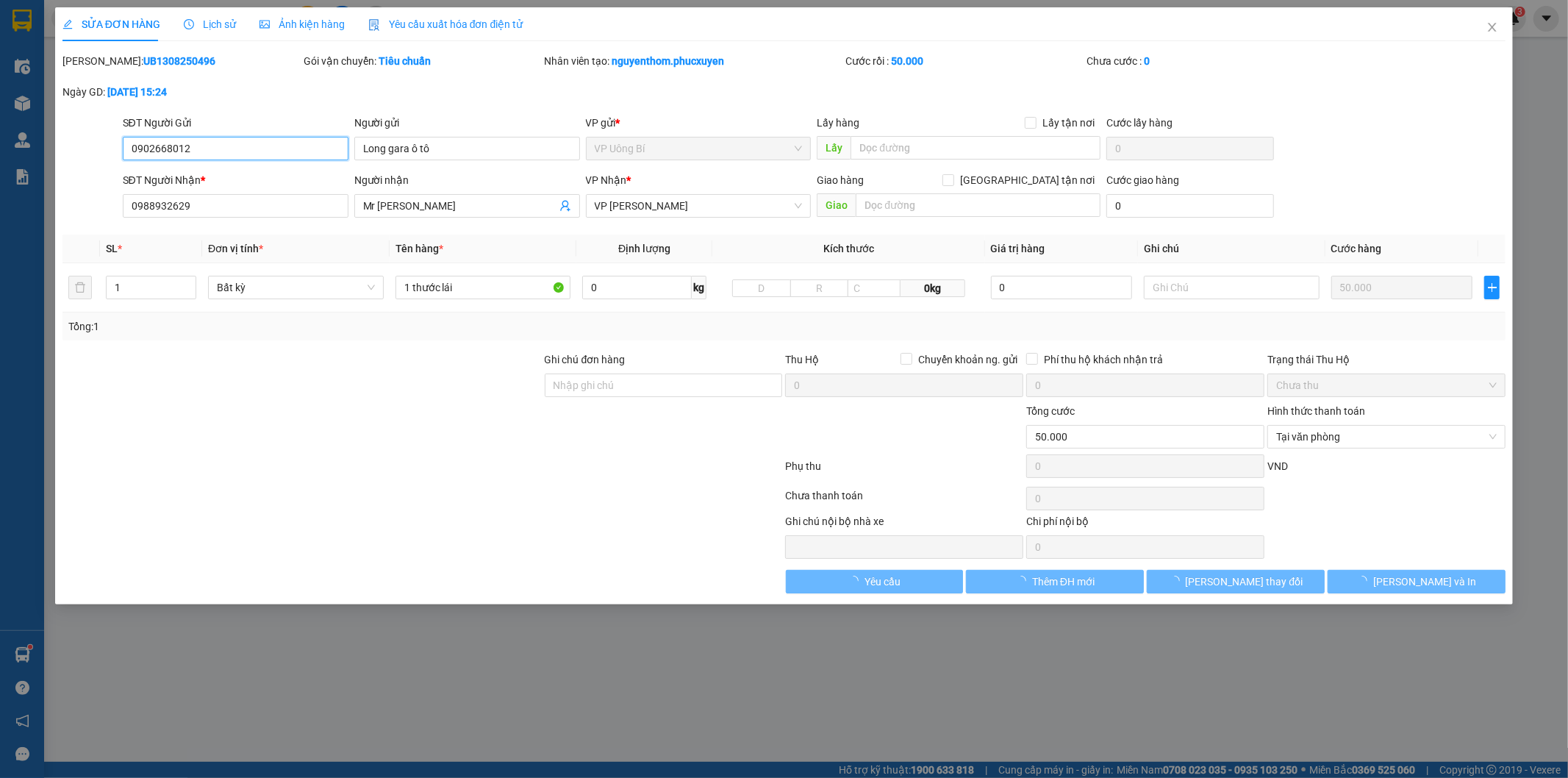
click at [164, 148] on input "0902668012" at bounding box center [235, 148] width 226 height 24
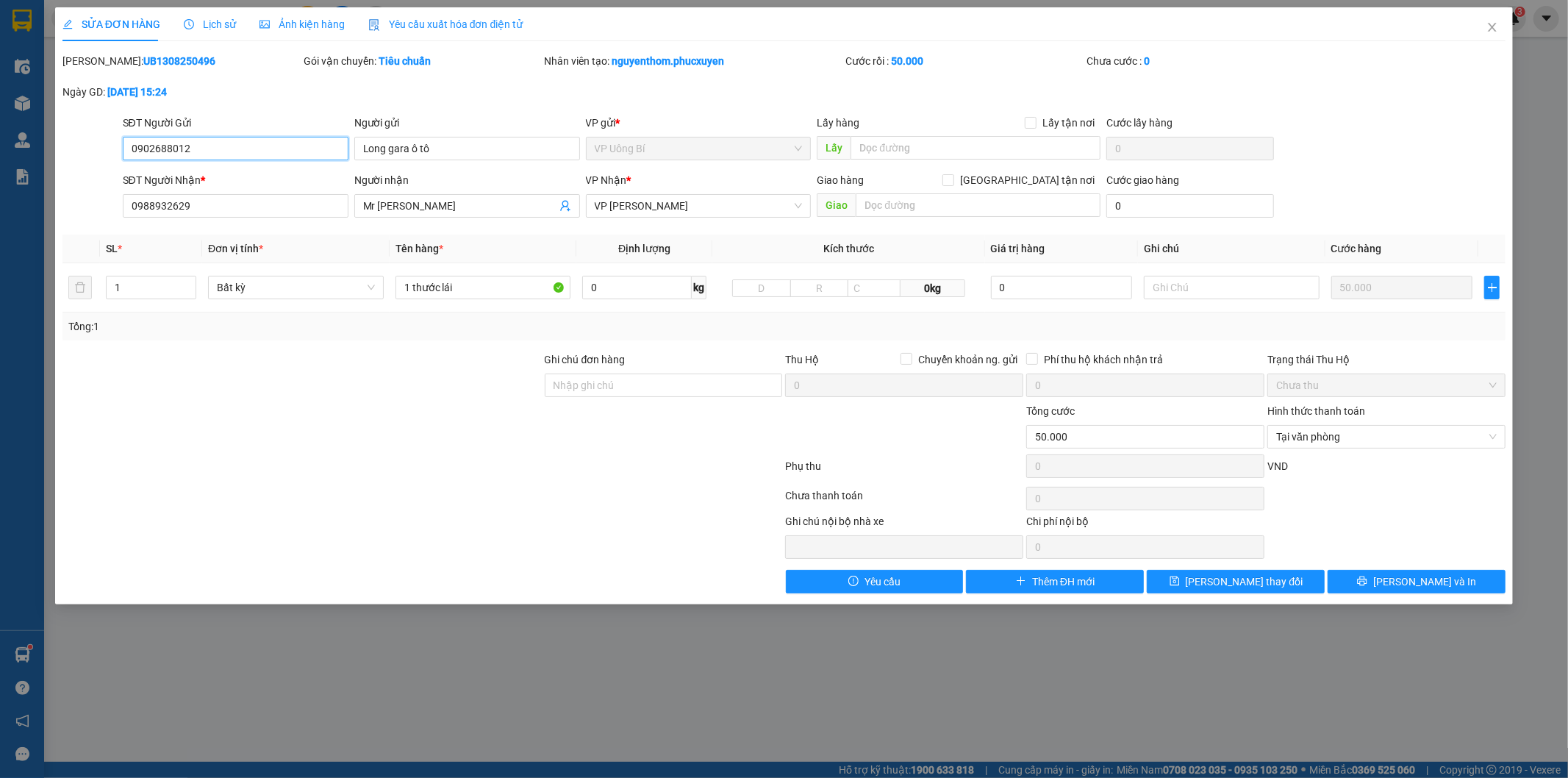
click at [164, 148] on input "0902688012" at bounding box center [235, 148] width 226 height 24
drag, startPoint x: 197, startPoint y: 145, endPoint x: 131, endPoint y: 145, distance: 66.0
click at [131, 145] on input "0902688012" at bounding box center [235, 148] width 226 height 24
type input "0902688012"
click at [1245, 584] on span "[PERSON_NAME] thay đổi" at bounding box center [1245, 582] width 118 height 16
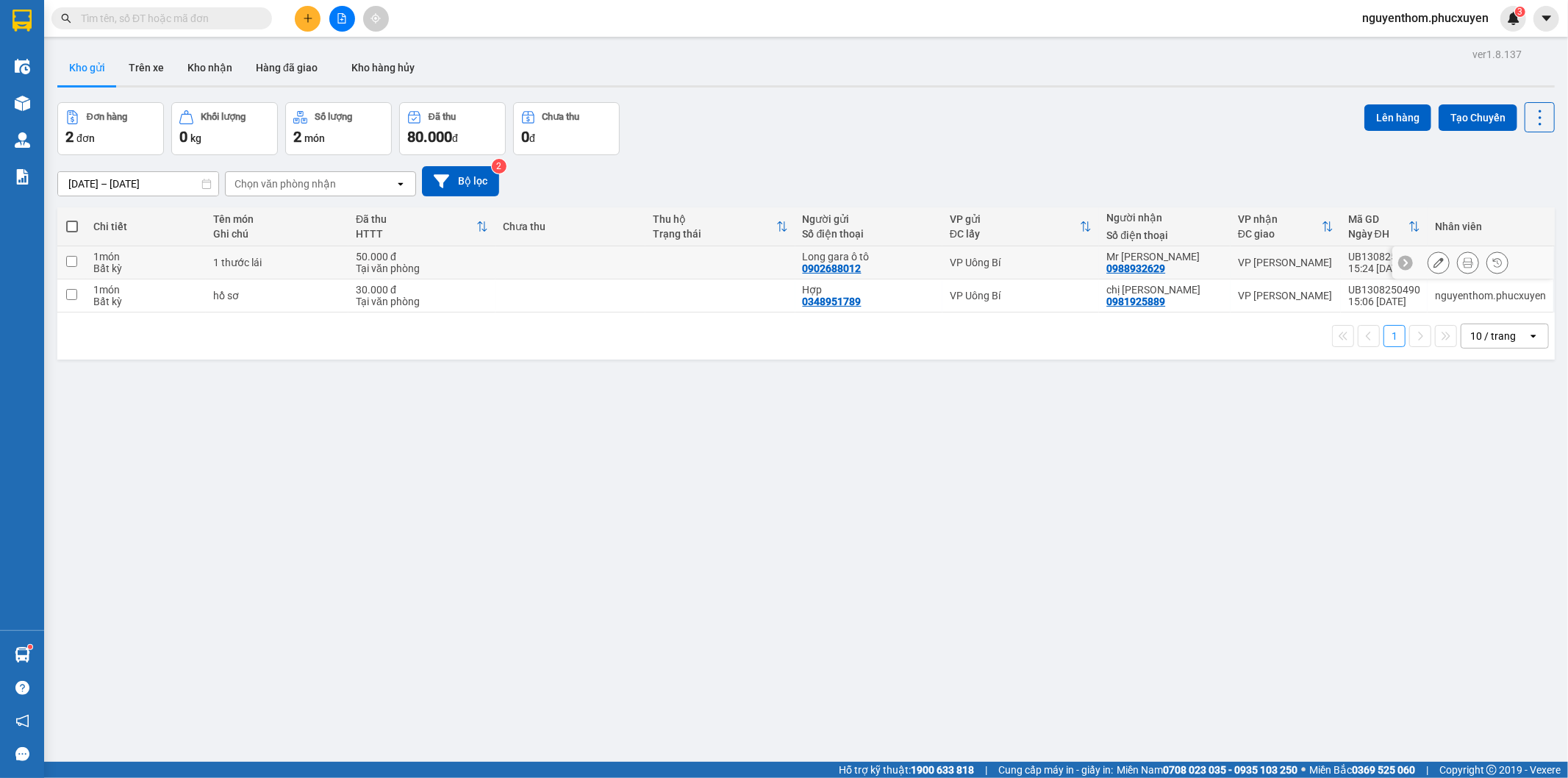
click at [1463, 262] on icon at bounding box center [1468, 262] width 11 height 11
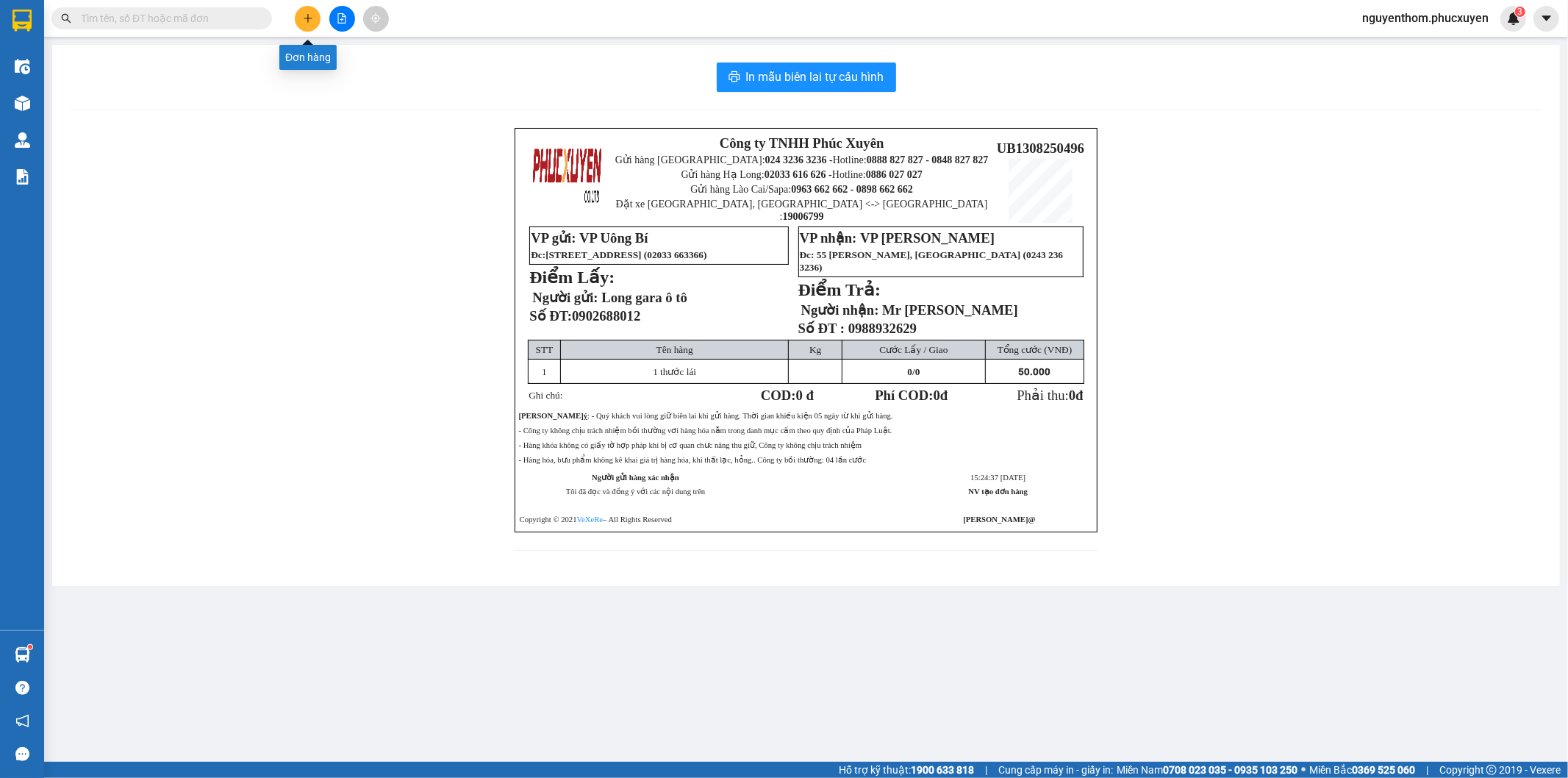
click at [303, 16] on icon "plus" at bounding box center [308, 18] width 11 height 11
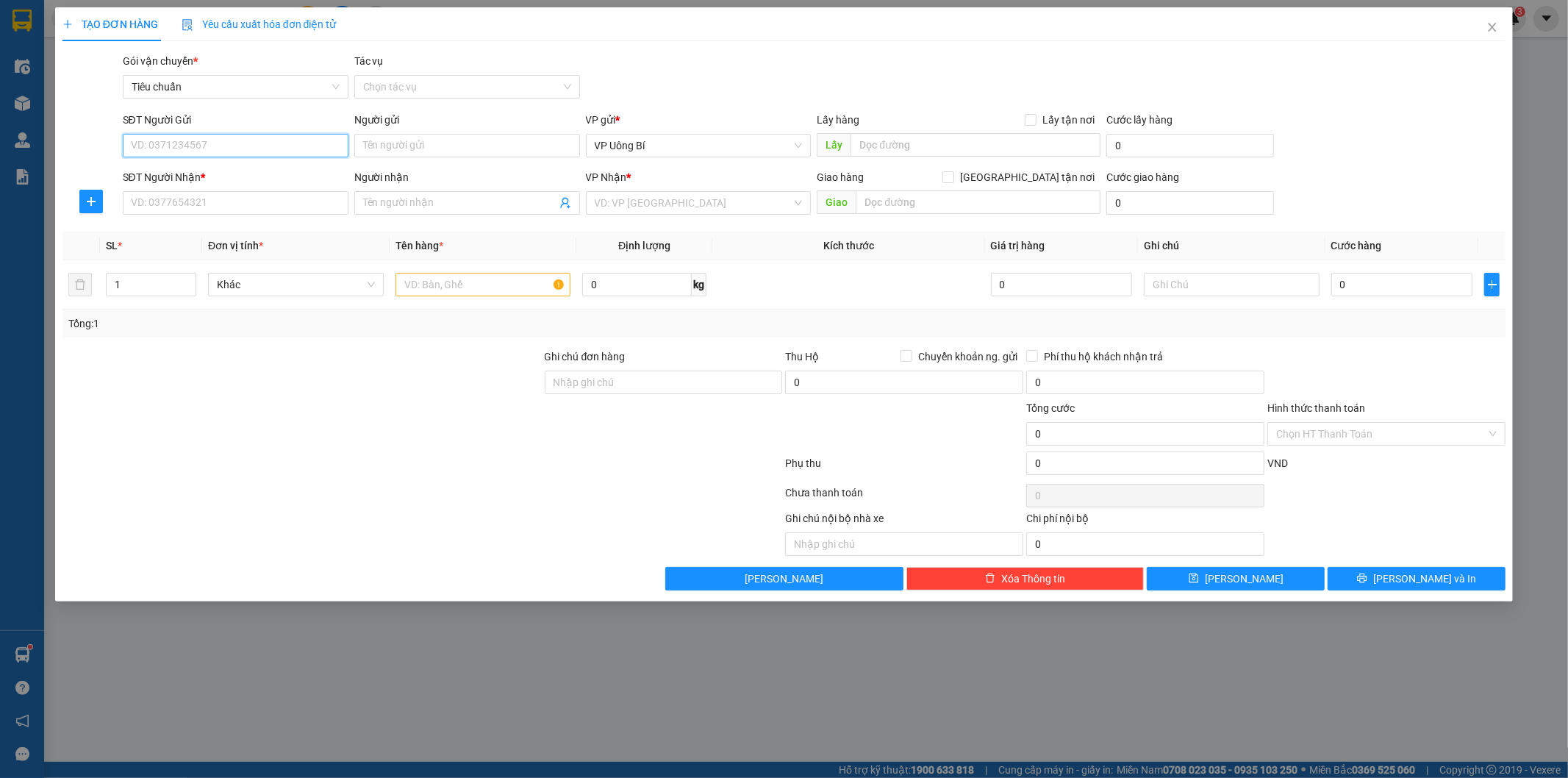
click at [311, 138] on input "SĐT Người Gửi" at bounding box center [235, 145] width 226 height 24
type input "0356971529"
click at [519, 145] on input "Người gửi" at bounding box center [468, 145] width 226 height 24
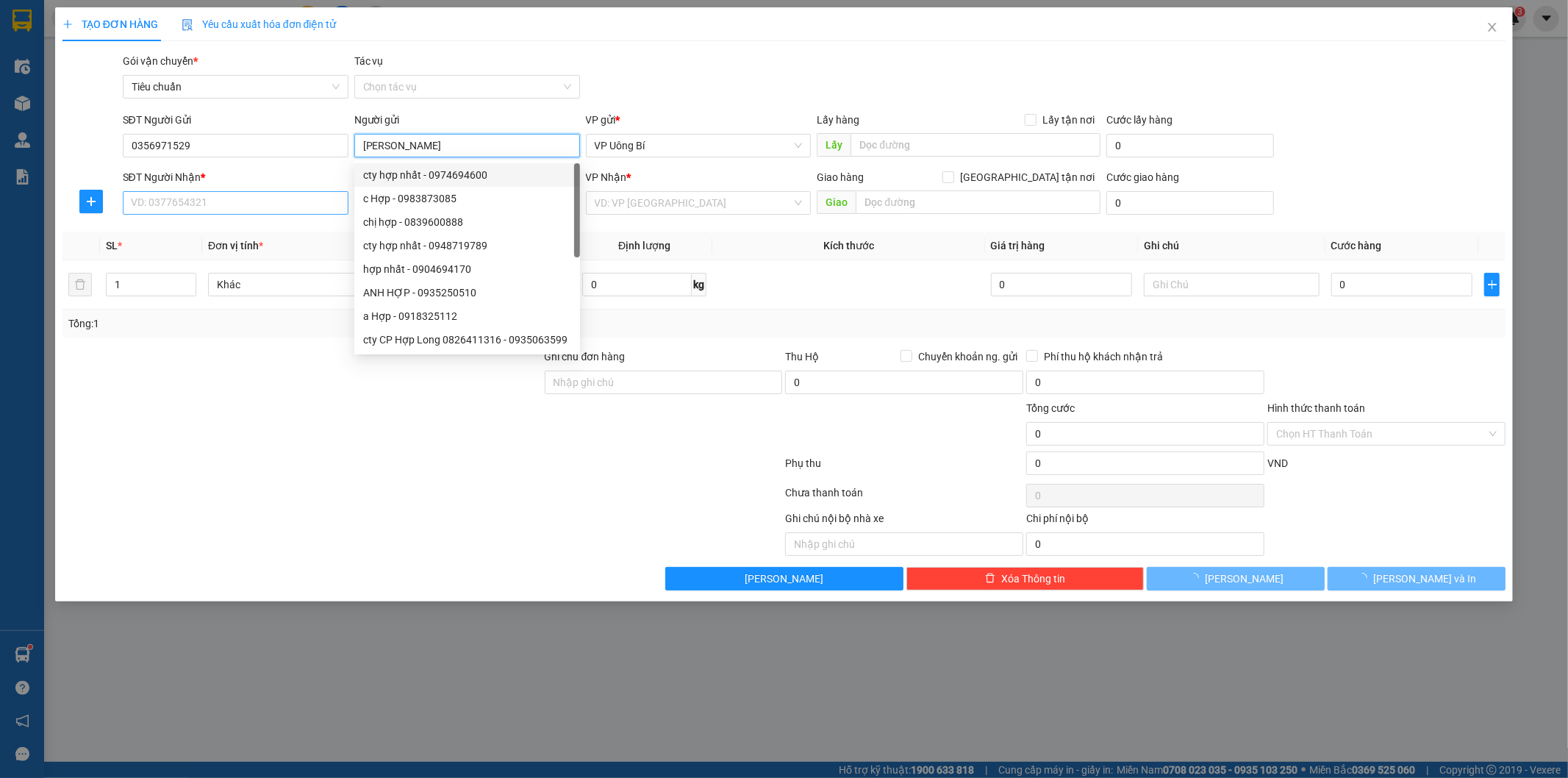
type input "[PERSON_NAME]"
click at [238, 201] on input "SĐT Người Nhận *" at bounding box center [235, 203] width 226 height 24
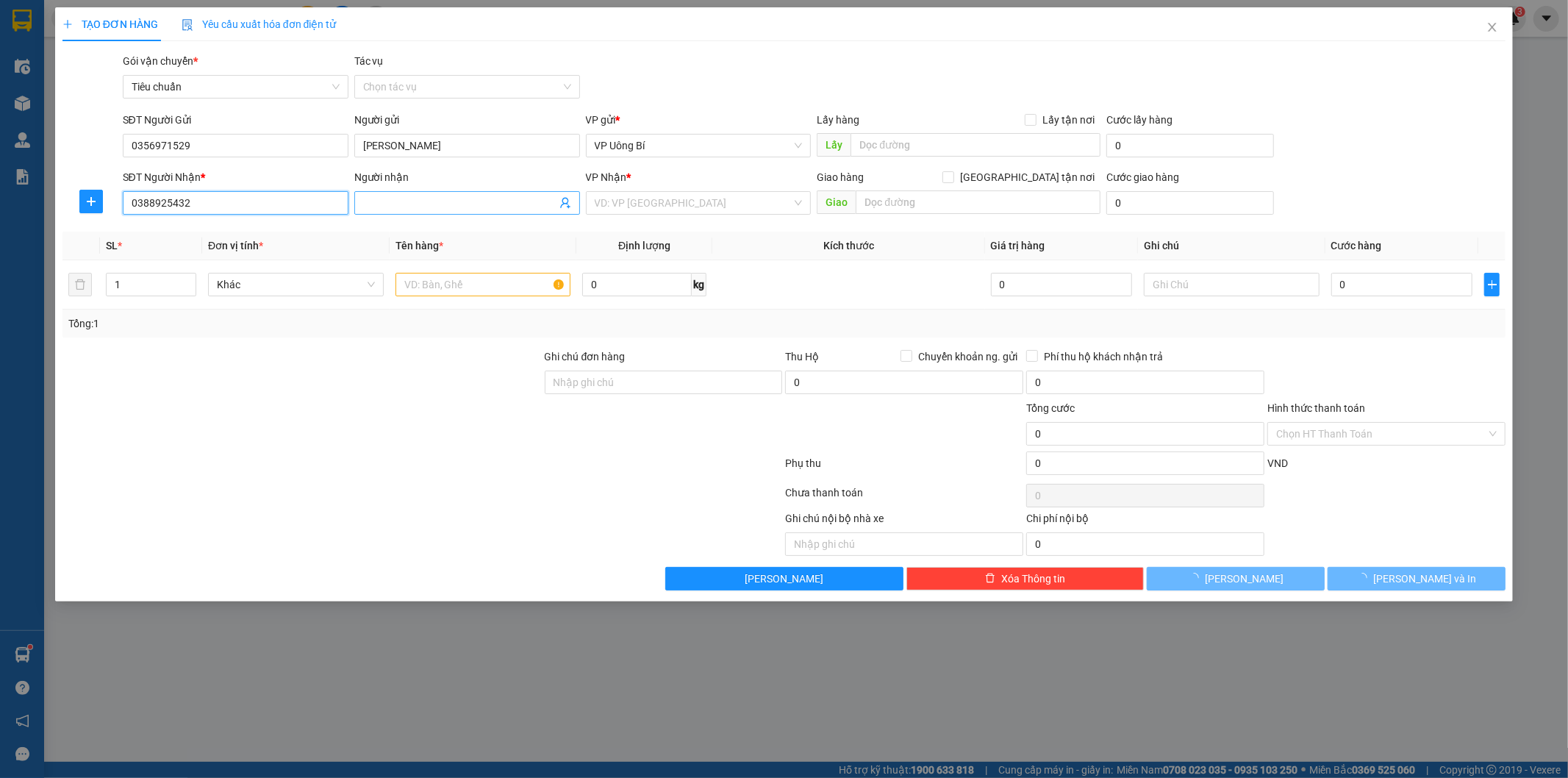
type input "0388925432"
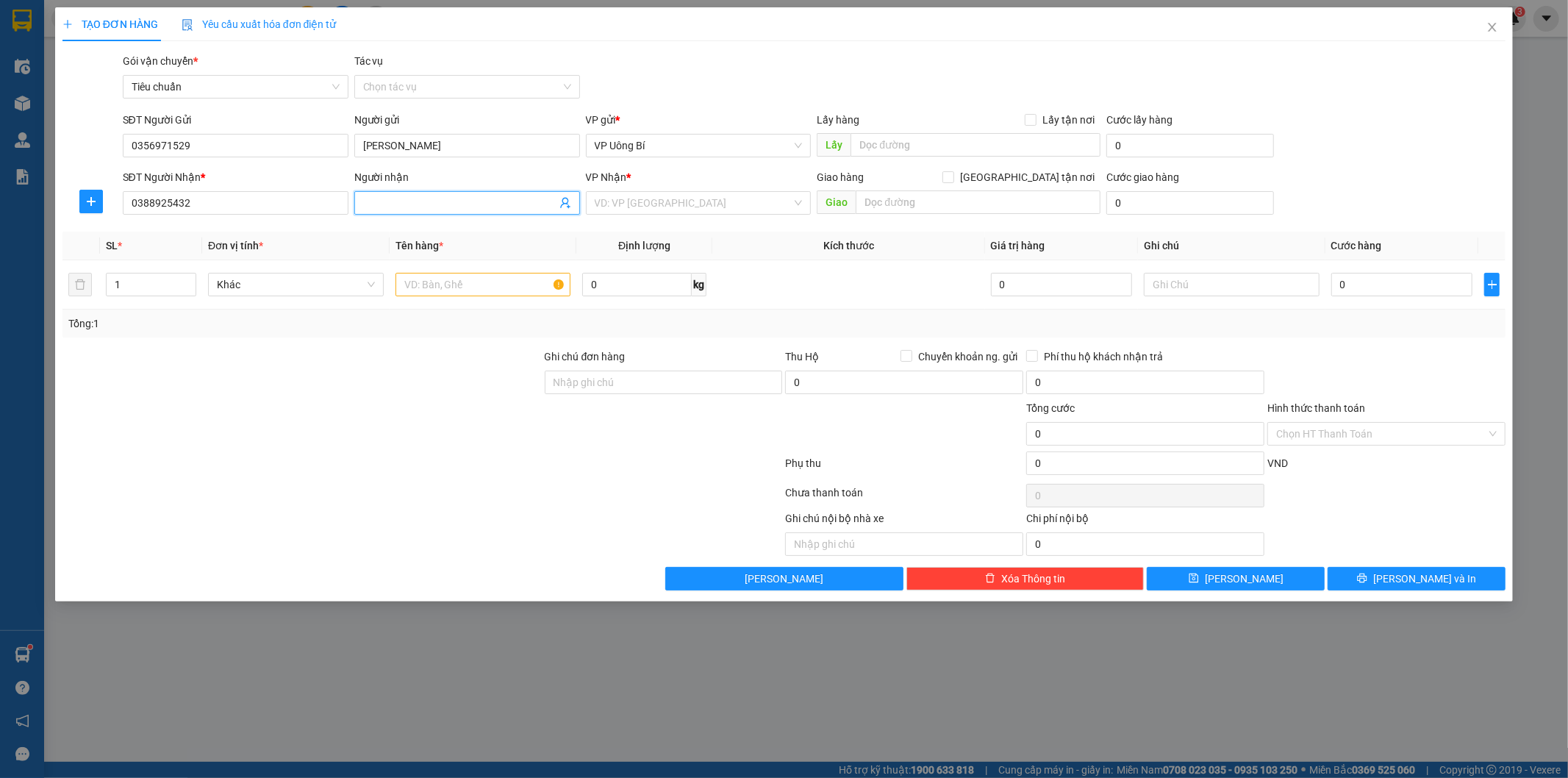
click at [458, 207] on input "Người nhận" at bounding box center [459, 203] width 194 height 16
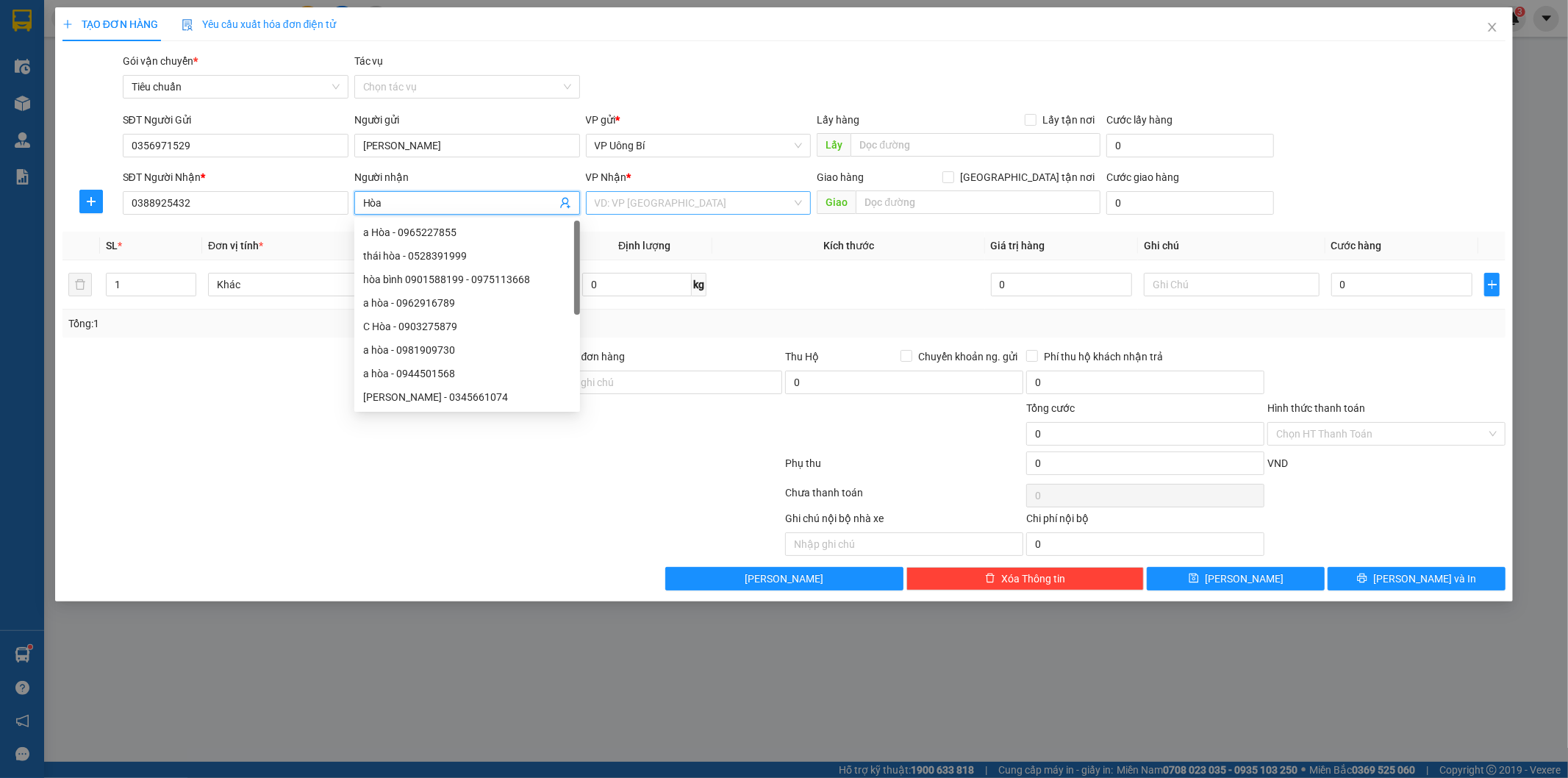
type input "Hòa"
click at [755, 207] on input "search" at bounding box center [694, 203] width 198 height 22
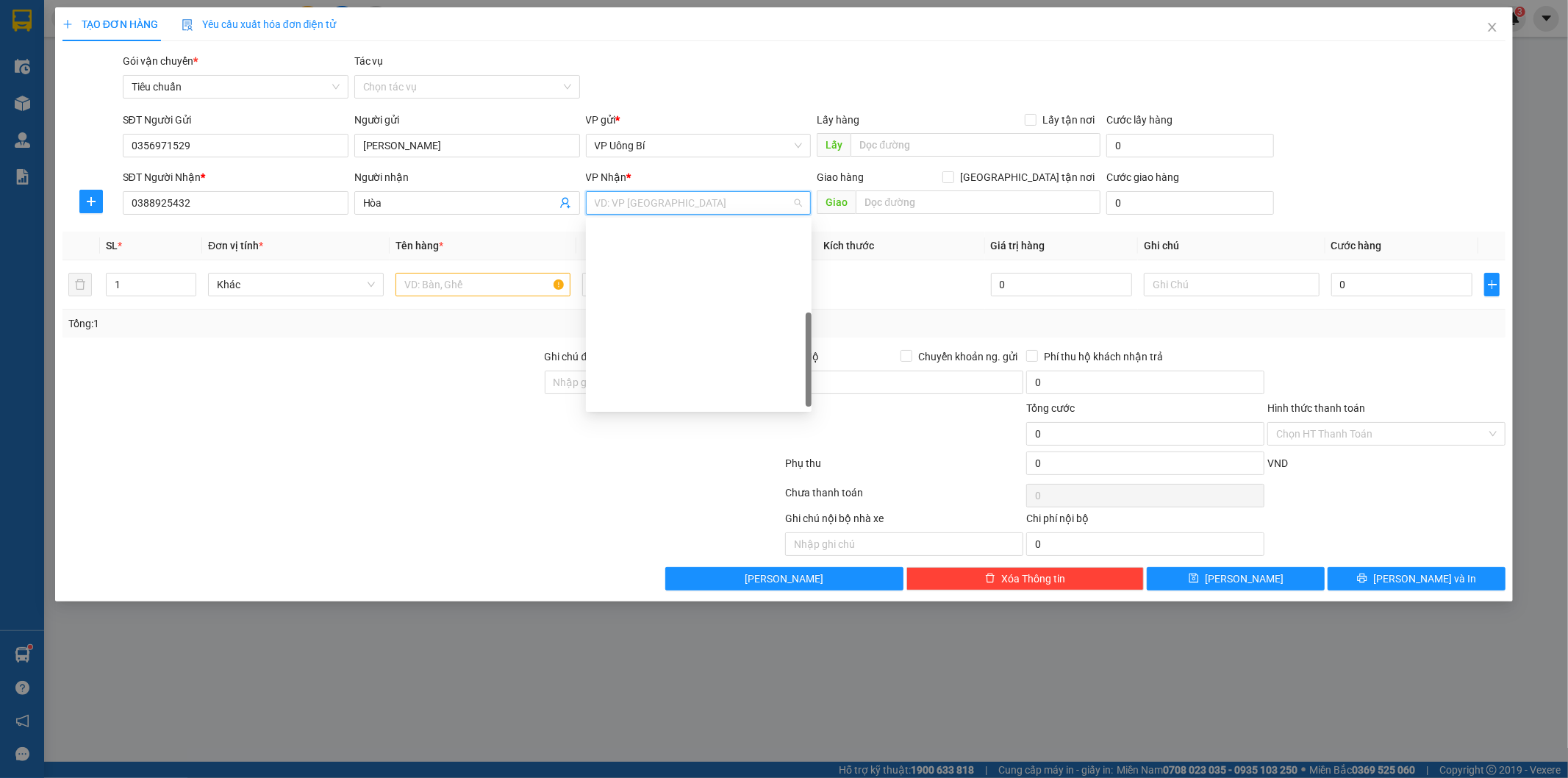
scroll to position [230, 0]
click at [718, 375] on div "VP [PERSON_NAME]" at bounding box center [699, 379] width 208 height 16
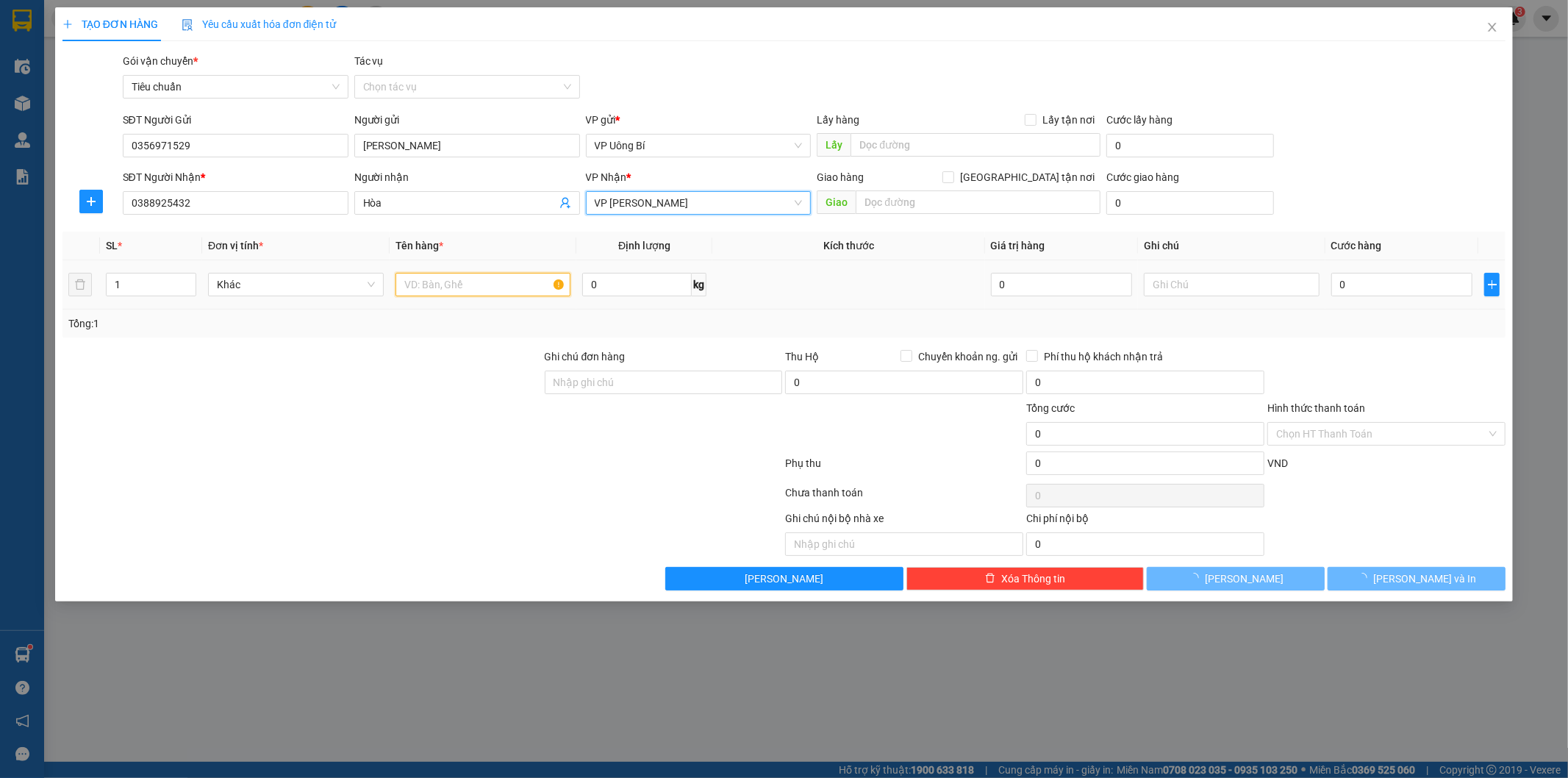
click at [496, 280] on input "text" at bounding box center [483, 284] width 176 height 24
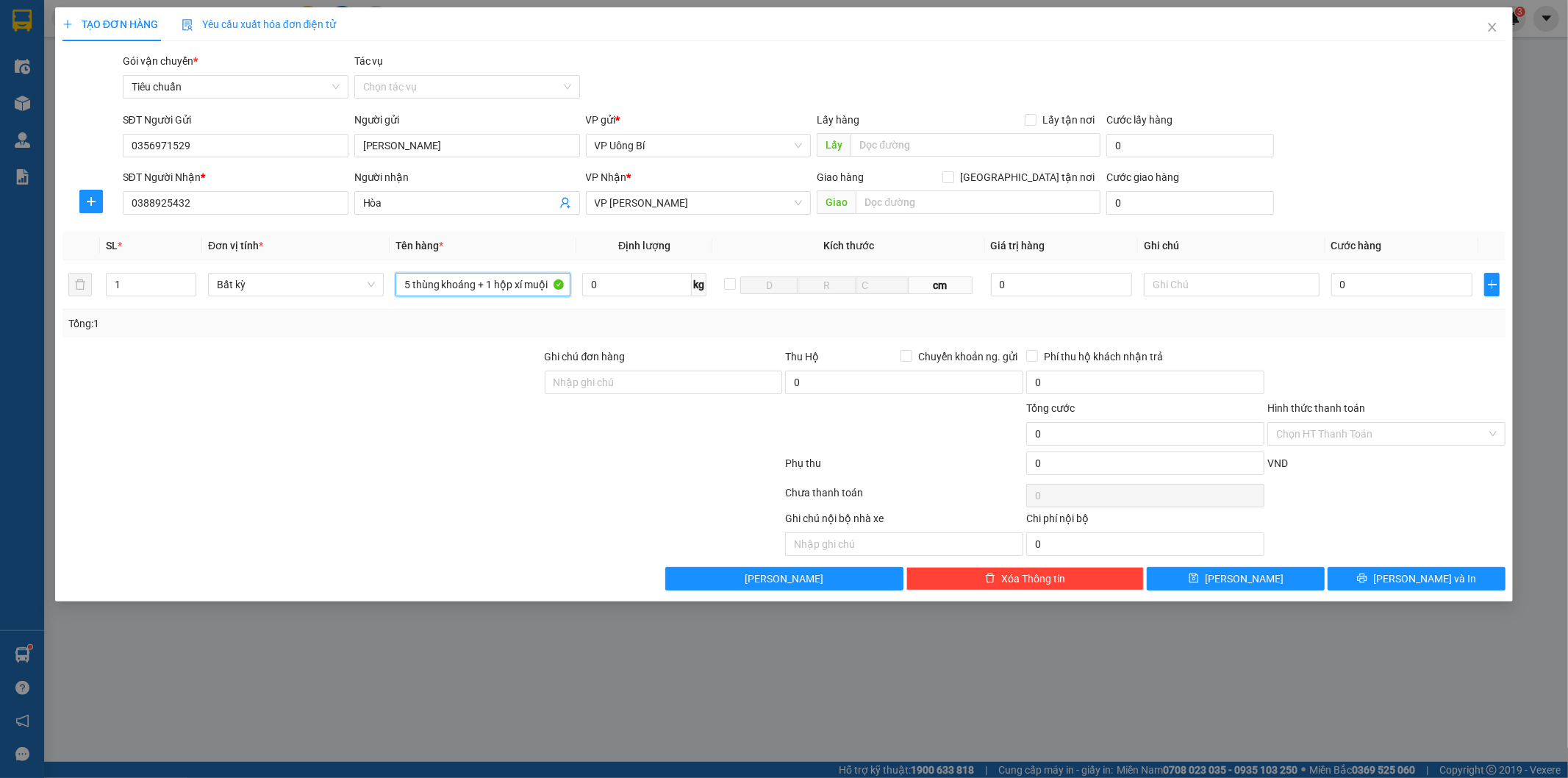
type input "5 thùng khoáng + 1 hộp xí muội"
click at [1366, 144] on div "SĐT Người Gửi 0356971529 Người gửi [PERSON_NAME] VP gửi * VP Uông Bí Lấy hàng L…" at bounding box center [815, 137] width 1390 height 51
click at [1386, 278] on input "0" at bounding box center [1402, 284] width 141 height 24
click at [1333, 141] on div "SĐT Người Gửi 0356971529 Người gửi [PERSON_NAME] VP gửi * VP Uông Bí Lấy hàng L…" at bounding box center [815, 137] width 1390 height 51
click at [1216, 281] on input "text" at bounding box center [1231, 284] width 176 height 24
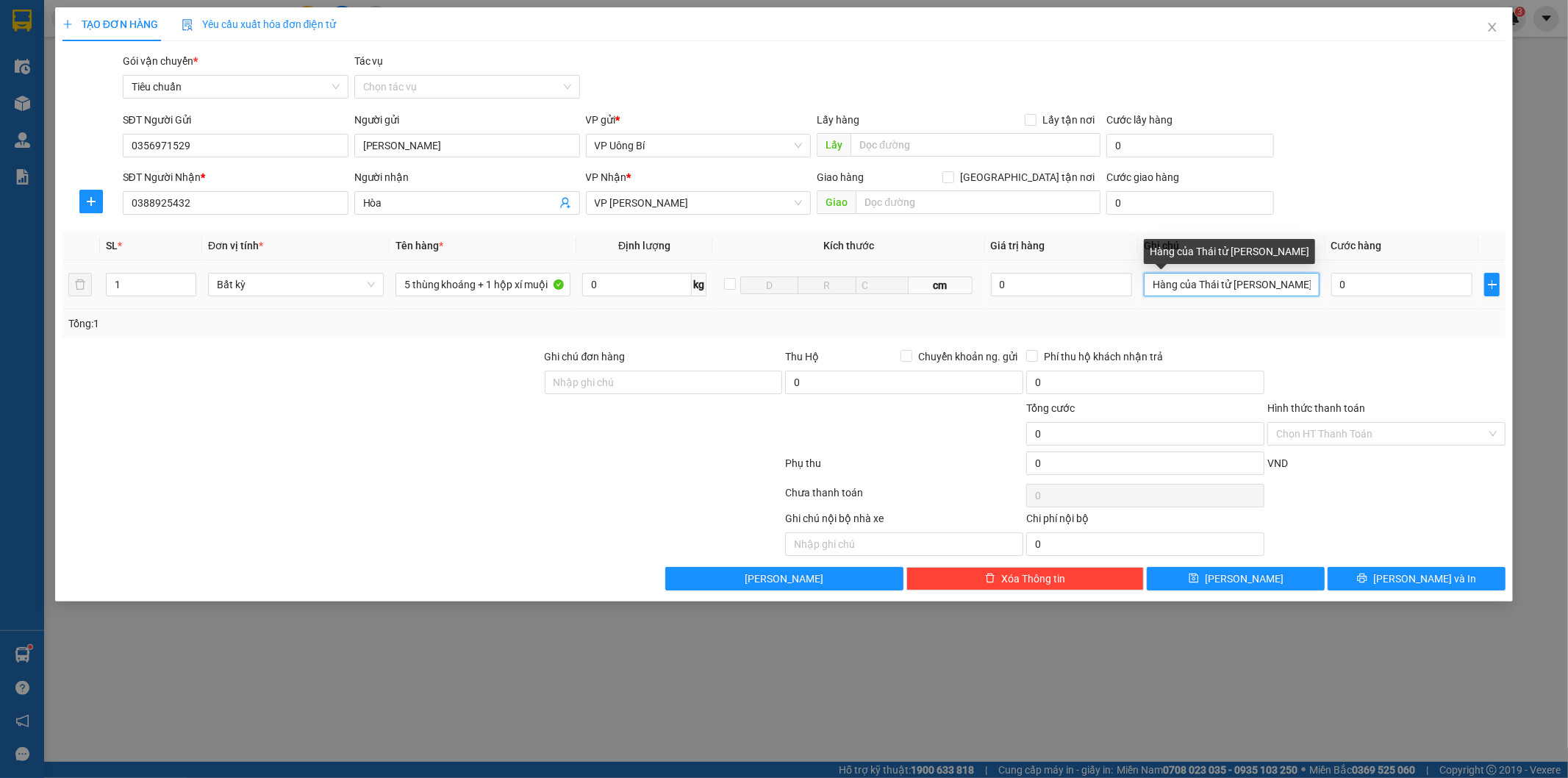
drag, startPoint x: 1231, startPoint y: 284, endPoint x: 1201, endPoint y: 284, distance: 30.0
click at [1201, 284] on input "Hàng của Thái tử [PERSON_NAME]" at bounding box center [1231, 284] width 176 height 24
click at [1255, 284] on input "Hàng của [PERSON_NAME]" at bounding box center [1231, 284] width 176 height 24
click at [1255, 353] on div "Phí thu hộ khách nhận trả" at bounding box center [1145, 356] width 238 height 16
click at [1239, 282] on input "Hàng của Phú" at bounding box center [1231, 284] width 176 height 24
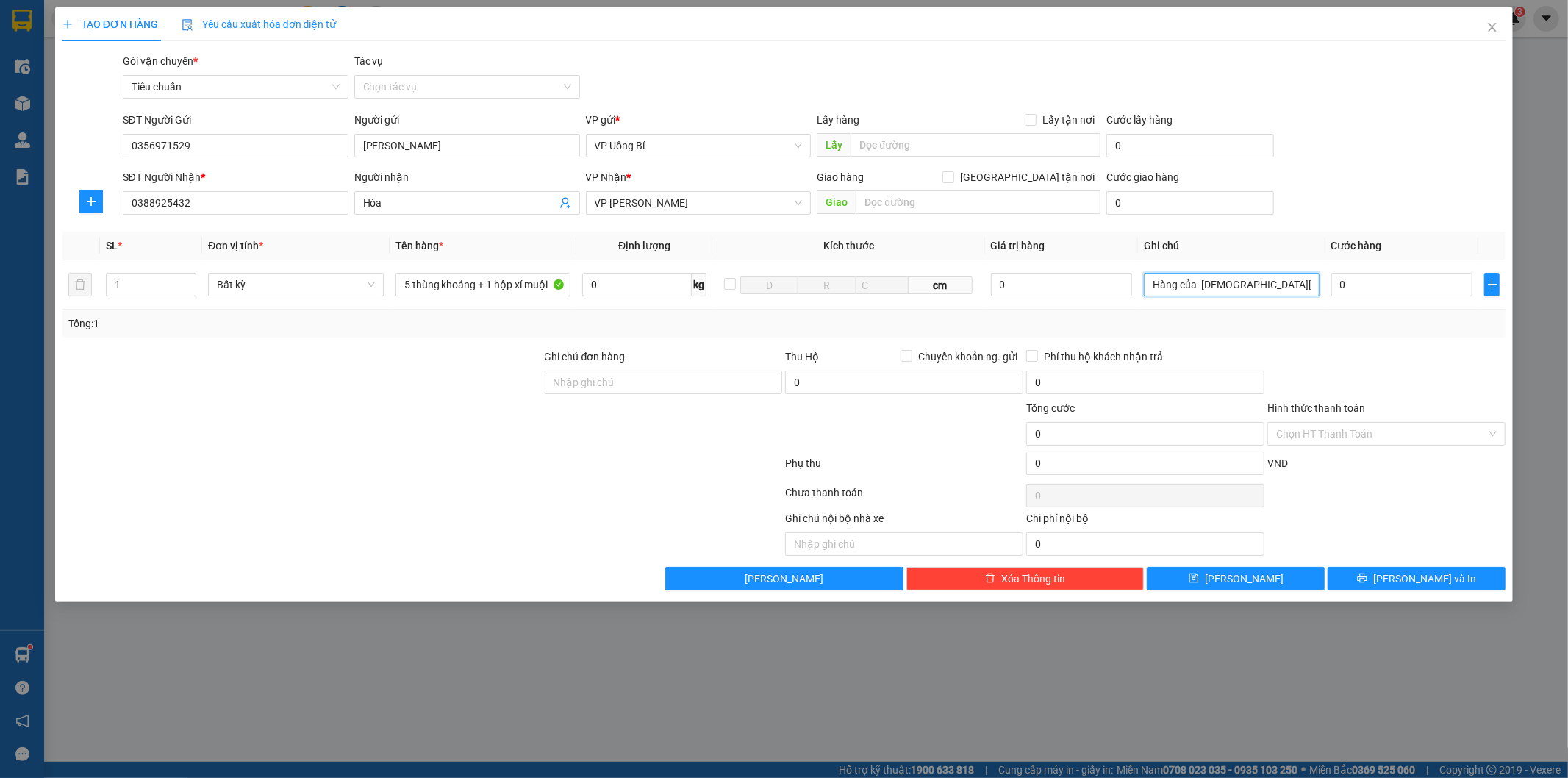
type input "Hàng của [DEMOGRAPHIC_DATA][PERSON_NAME]"
click at [1373, 435] on input "Hình thức thanh toán" at bounding box center [1381, 433] width 210 height 22
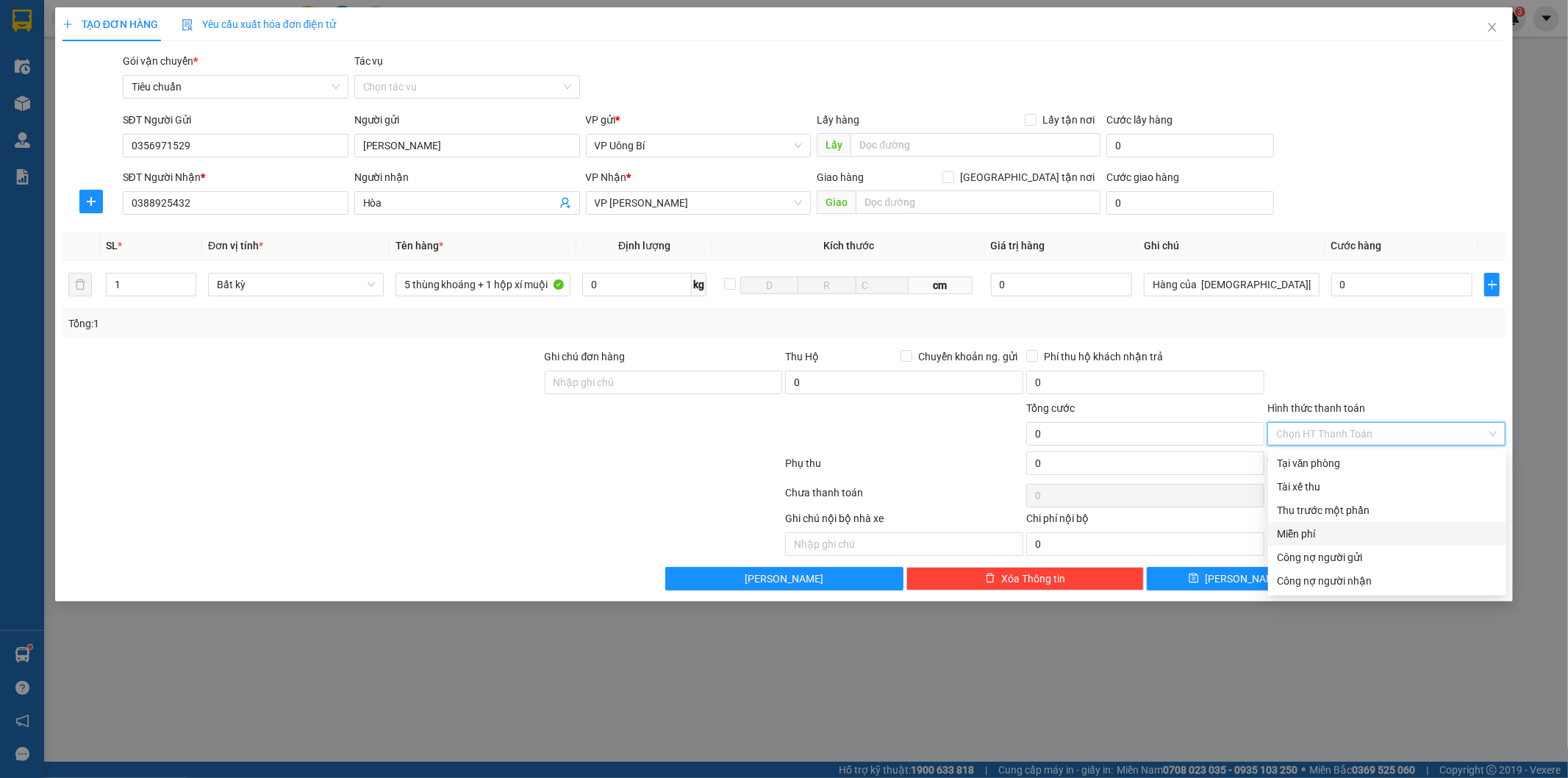
click at [1333, 530] on div "Miễn phí" at bounding box center [1387, 534] width 221 height 16
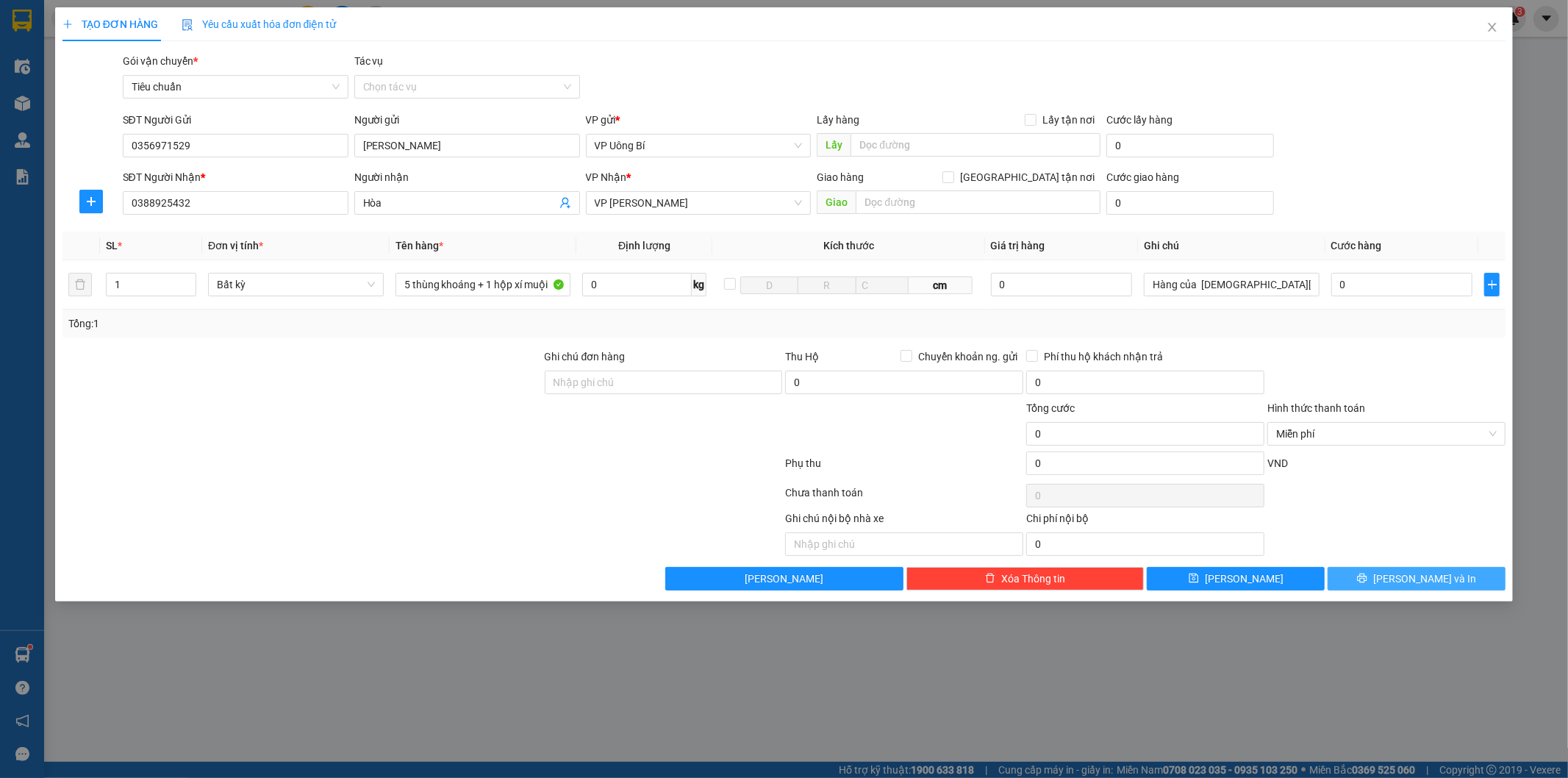
click at [1408, 584] on span "[PERSON_NAME] và In" at bounding box center [1425, 579] width 103 height 16
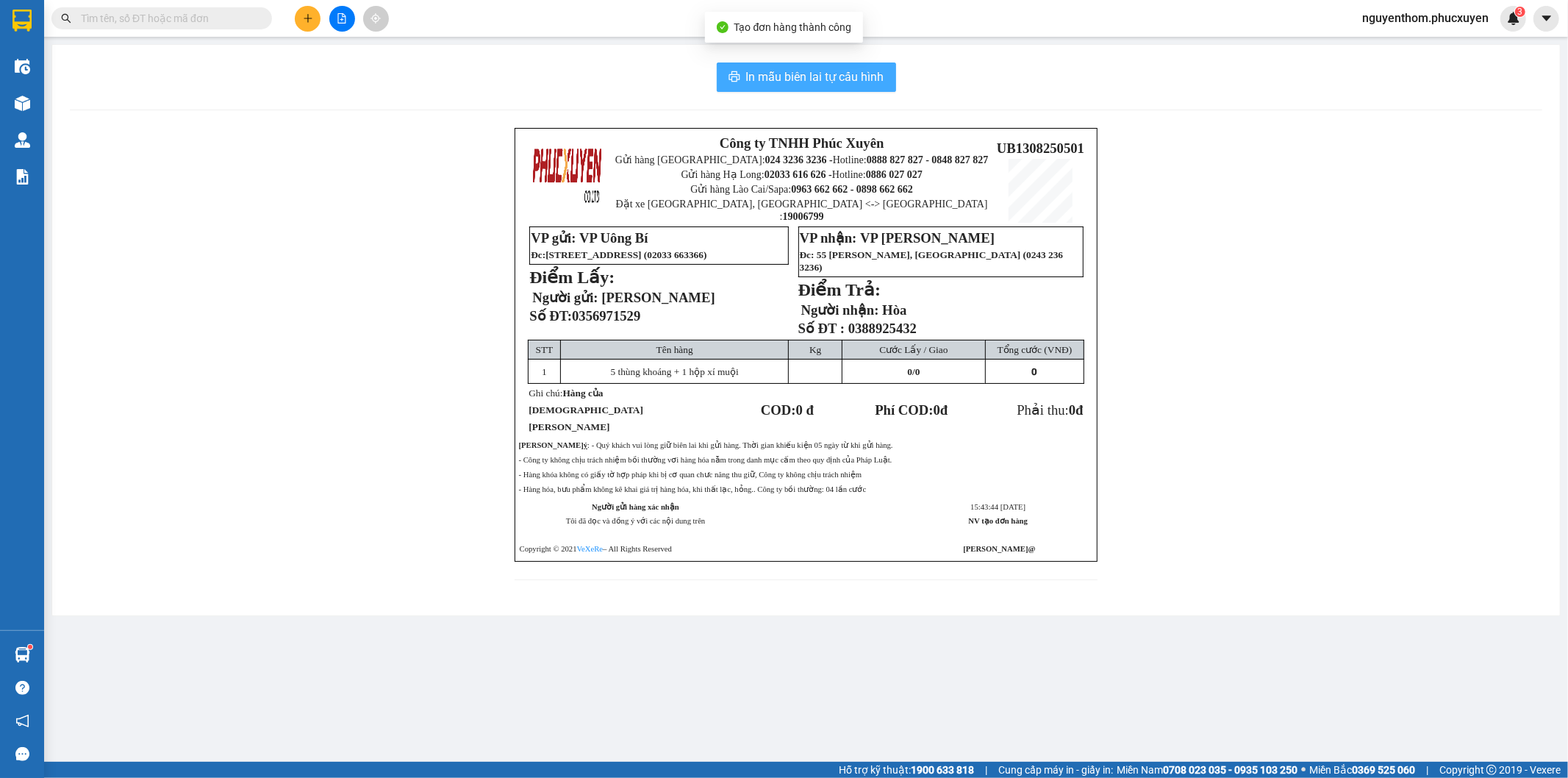
click at [809, 74] on span "In mẫu biên lai tự cấu hình" at bounding box center [815, 77] width 138 height 18
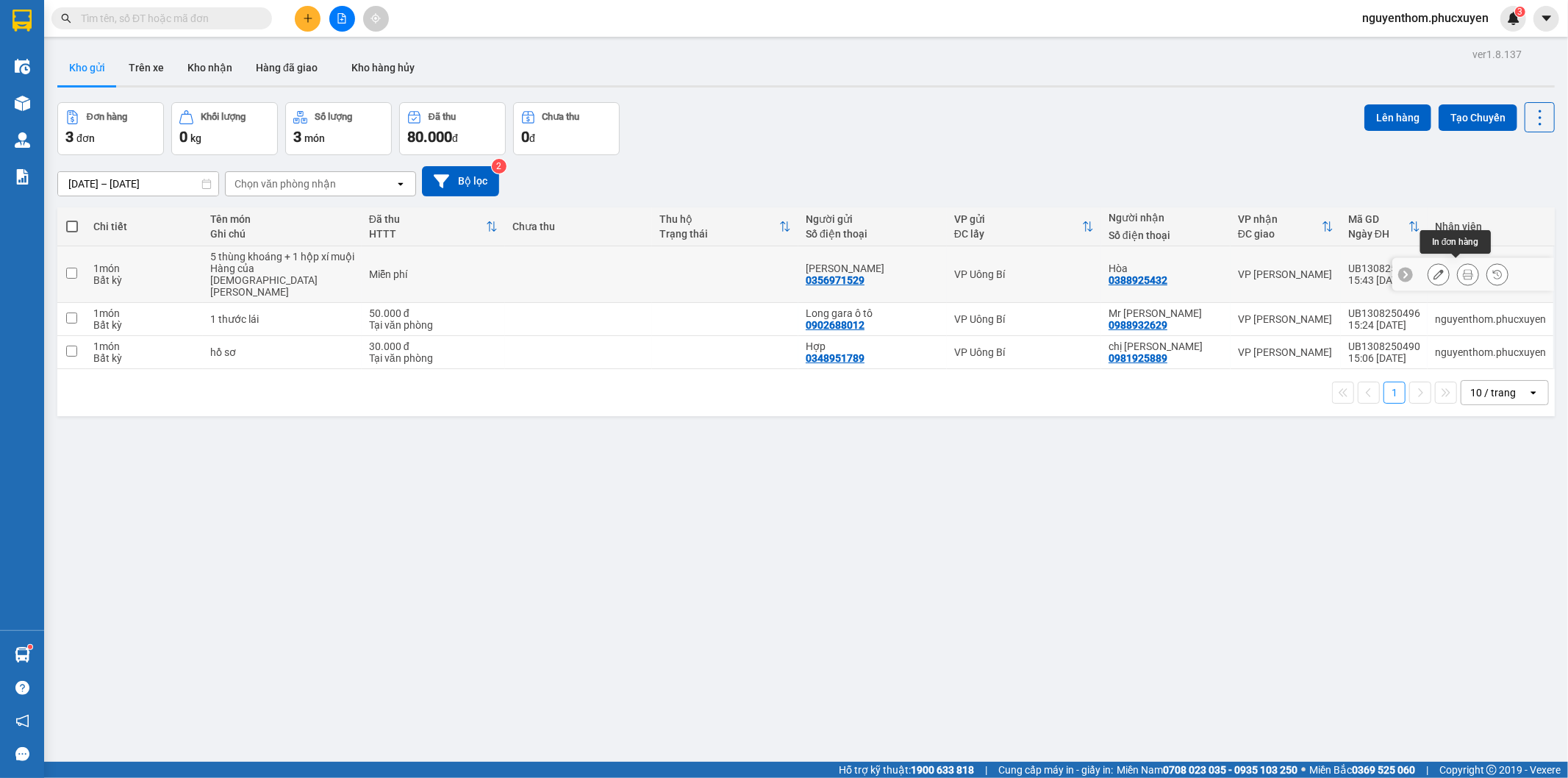
click at [1463, 270] on icon at bounding box center [1468, 274] width 11 height 11
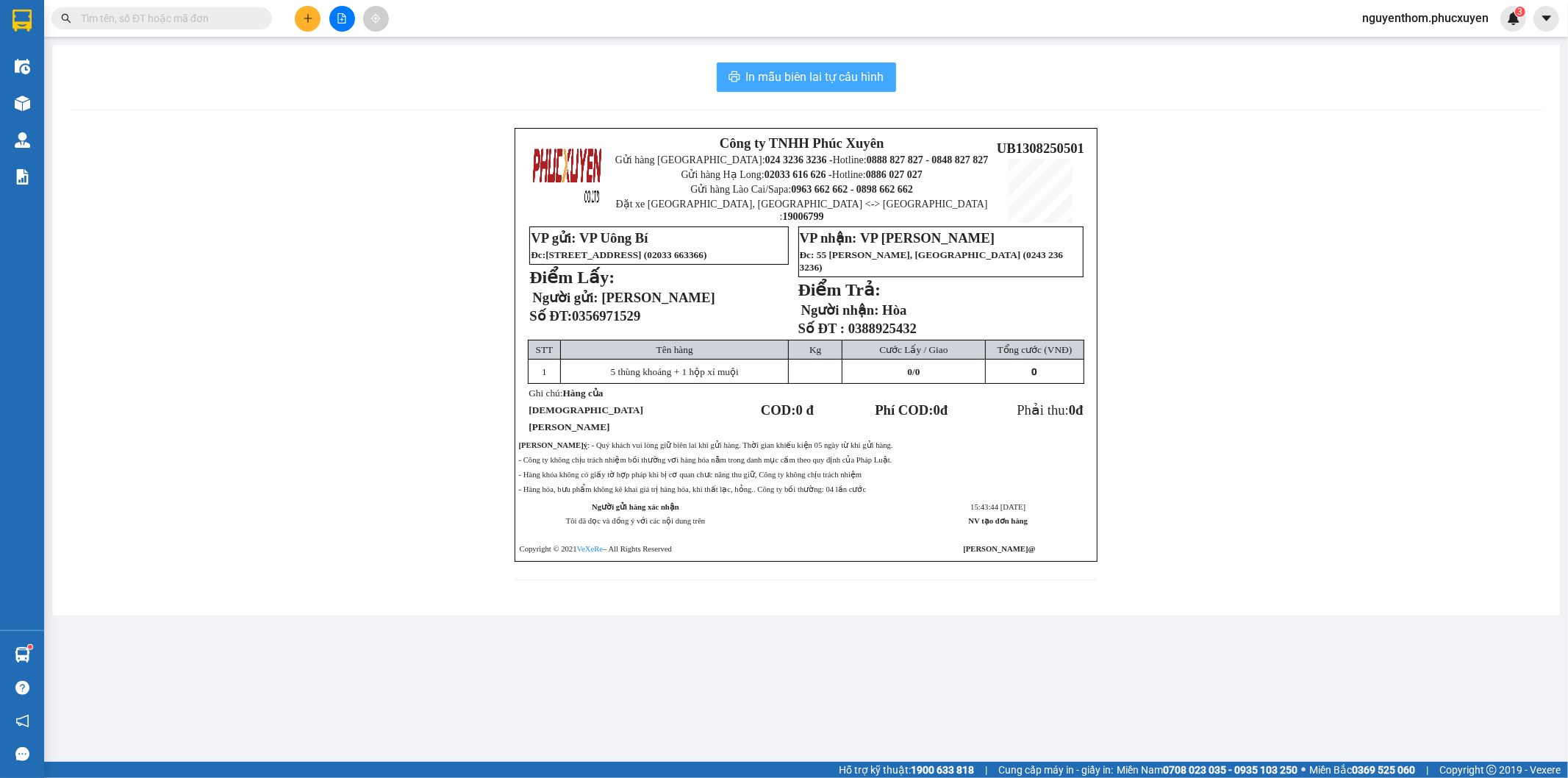
click at [838, 78] on span "In mẫu biên lai tự cấu hình" at bounding box center [815, 77] width 138 height 18
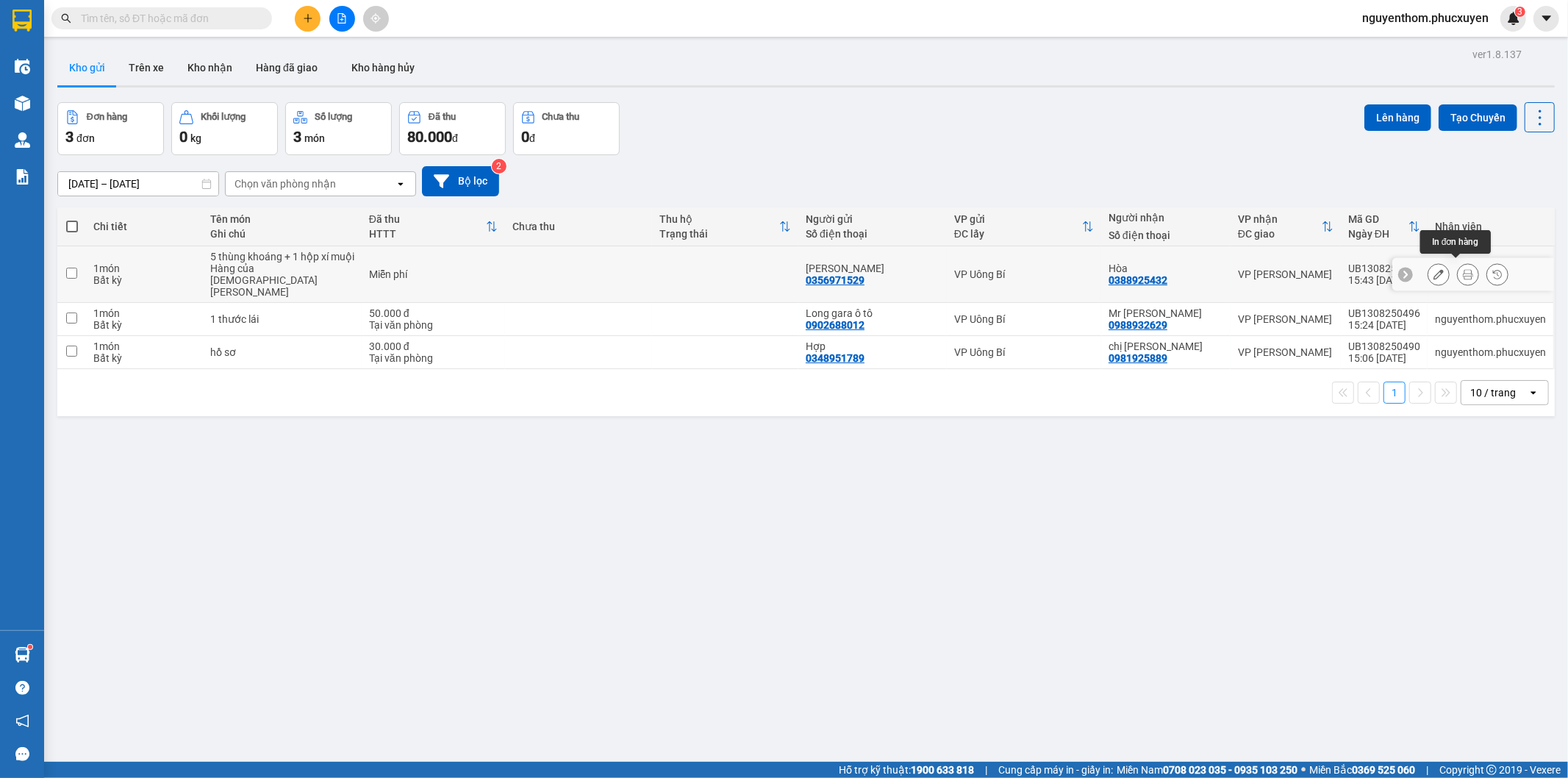
click at [1463, 269] on icon at bounding box center [1468, 274] width 11 height 11
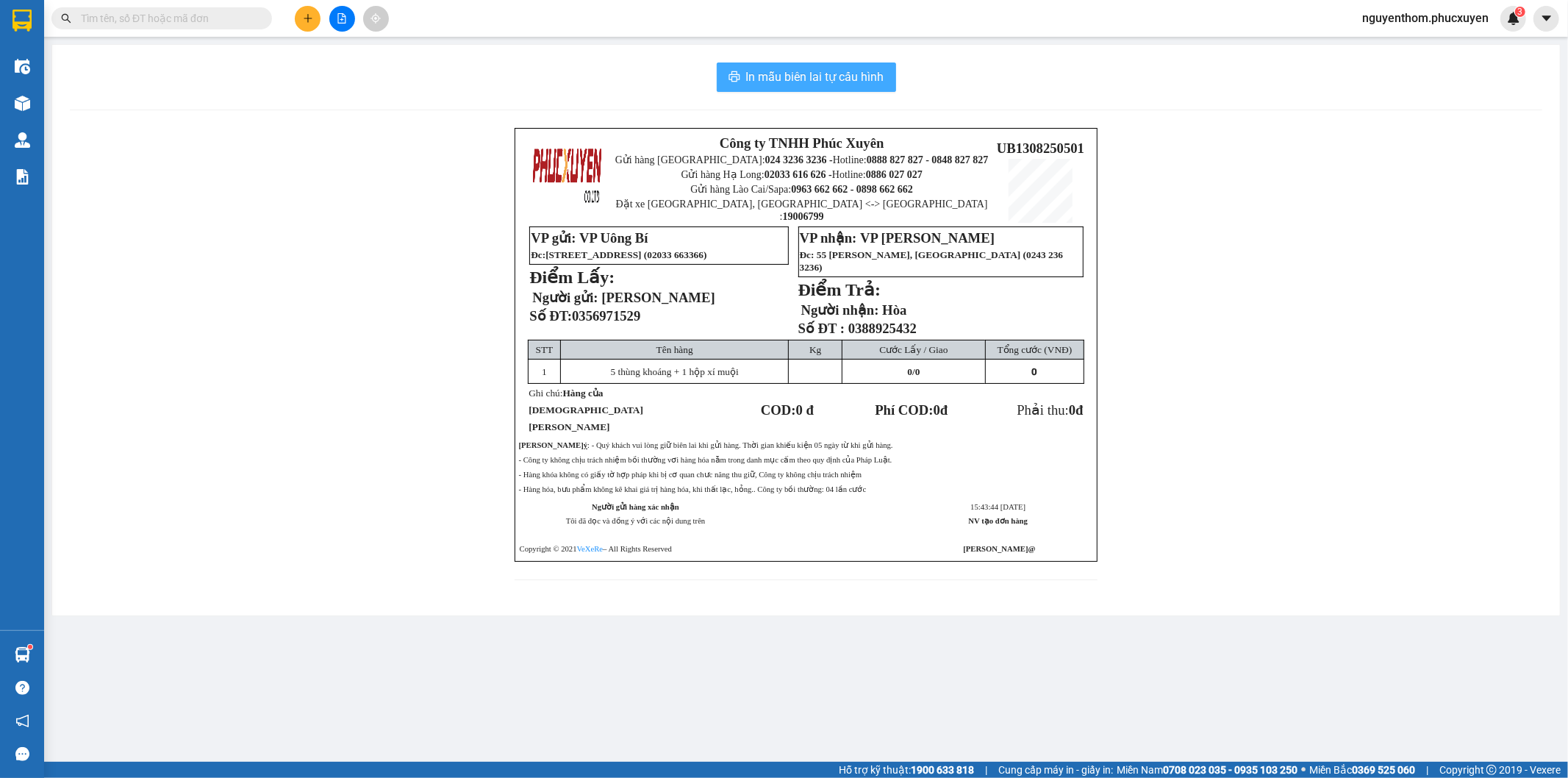
click at [823, 77] on span "In mẫu biên lai tự cấu hình" at bounding box center [815, 77] width 138 height 18
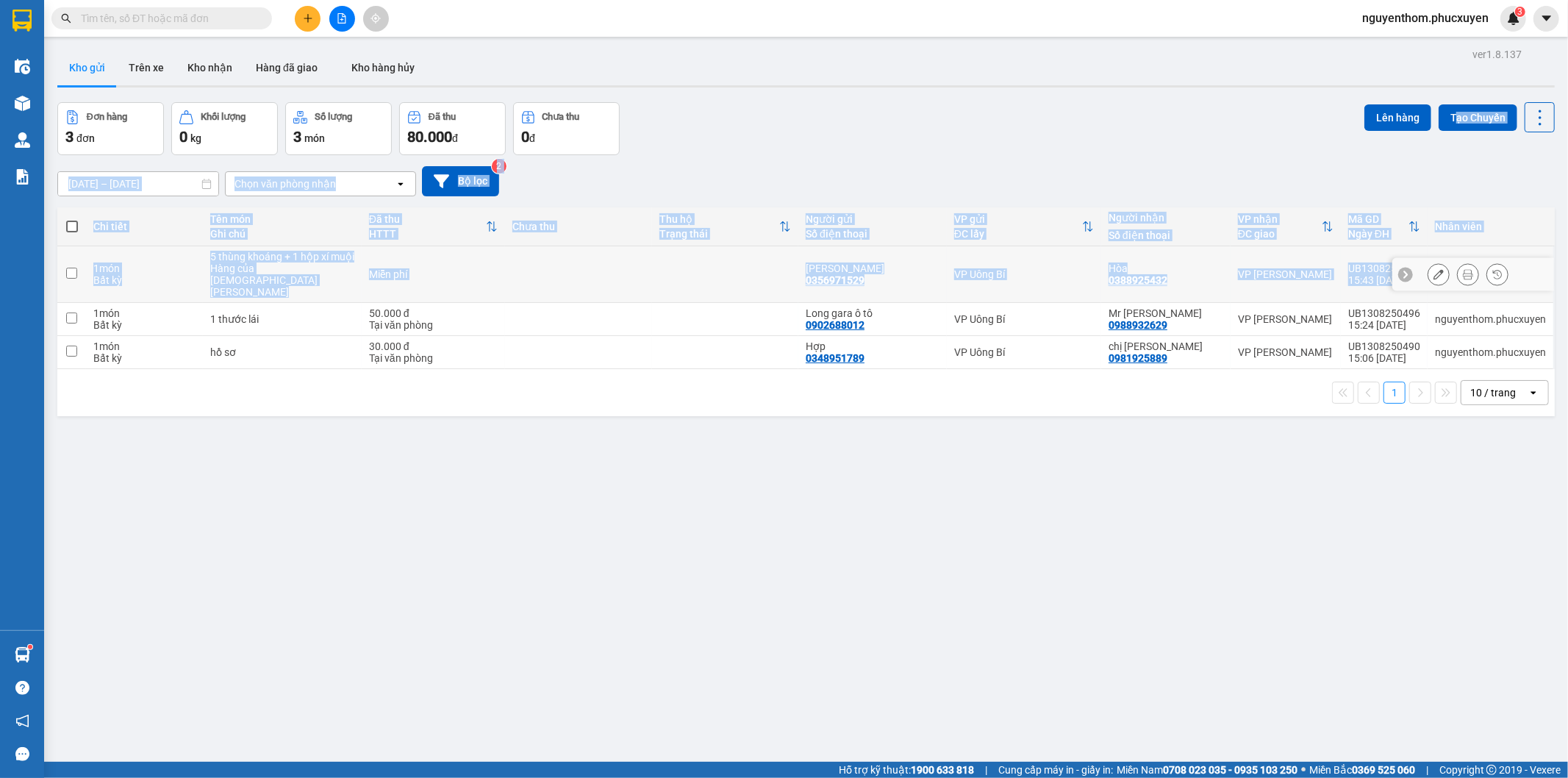
drag, startPoint x: 1419, startPoint y: 269, endPoint x: 1378, endPoint y: 266, distance: 41.1
click at [1379, 266] on div "ver 1.8.137 Kho gửi Trên xe Kho nhận Hàng đã giao Kho hàng hủy Đơn hàng 3 đơn K…" at bounding box center [806, 433] width 1509 height 778
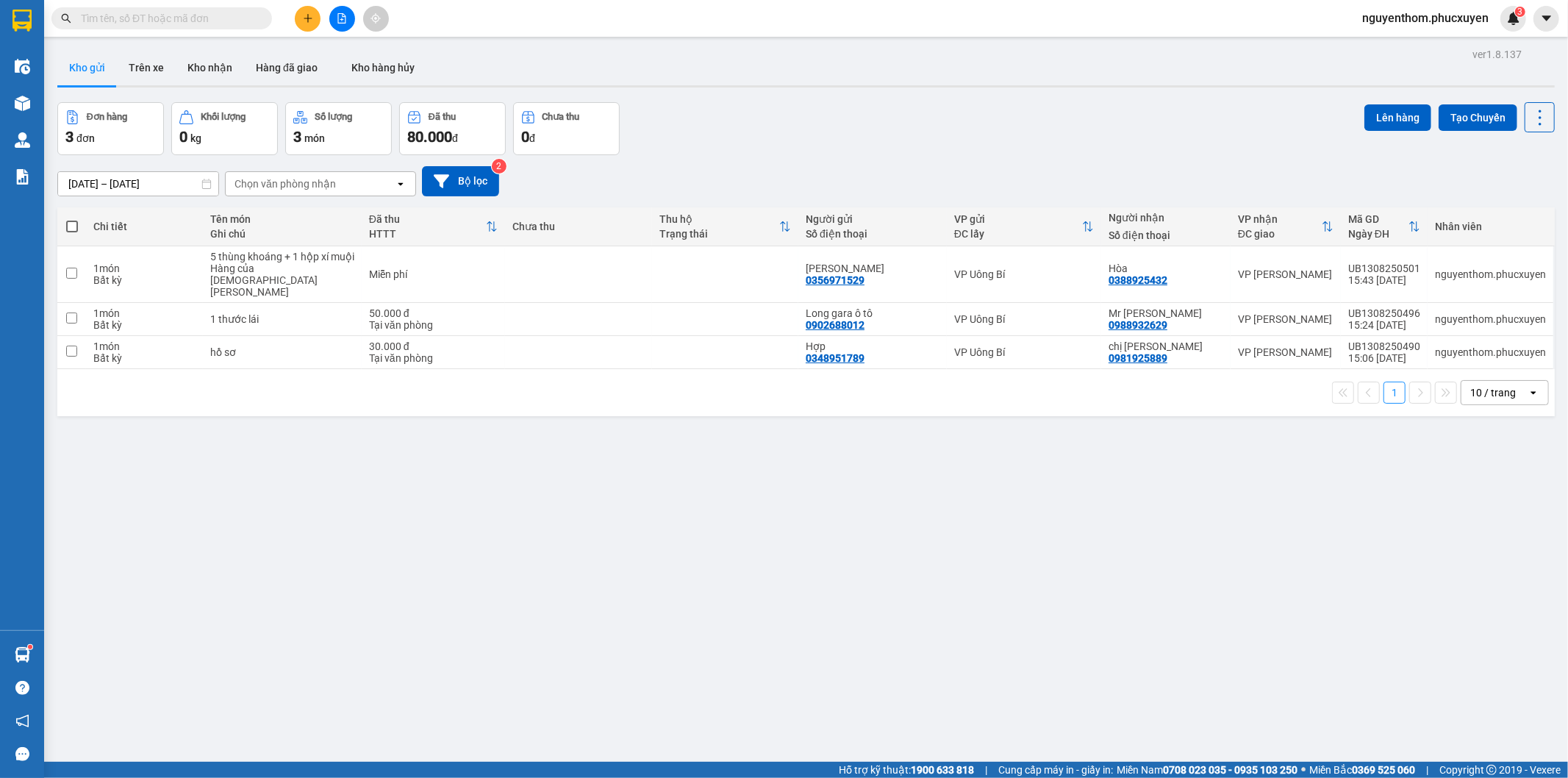
click at [925, 123] on div "Đơn hàng 3 đơn Khối lượng 0 kg Số lượng 3 món Đã thu 80.000 đ Chưa thu 0 đ Lên …" at bounding box center [806, 128] width 1498 height 53
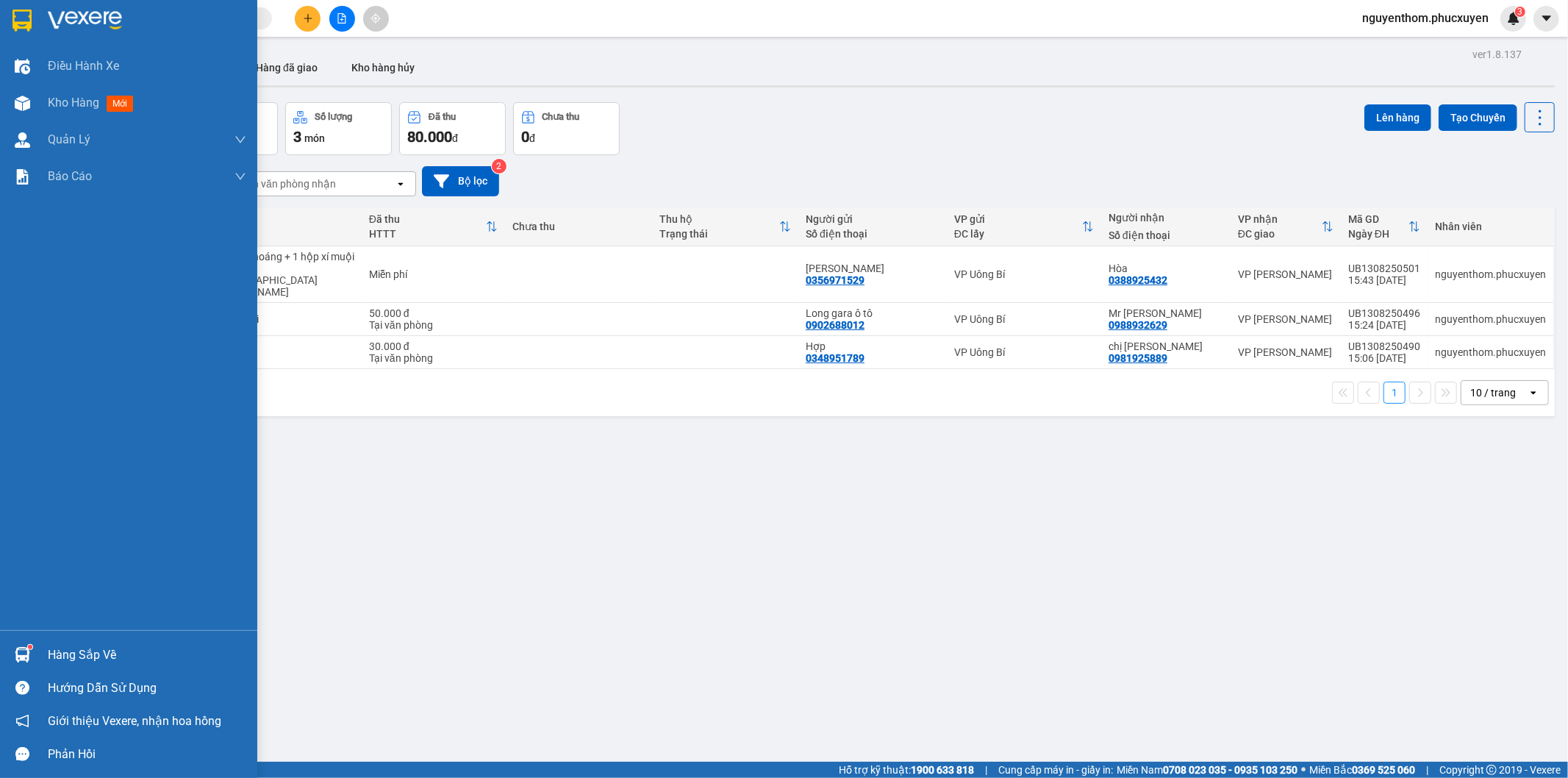
click at [12, 655] on div at bounding box center [22, 654] width 25 height 25
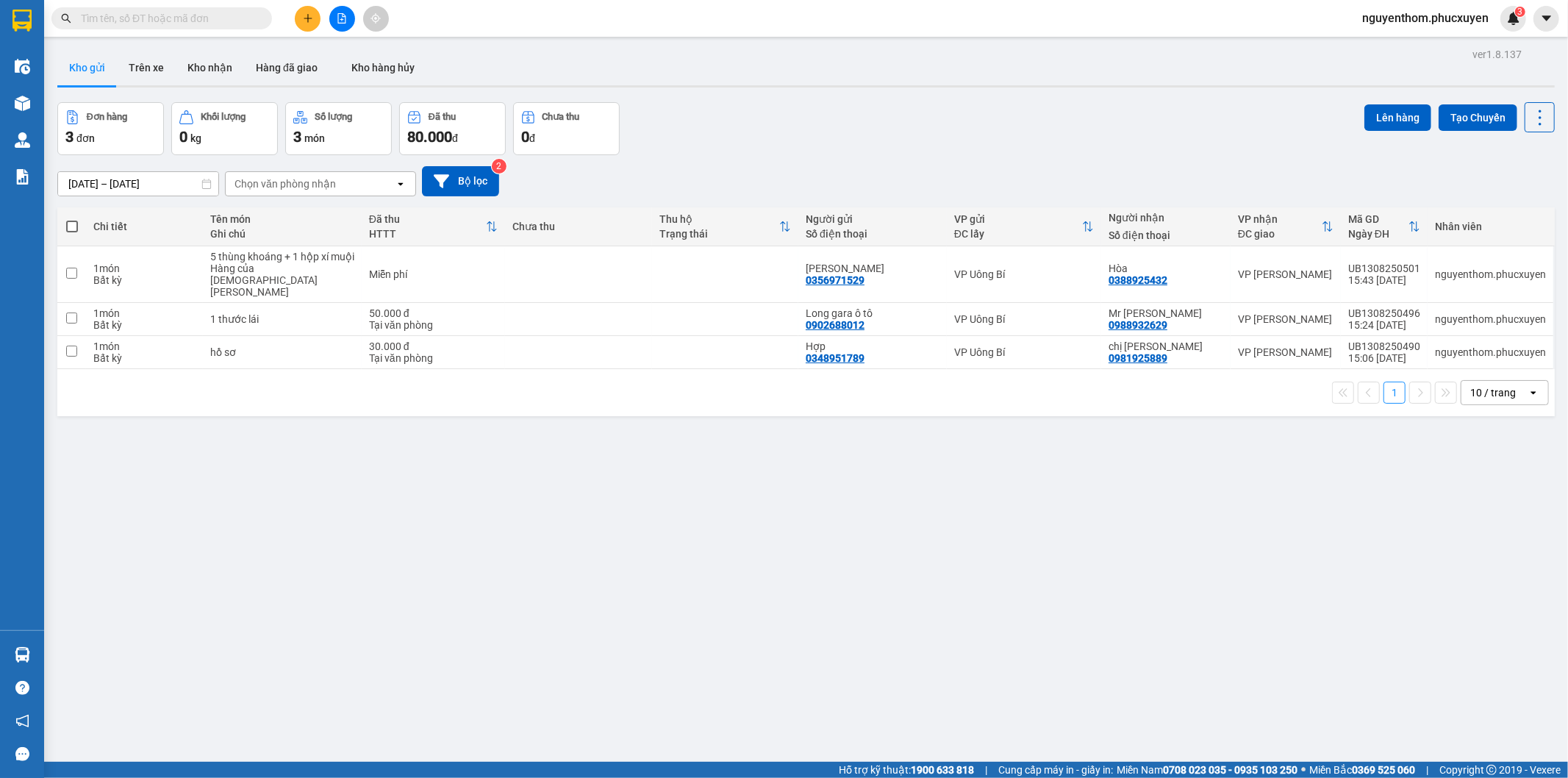
click at [728, 649] on section "Kết quả tìm kiếm ( 83 ) Bộ lọc Mã ĐH Trạng thái Món hàng Thu hộ Tổng cước Chưa …" at bounding box center [784, 389] width 1568 height 778
click at [961, 118] on div "Đơn hàng 3 đơn Khối lượng 0 kg Số lượng 3 món Đã thu 80.000 đ Chưa thu 0 đ Lên …" at bounding box center [806, 128] width 1498 height 53
